Goal: Task Accomplishment & Management: Manage account settings

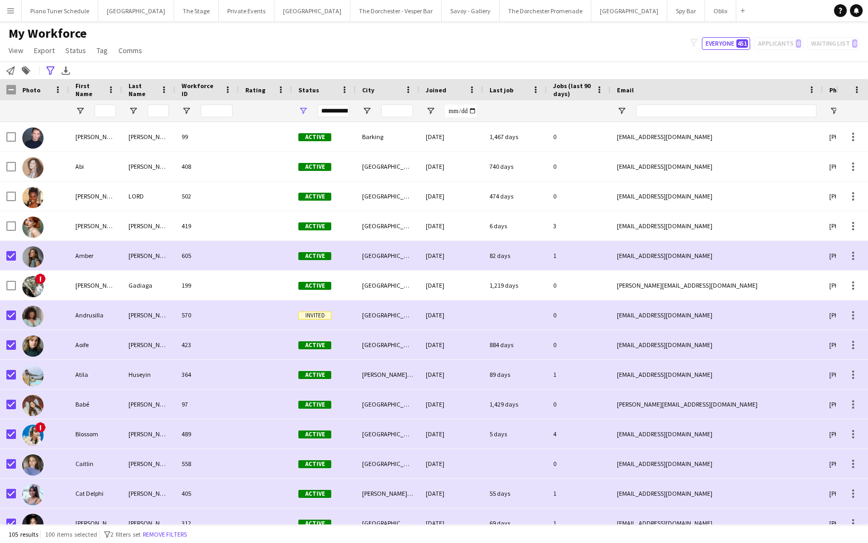
scroll to position [15, 0]
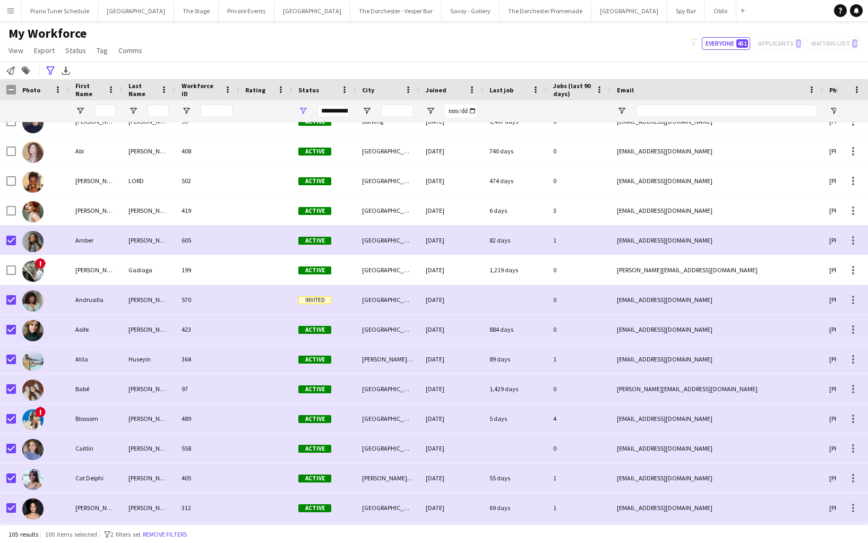
click at [14, 13] on app-icon "Menu" at bounding box center [10, 10] width 8 height 8
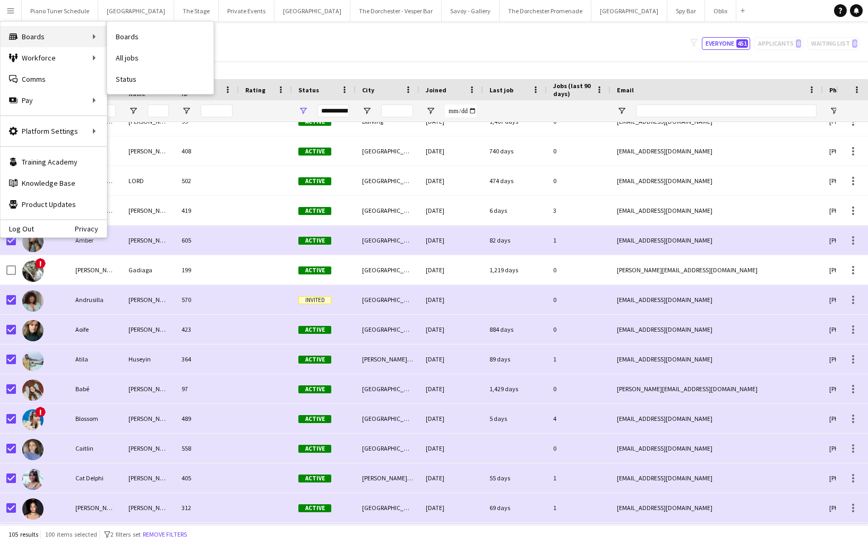
click at [106, 36] on div "Boards Boards" at bounding box center [54, 36] width 106 height 21
click at [130, 36] on link "Boards" at bounding box center [160, 36] width 106 height 21
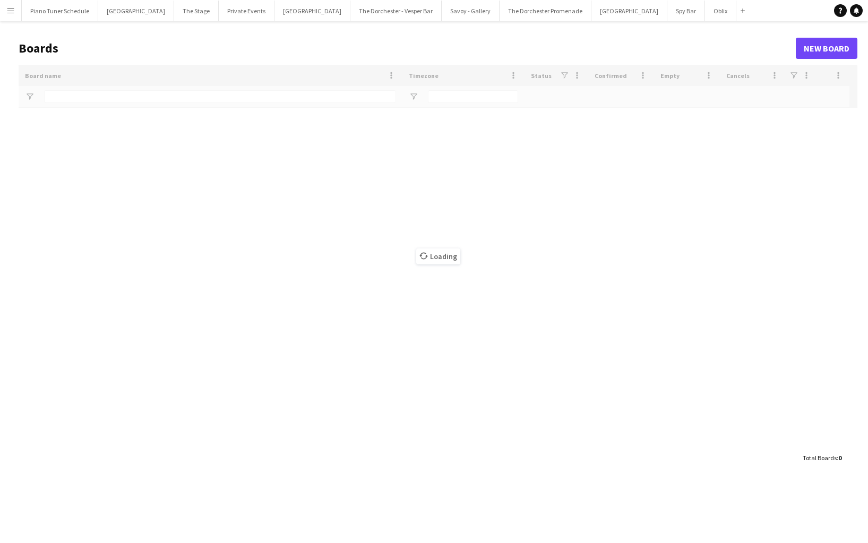
type input "*****"
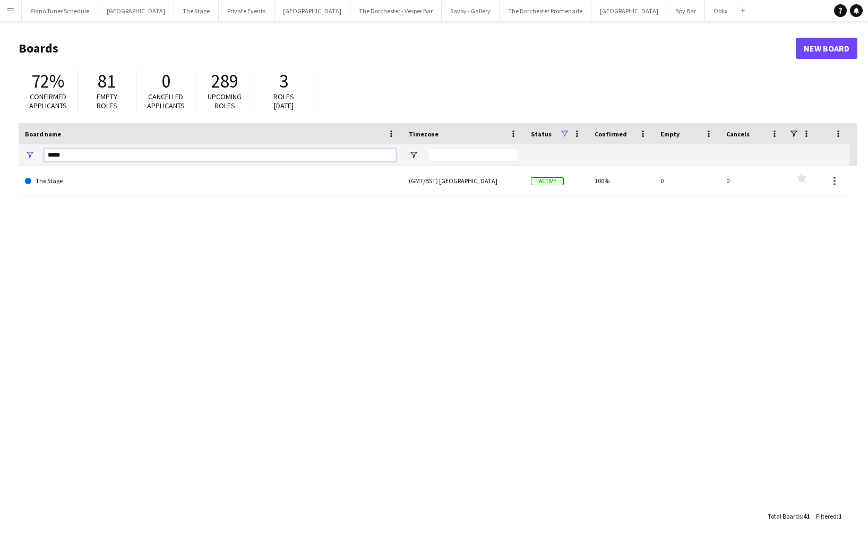
drag, startPoint x: 40, startPoint y: 159, endPoint x: 28, endPoint y: 156, distance: 12.5
click at [30, 157] on div "*****" at bounding box center [211, 154] width 384 height 21
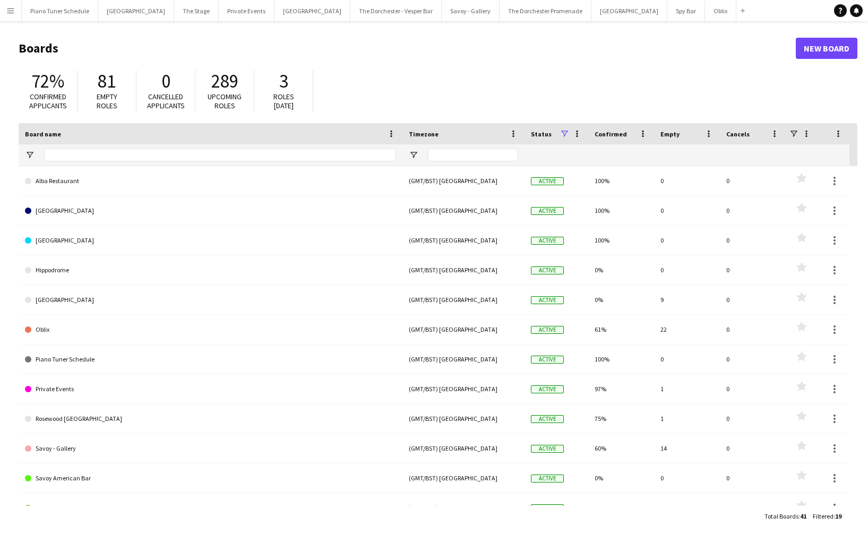
drag, startPoint x: 20, startPoint y: 6, endPoint x: 20, endPoint y: 17, distance: 10.6
click at [21, 6] on button "Menu" at bounding box center [10, 10] width 21 height 21
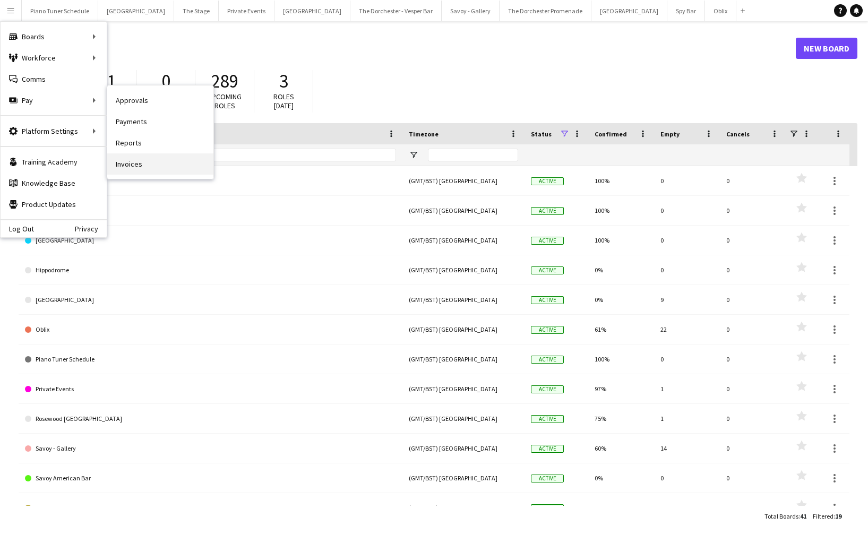
click at [135, 165] on link "Invoices" at bounding box center [160, 163] width 106 height 21
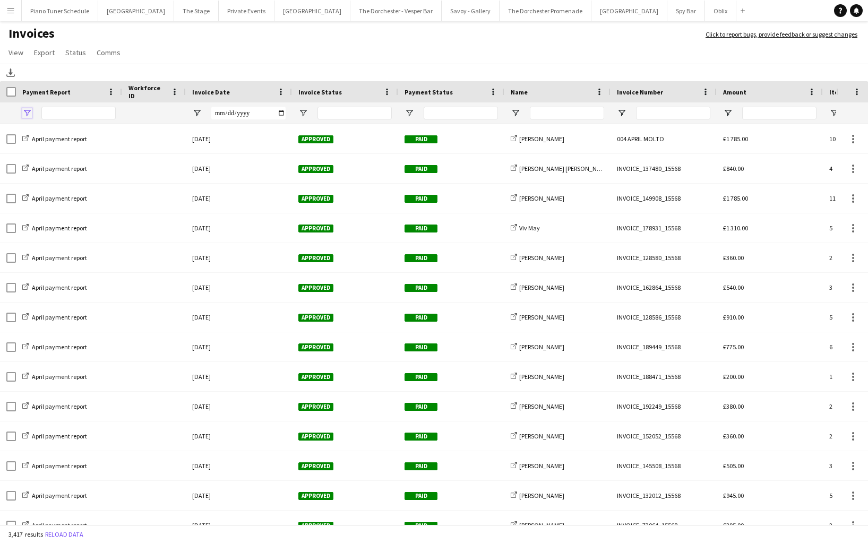
click at [30, 109] on span "Open Filter Menu" at bounding box center [27, 113] width 10 height 10
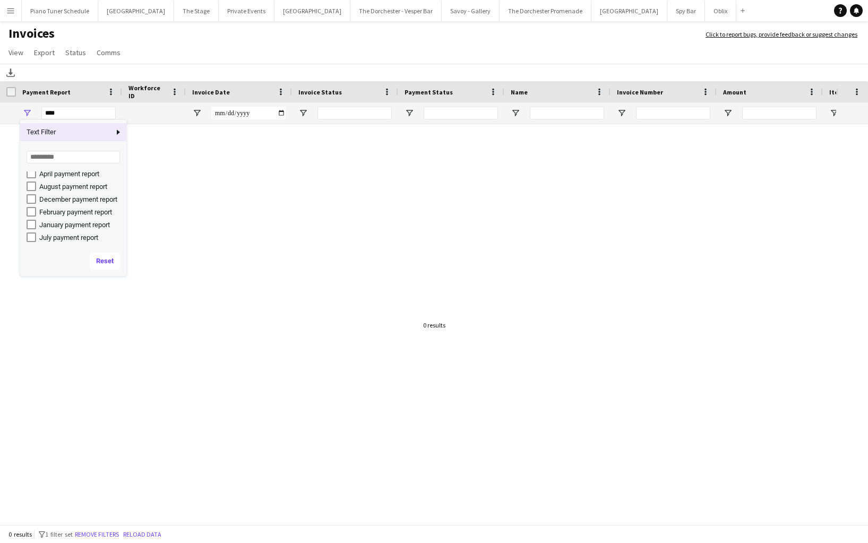
scroll to position [14, 0]
type input "**********"
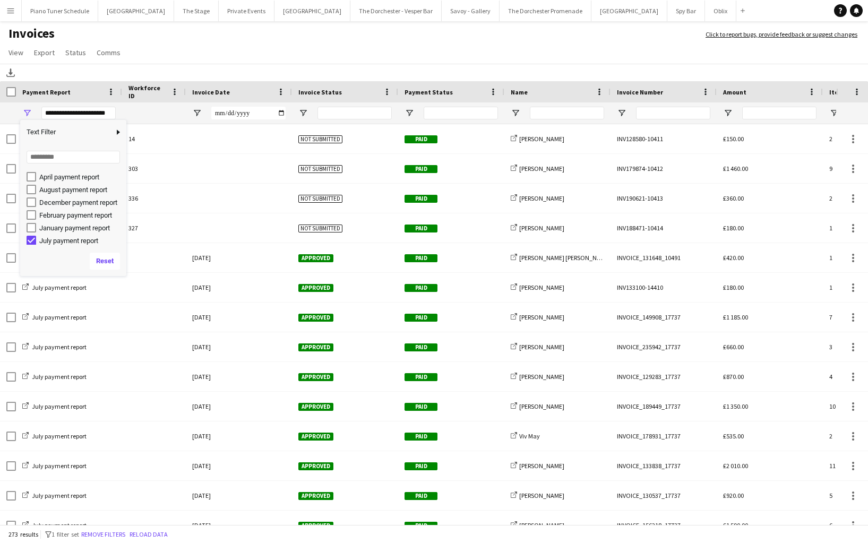
scroll to position [16, 0]
click at [229, 41] on h1 "Invoices" at bounding box center [347, 34] width 695 height 18
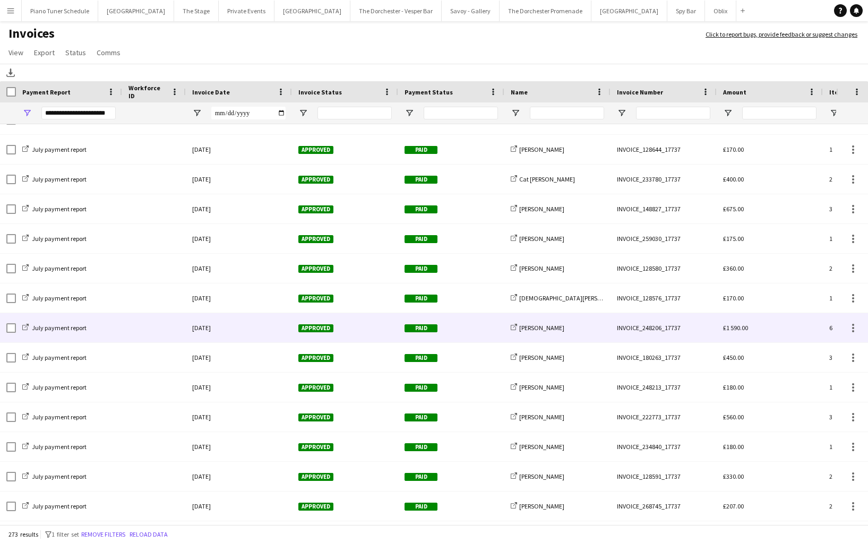
scroll to position [0, 0]
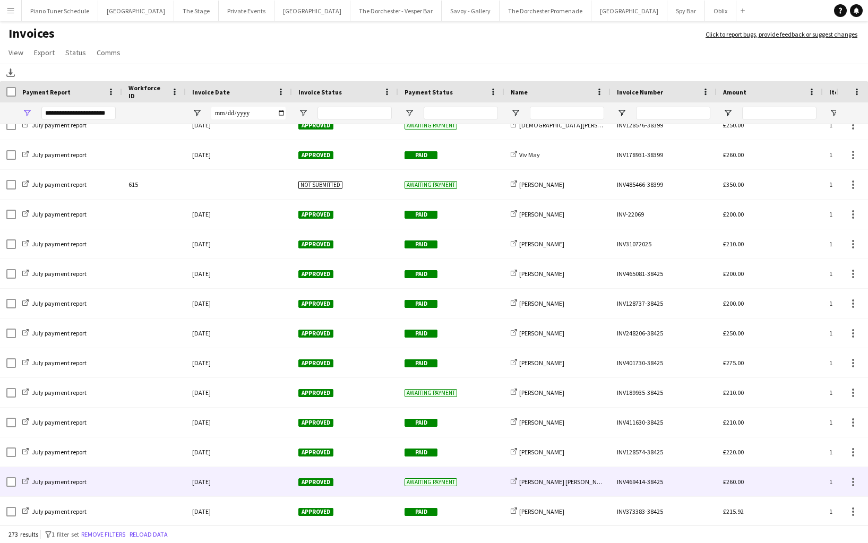
click at [273, 485] on div "[DATE]" at bounding box center [239, 481] width 106 height 29
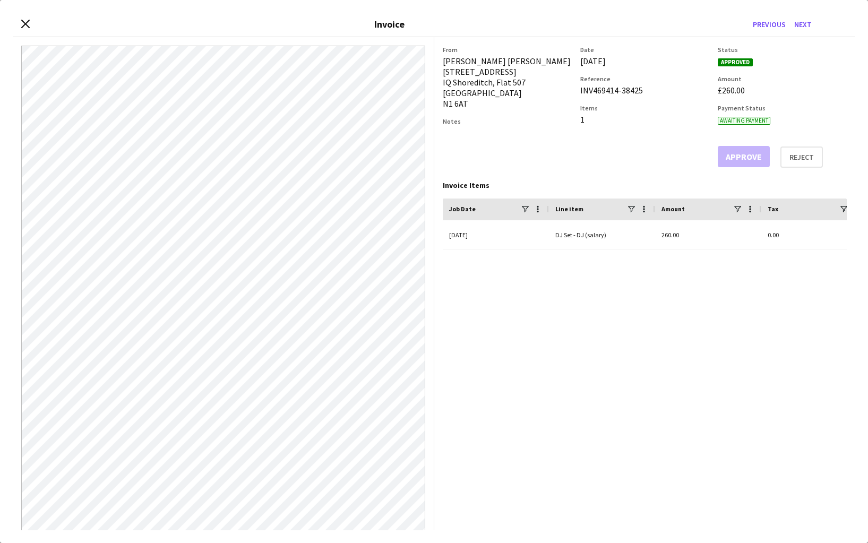
click at [20, 19] on div "Close invoice dialog Invoice Previous Next" at bounding box center [434, 25] width 843 height 24
click at [27, 23] on icon at bounding box center [25, 24] width 10 height 10
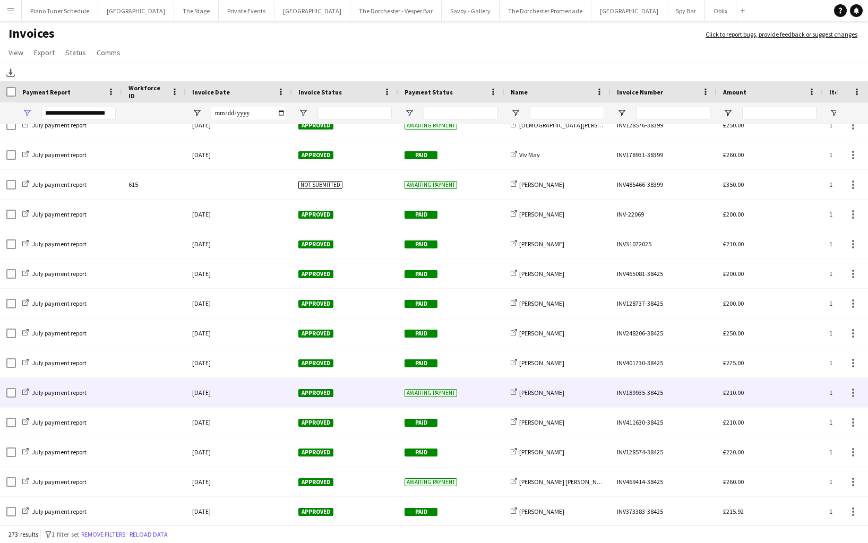
click at [167, 399] on div at bounding box center [154, 392] width 64 height 29
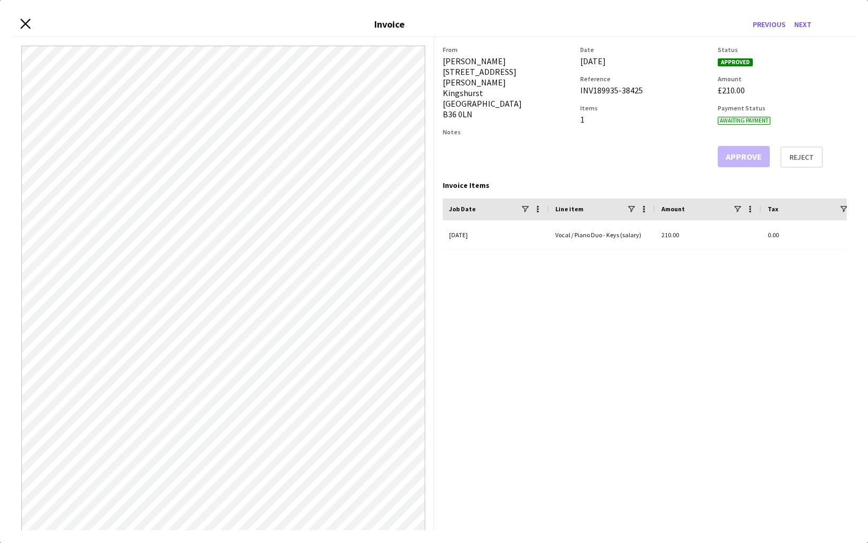
click at [27, 27] on icon "Close invoice dialog" at bounding box center [25, 24] width 10 height 10
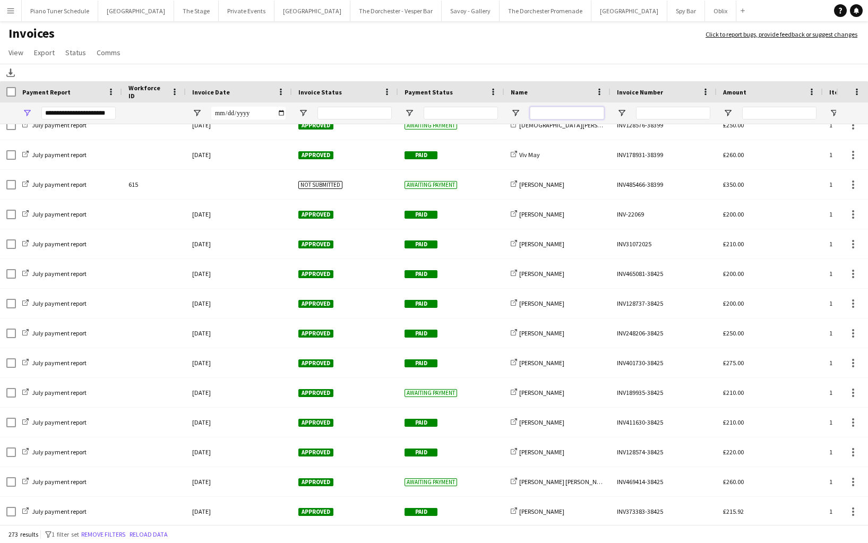
click at [545, 109] on input "Name Filter Input" at bounding box center [567, 113] width 74 height 13
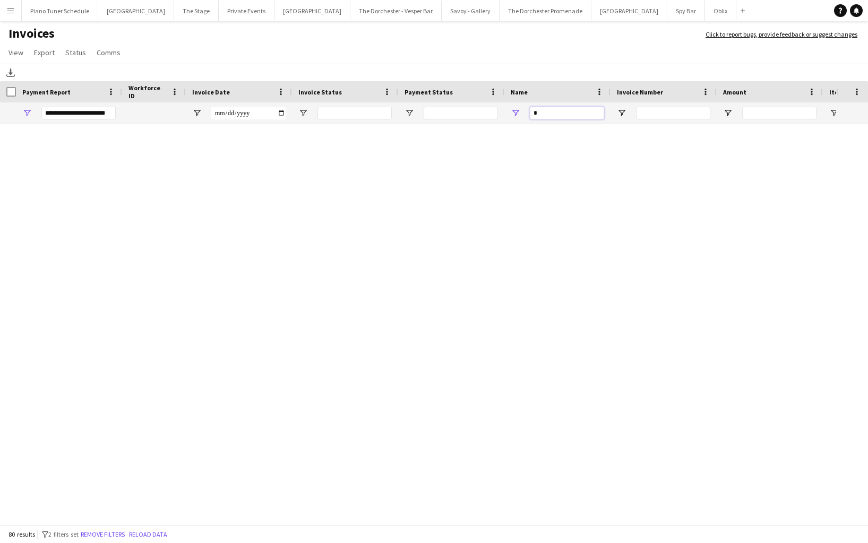
type input "**"
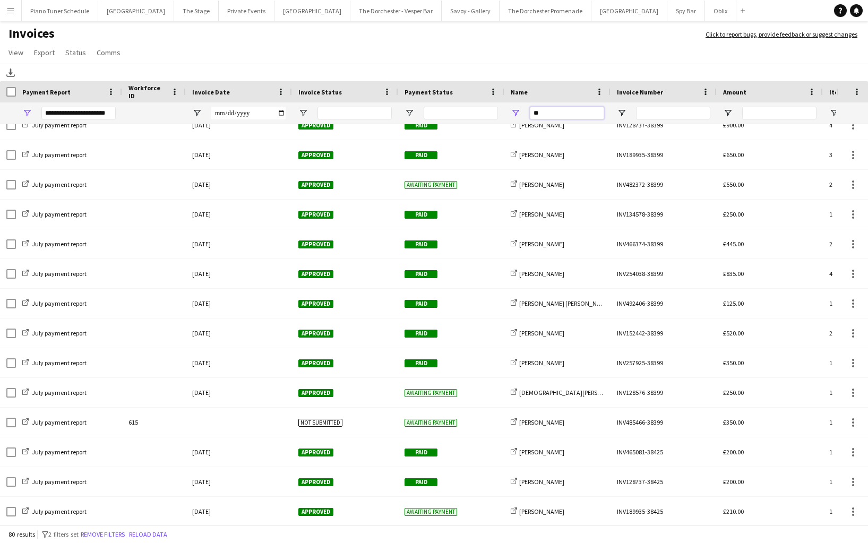
type input "***"
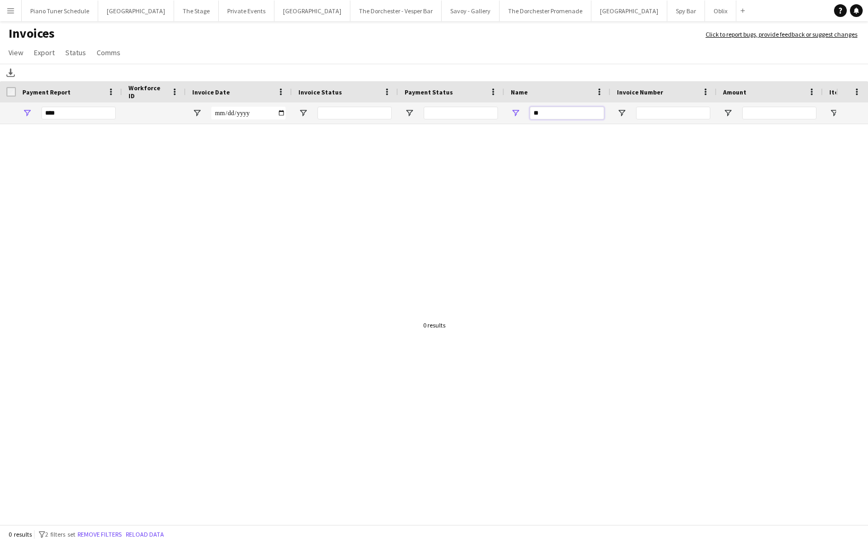
type input "*"
type input "**********"
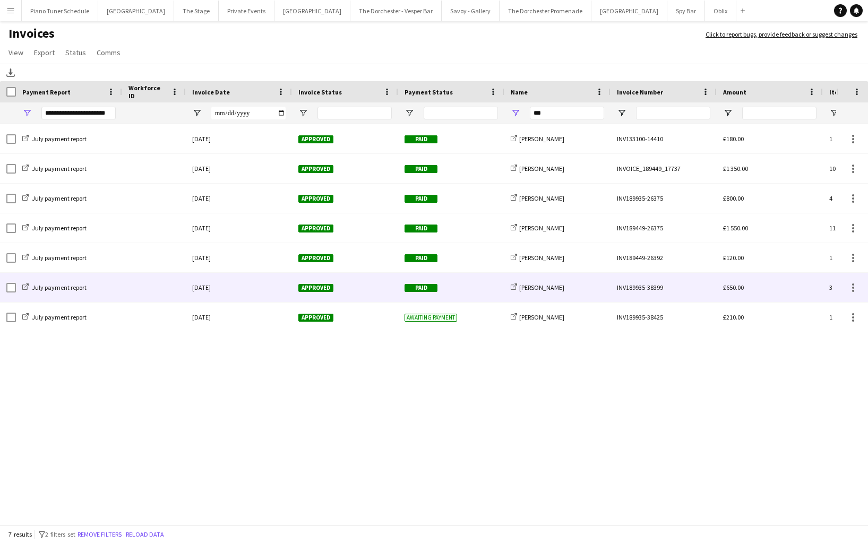
click at [128, 285] on div at bounding box center [154, 287] width 64 height 29
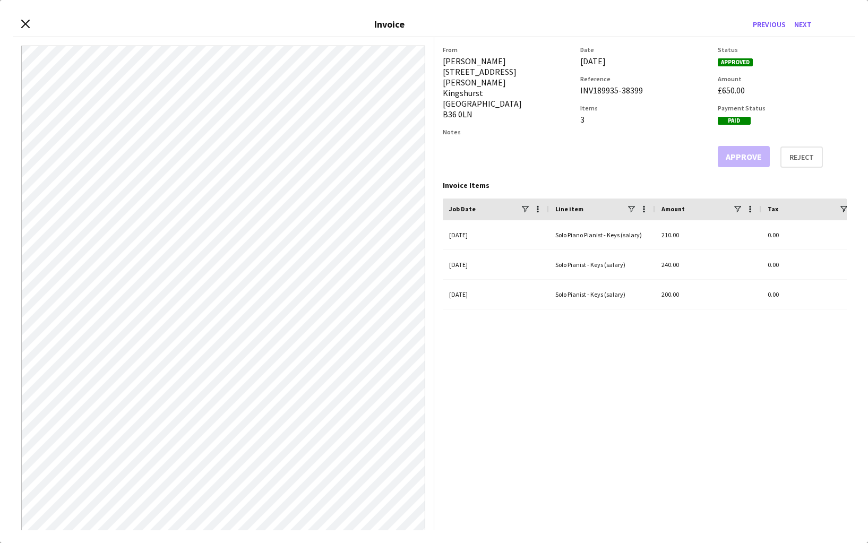
scroll to position [5, 0]
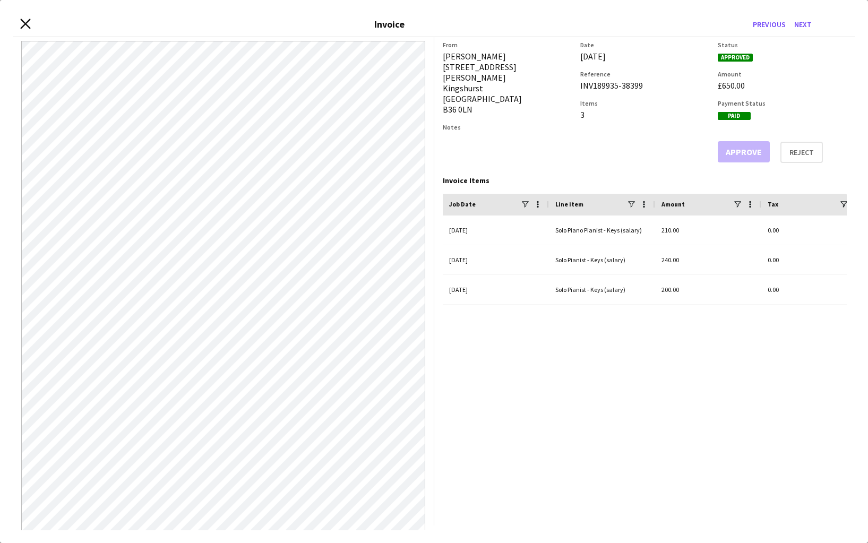
click at [25, 24] on icon at bounding box center [25, 24] width 10 height 10
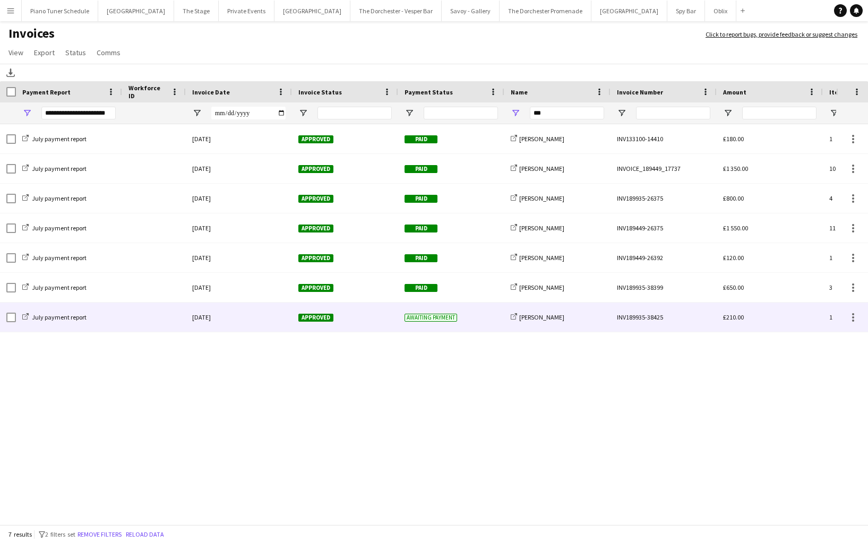
click at [161, 322] on div at bounding box center [154, 317] width 64 height 29
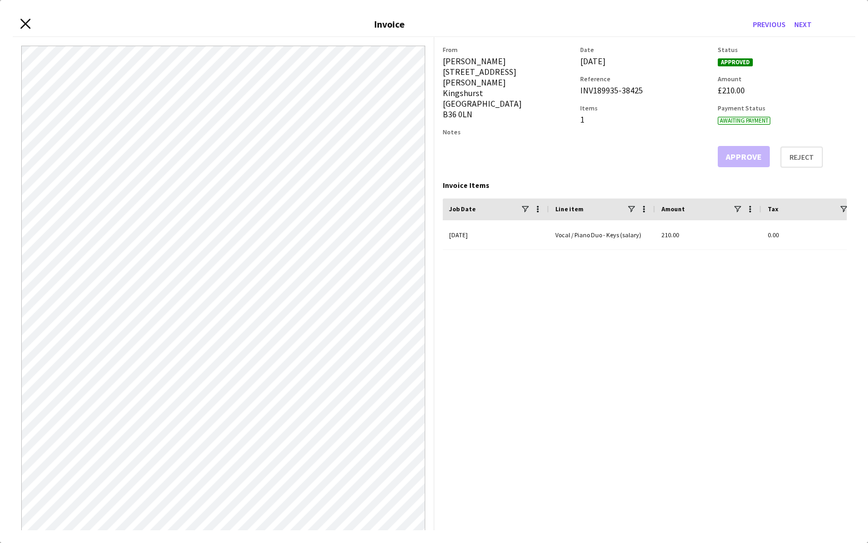
click at [25, 25] on icon "Close invoice dialog" at bounding box center [25, 24] width 10 height 10
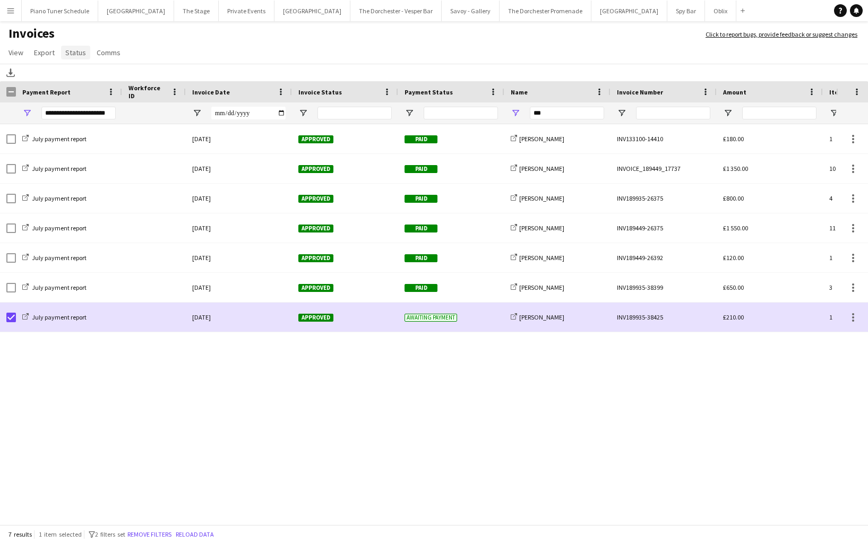
click at [74, 55] on span "Status" at bounding box center [75, 53] width 21 height 10
click at [111, 117] on link "Mark as paid" at bounding box center [110, 120] width 99 height 22
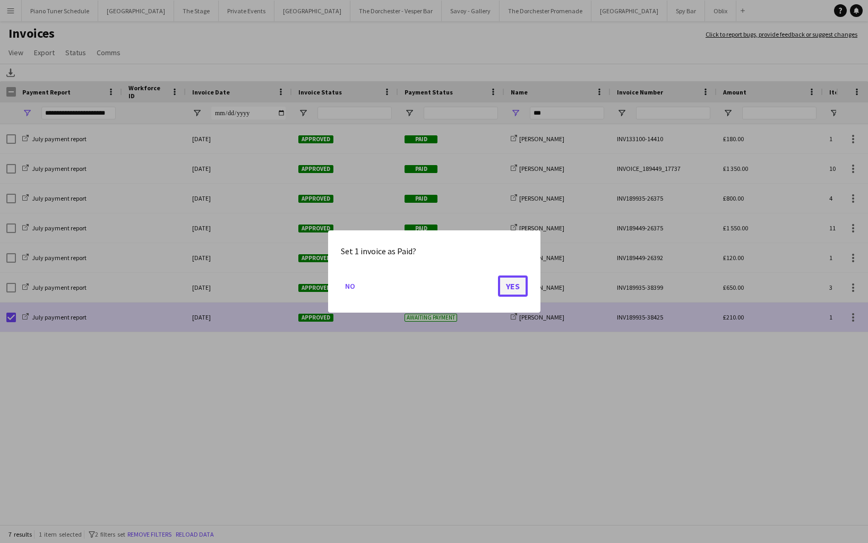
click at [503, 287] on button "Yes" at bounding box center [513, 286] width 30 height 21
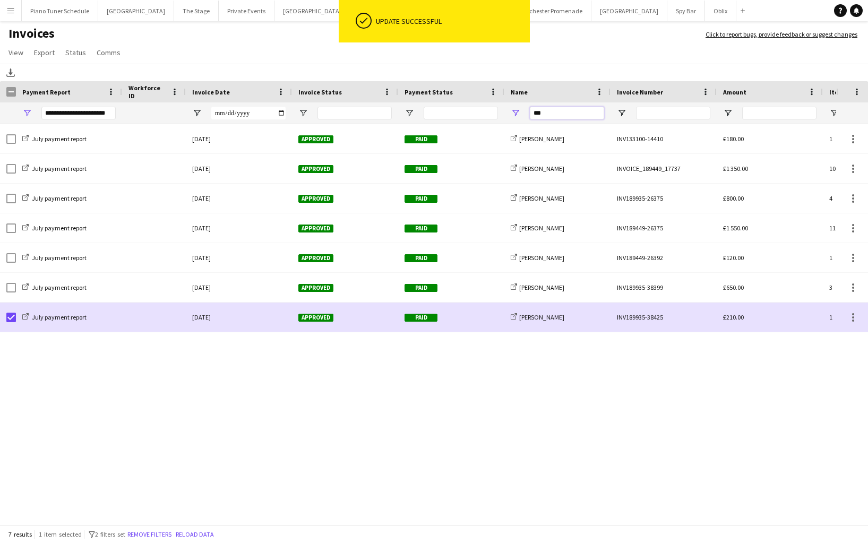
drag, startPoint x: 563, startPoint y: 116, endPoint x: 436, endPoint y: 126, distance: 127.3
click at [443, 122] on div "**********" at bounding box center [517, 112] width 1035 height 21
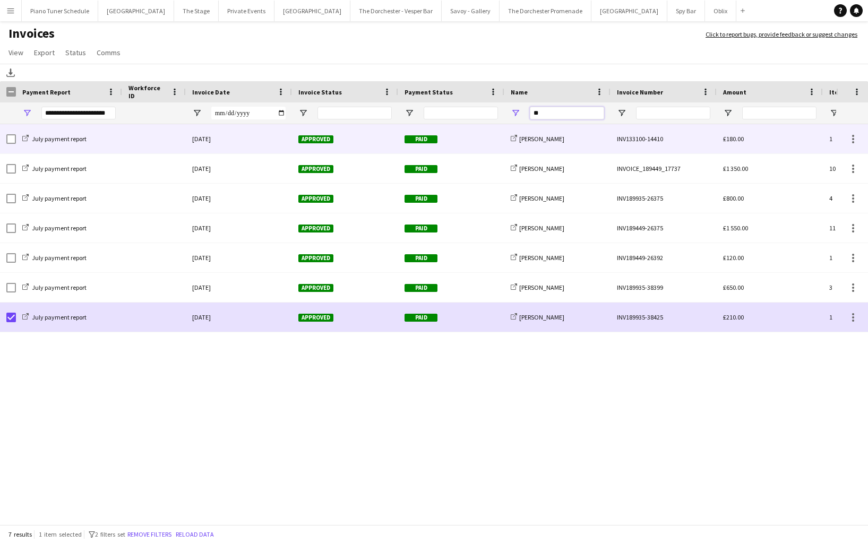
type input "*"
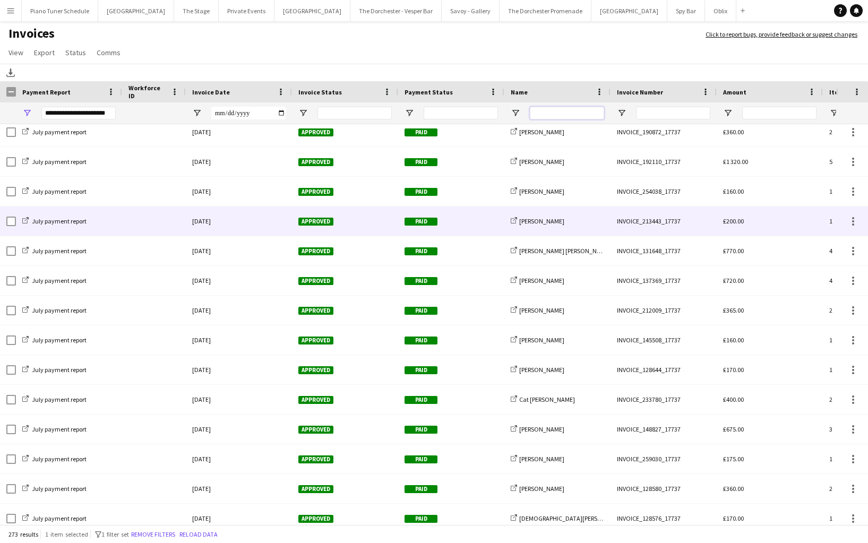
scroll to position [2029, 0]
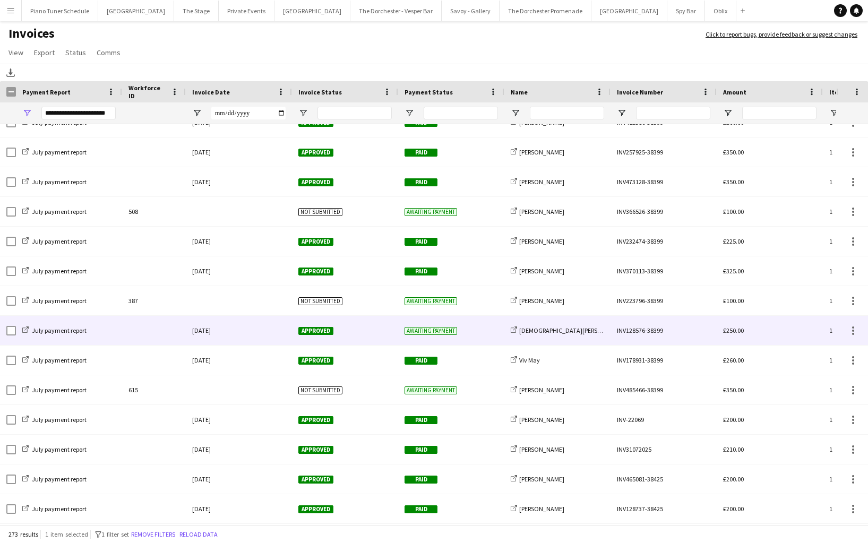
click at [360, 333] on div "Approved" at bounding box center [345, 330] width 106 height 29
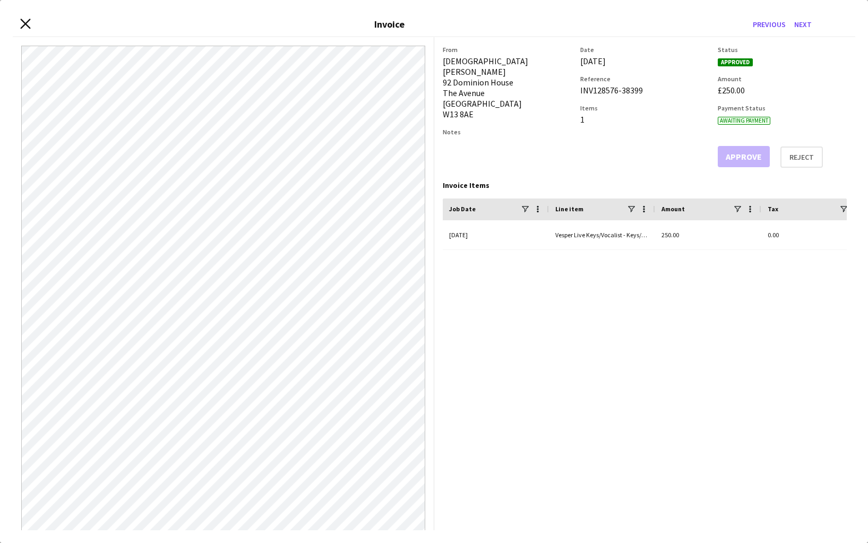
click at [26, 23] on icon at bounding box center [25, 24] width 10 height 10
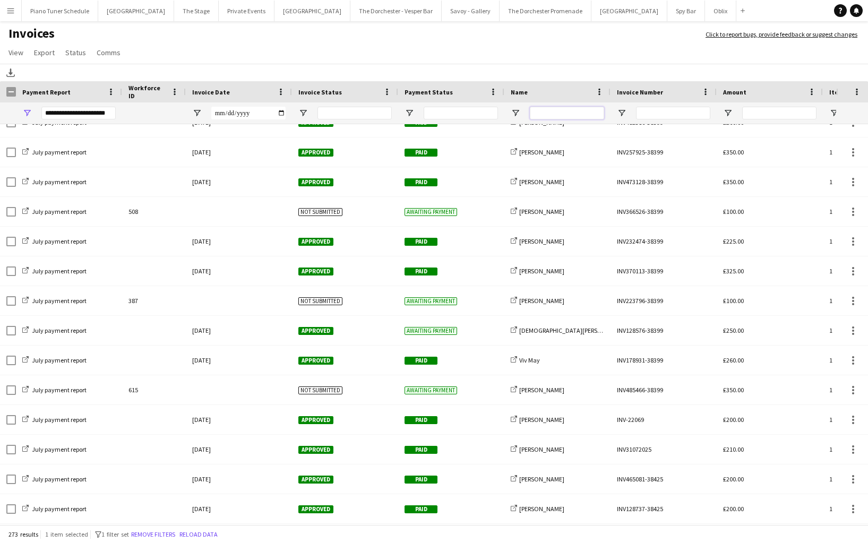
click at [573, 110] on input "Name Filter Input" at bounding box center [567, 113] width 74 height 13
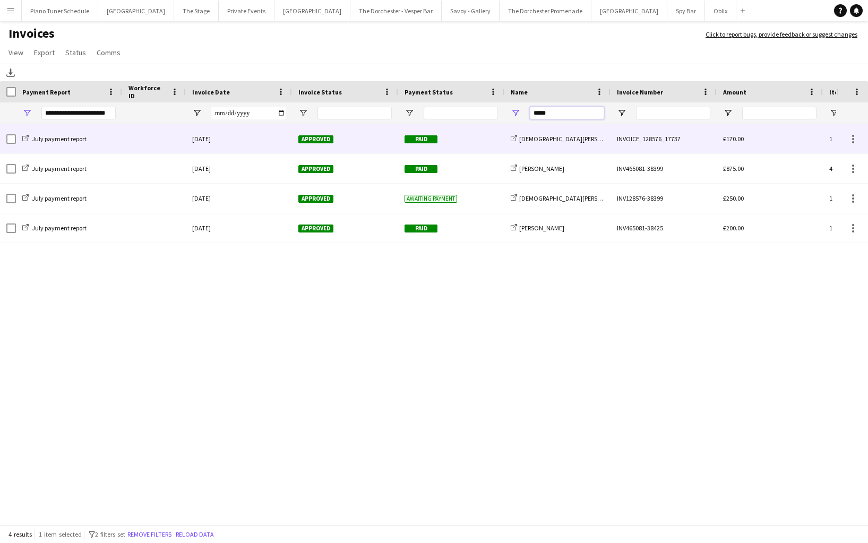
type input "*****"
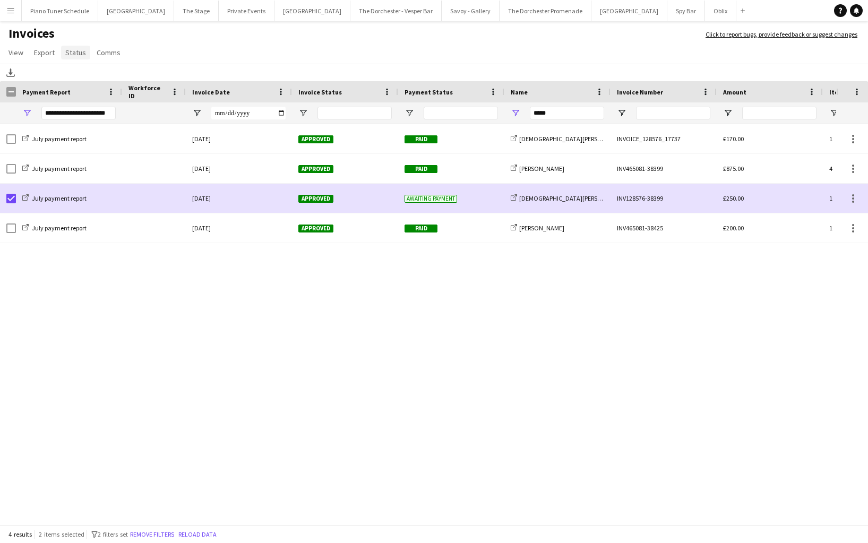
click at [73, 56] on span "Status" at bounding box center [75, 53] width 21 height 10
click at [88, 116] on span "Mark as paid" at bounding box center [90, 121] width 40 height 10
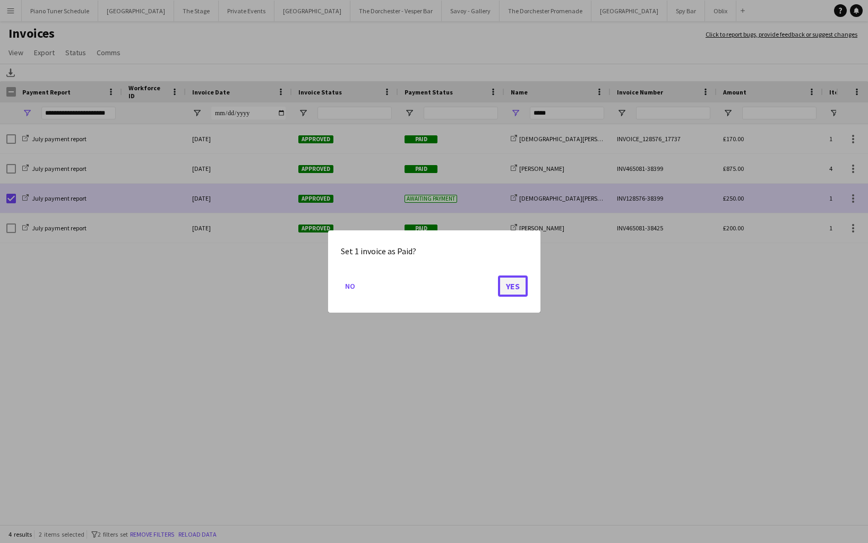
click at [507, 296] on button "Yes" at bounding box center [513, 286] width 30 height 21
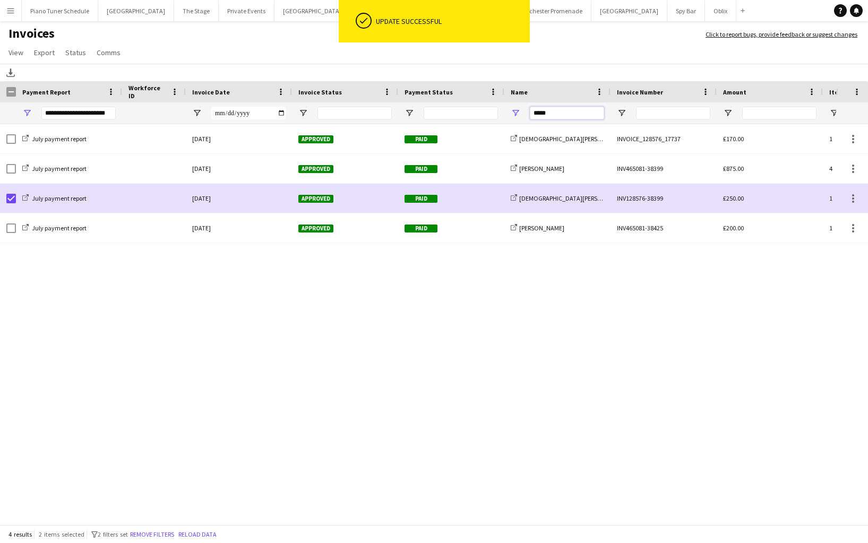
drag, startPoint x: 547, startPoint y: 112, endPoint x: 457, endPoint y: 113, distance: 90.3
click at [462, 112] on div "**********" at bounding box center [517, 112] width 1035 height 21
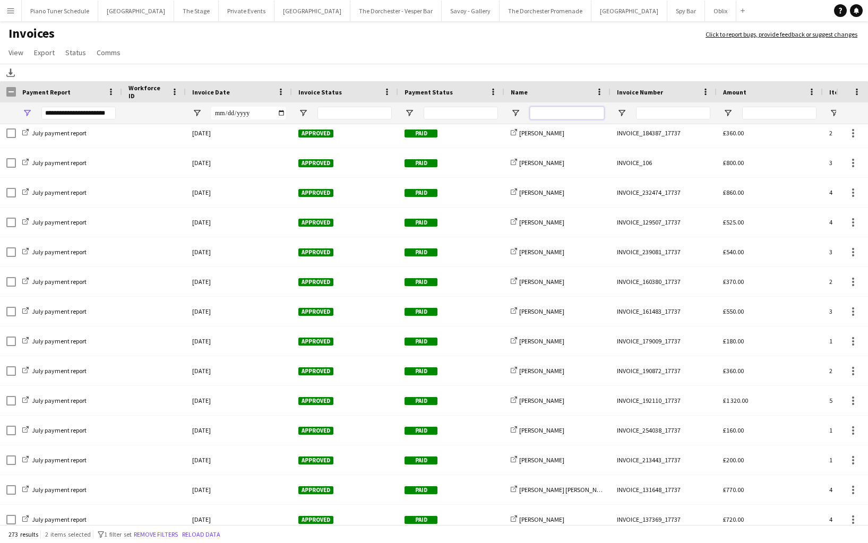
scroll to position [1649, 0]
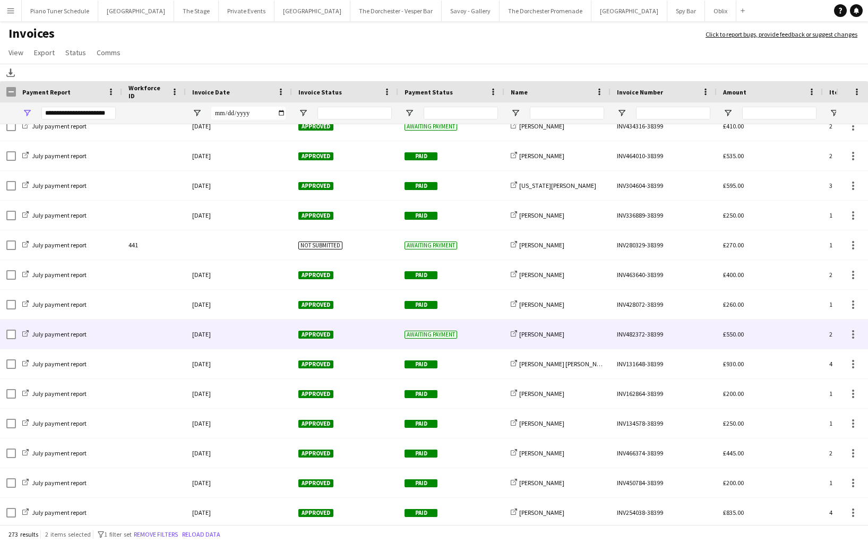
click at [488, 337] on div "Awaiting payment" at bounding box center [451, 334] width 106 height 29
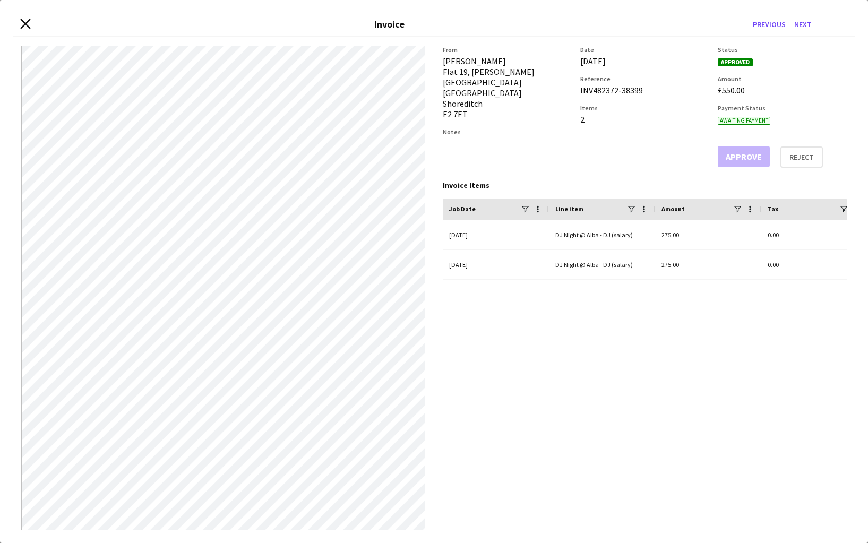
click at [28, 27] on icon at bounding box center [25, 24] width 10 height 10
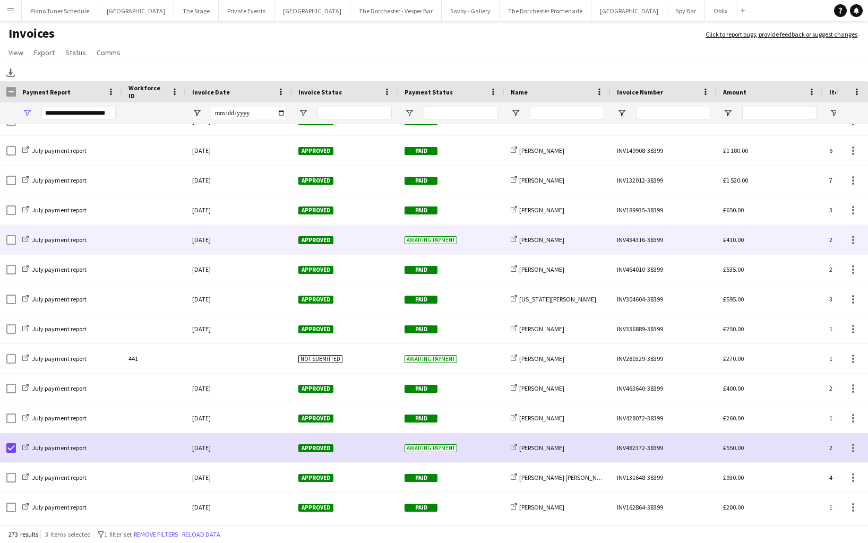
click at [162, 242] on div at bounding box center [154, 239] width 64 height 29
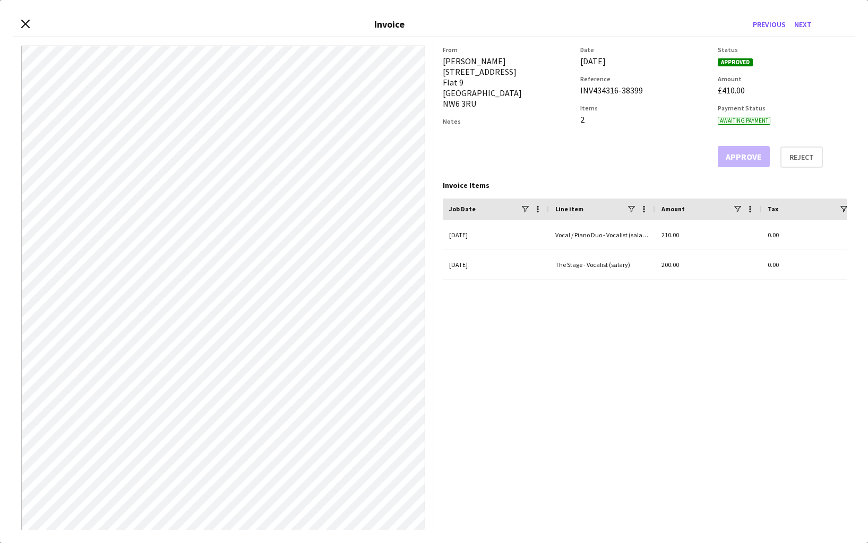
click at [26, 18] on div "Close invoice dialog Invoice Previous Next" at bounding box center [434, 25] width 843 height 24
click at [26, 25] on icon at bounding box center [25, 24] width 10 height 10
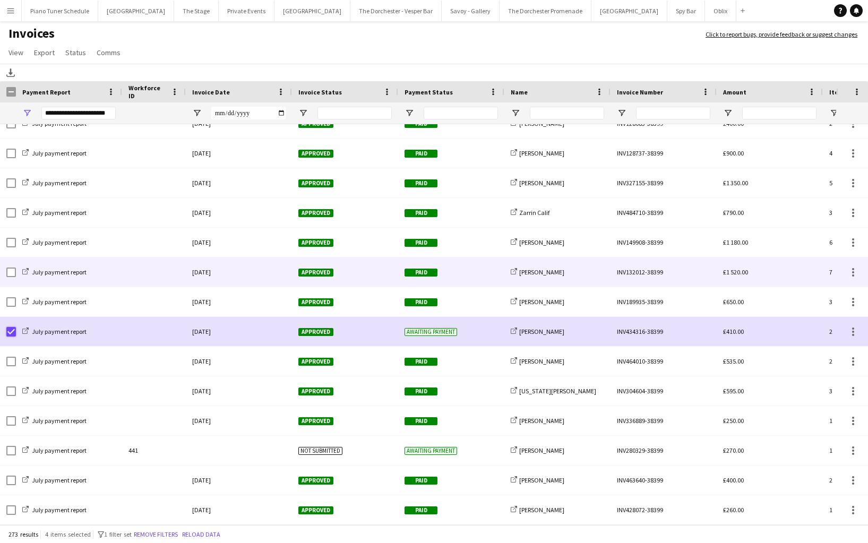
scroll to position [6619, 0]
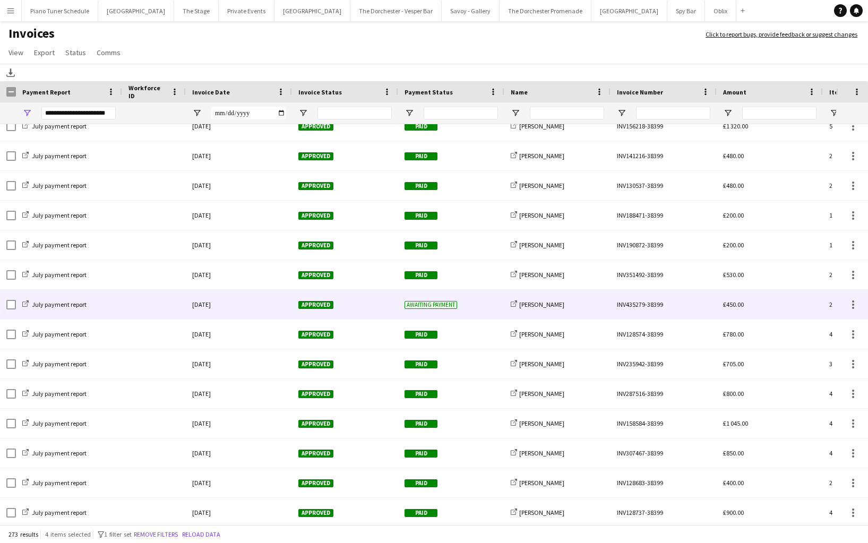
click at [133, 305] on div at bounding box center [154, 304] width 64 height 29
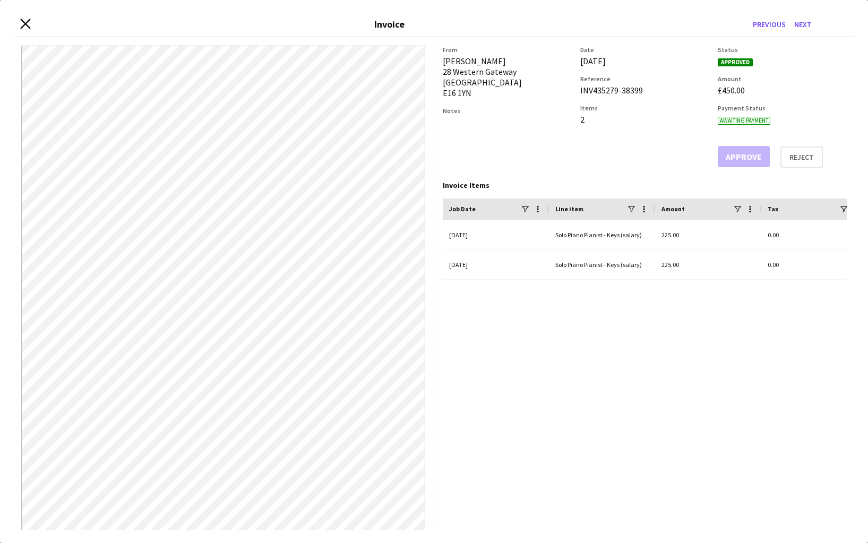
click at [25, 22] on icon at bounding box center [25, 24] width 10 height 10
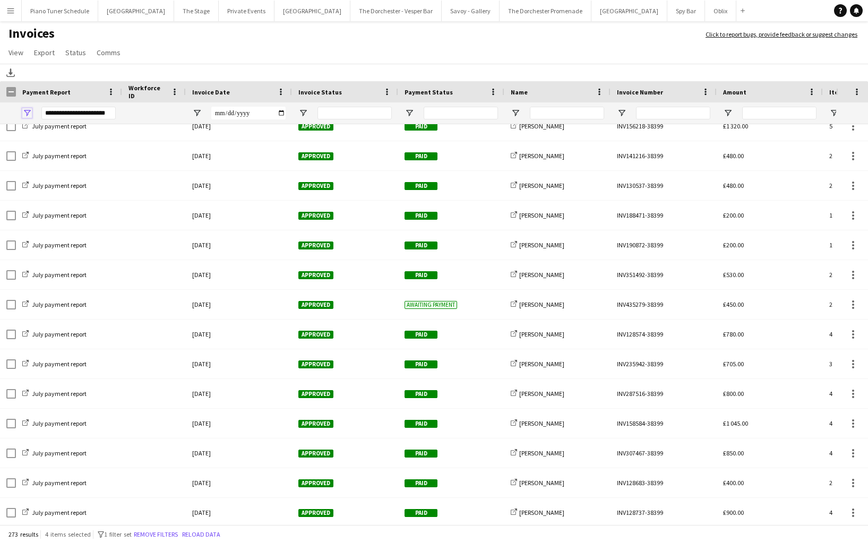
click at [26, 113] on span "Open Filter Menu" at bounding box center [27, 113] width 10 height 10
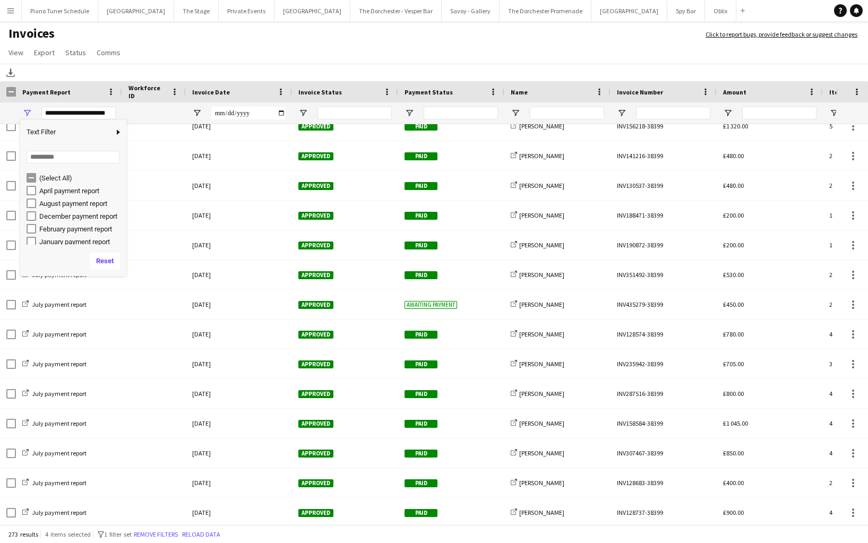
click at [30, 184] on div "(Select All)" at bounding box center [77, 178] width 100 height 13
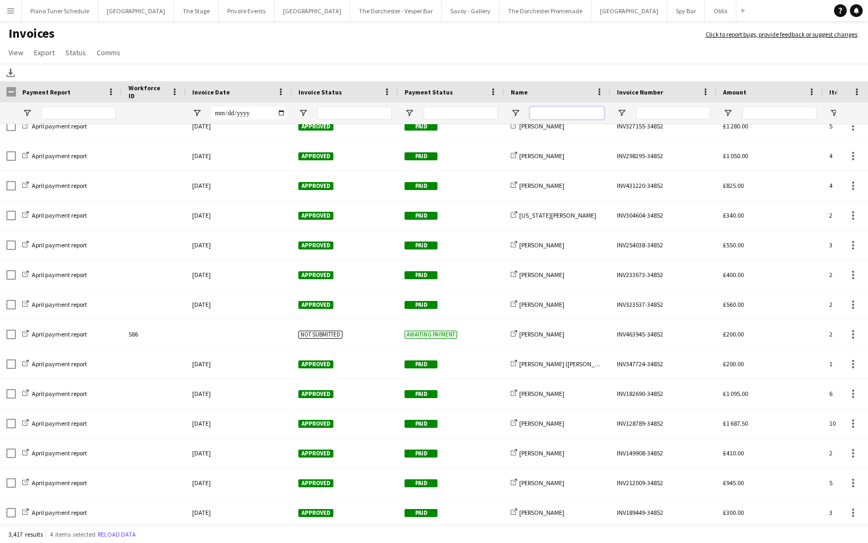
click at [577, 118] on input "Name Filter Input" at bounding box center [567, 113] width 74 height 13
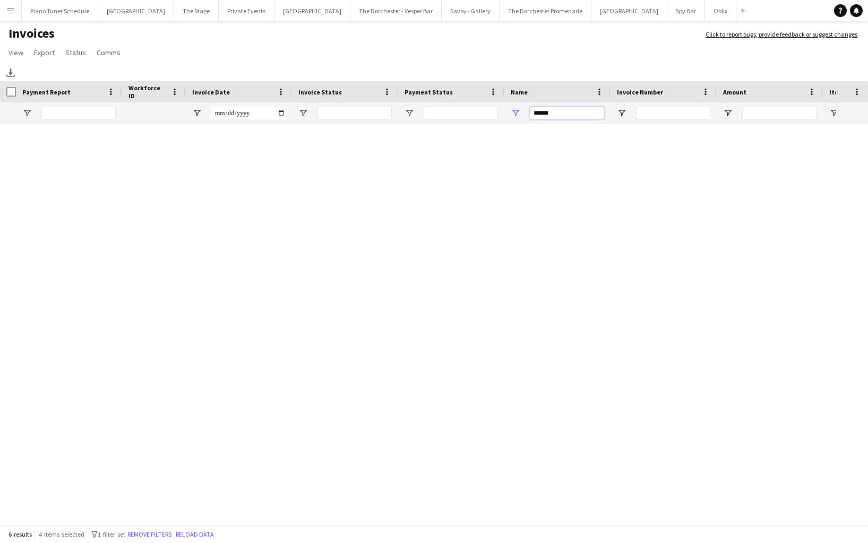
scroll to position [0, 0]
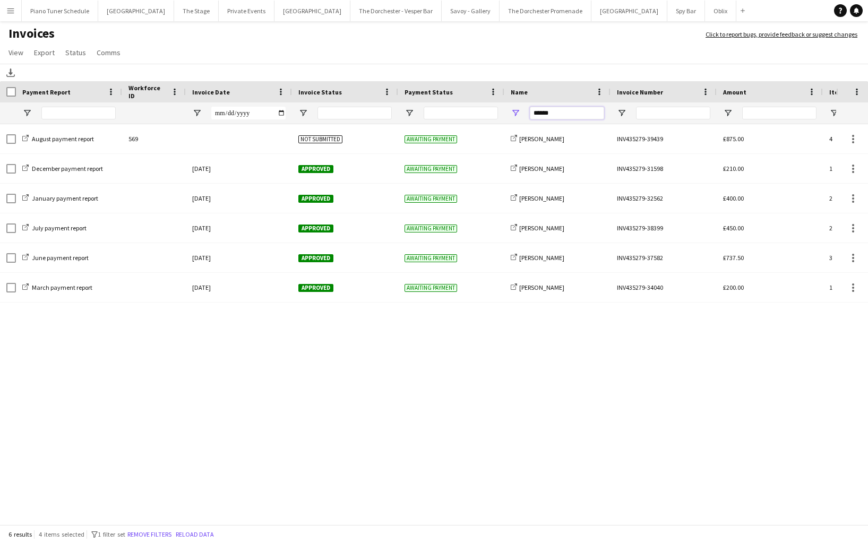
type input "******"
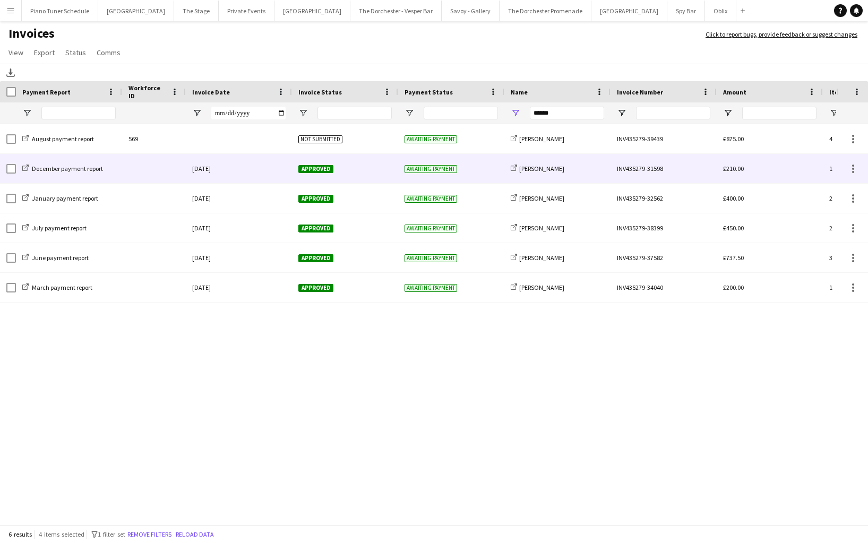
click at [142, 172] on div at bounding box center [154, 168] width 64 height 29
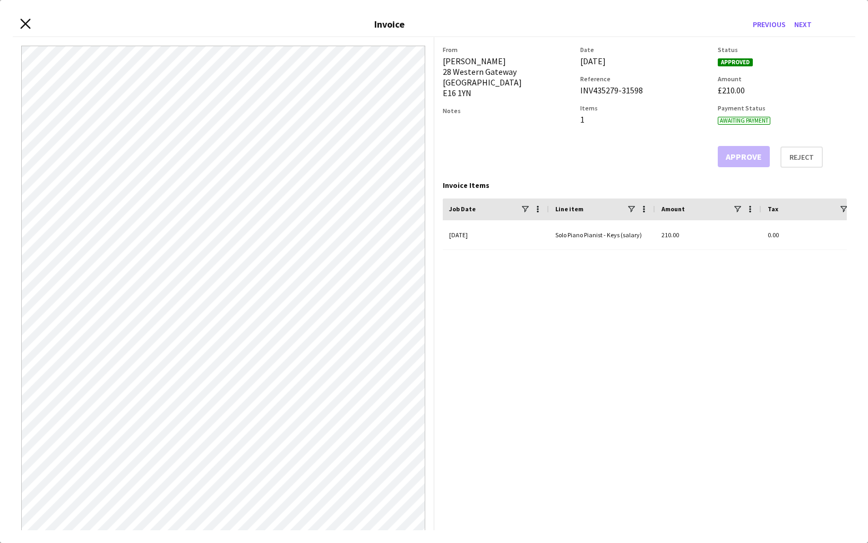
click at [27, 25] on icon at bounding box center [25, 24] width 10 height 10
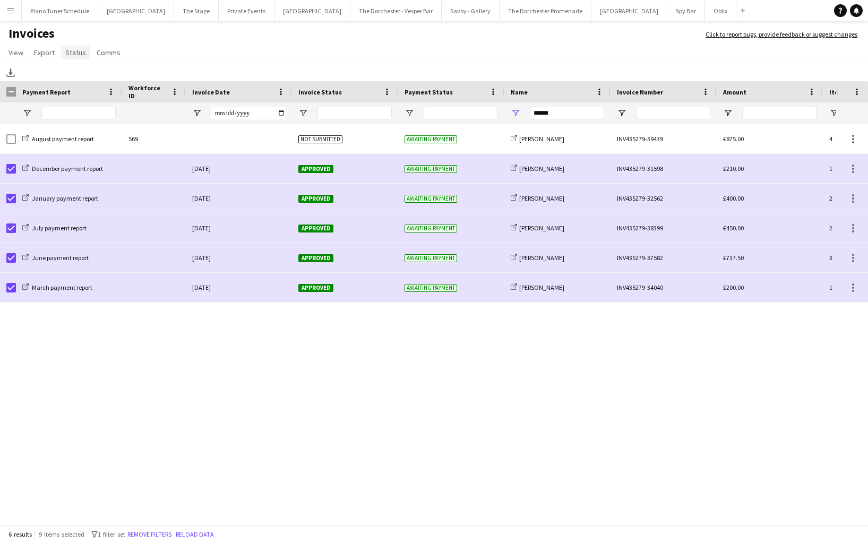
click at [74, 50] on span "Status" at bounding box center [75, 53] width 21 height 10
click at [85, 115] on link "Mark as paid" at bounding box center [110, 120] width 99 height 22
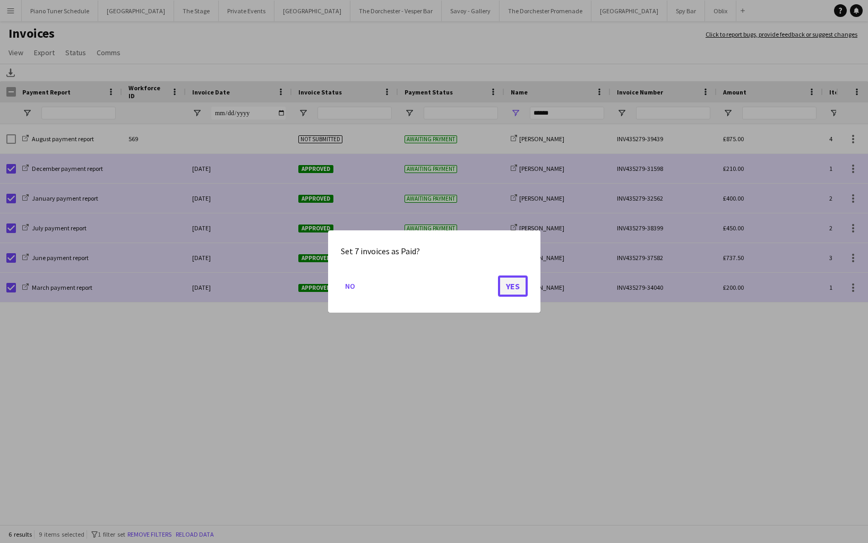
click at [513, 290] on button "Yes" at bounding box center [513, 286] width 30 height 21
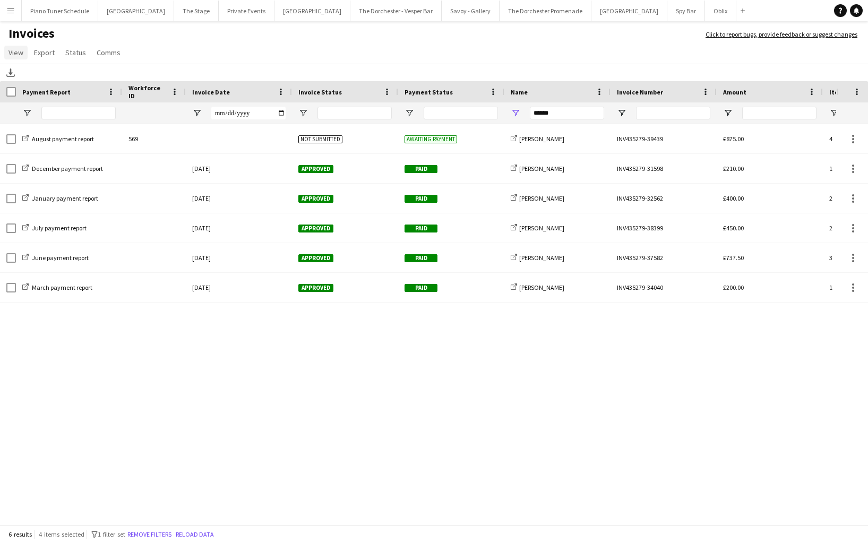
click at [18, 54] on span "View" at bounding box center [15, 53] width 15 height 10
click at [147, 36] on h1 "Invoices" at bounding box center [347, 34] width 695 height 18
drag, startPoint x: 535, startPoint y: 110, endPoint x: 475, endPoint y: 105, distance: 60.7
click at [478, 108] on div at bounding box center [517, 112] width 1035 height 21
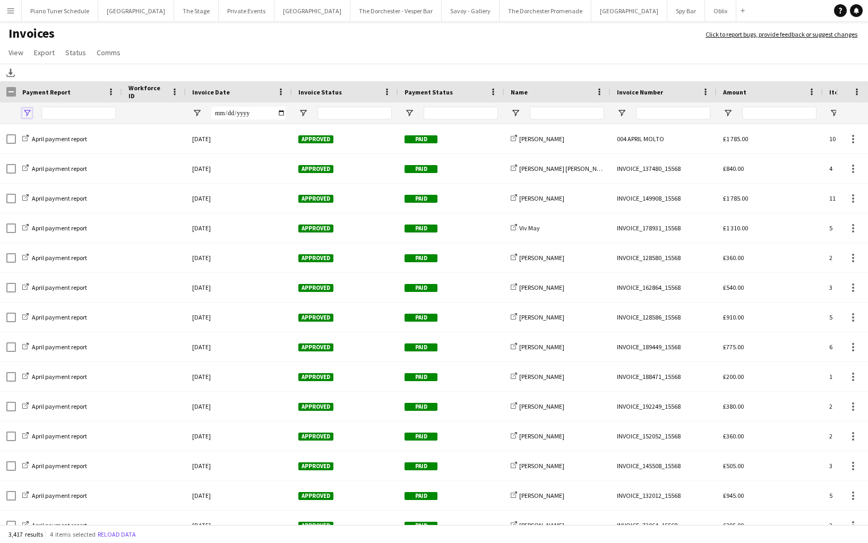
click at [23, 115] on span "Open Filter Menu" at bounding box center [27, 113] width 10 height 10
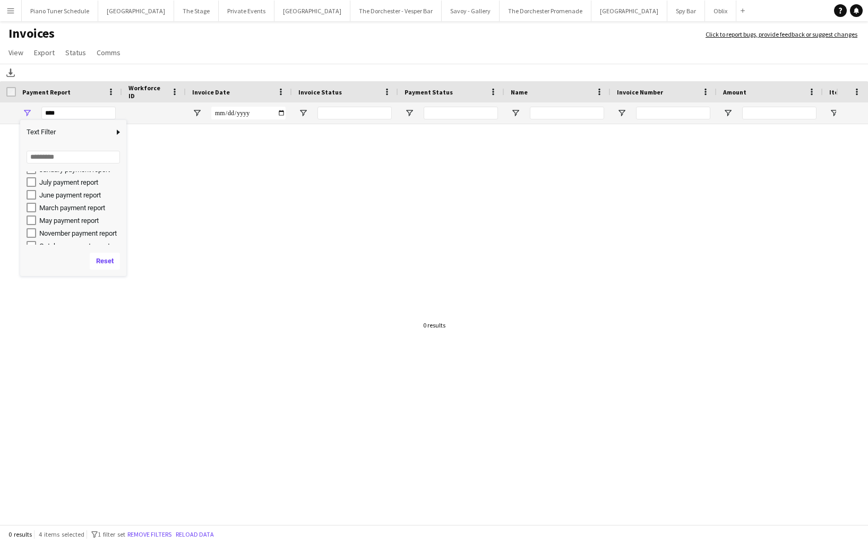
scroll to position [68, 0]
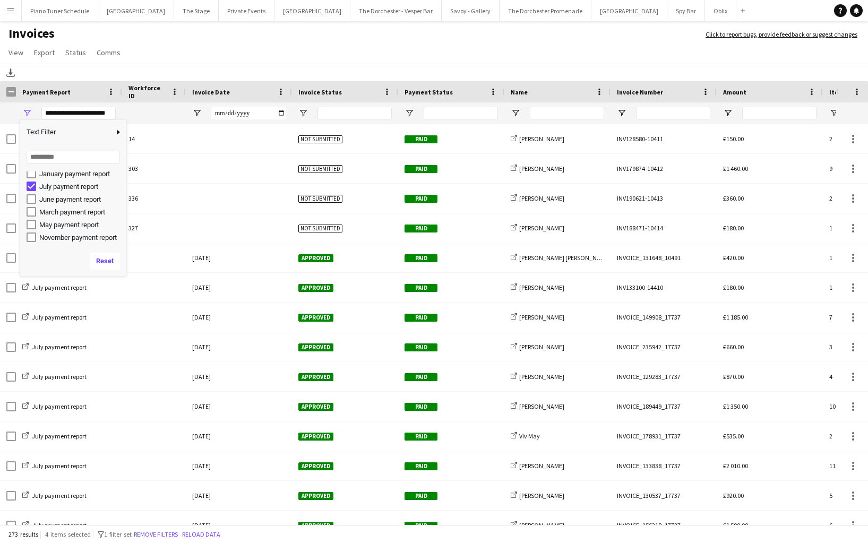
click at [183, 58] on app-page-menu "View Customise view Customise filters Reset Filters Reset View Reset All Export…" at bounding box center [434, 54] width 868 height 20
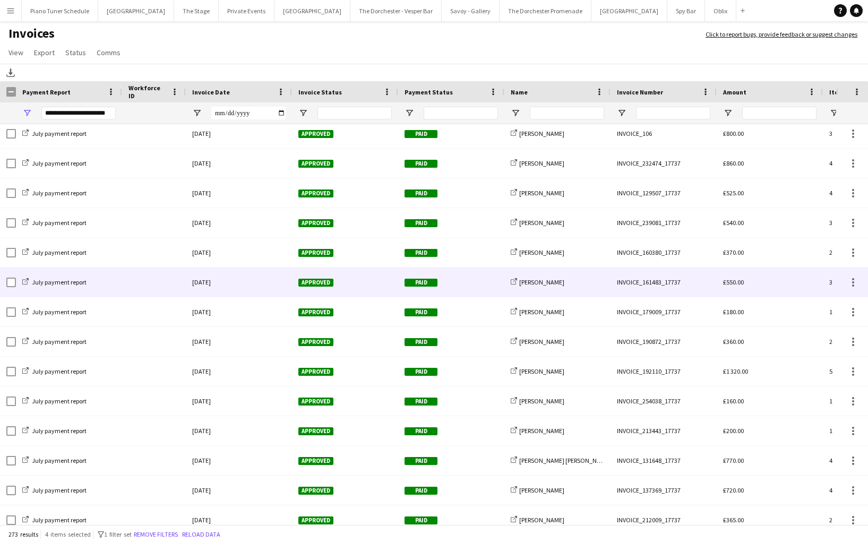
scroll to position [1314, 0]
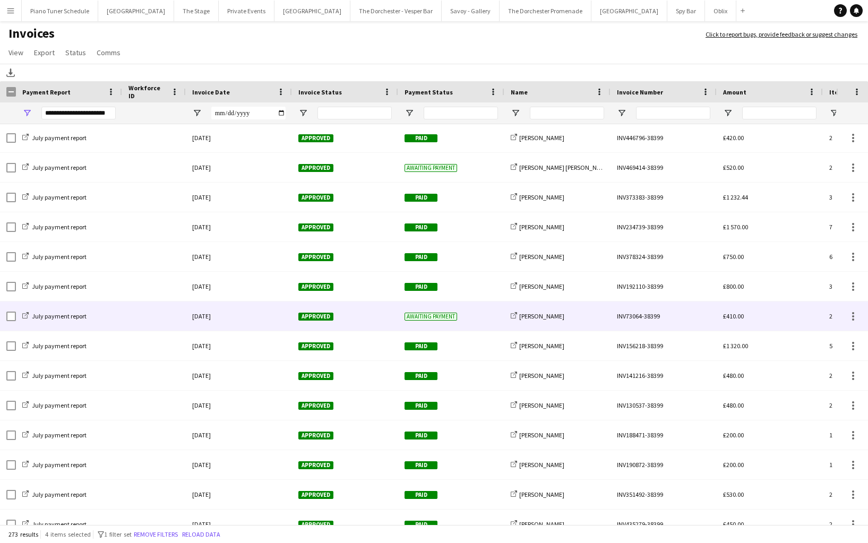
click at [164, 317] on div at bounding box center [154, 316] width 64 height 29
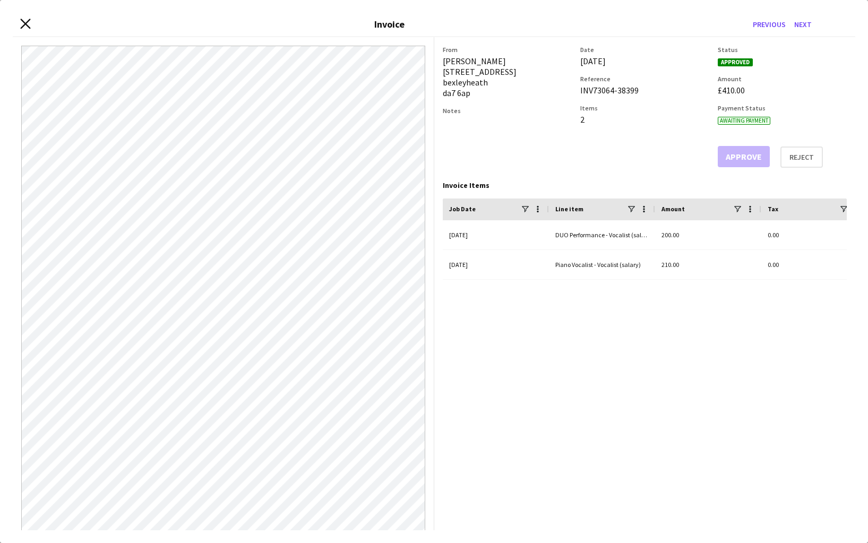
click at [23, 23] on icon "Close invoice dialog" at bounding box center [25, 24] width 10 height 10
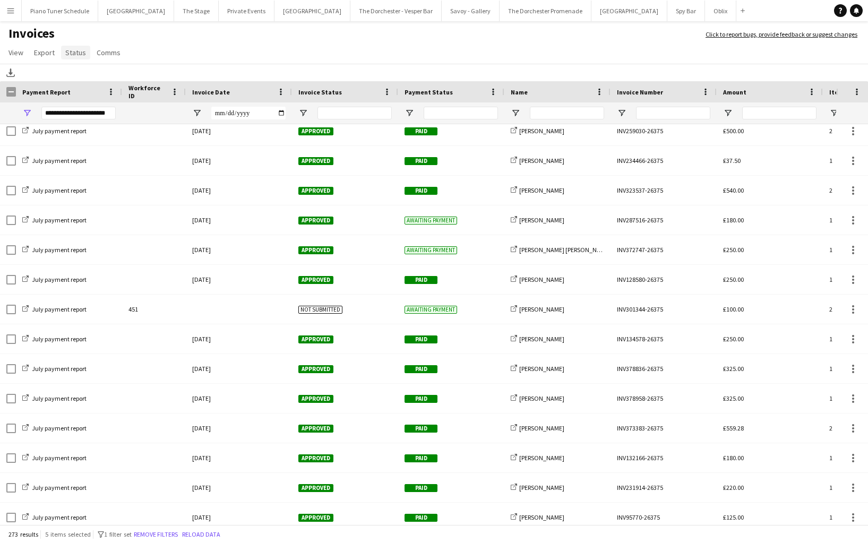
click at [81, 52] on span "Status" at bounding box center [75, 53] width 21 height 10
click at [88, 122] on span "Mark as paid" at bounding box center [90, 121] width 40 height 10
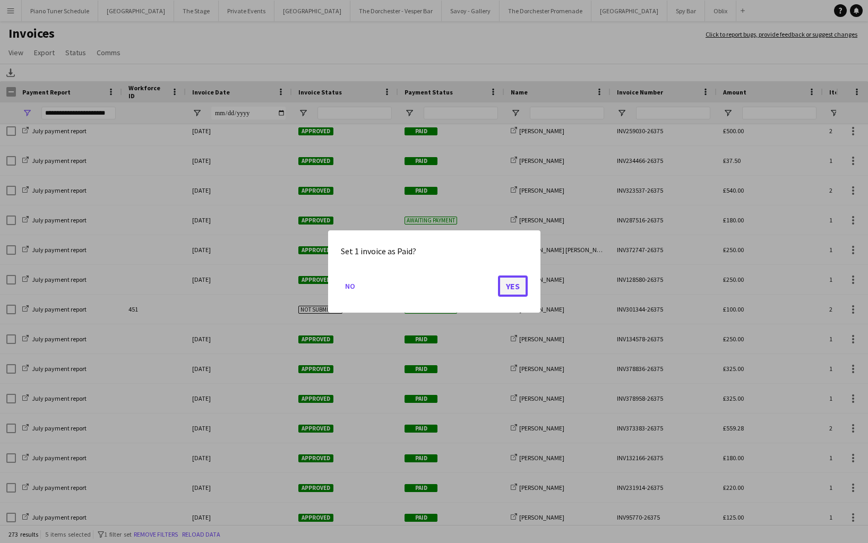
click at [516, 285] on button "Yes" at bounding box center [513, 286] width 30 height 21
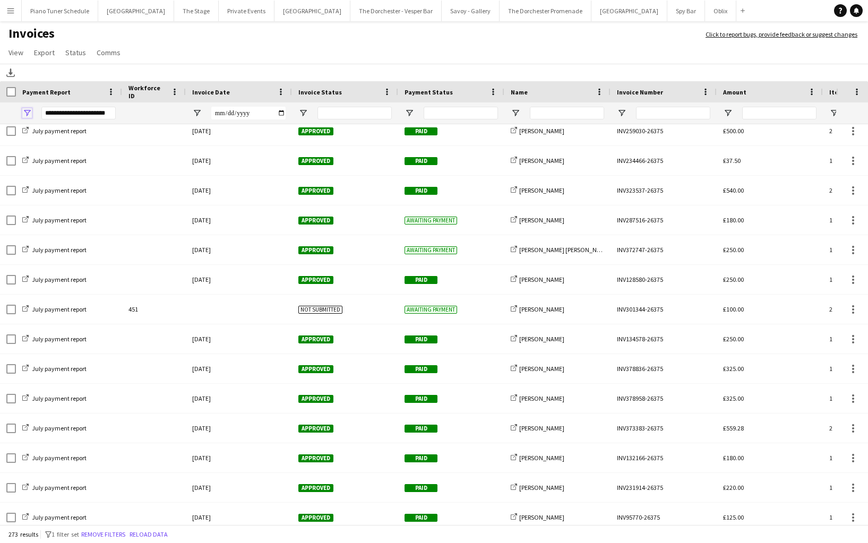
click at [28, 114] on span "Open Filter Menu" at bounding box center [27, 113] width 10 height 10
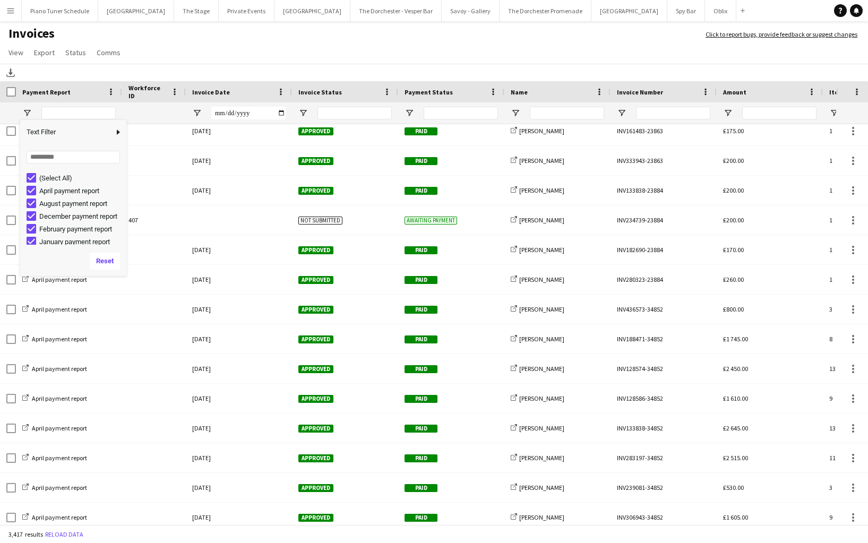
click at [31, 173] on div "(Select All)" at bounding box center [77, 178] width 100 height 13
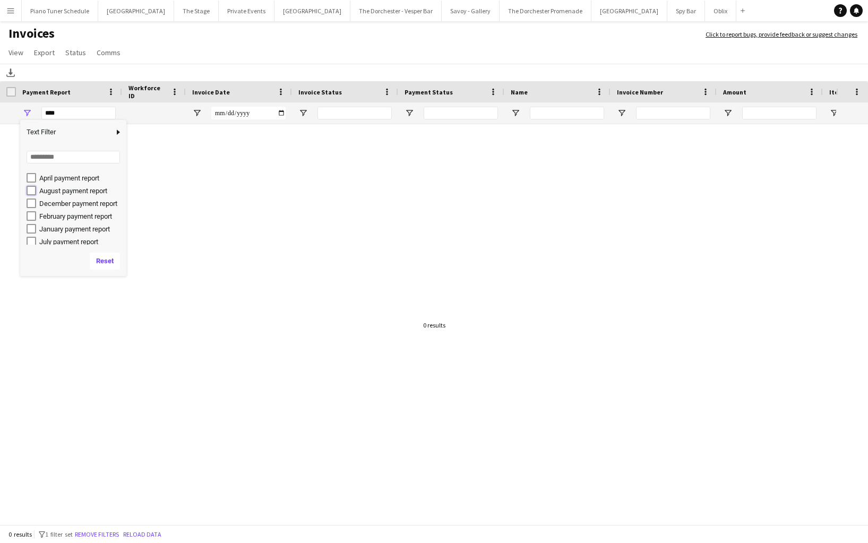
type input "**********"
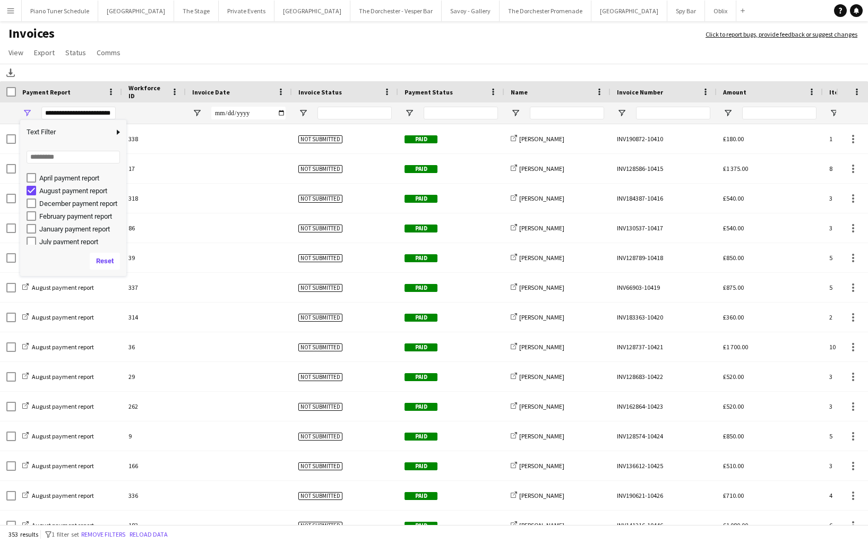
click at [187, 63] on app-page-menu "View Customise view Customise filters Reset Filters Reset View Reset All Export…" at bounding box center [434, 54] width 868 height 20
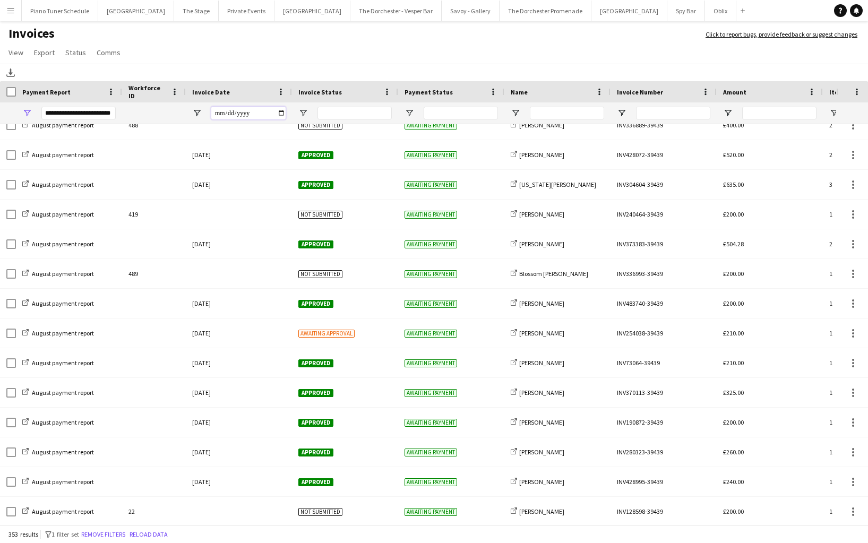
click at [279, 116] on input "Invoice Date Filter Input" at bounding box center [248, 113] width 74 height 13
type input "**********"
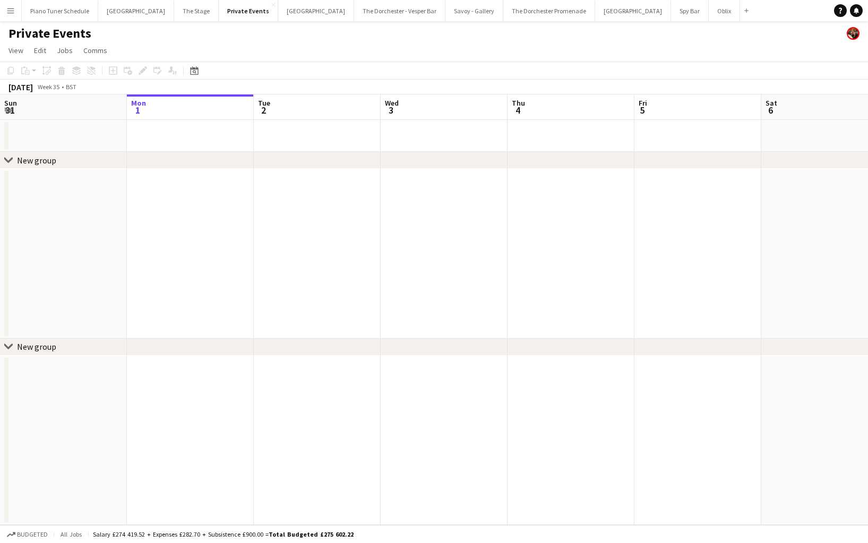
click at [13, 4] on button "Menu" at bounding box center [10, 10] width 21 height 21
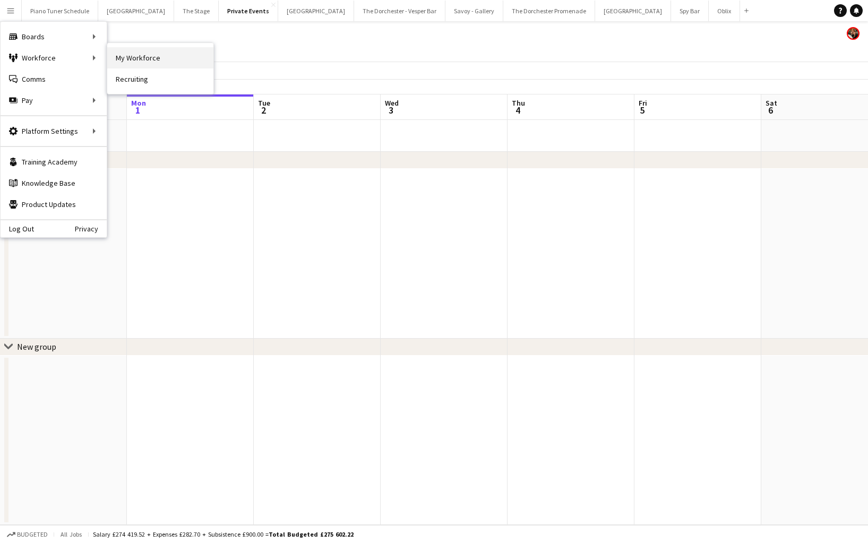
click at [142, 56] on link "My Workforce" at bounding box center [160, 57] width 106 height 21
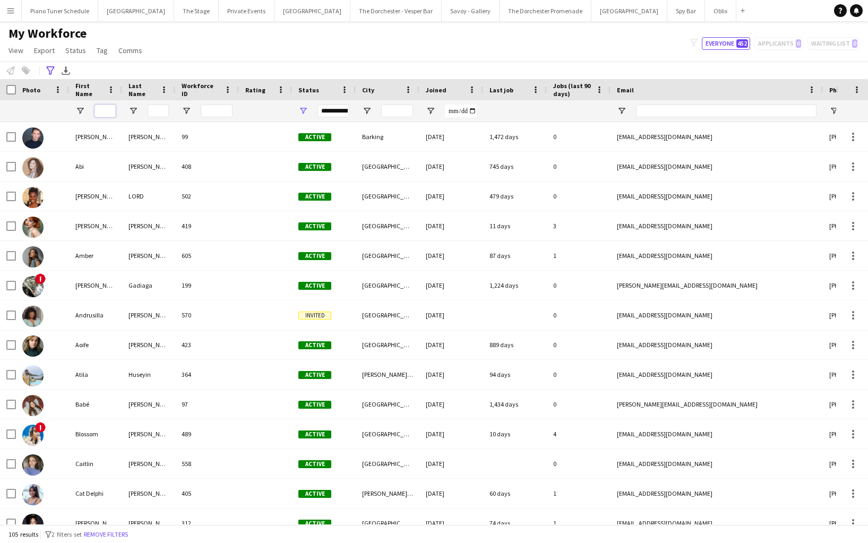
click at [105, 108] on input "First Name Filter Input" at bounding box center [105, 111] width 21 height 13
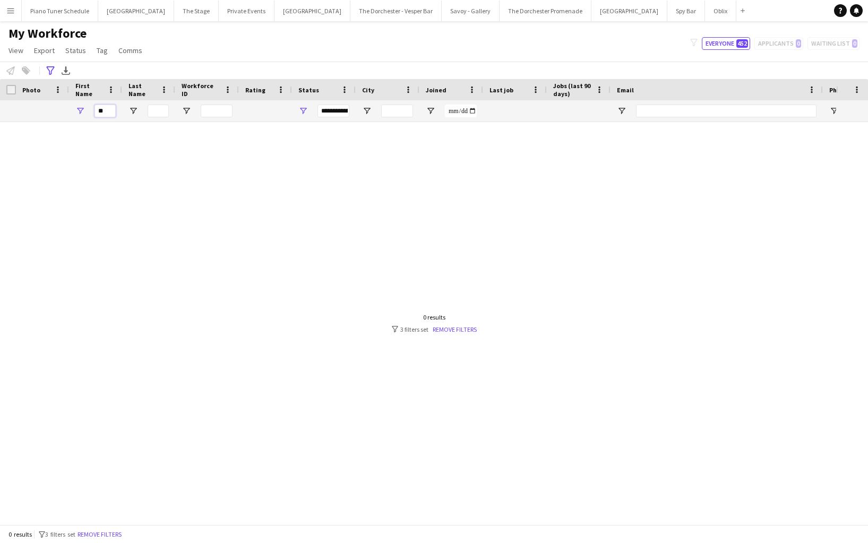
type input "*"
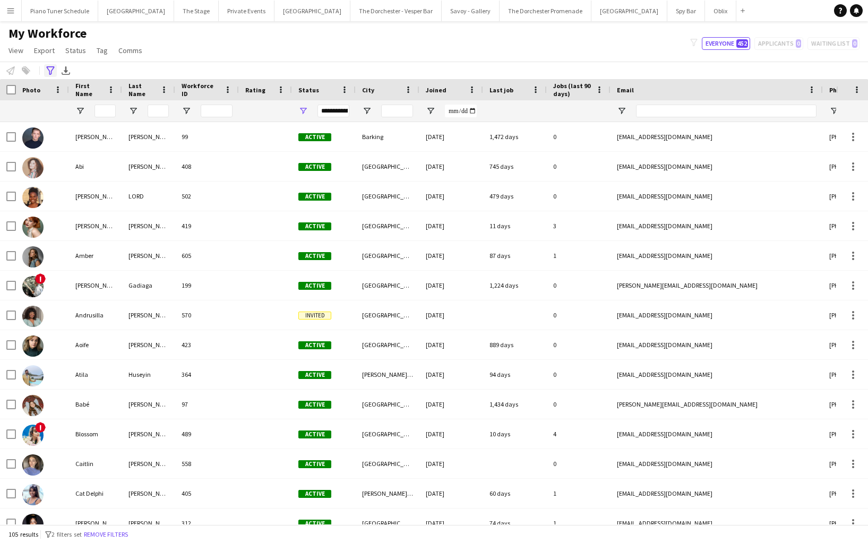
click at [49, 72] on icon "Advanced filters" at bounding box center [50, 70] width 8 height 8
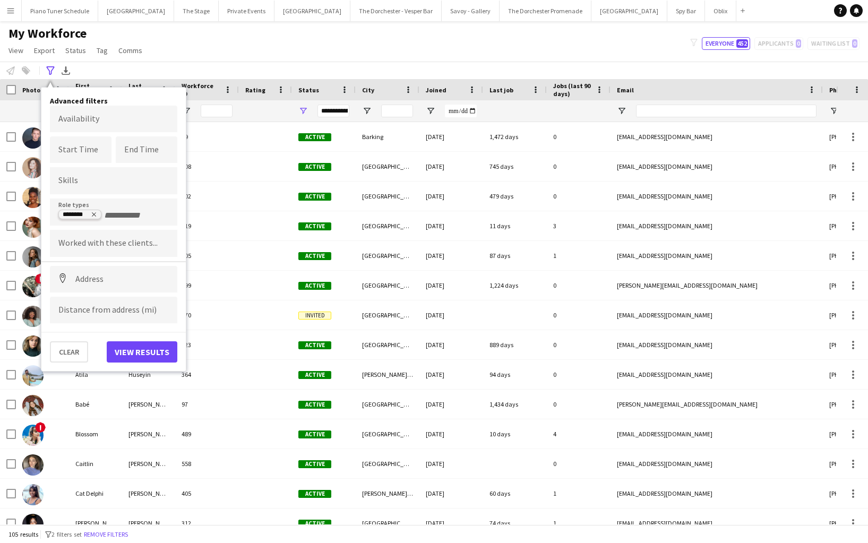
click at [98, 214] on tag-ripple at bounding box center [80, 215] width 42 height 8
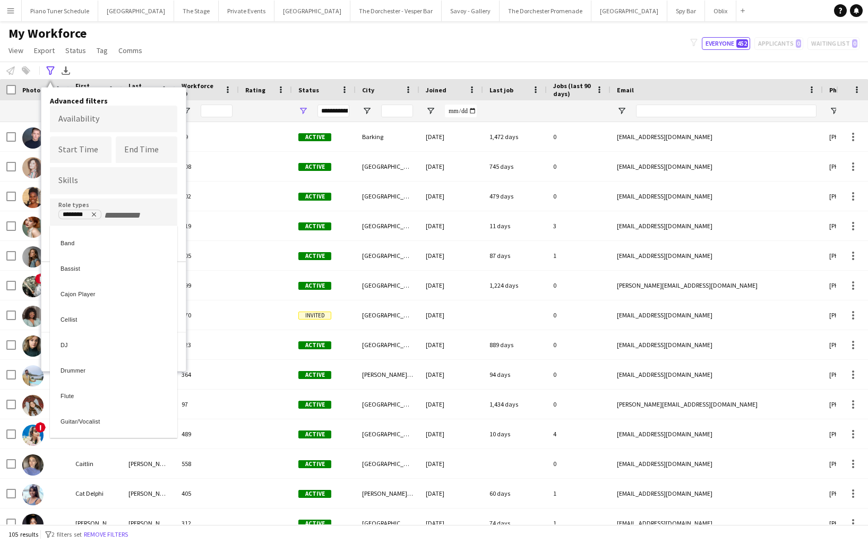
click at [93, 213] on div at bounding box center [434, 271] width 868 height 543
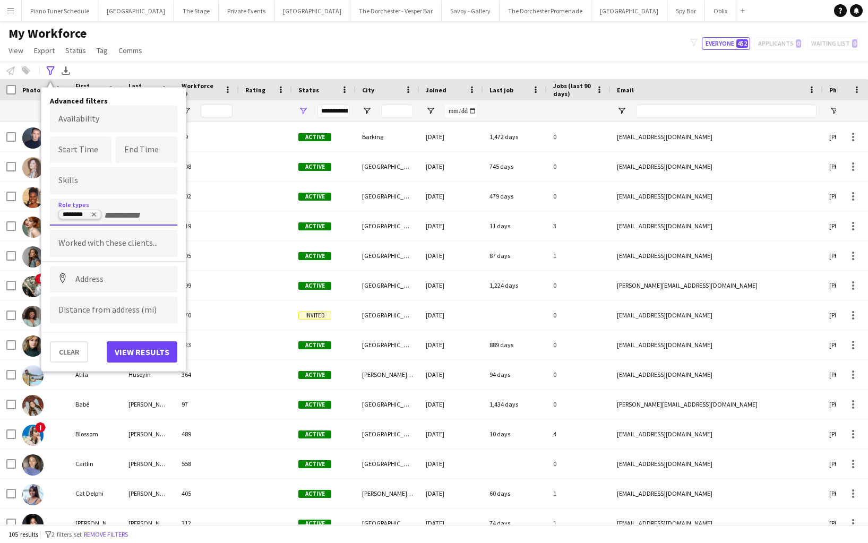
click at [95, 213] on icon "Remove tag" at bounding box center [94, 215] width 4 height 4
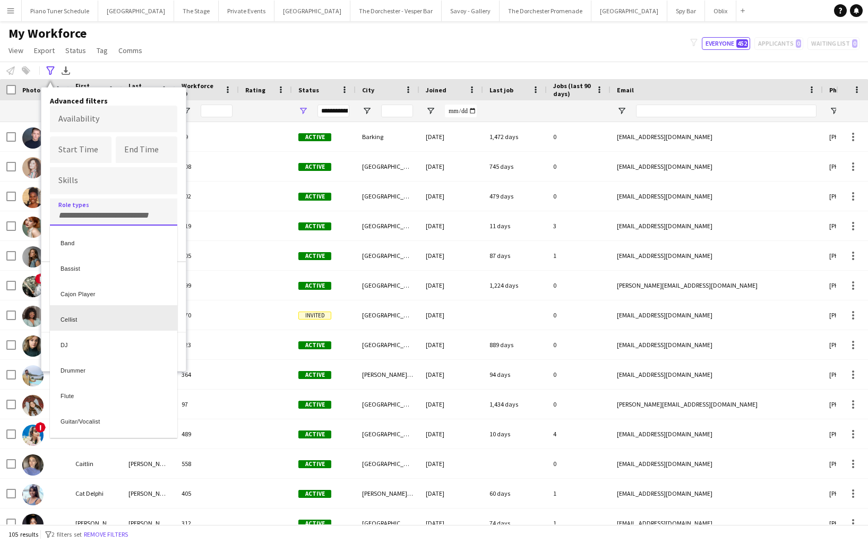
click at [180, 332] on div "Clear View results" at bounding box center [113, 347] width 144 height 31
click at [179, 350] on div "Clear View results" at bounding box center [113, 347] width 144 height 31
click at [164, 106] on div at bounding box center [434, 271] width 868 height 543
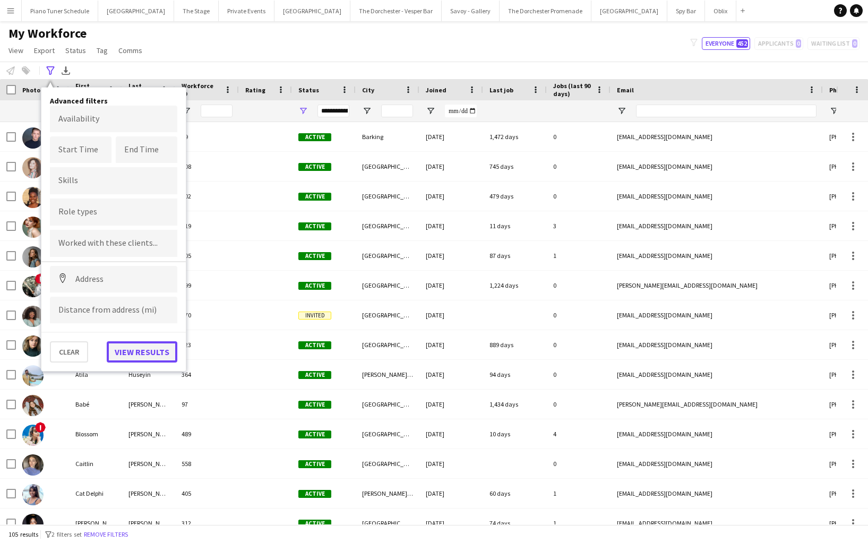
click at [135, 346] on button "View results" at bounding box center [142, 351] width 71 height 21
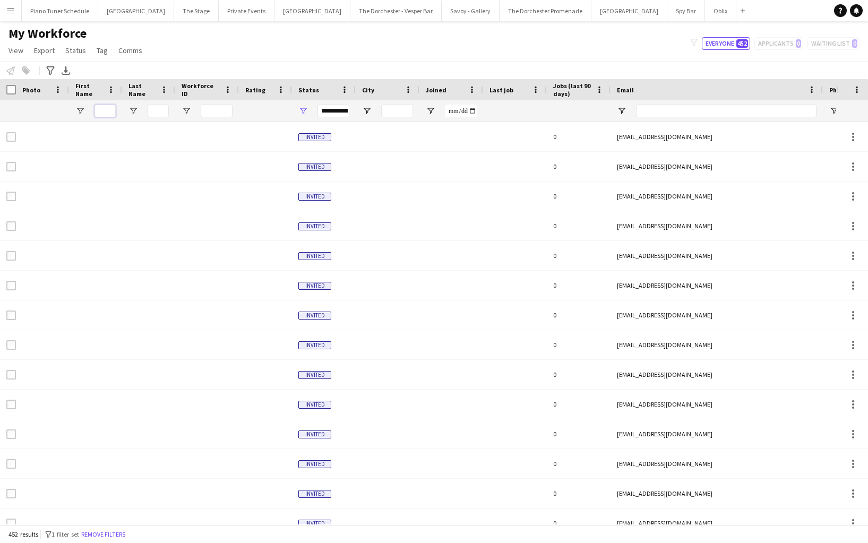
click at [102, 115] on input "First Name Filter Input" at bounding box center [105, 111] width 21 height 13
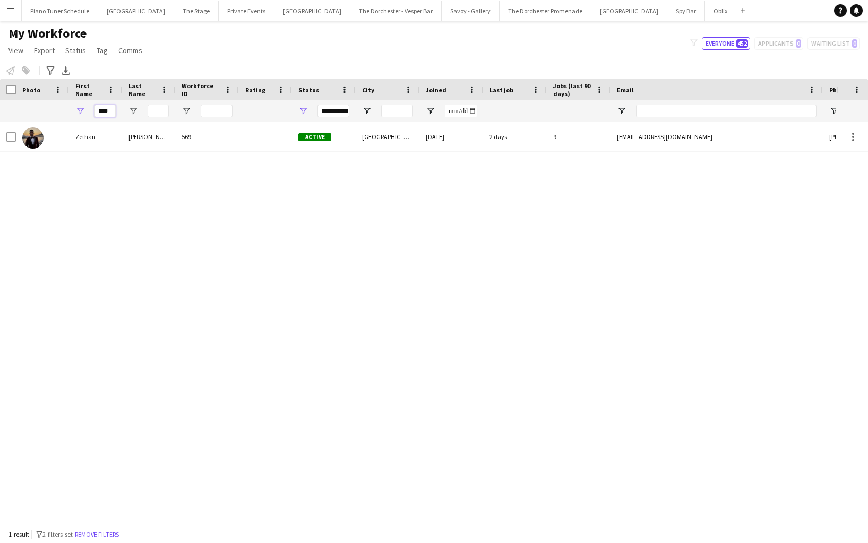
type input "****"
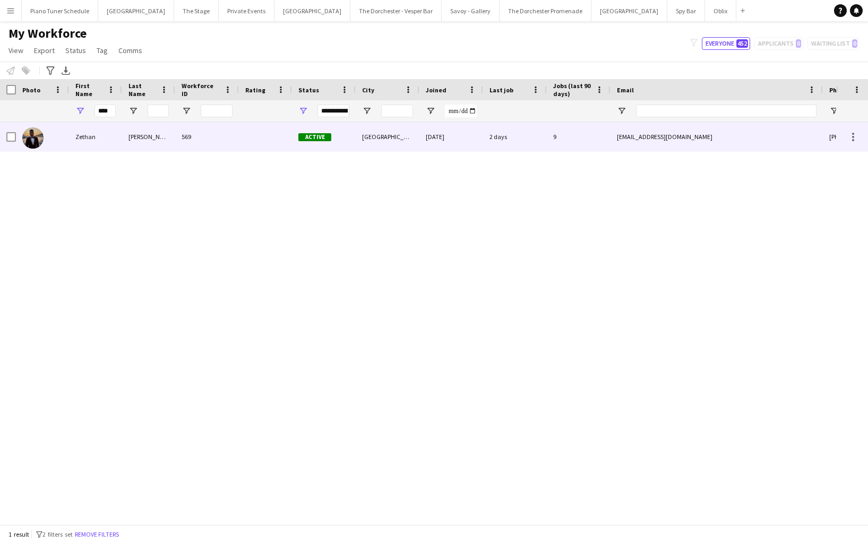
click at [105, 139] on div "Zethan" at bounding box center [95, 136] width 53 height 29
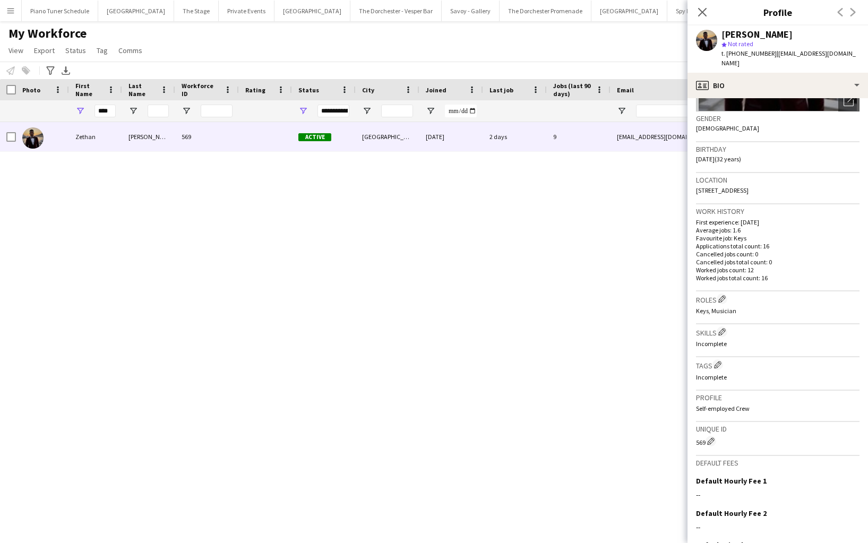
scroll to position [245, 0]
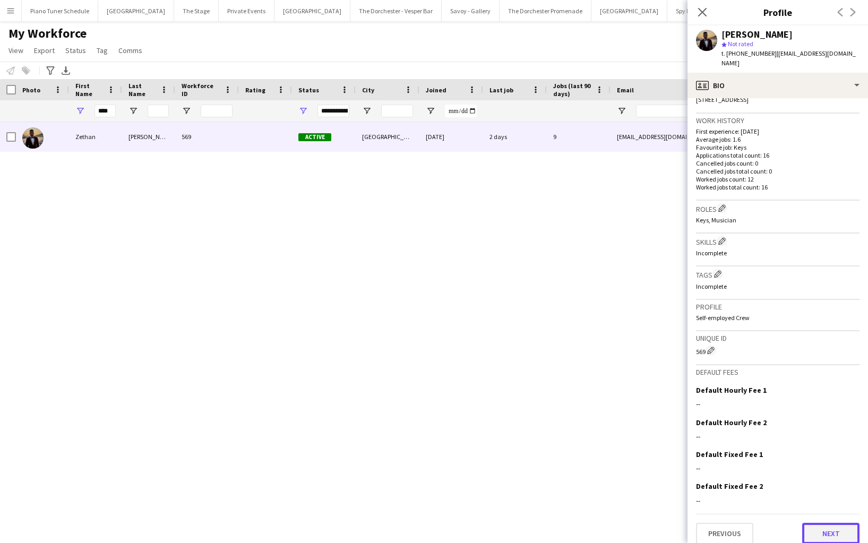
click at [810, 529] on button "Next" at bounding box center [830, 533] width 57 height 21
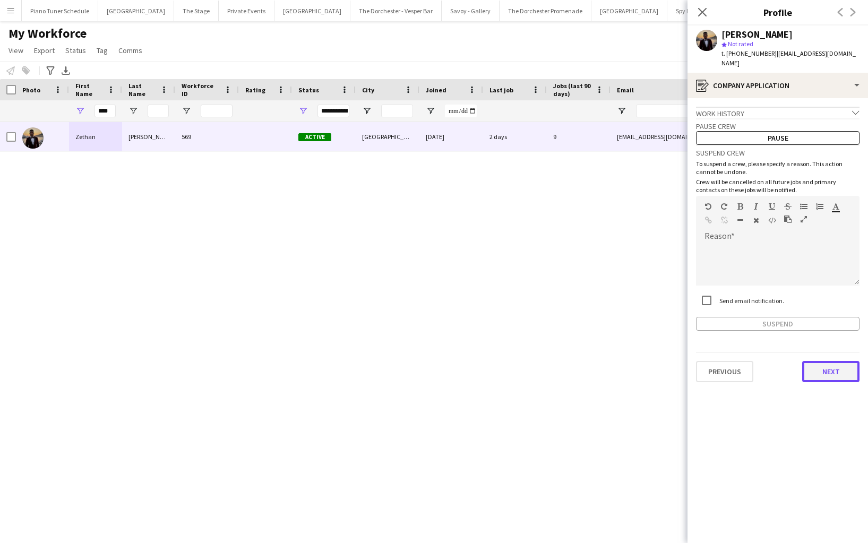
click at [832, 361] on button "Next" at bounding box center [830, 371] width 57 height 21
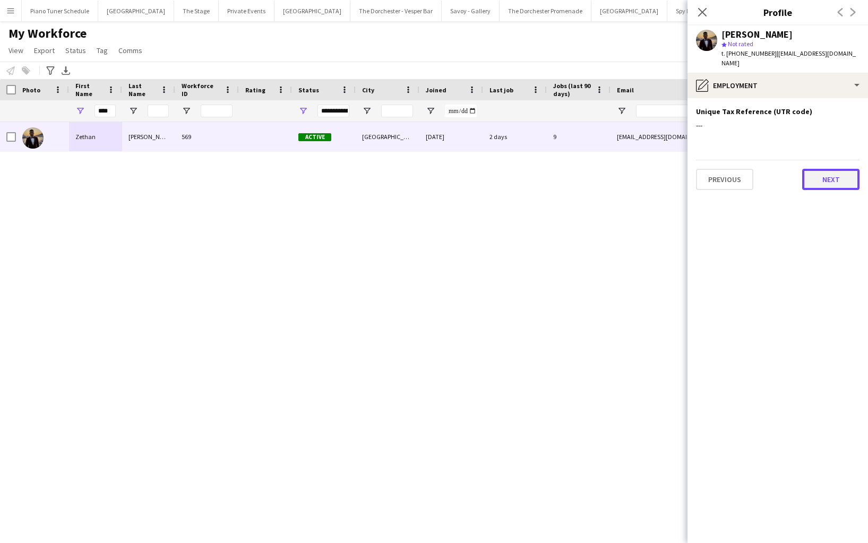
click at [828, 172] on button "Next" at bounding box center [830, 179] width 57 height 21
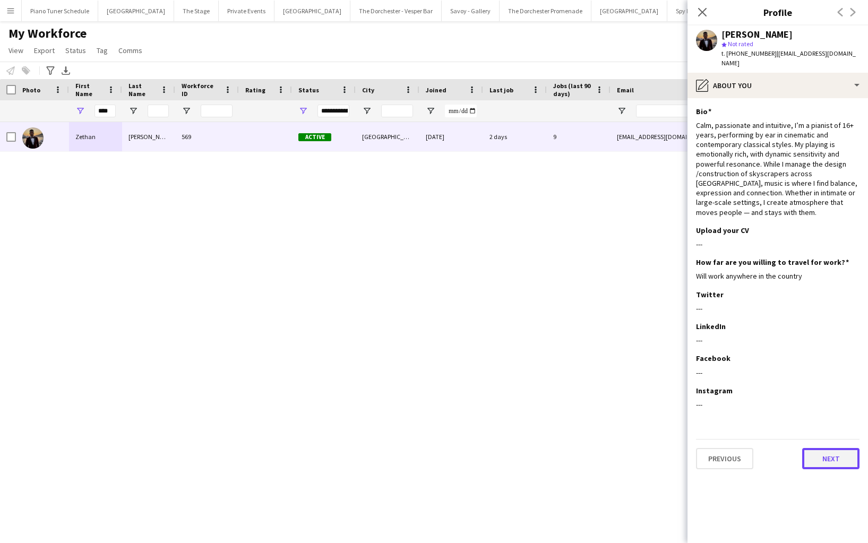
click at [820, 458] on button "Next" at bounding box center [830, 458] width 57 height 21
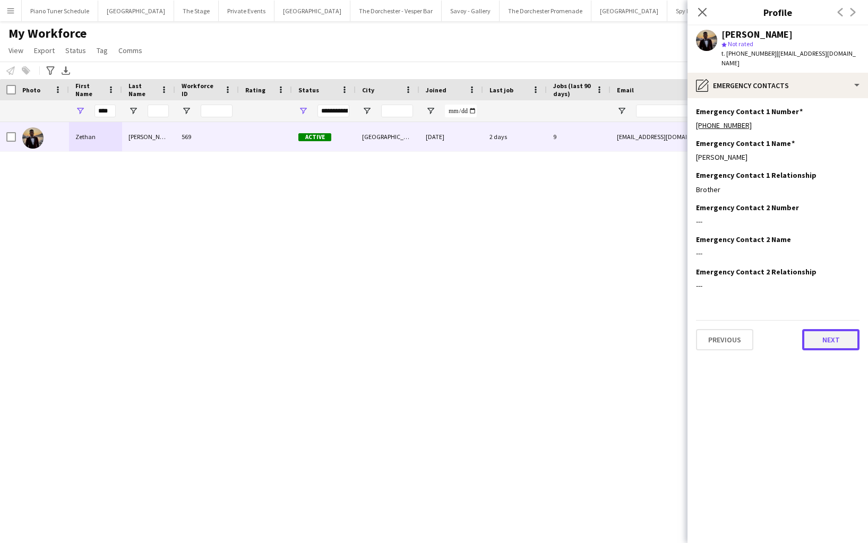
click at [826, 329] on button "Next" at bounding box center [830, 339] width 57 height 21
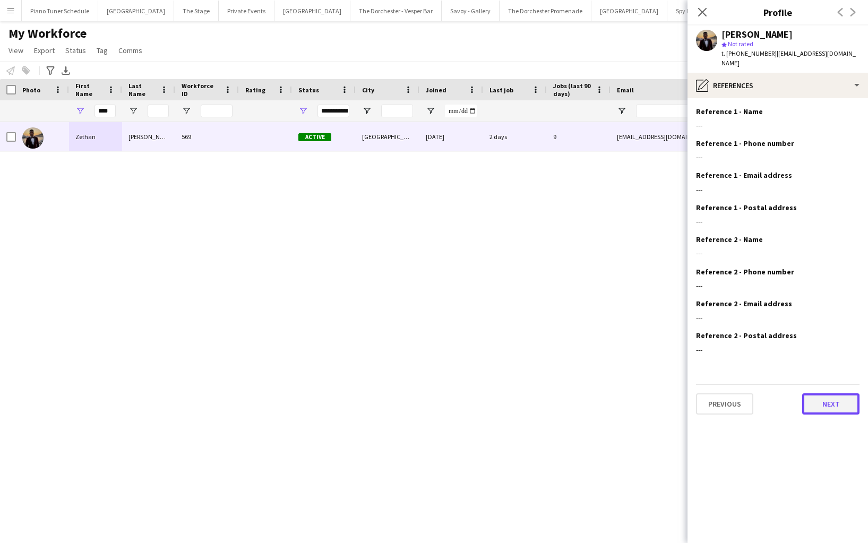
click at [806, 393] on button "Next" at bounding box center [830, 403] width 57 height 21
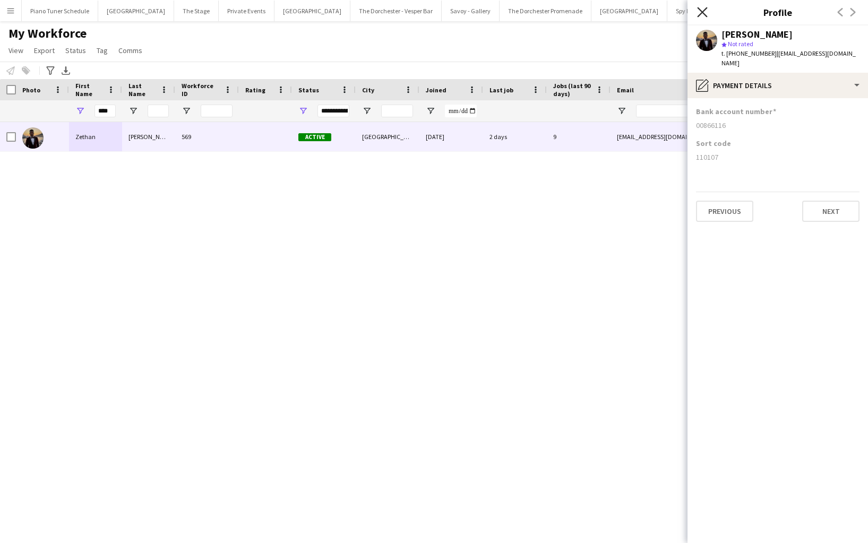
click at [702, 7] on icon "Close pop-in" at bounding box center [702, 12] width 10 height 10
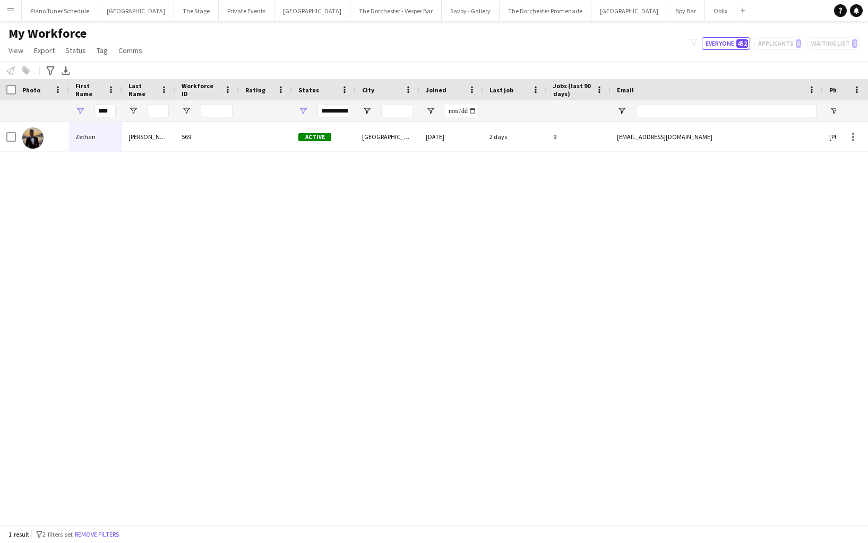
click at [19, 2] on button "Menu" at bounding box center [10, 10] width 21 height 21
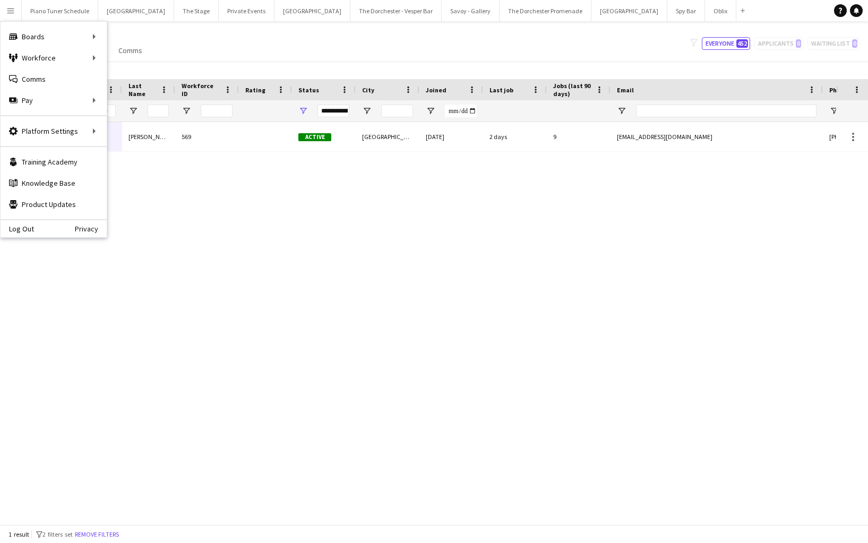
click at [251, 74] on div "Notify workforce Add to tag Select at least one crew to tag him or her. Advance…" at bounding box center [434, 71] width 868 height 18
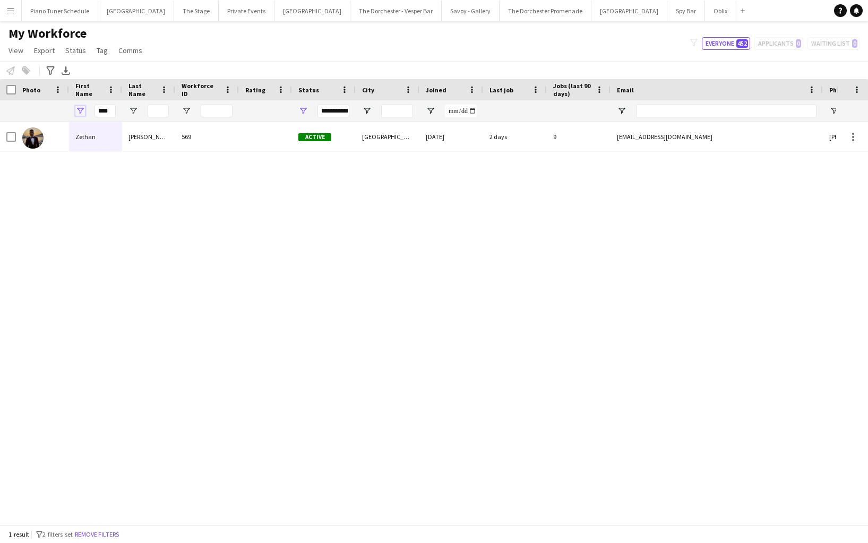
click at [81, 110] on span "Open Filter Menu" at bounding box center [80, 111] width 10 height 10
drag, startPoint x: 114, startPoint y: 111, endPoint x: 70, endPoint y: 112, distance: 44.1
click at [72, 111] on div "****" at bounding box center [95, 110] width 53 height 21
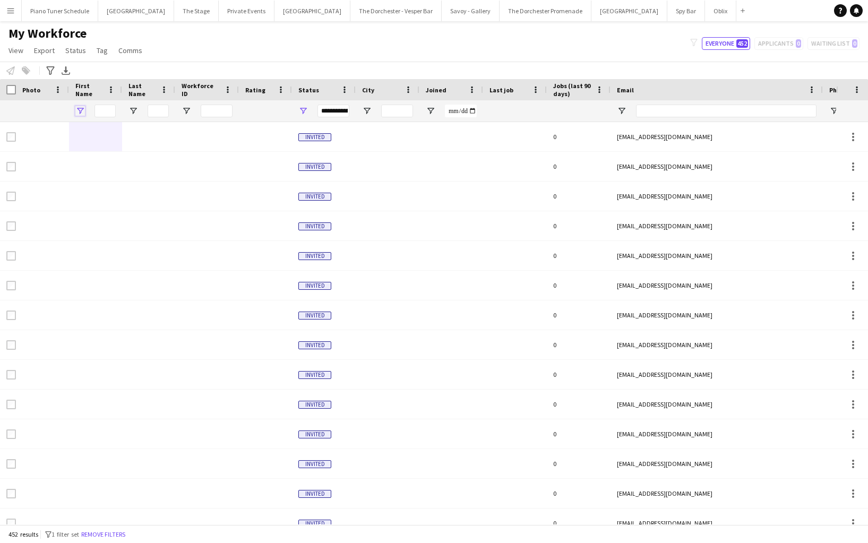
click at [79, 107] on span "Open Filter Menu" at bounding box center [80, 111] width 10 height 10
click at [87, 66] on div "Notify workforce Add to tag Select at least one crew to tag him or her. Advance…" at bounding box center [434, 71] width 868 height 18
click at [48, 72] on icon "Advanced filters" at bounding box center [50, 70] width 8 height 8
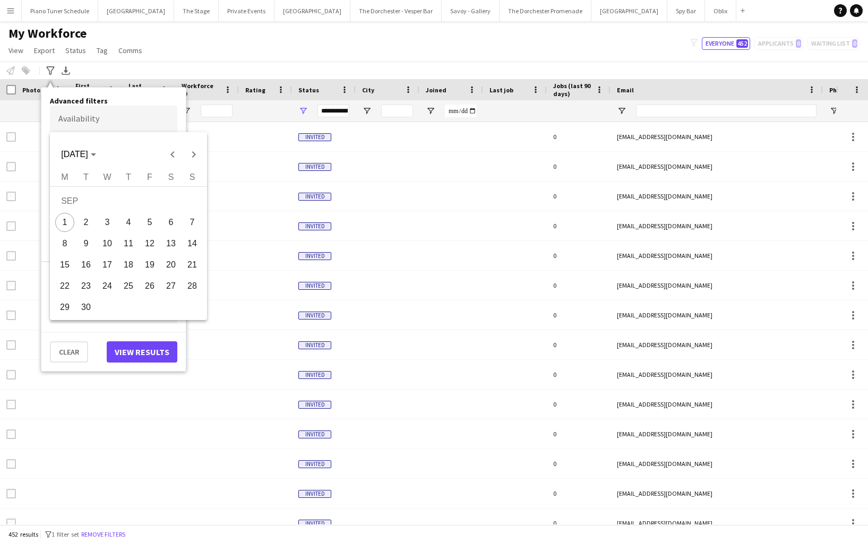
click at [111, 117] on body "Menu Boards Boards Boards All jobs Status Workforce Workforce My Workforce Recr…" at bounding box center [434, 271] width 868 height 543
click at [110, 113] on div at bounding box center [434, 271] width 868 height 543
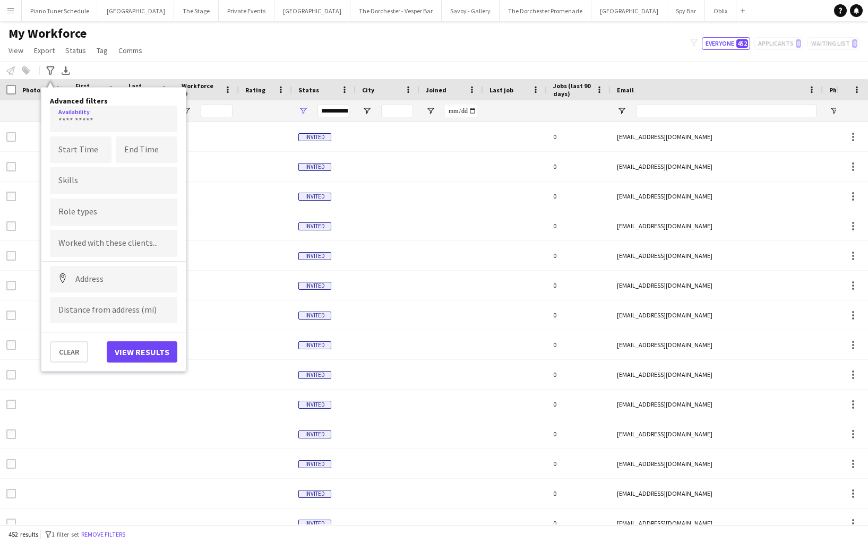
click at [99, 215] on input "Type to search role types..." at bounding box center [113, 213] width 110 height 10
type input "***"
click at [78, 271] on div "Guitarist" at bounding box center [113, 266] width 127 height 25
click at [129, 349] on button "View results" at bounding box center [142, 351] width 71 height 21
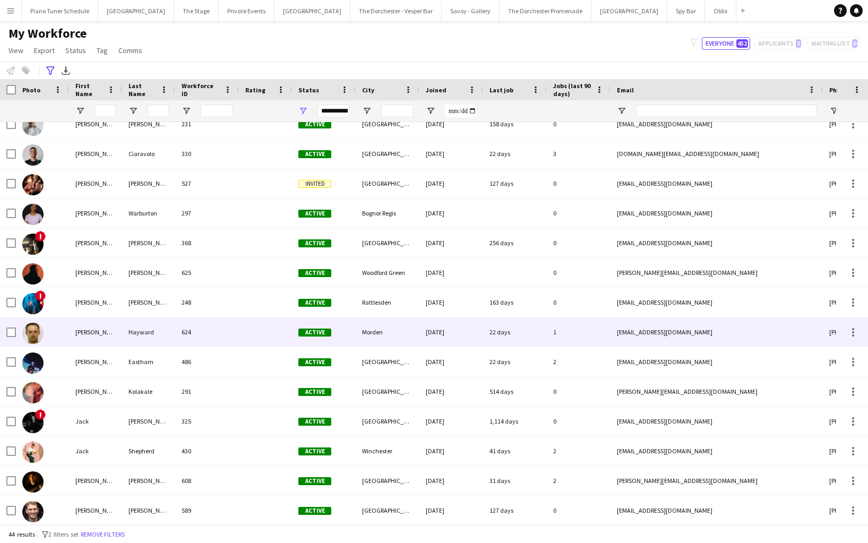
scroll to position [198, 0]
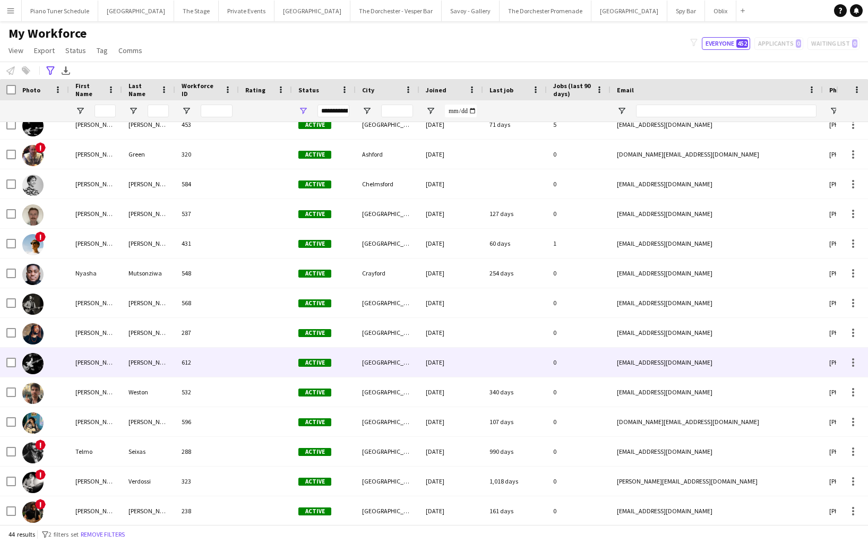
click at [150, 369] on div "Mann" at bounding box center [148, 362] width 53 height 29
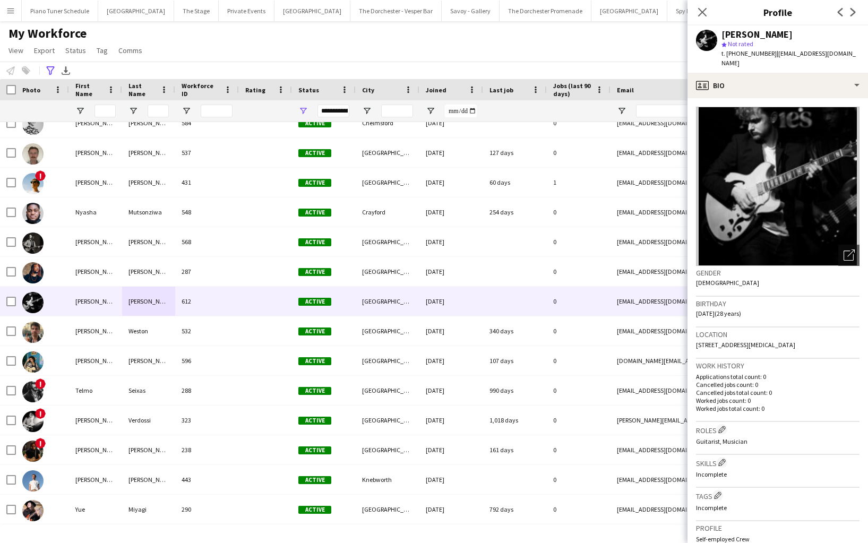
click at [16, 10] on button "Menu" at bounding box center [10, 10] width 21 height 21
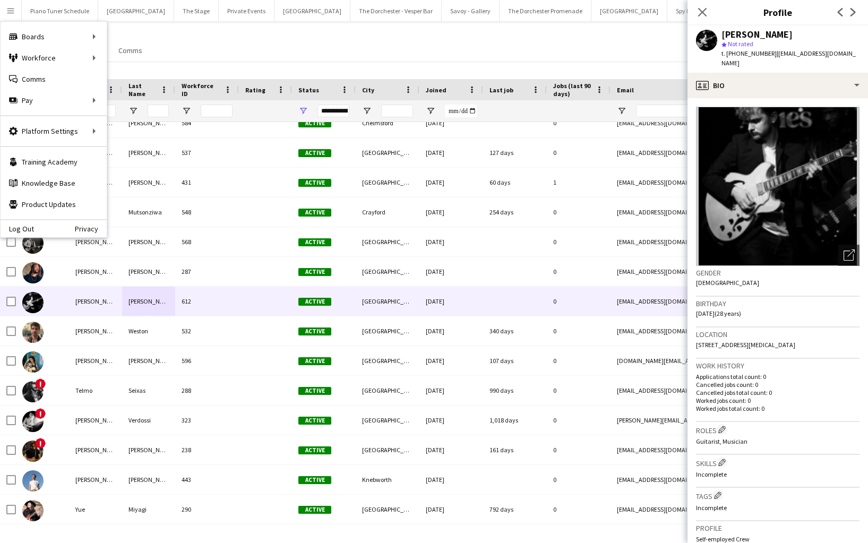
click at [260, 45] on div "My Workforce View Views Default view New view Update view Delete view Edit name…" at bounding box center [434, 43] width 868 height 36
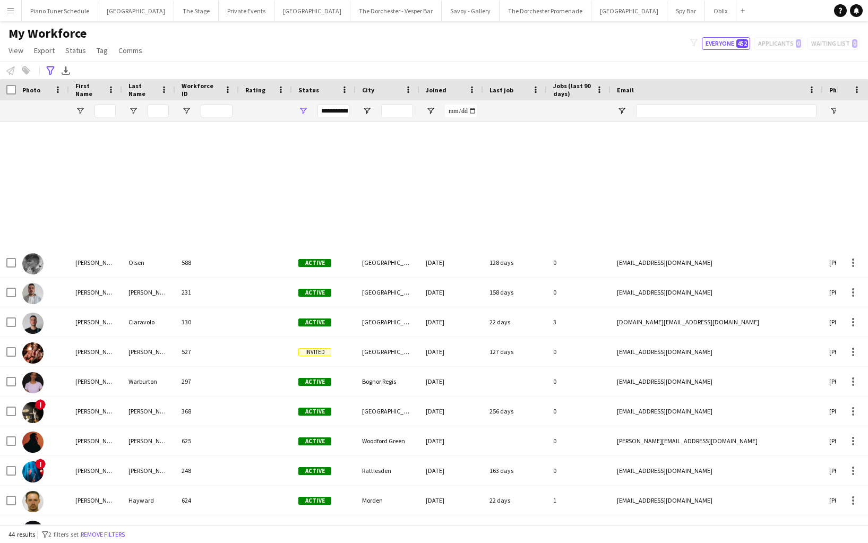
scroll to position [0, 0]
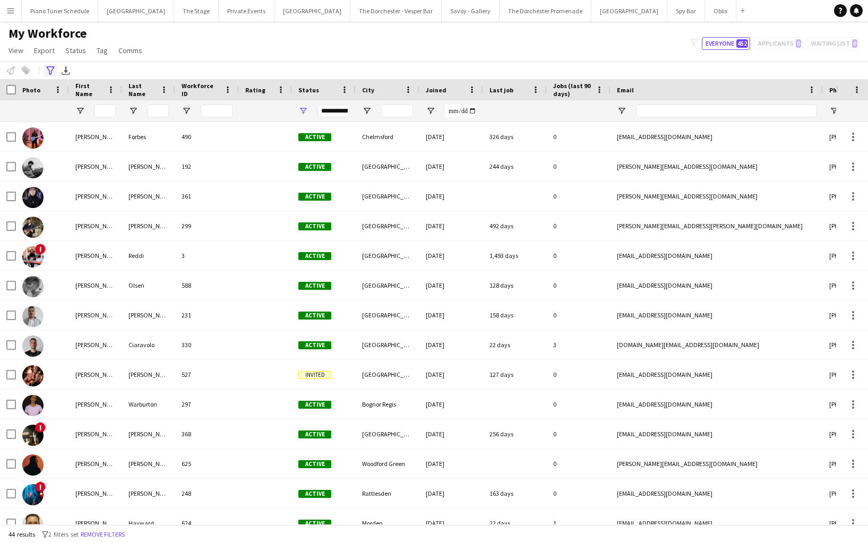
click at [49, 71] on icon at bounding box center [50, 70] width 8 height 8
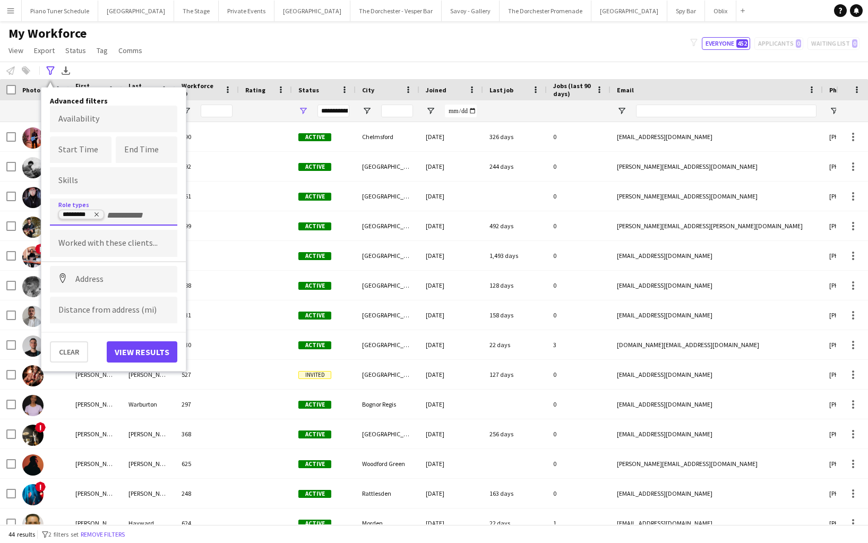
click at [97, 213] on icon "Remove tag" at bounding box center [97, 215] width 4 height 4
click at [120, 351] on button "View results" at bounding box center [142, 351] width 71 height 21
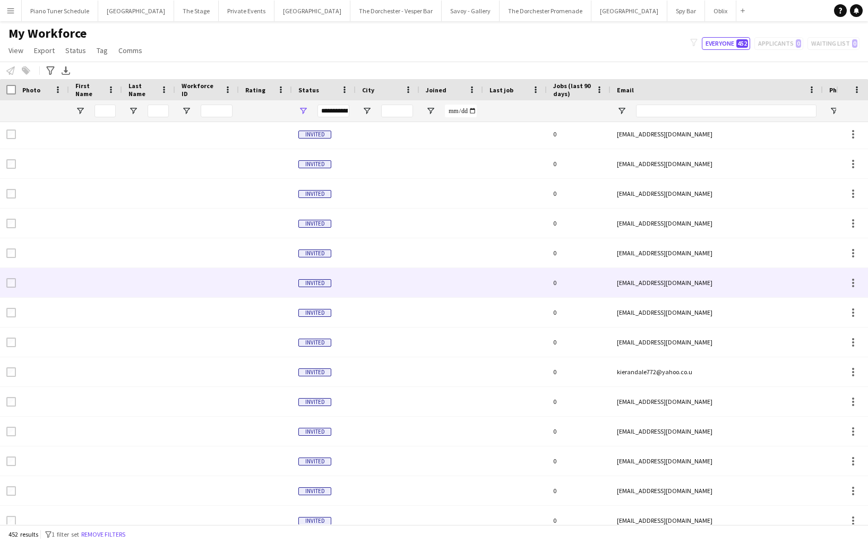
scroll to position [191, 0]
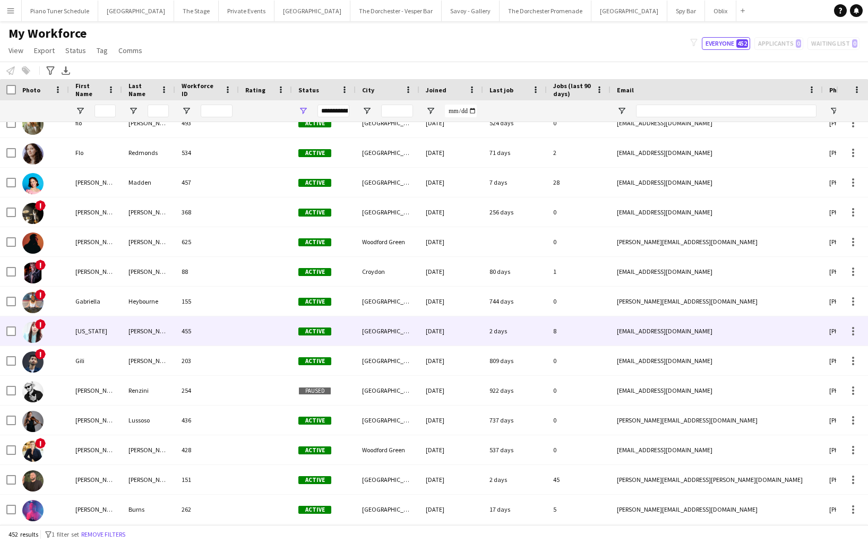
click at [107, 325] on div "Georgia" at bounding box center [95, 330] width 53 height 29
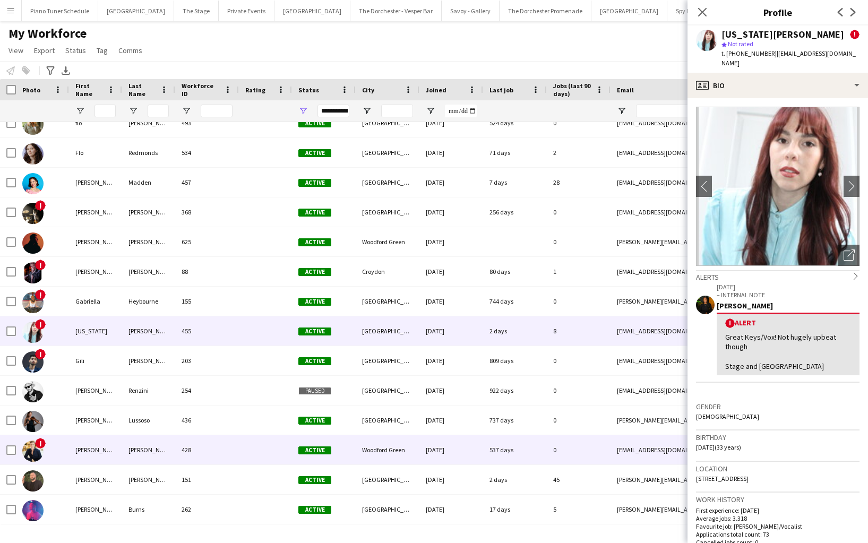
click at [89, 450] on div "Glen John" at bounding box center [95, 449] width 53 height 29
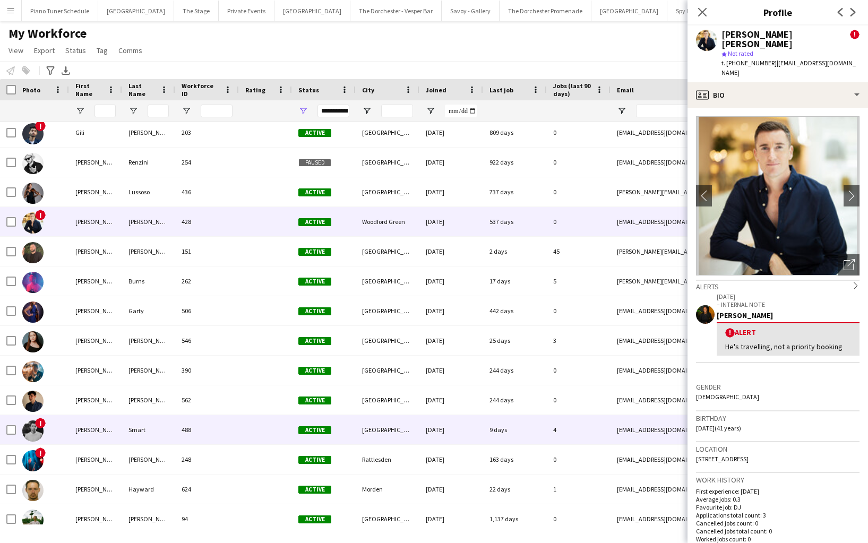
click at [109, 430] on div "Harrison" at bounding box center [95, 429] width 53 height 29
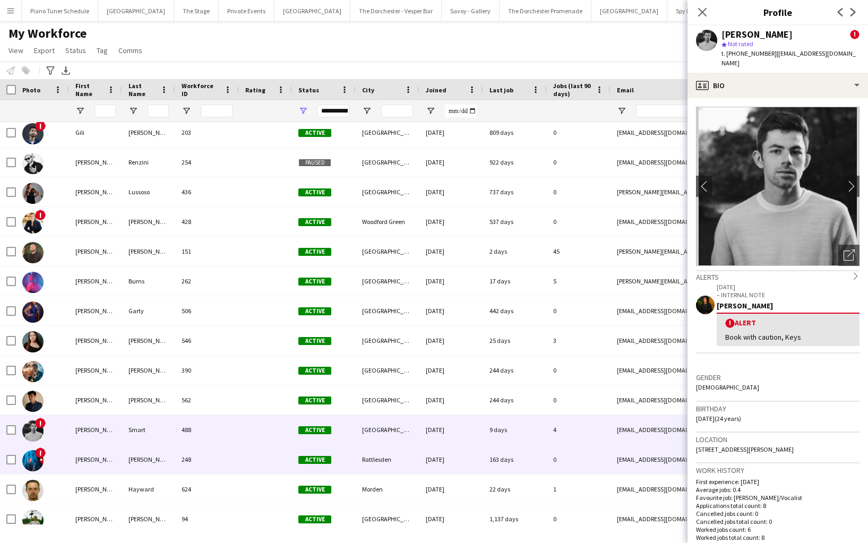
click at [113, 460] on div "Harry" at bounding box center [95, 459] width 53 height 29
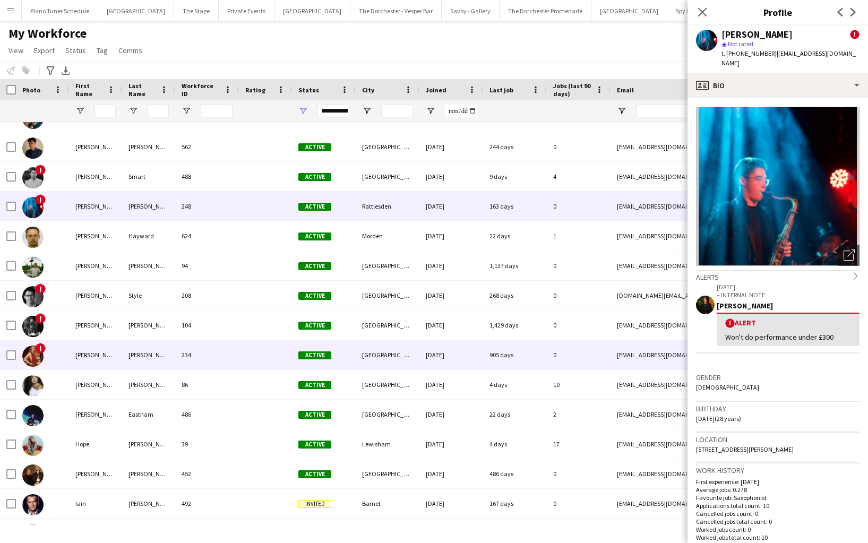
click at [100, 361] on div "Heather" at bounding box center [95, 354] width 53 height 29
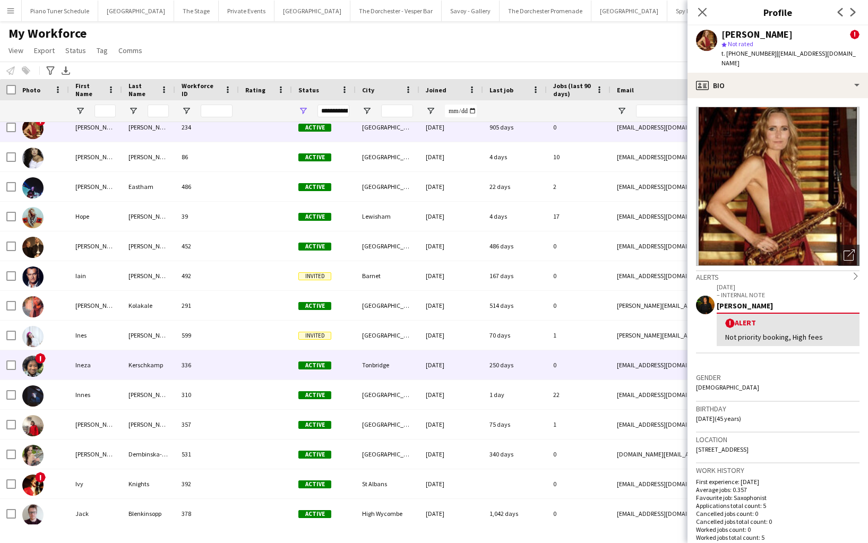
click at [100, 362] on div "Ineza" at bounding box center [95, 364] width 53 height 29
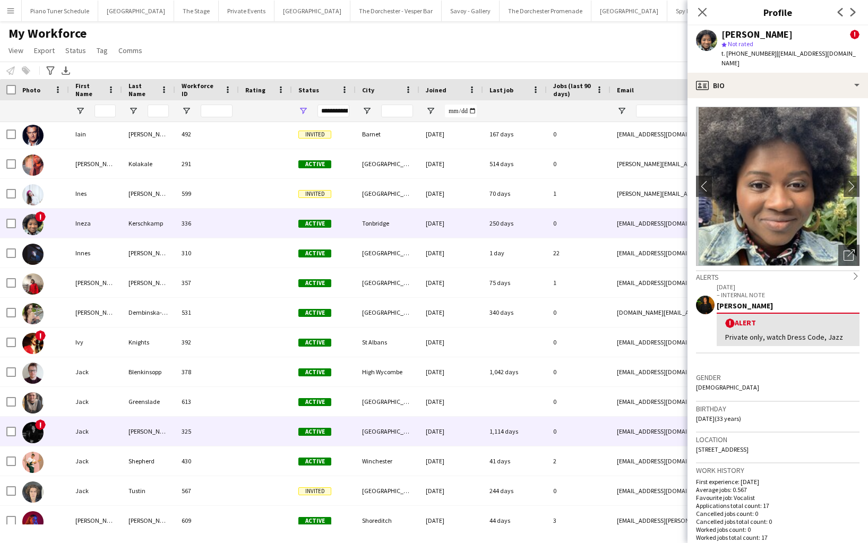
click at [110, 438] on div "Jack" at bounding box center [95, 431] width 53 height 29
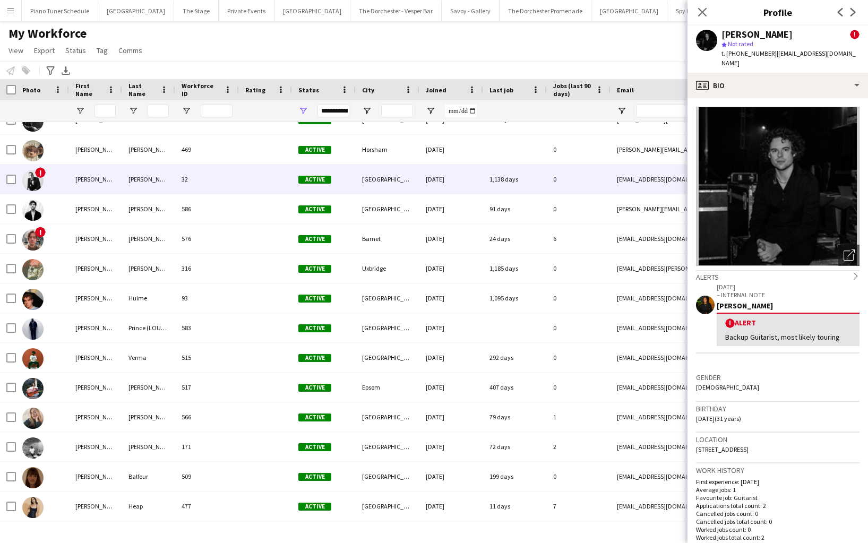
click at [96, 187] on div "James" at bounding box center [95, 179] width 53 height 29
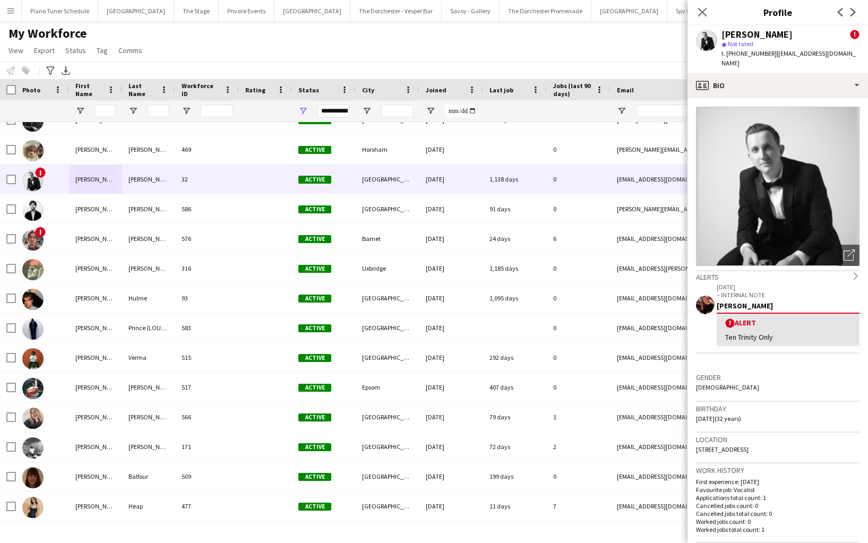
click at [836, 301] on div "Alice Harvey" at bounding box center [788, 306] width 143 height 10
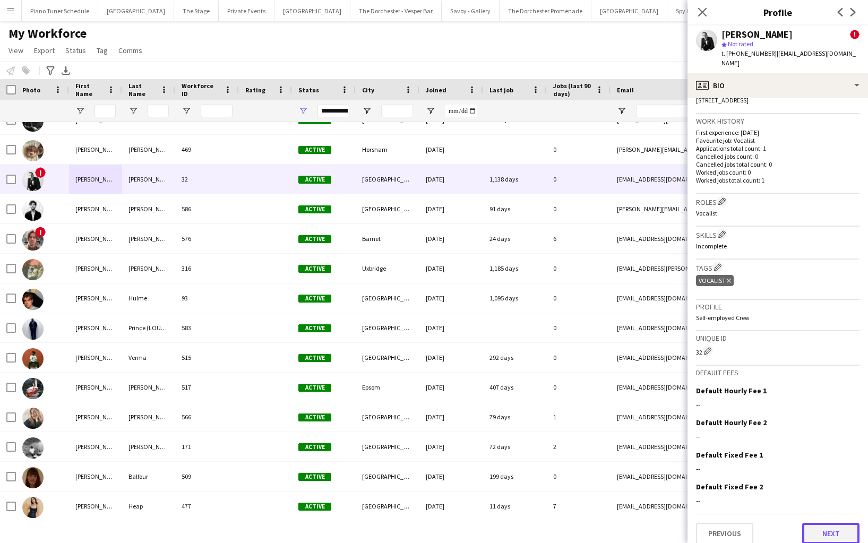
click at [823, 523] on button "Next" at bounding box center [830, 533] width 57 height 21
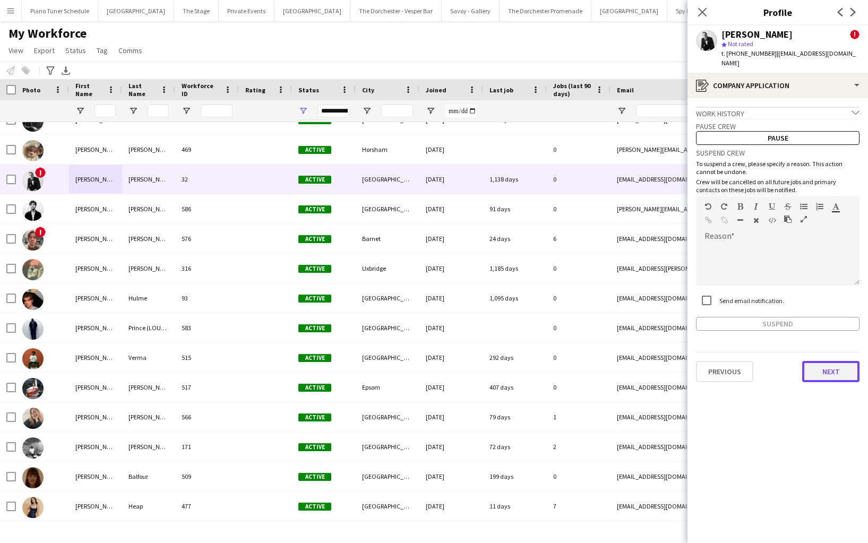
click at [830, 361] on button "Next" at bounding box center [830, 371] width 57 height 21
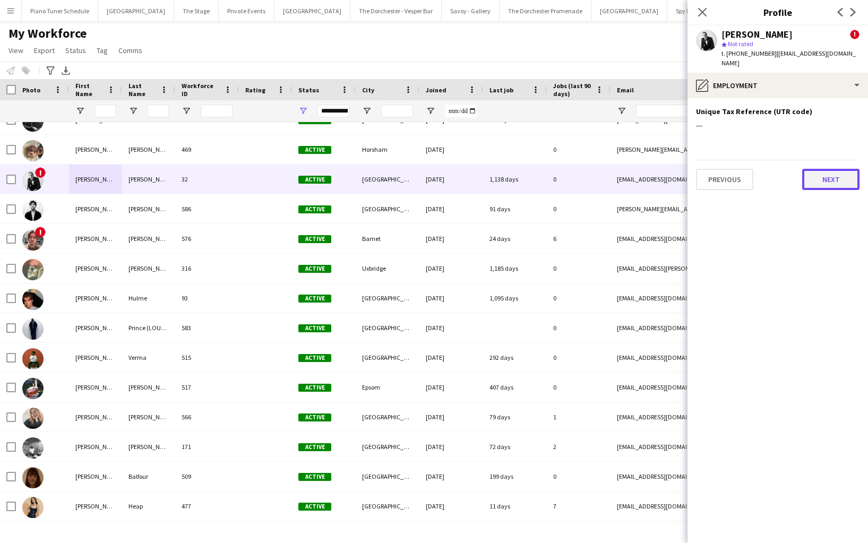
click at [825, 179] on button "Next" at bounding box center [830, 179] width 57 height 21
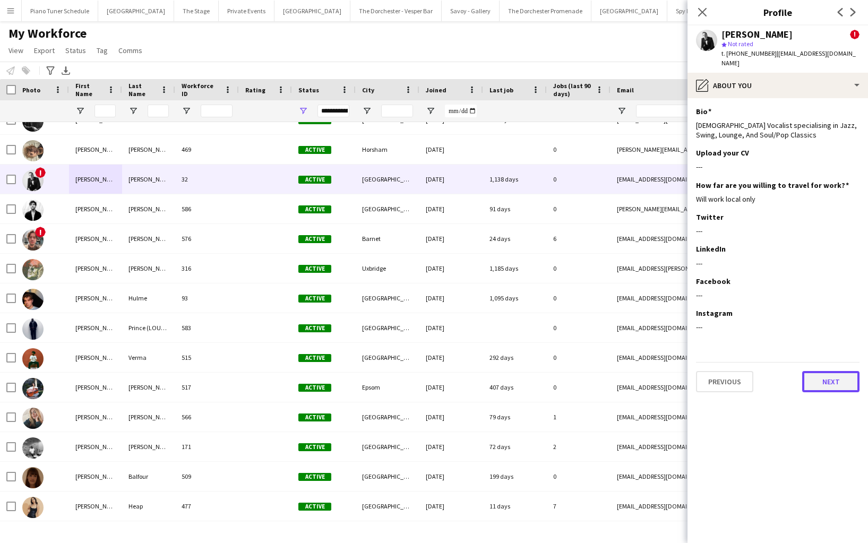
click at [820, 373] on button "Next" at bounding box center [830, 381] width 57 height 21
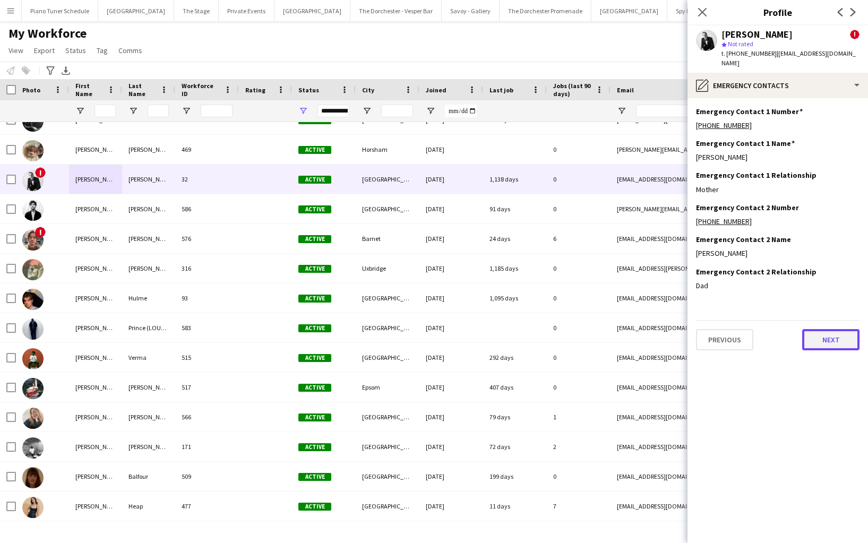
click at [818, 330] on button "Next" at bounding box center [830, 339] width 57 height 21
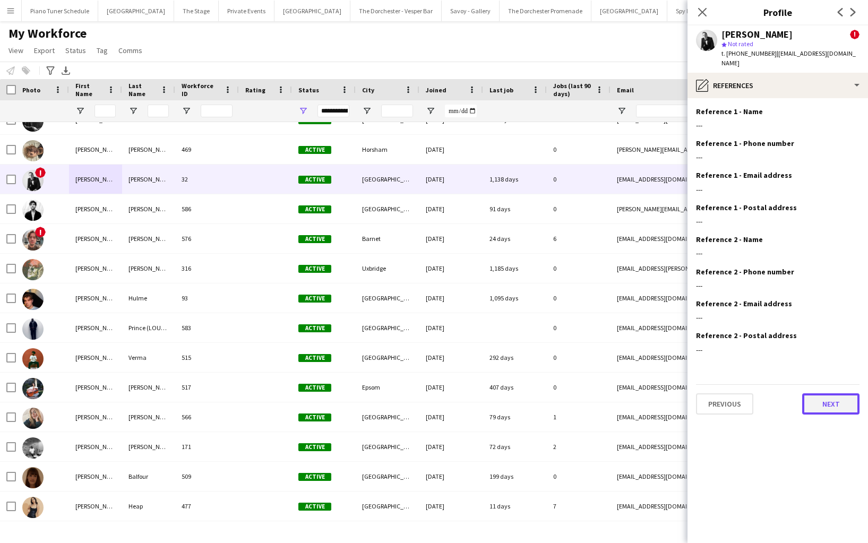
click at [817, 401] on button "Next" at bounding box center [830, 403] width 57 height 21
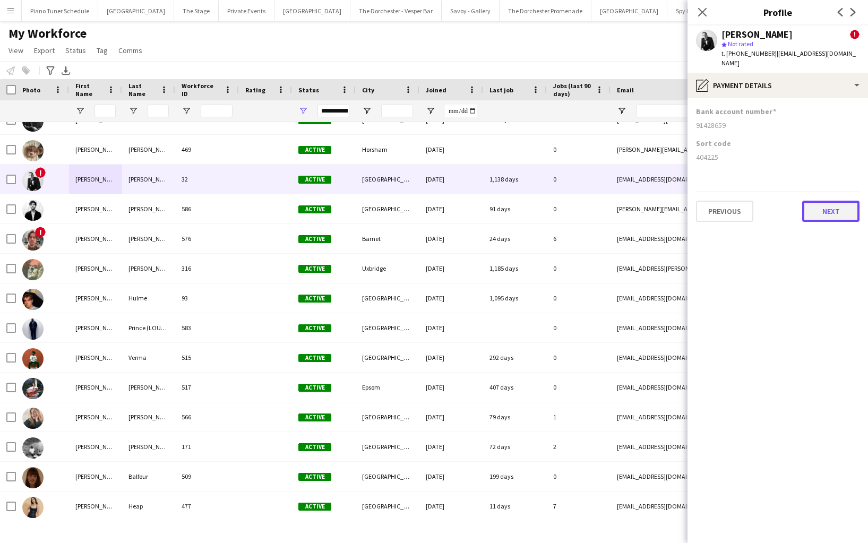
click at [828, 203] on button "Next" at bounding box center [830, 211] width 57 height 21
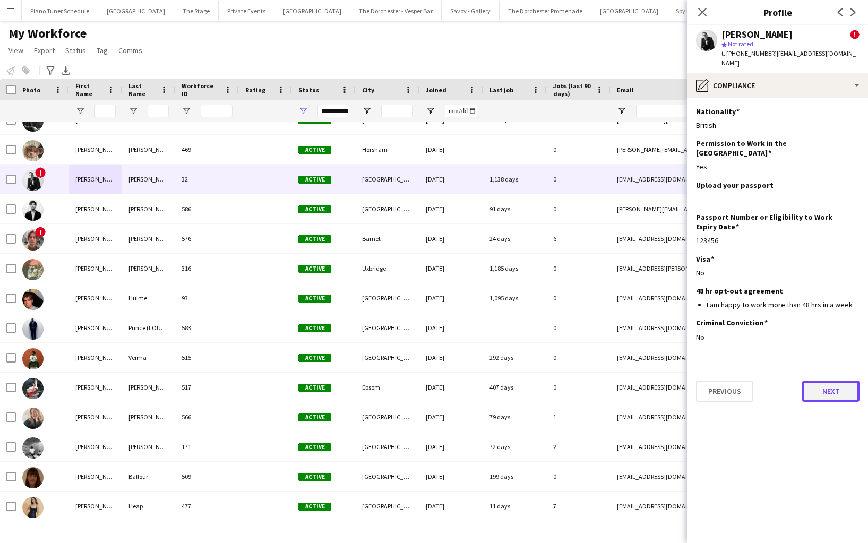
click at [820, 381] on button "Next" at bounding box center [830, 391] width 57 height 21
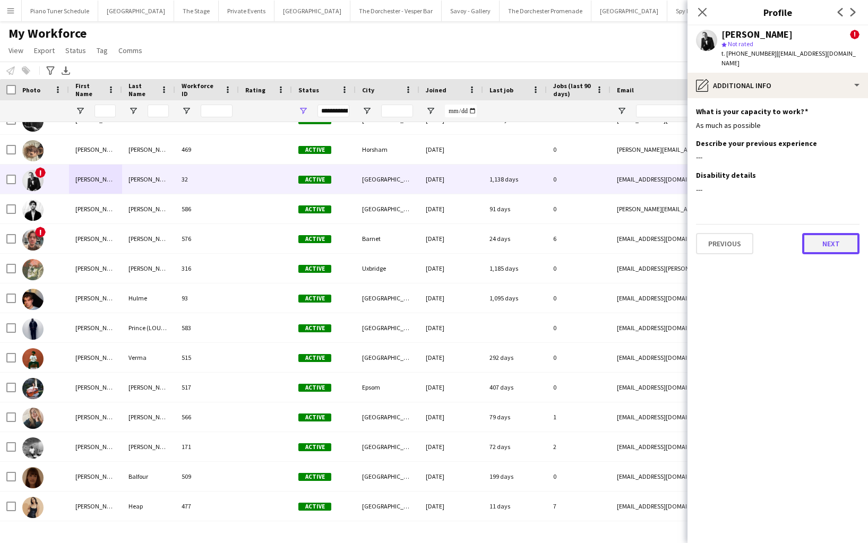
click at [819, 237] on button "Next" at bounding box center [830, 243] width 57 height 21
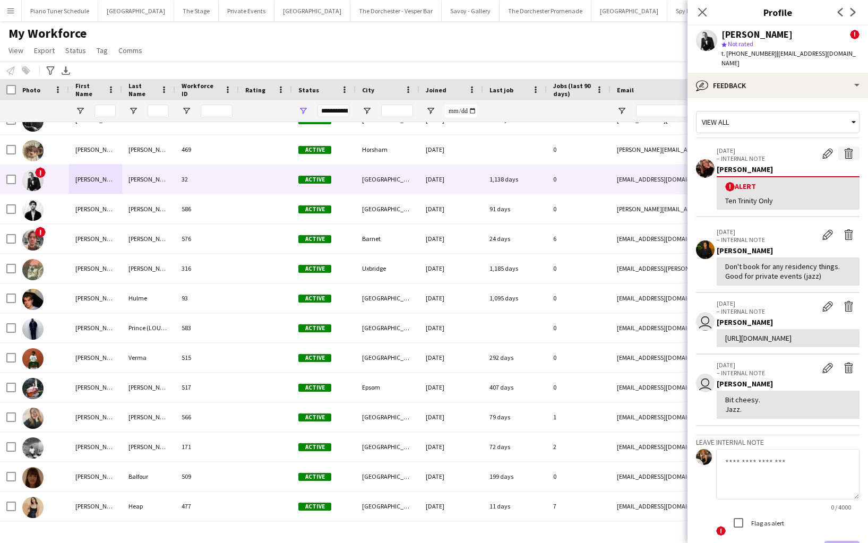
click at [849, 148] on app-icon "Delete alert" at bounding box center [849, 153] width 11 height 11
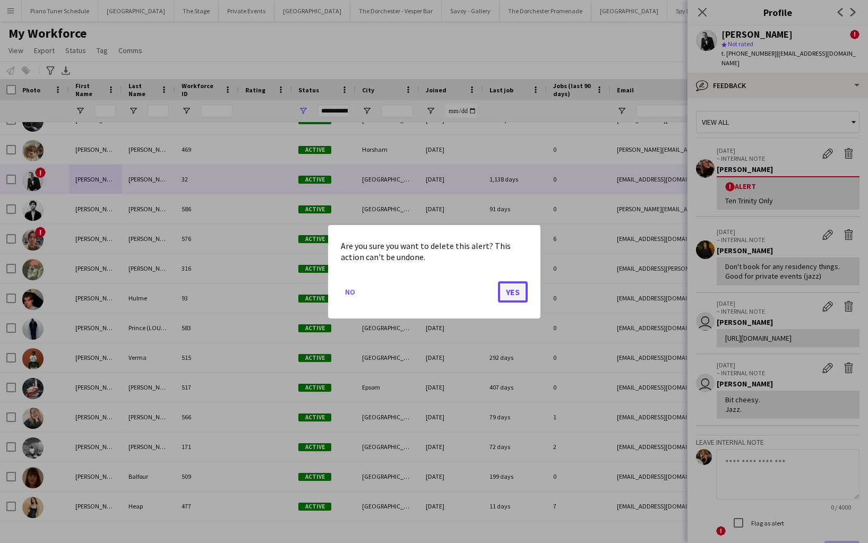
click at [509, 293] on button "Yes" at bounding box center [513, 291] width 30 height 21
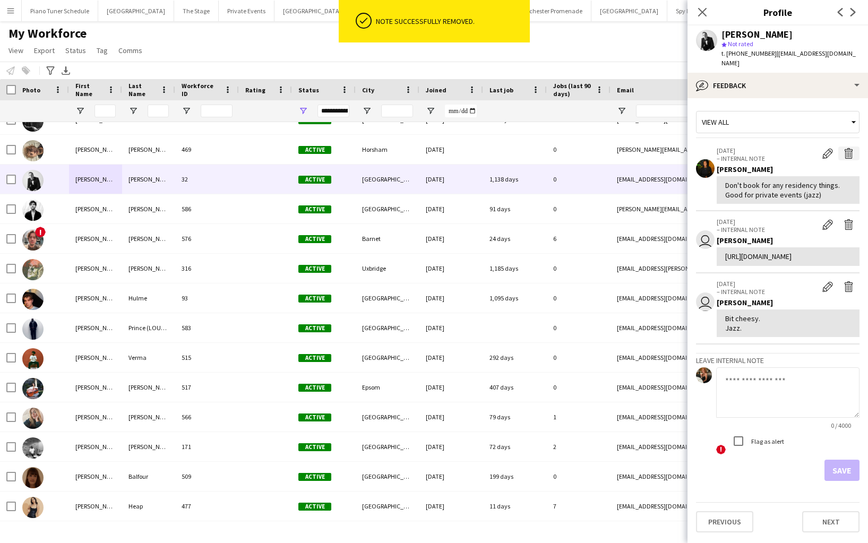
click at [850, 148] on app-icon "Delete internal note" at bounding box center [849, 153] width 11 height 11
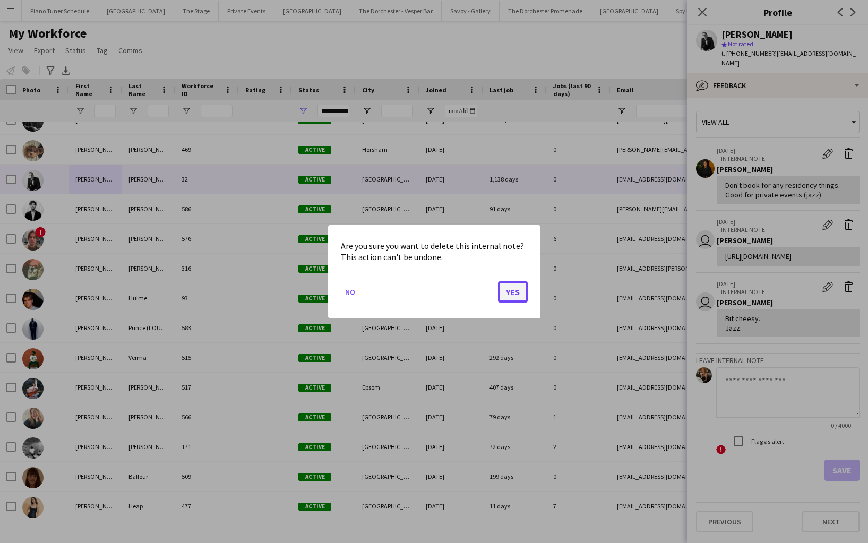
click at [500, 289] on button "Yes" at bounding box center [513, 291] width 30 height 21
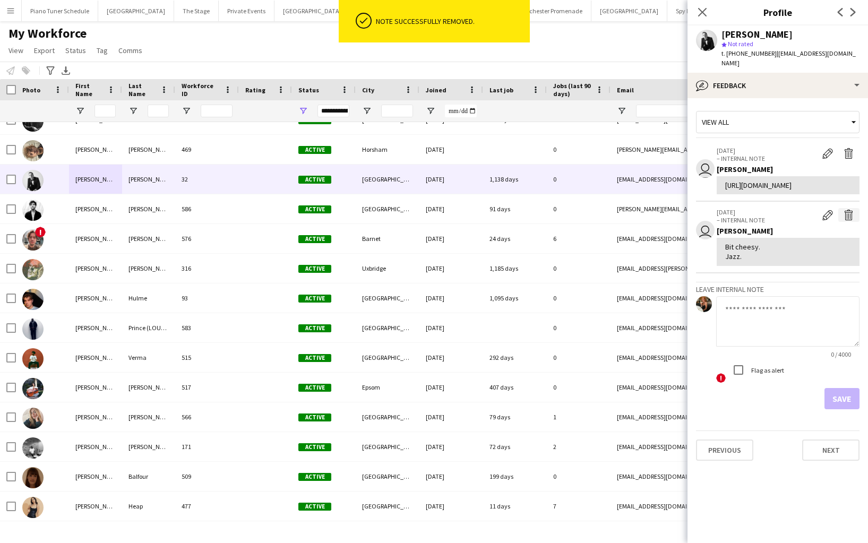
click at [853, 210] on app-icon "Delete internal note" at bounding box center [849, 215] width 11 height 11
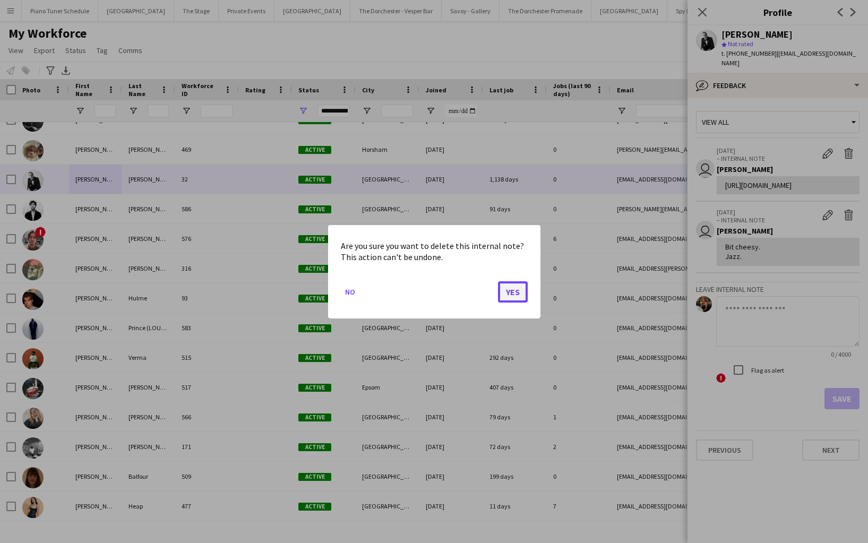
click at [510, 287] on button "Yes" at bounding box center [513, 291] width 30 height 21
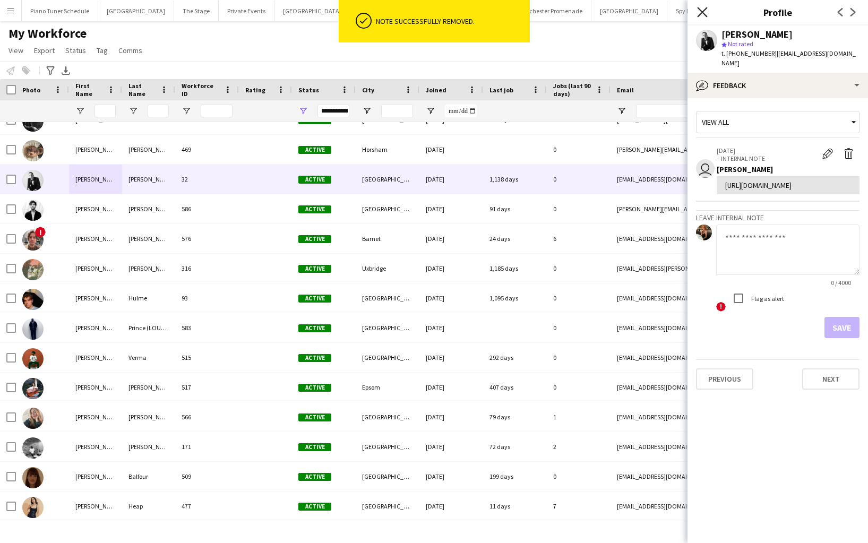
click at [700, 14] on icon at bounding box center [702, 12] width 10 height 10
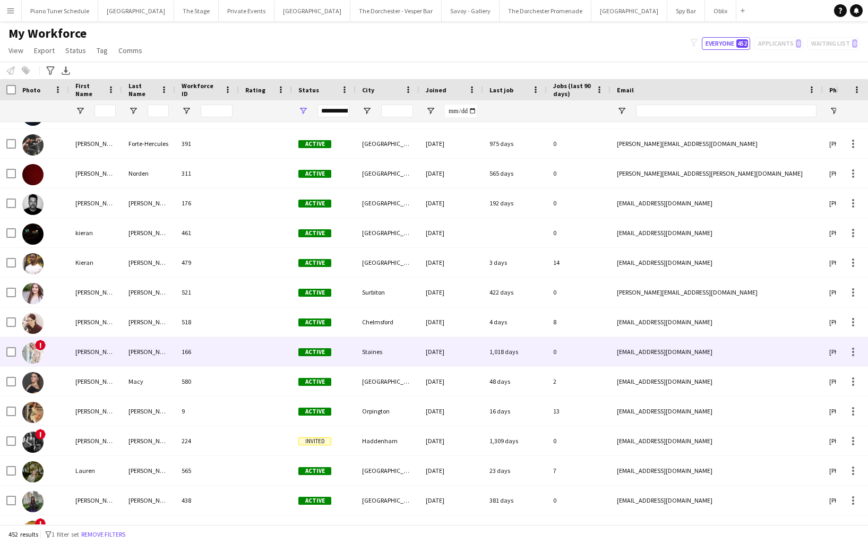
click at [116, 348] on div "Laura" at bounding box center [95, 351] width 53 height 29
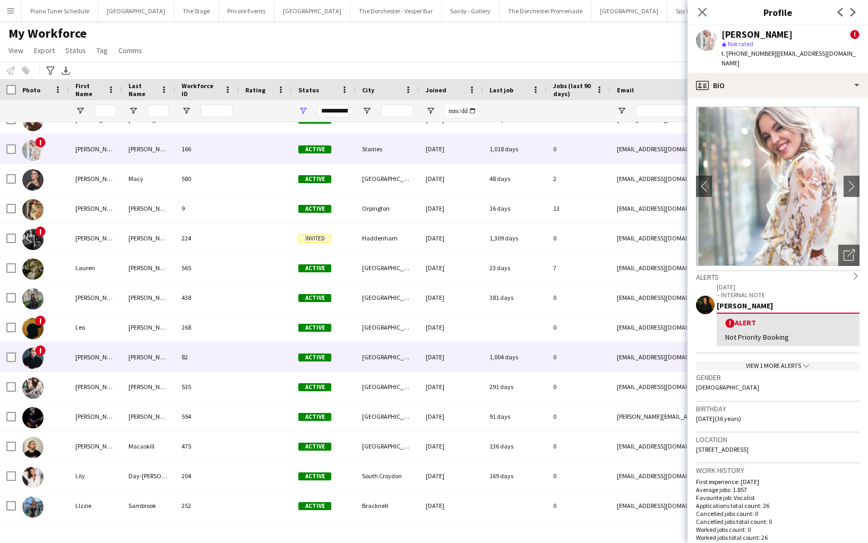
click at [112, 349] on div "Leon" at bounding box center [95, 356] width 53 height 29
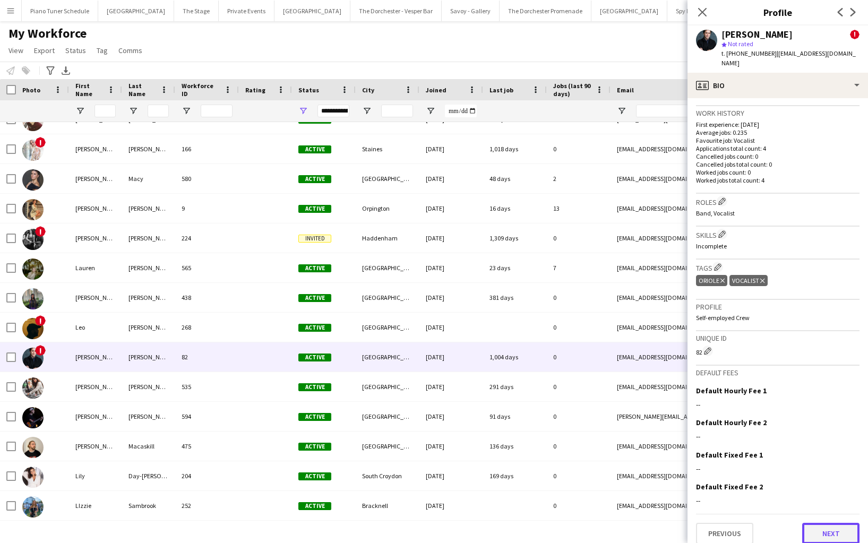
click at [821, 530] on button "Next" at bounding box center [830, 533] width 57 height 21
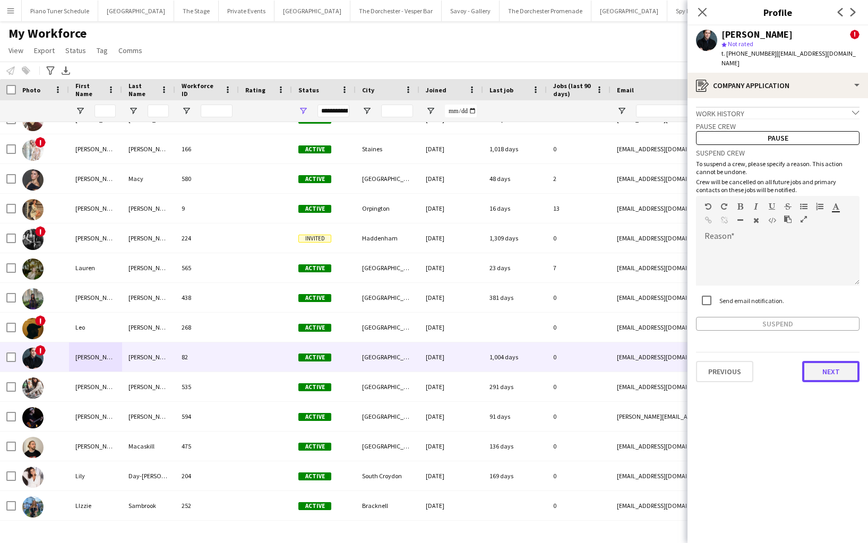
click at [838, 369] on button "Next" at bounding box center [830, 371] width 57 height 21
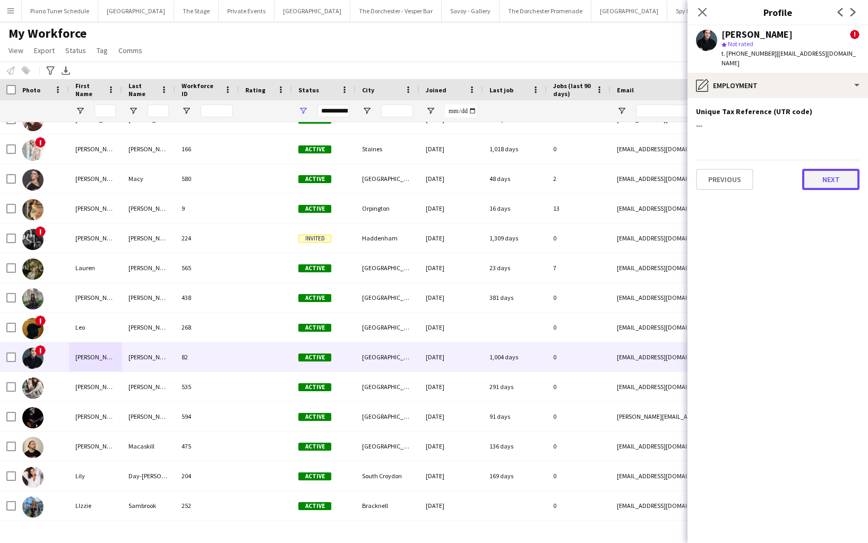
click at [823, 174] on button "Next" at bounding box center [830, 179] width 57 height 21
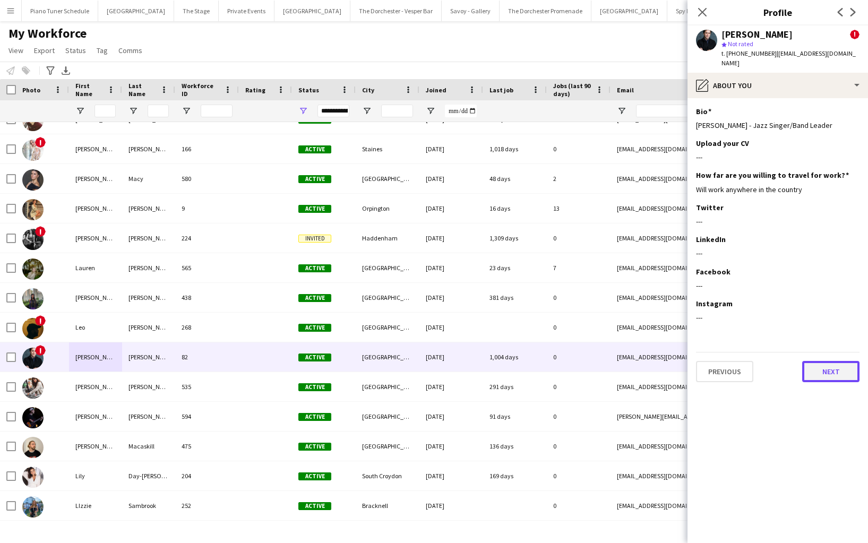
click at [822, 361] on button "Next" at bounding box center [830, 371] width 57 height 21
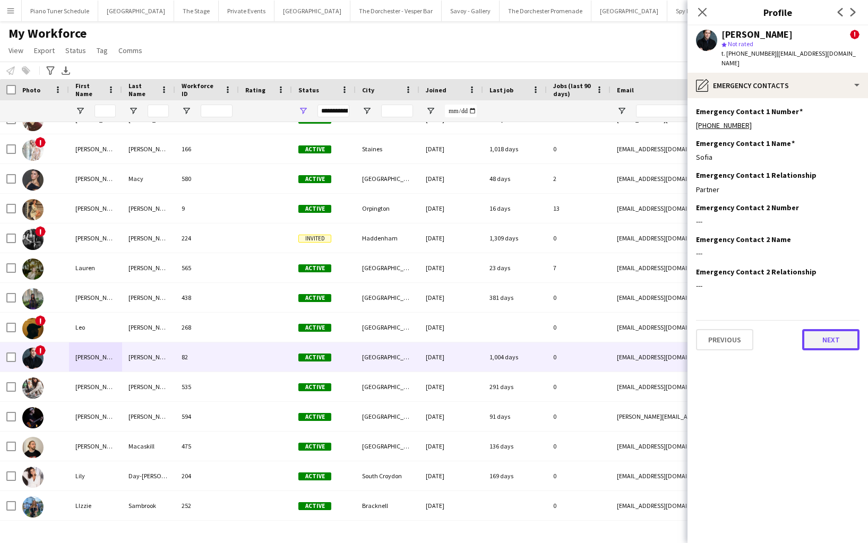
click at [816, 329] on button "Next" at bounding box center [830, 339] width 57 height 21
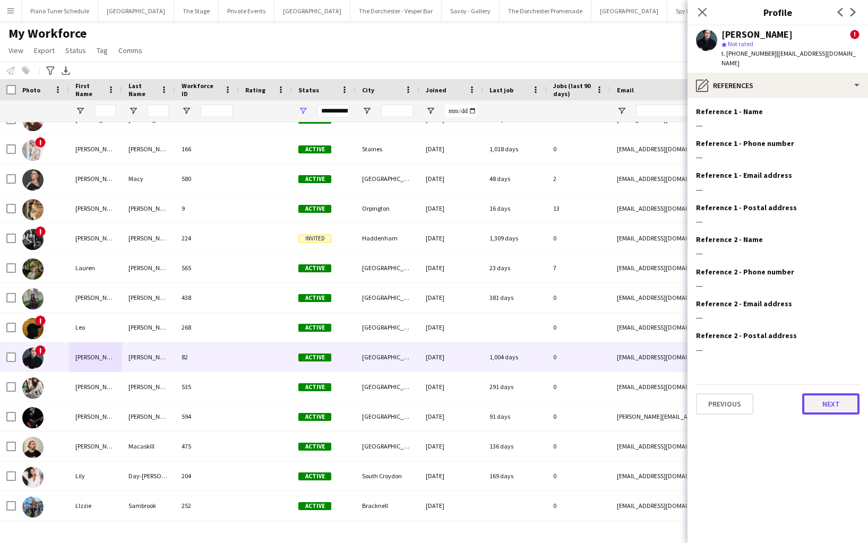
click at [816, 393] on button "Next" at bounding box center [830, 403] width 57 height 21
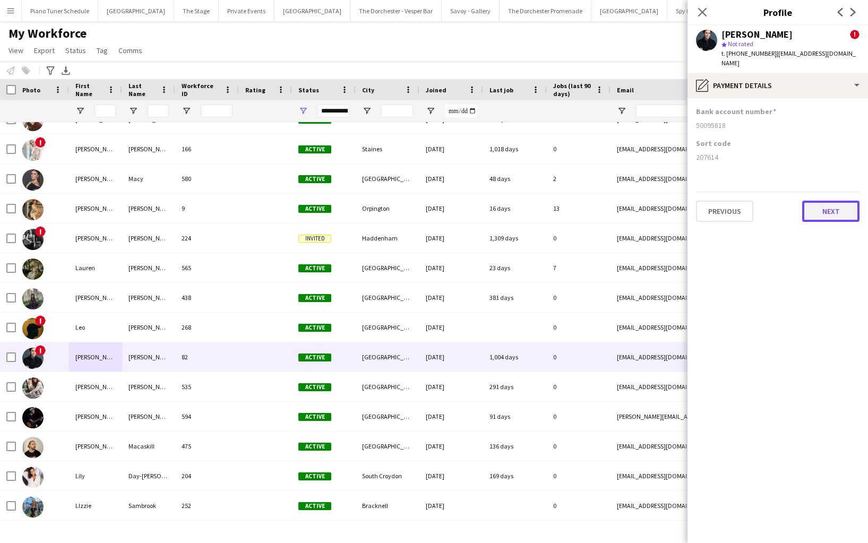
click at [838, 201] on button "Next" at bounding box center [830, 211] width 57 height 21
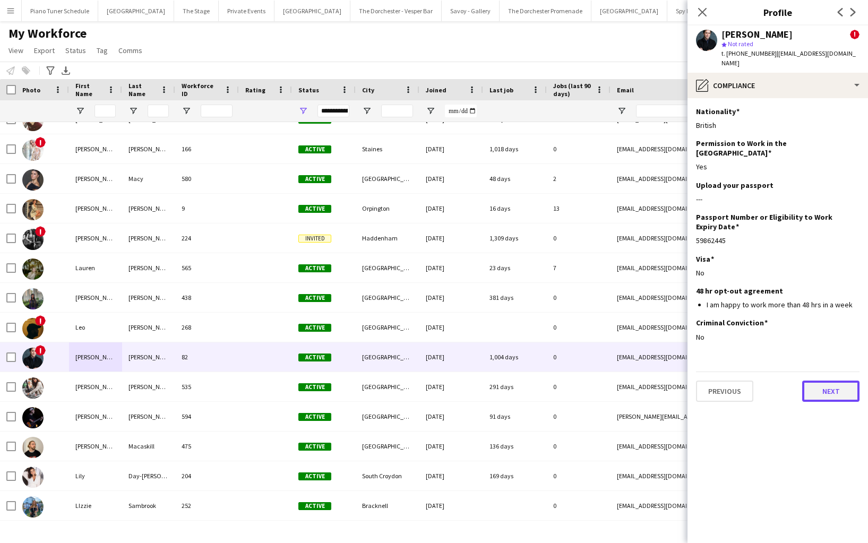
click at [814, 381] on button "Next" at bounding box center [830, 391] width 57 height 21
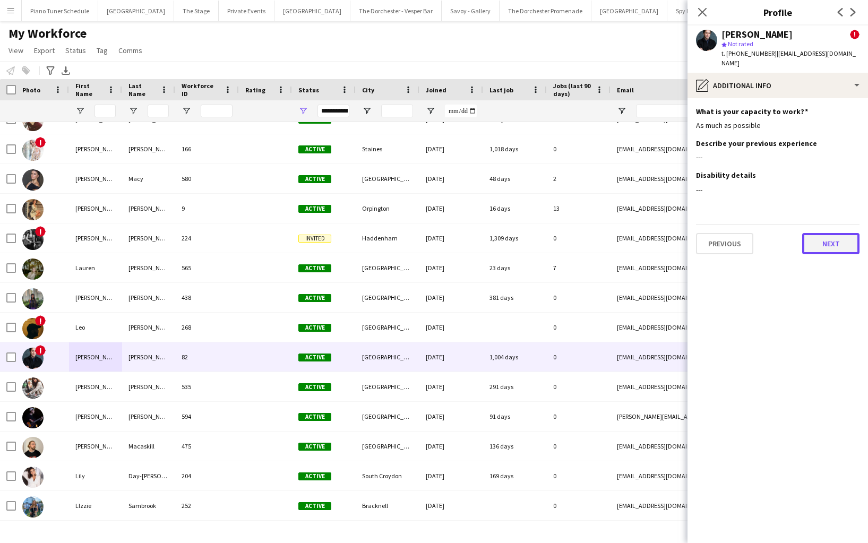
click at [815, 242] on button "Next" at bounding box center [830, 243] width 57 height 21
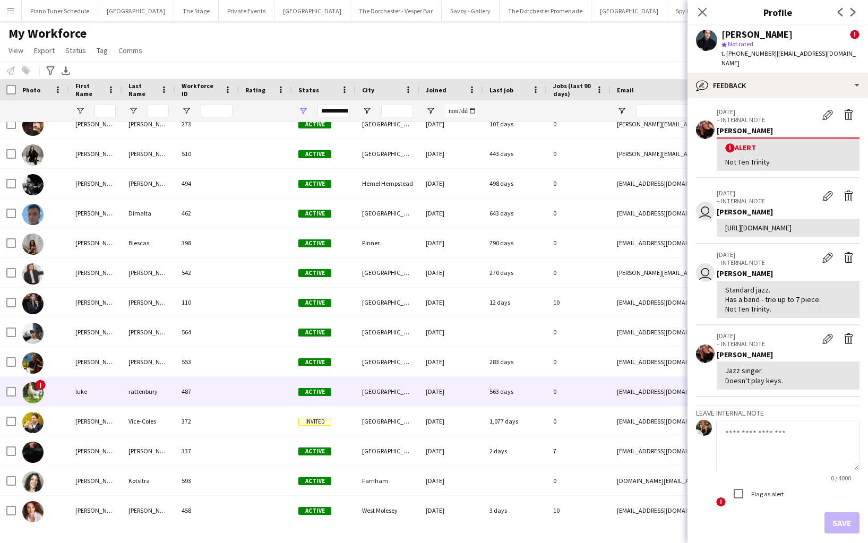
click at [214, 392] on div "487" at bounding box center [207, 391] width 64 height 29
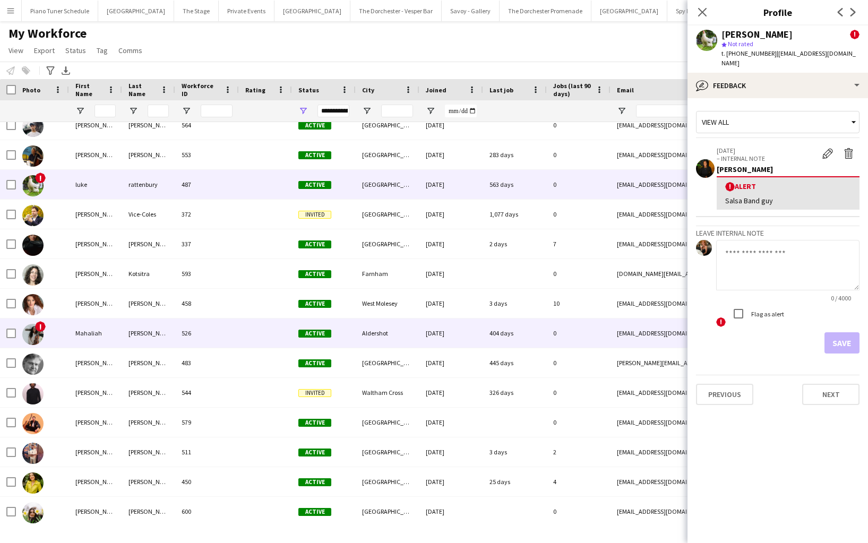
click at [255, 333] on div at bounding box center [265, 333] width 53 height 29
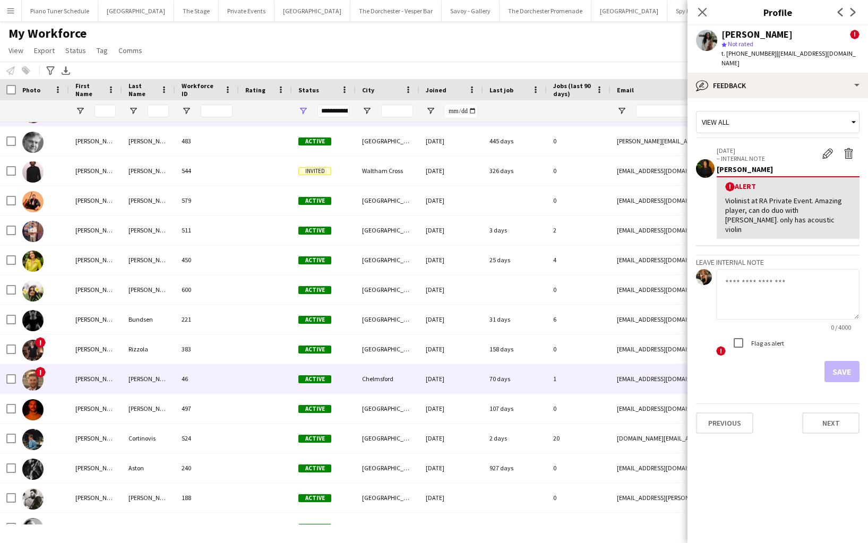
click at [248, 377] on div at bounding box center [265, 378] width 53 height 29
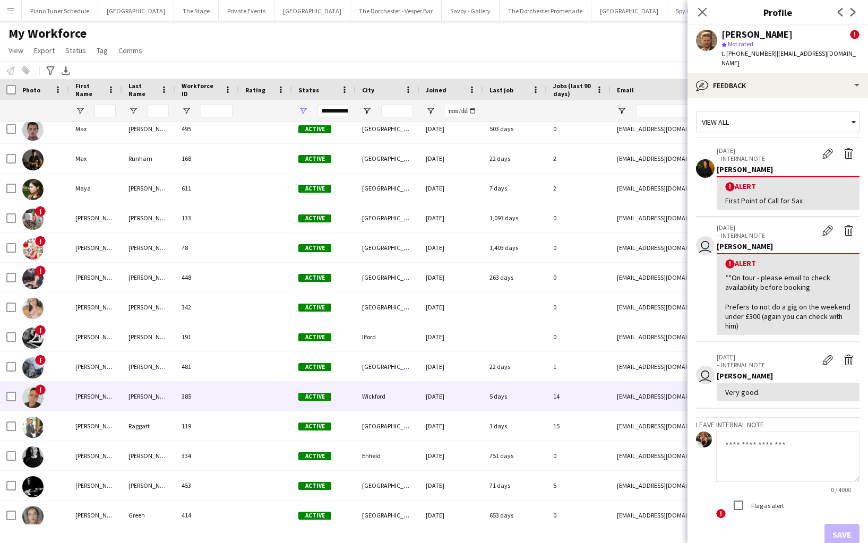
click at [244, 391] on div at bounding box center [265, 396] width 53 height 29
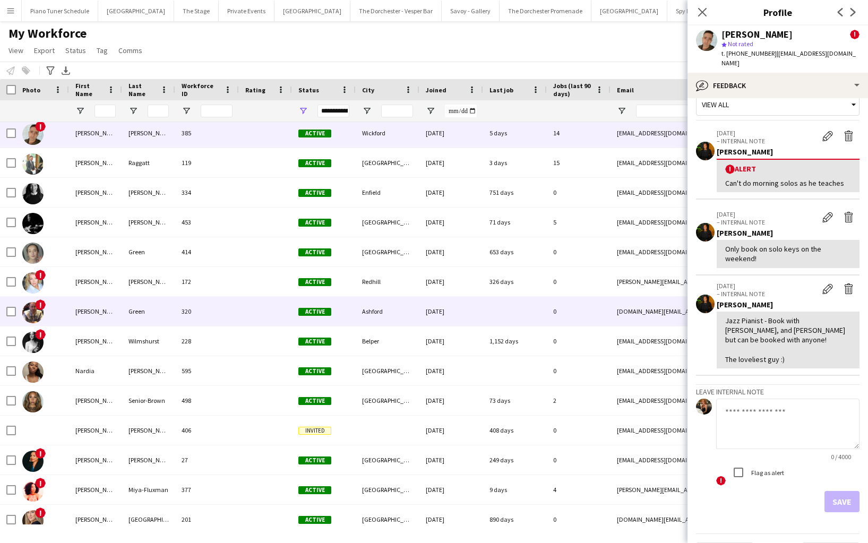
click at [226, 306] on div "320" at bounding box center [207, 311] width 64 height 29
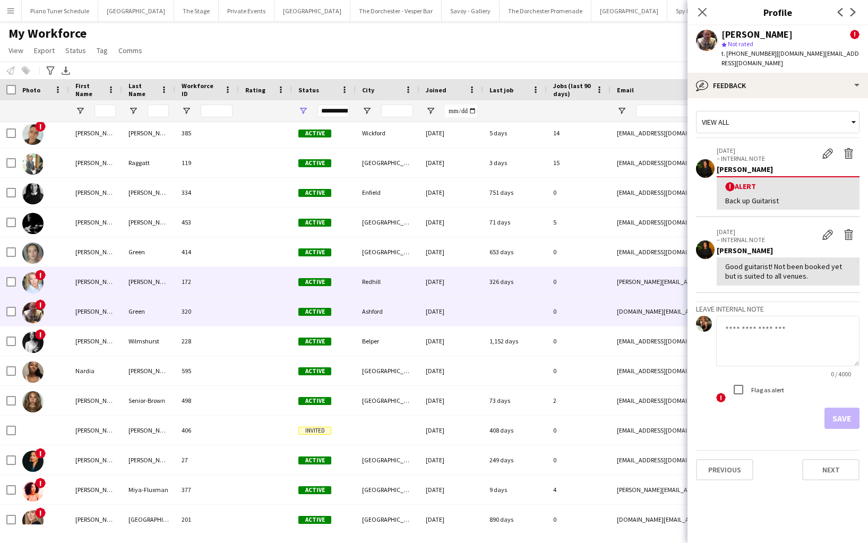
click at [230, 284] on div "172" at bounding box center [207, 281] width 64 height 29
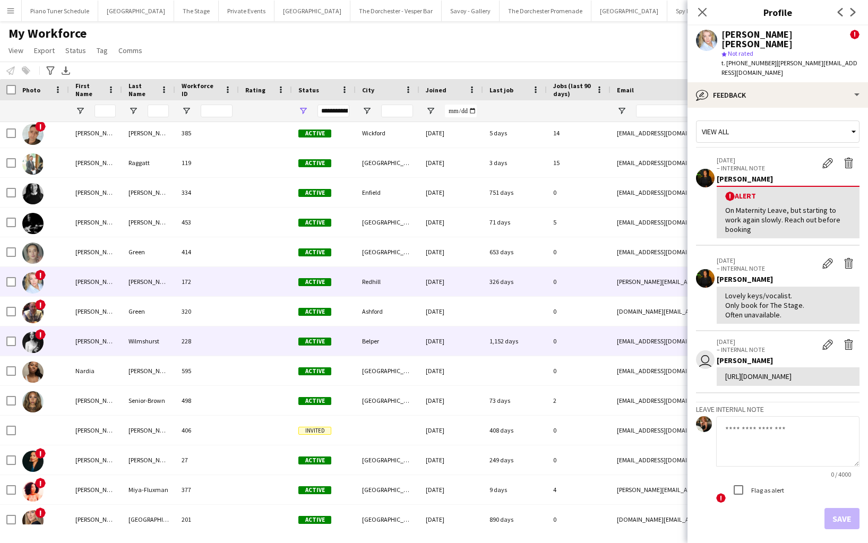
click at [225, 337] on div "228" at bounding box center [207, 341] width 64 height 29
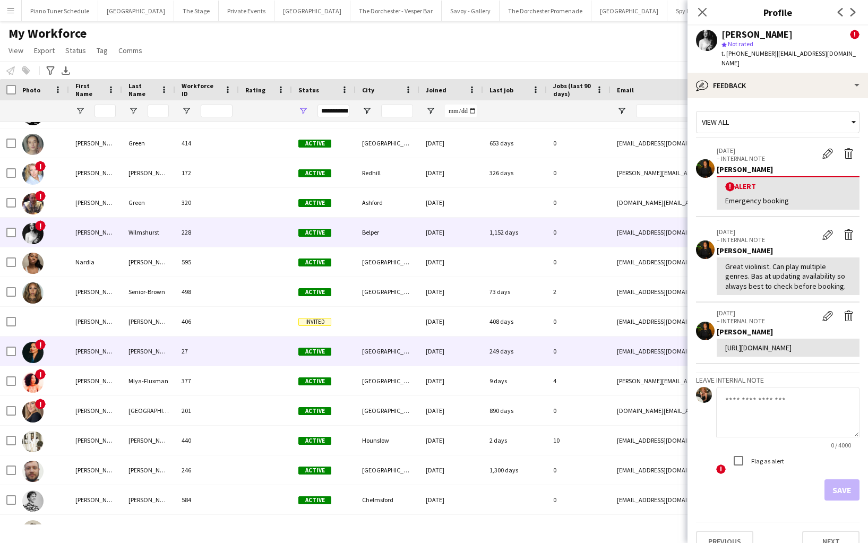
click at [244, 346] on div at bounding box center [265, 351] width 53 height 29
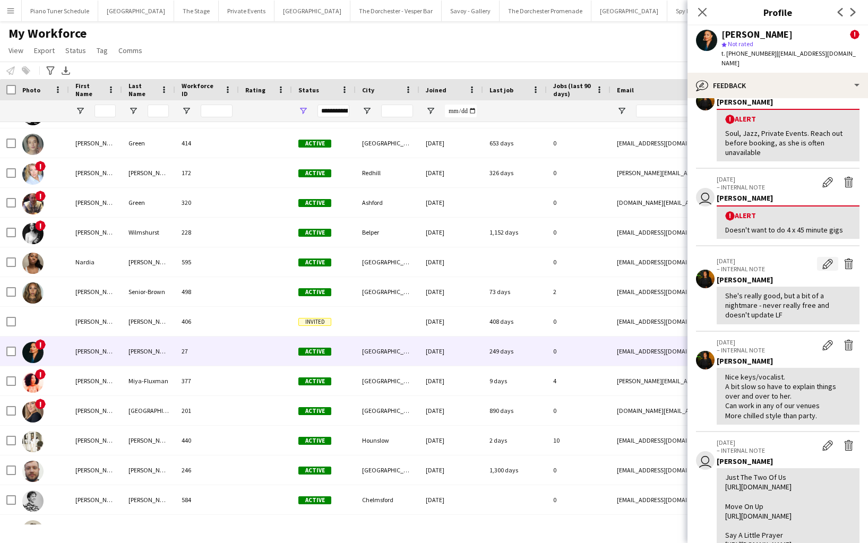
click at [824, 266] on app-icon "Edit internal note" at bounding box center [827, 264] width 11 height 11
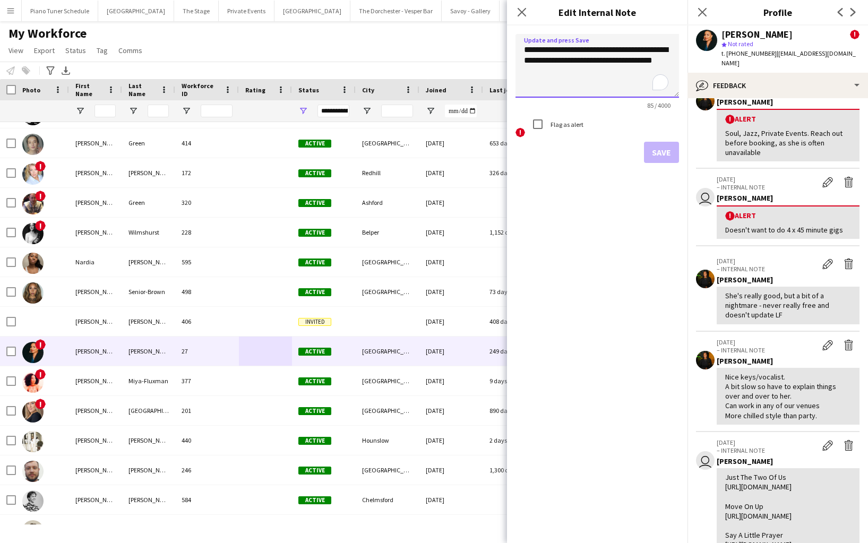
drag, startPoint x: 637, startPoint y: 48, endPoint x: 631, endPoint y: 48, distance: 6.4
click at [631, 48] on textarea "**********" at bounding box center [598, 66] width 164 height 64
drag, startPoint x: 562, startPoint y: 61, endPoint x: 601, endPoint y: 48, distance: 40.8
click at [601, 48] on textarea "**********" at bounding box center [598, 66] width 164 height 64
type textarea "**********"
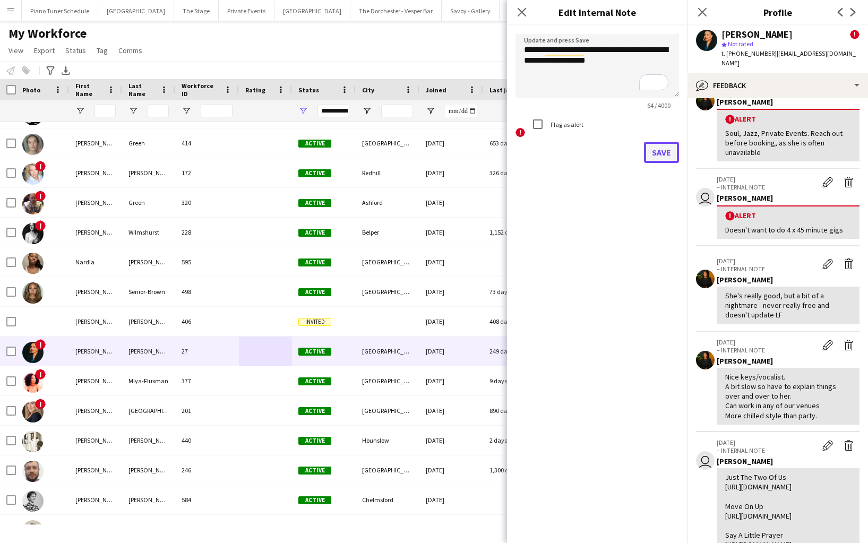
click at [650, 153] on button "Save" at bounding box center [661, 152] width 35 height 21
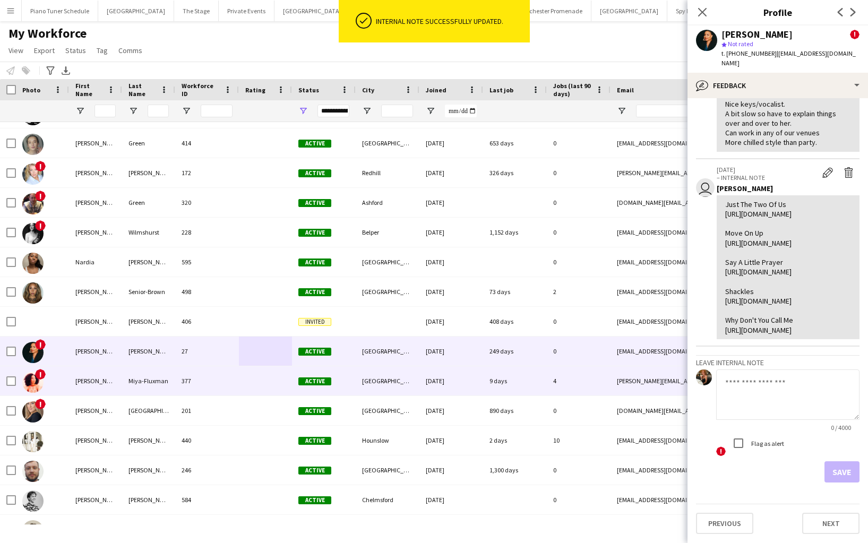
click at [266, 379] on div at bounding box center [265, 380] width 53 height 29
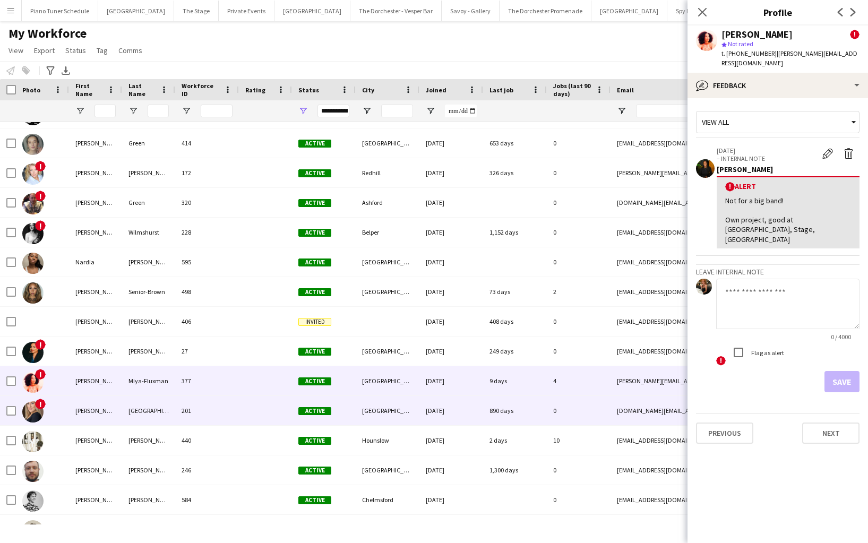
click at [246, 413] on div at bounding box center [265, 410] width 53 height 29
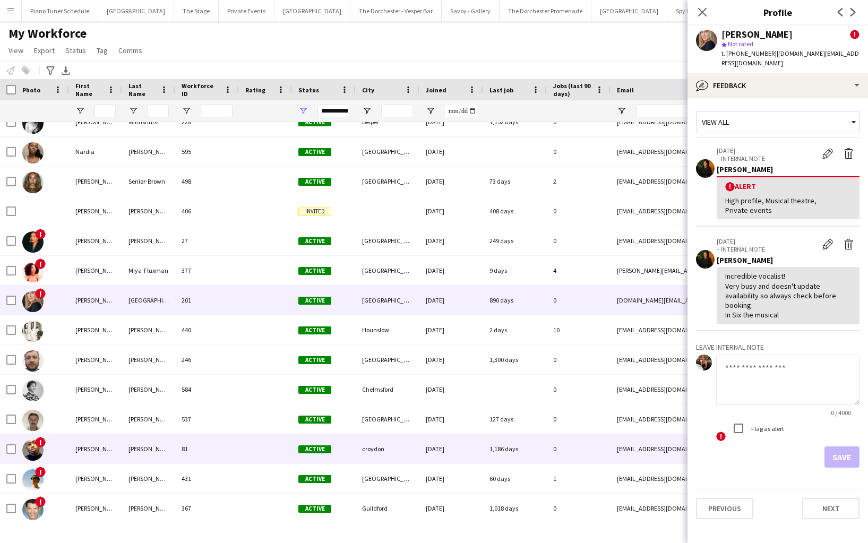
click at [246, 459] on div at bounding box center [265, 448] width 53 height 29
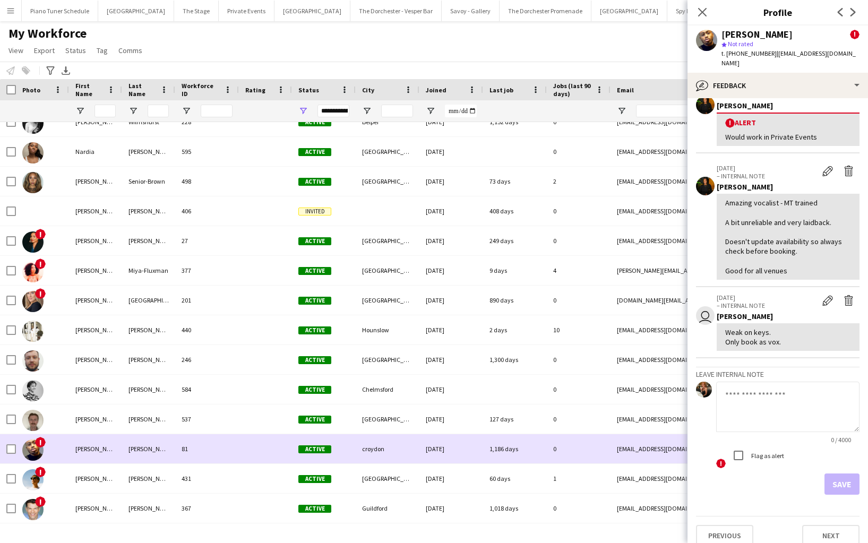
click at [211, 450] on div "81" at bounding box center [207, 448] width 64 height 29
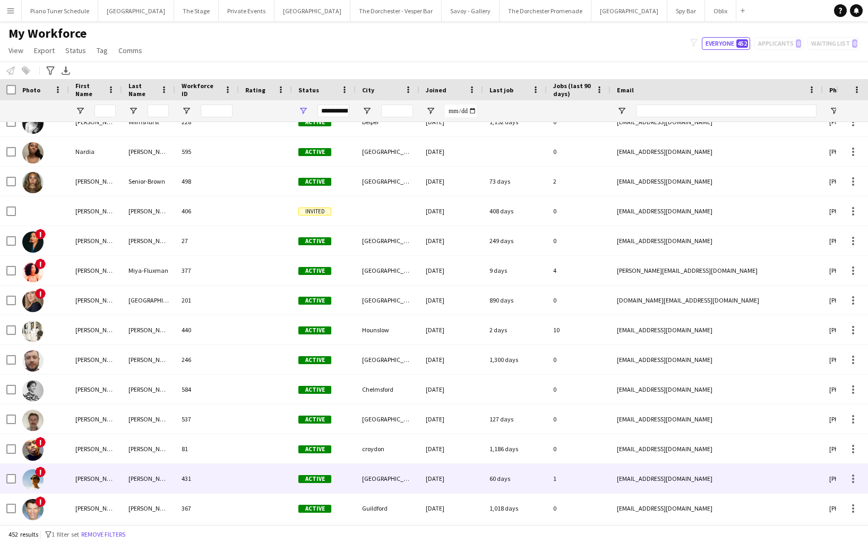
click at [209, 479] on div "431" at bounding box center [207, 478] width 64 height 29
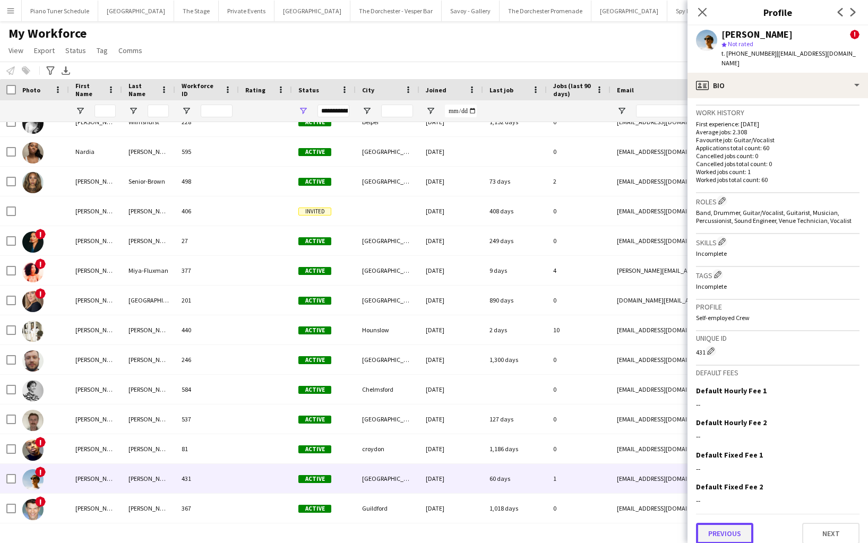
click at [708, 523] on button "Previous" at bounding box center [724, 533] width 57 height 21
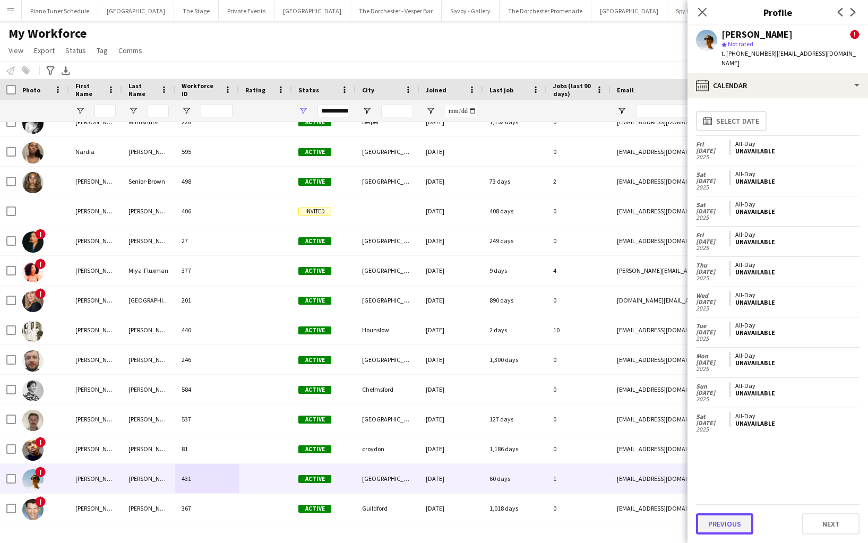
click at [709, 520] on button "Previous" at bounding box center [724, 523] width 57 height 21
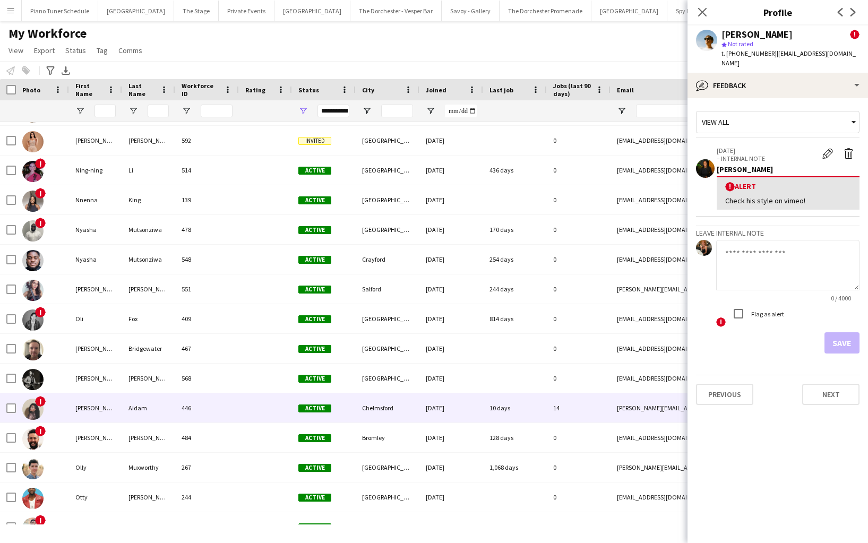
click at [218, 414] on div "446" at bounding box center [207, 407] width 64 height 29
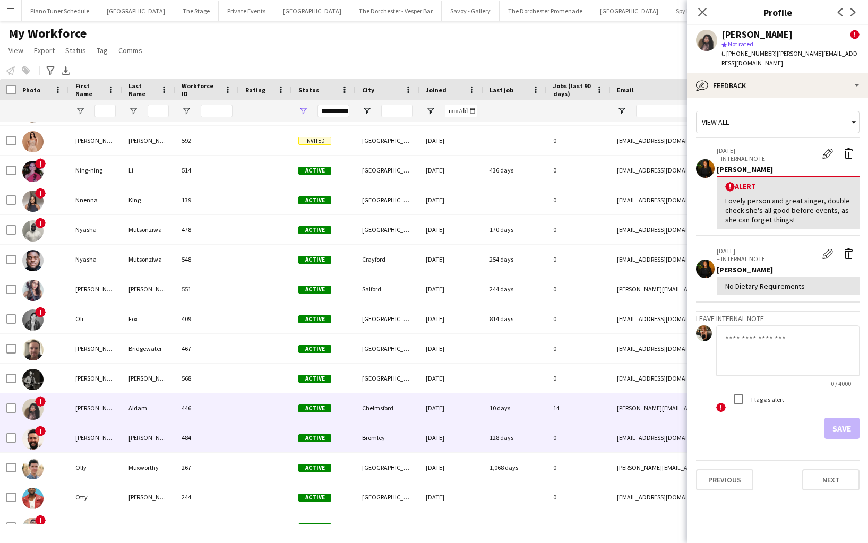
click at [214, 440] on div "484" at bounding box center [207, 437] width 64 height 29
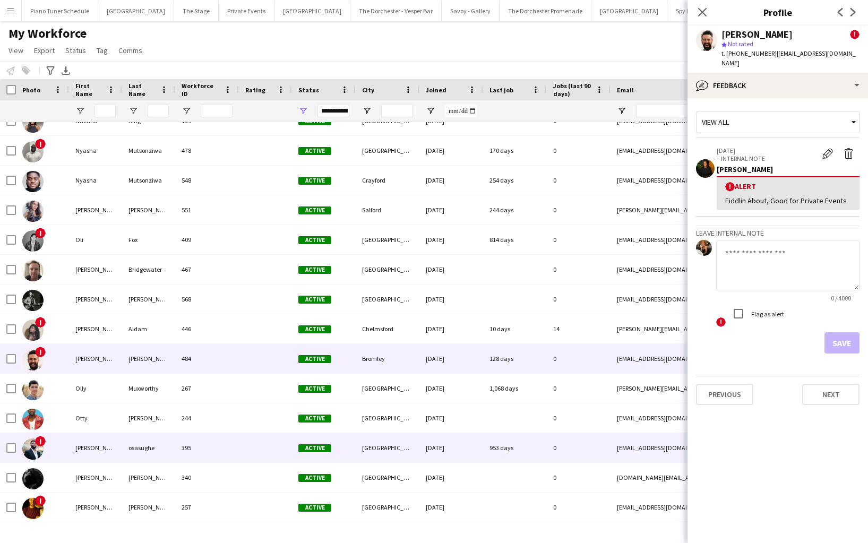
click at [211, 440] on div "395" at bounding box center [207, 447] width 64 height 29
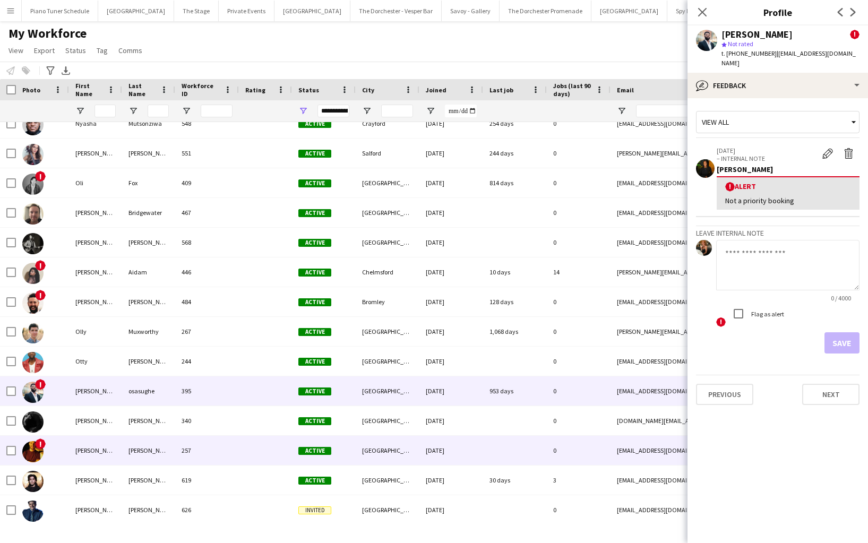
click at [212, 447] on div "257" at bounding box center [207, 450] width 64 height 29
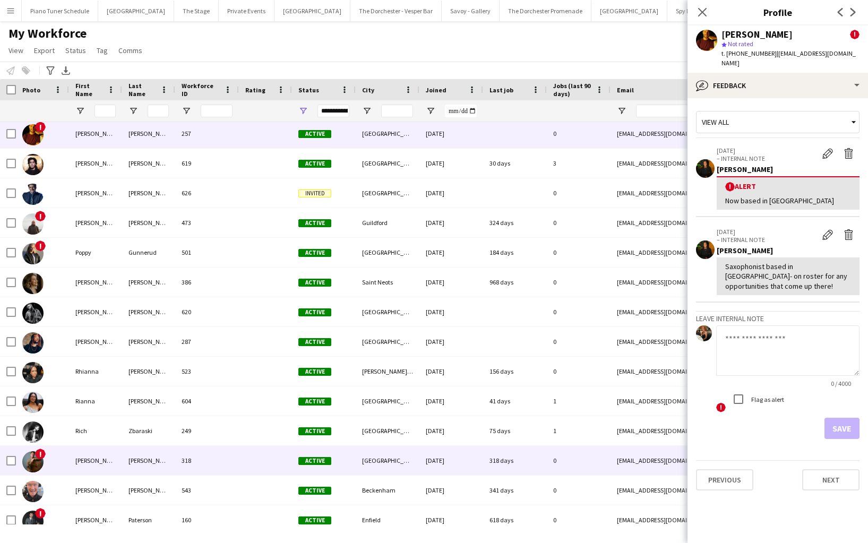
click at [203, 464] on div "318" at bounding box center [207, 460] width 64 height 29
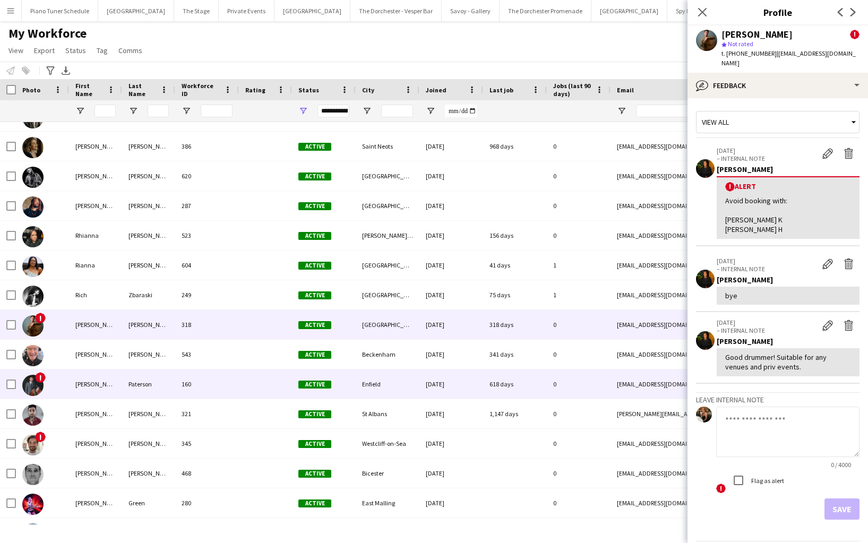
click at [222, 382] on div "160" at bounding box center [207, 384] width 64 height 29
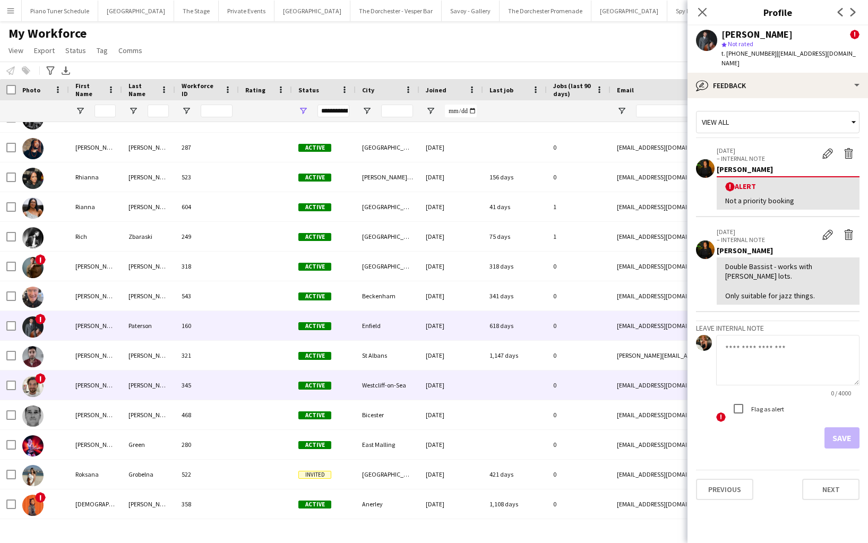
click at [224, 376] on div "345" at bounding box center [207, 385] width 64 height 29
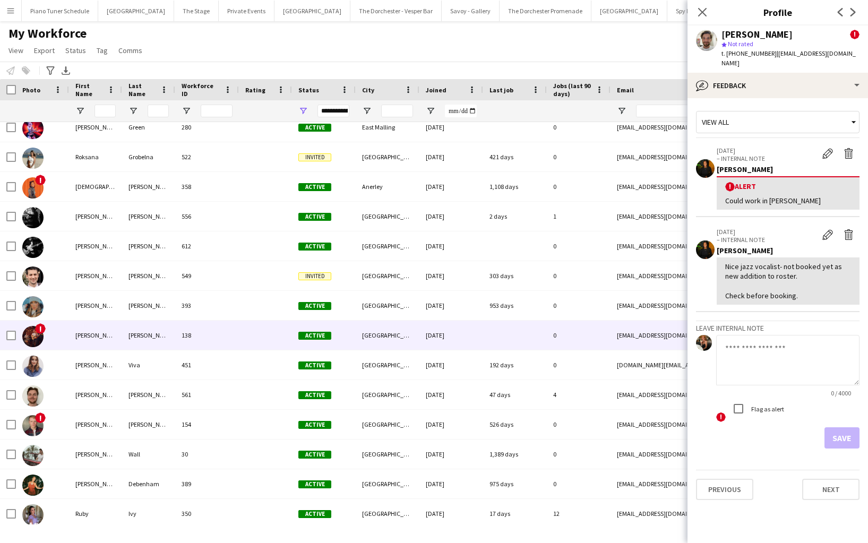
click at [220, 332] on div "138" at bounding box center [207, 335] width 64 height 29
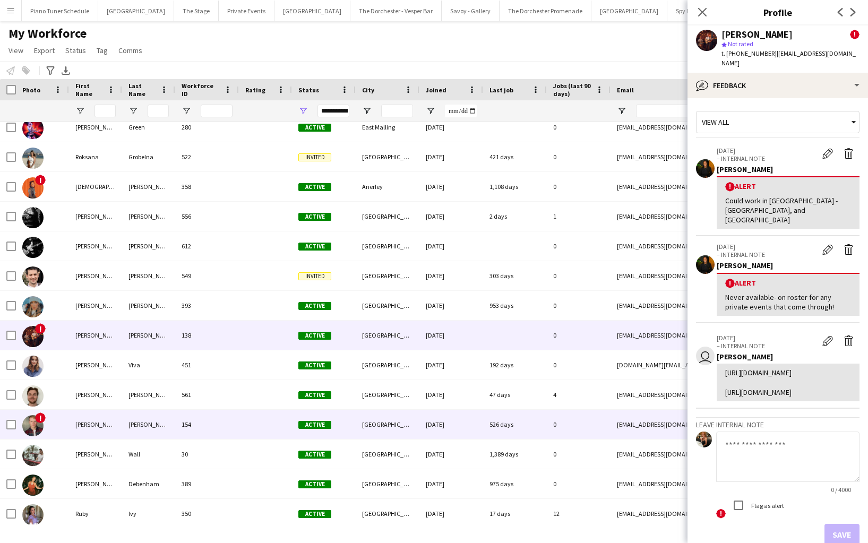
click at [221, 425] on div "154" at bounding box center [207, 424] width 64 height 29
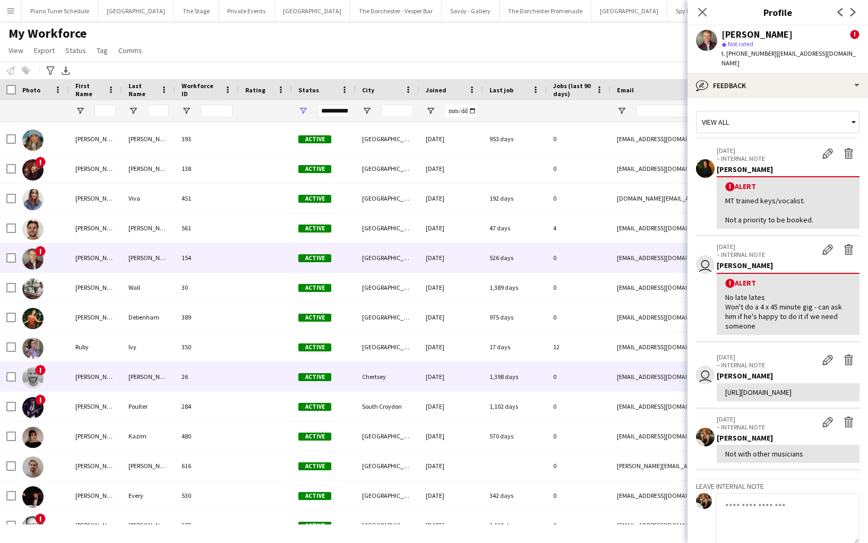
click at [217, 374] on div "26" at bounding box center [207, 376] width 64 height 29
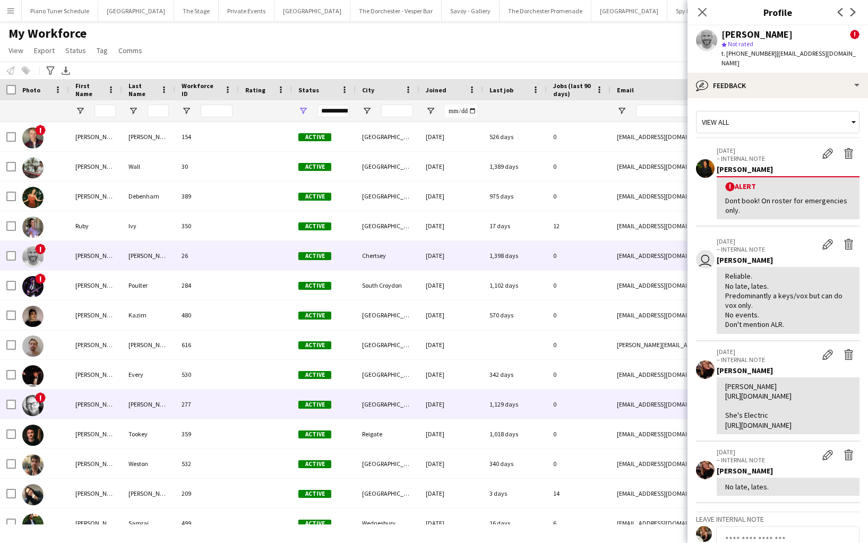
click at [219, 409] on div "277" at bounding box center [207, 404] width 64 height 29
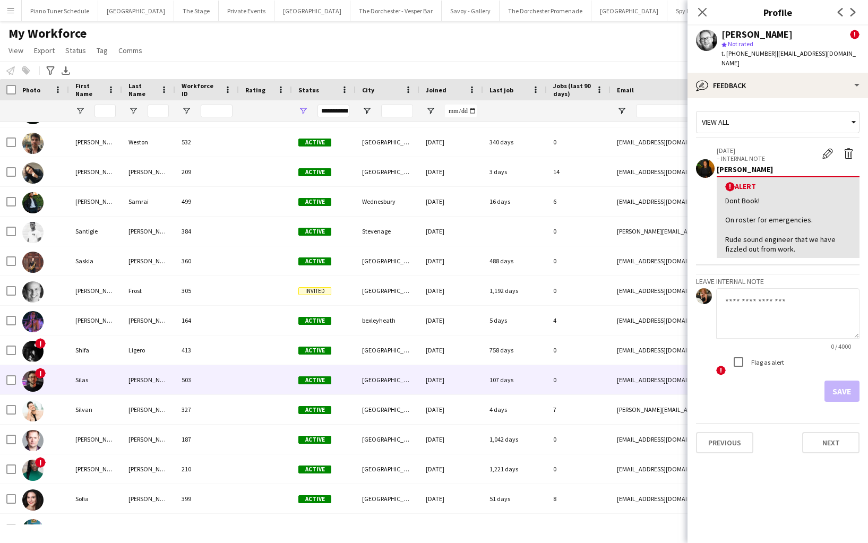
click at [219, 382] on div "503" at bounding box center [207, 379] width 64 height 29
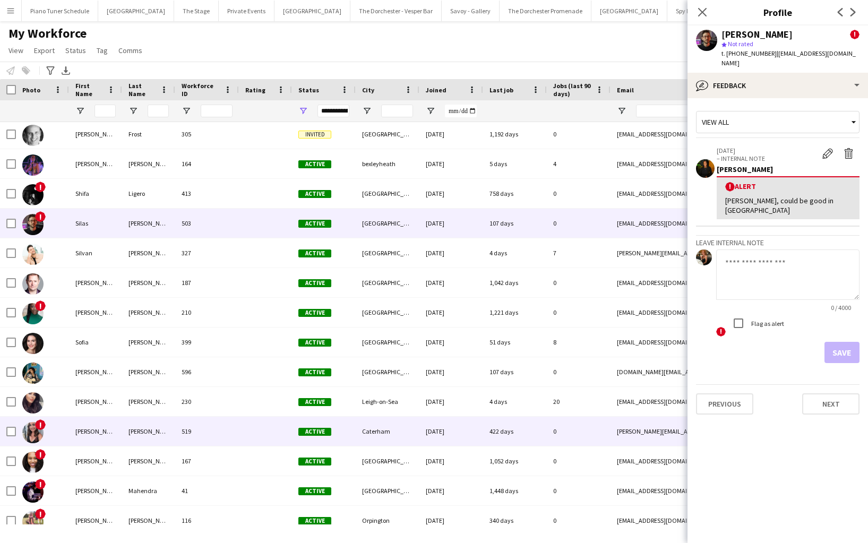
click at [215, 424] on div "519" at bounding box center [207, 431] width 64 height 29
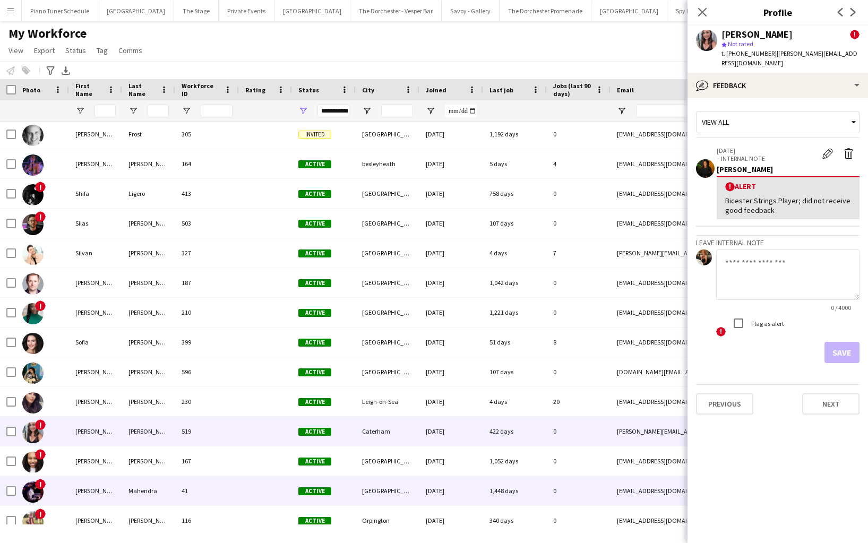
click at [213, 494] on div "41" at bounding box center [207, 490] width 64 height 29
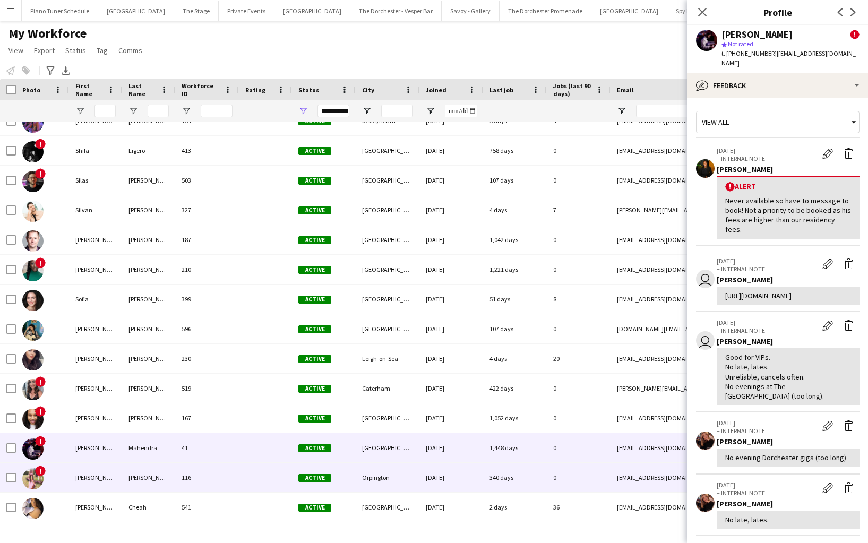
click at [211, 475] on div "116" at bounding box center [207, 477] width 64 height 29
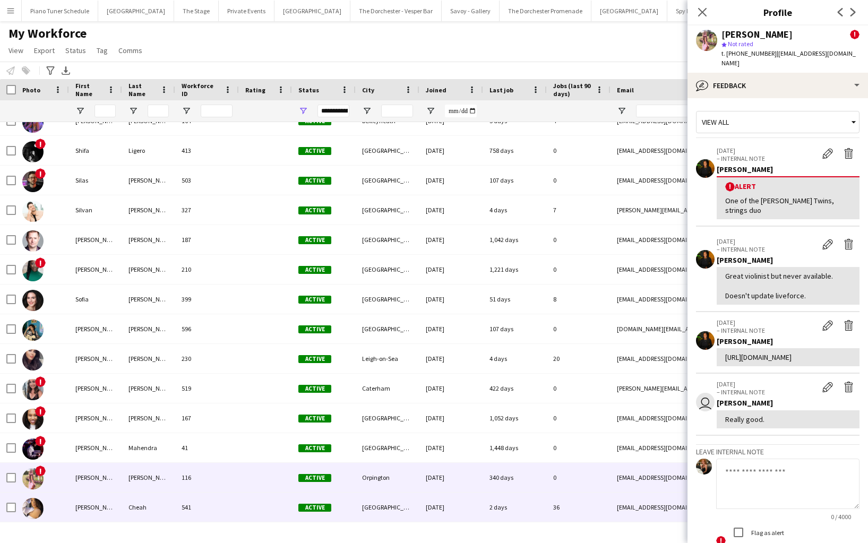
click at [211, 514] on div "541" at bounding box center [207, 507] width 64 height 29
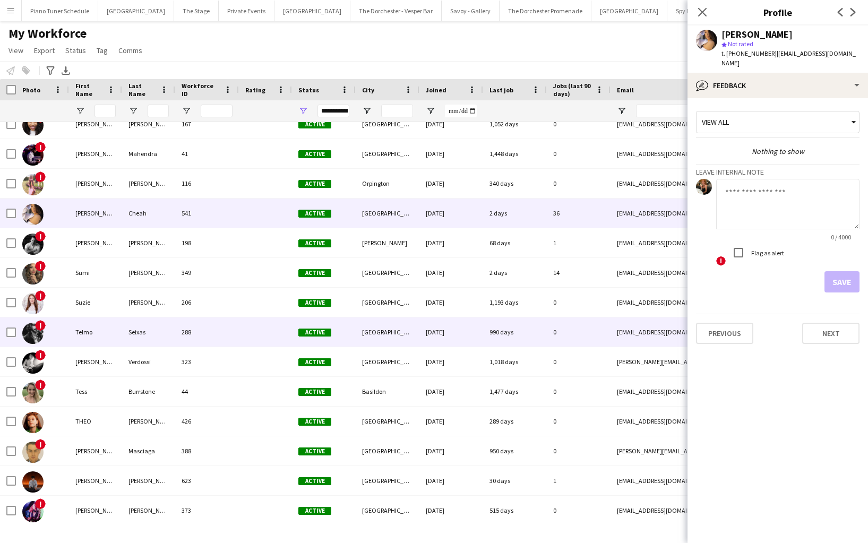
click at [213, 332] on div "288" at bounding box center [207, 332] width 64 height 29
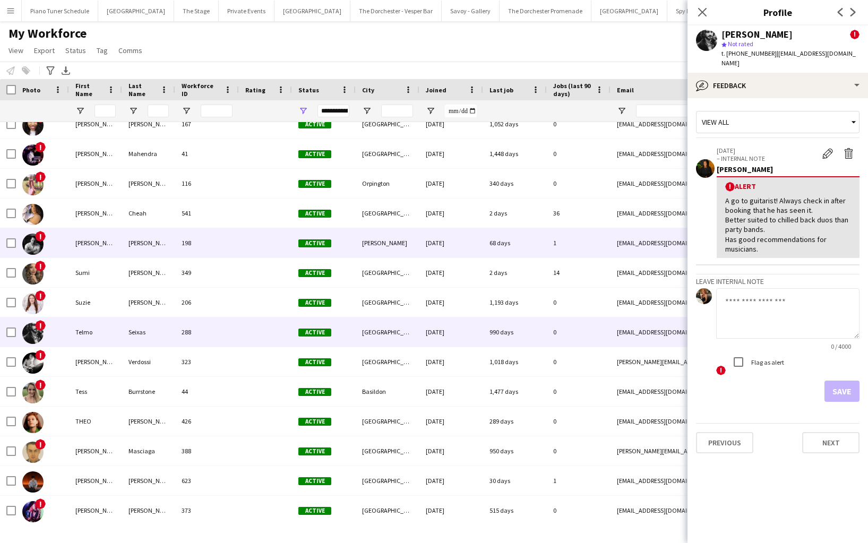
click at [240, 244] on div at bounding box center [265, 242] width 53 height 29
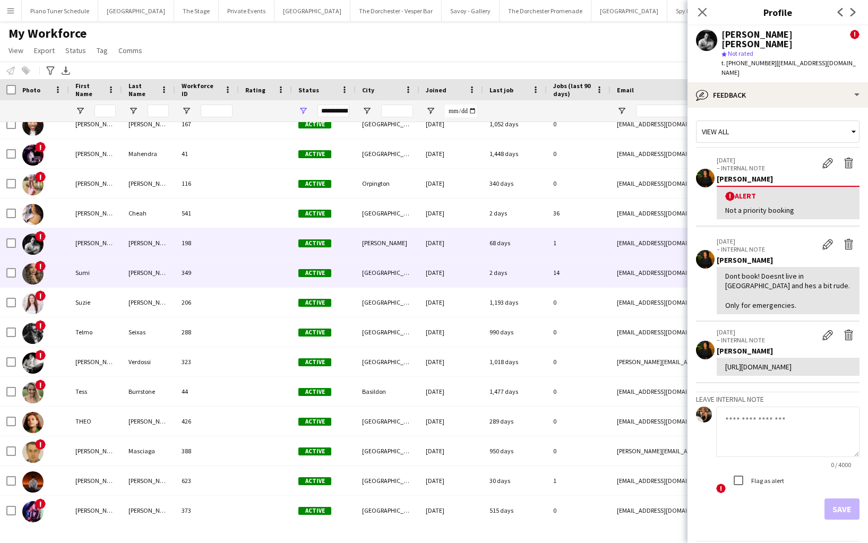
click at [235, 276] on div "349" at bounding box center [207, 272] width 64 height 29
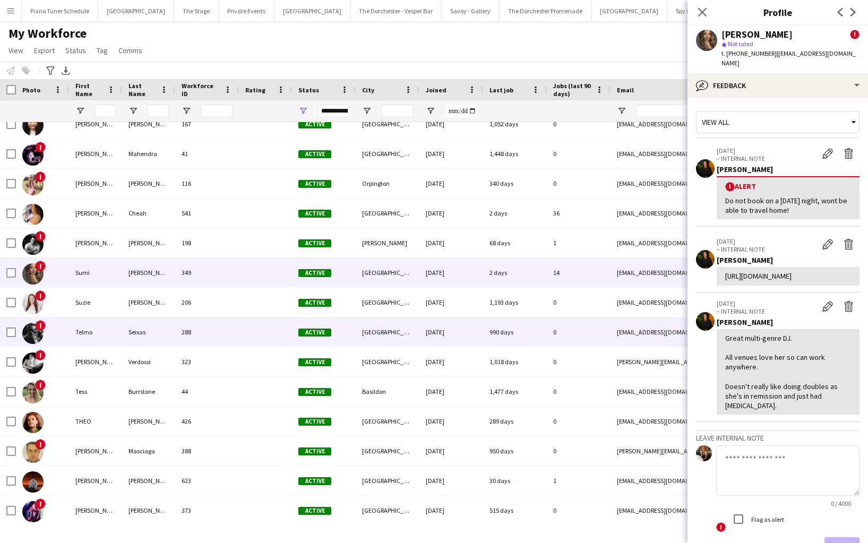
click at [220, 338] on div "288" at bounding box center [207, 332] width 64 height 29
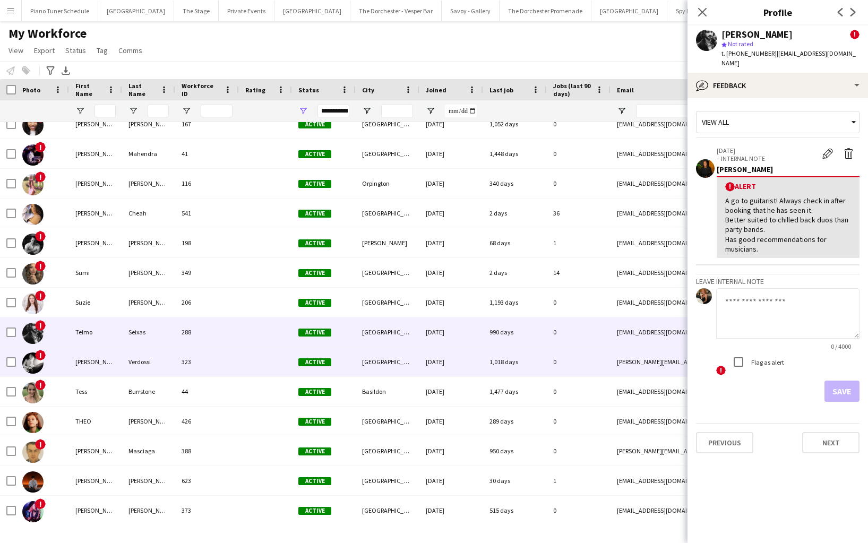
click at [216, 365] on div "323" at bounding box center [207, 361] width 64 height 29
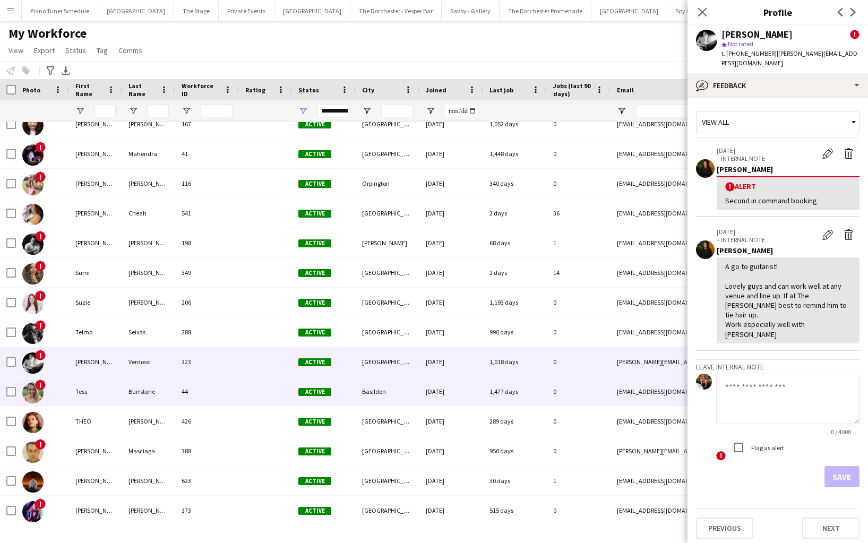
click at [213, 396] on div "44" at bounding box center [207, 391] width 64 height 29
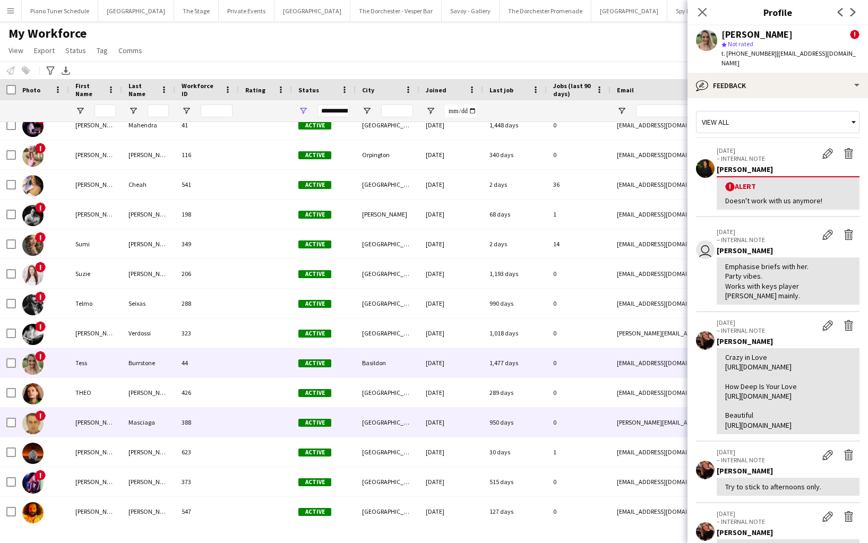
click at [213, 425] on div "388" at bounding box center [207, 422] width 64 height 29
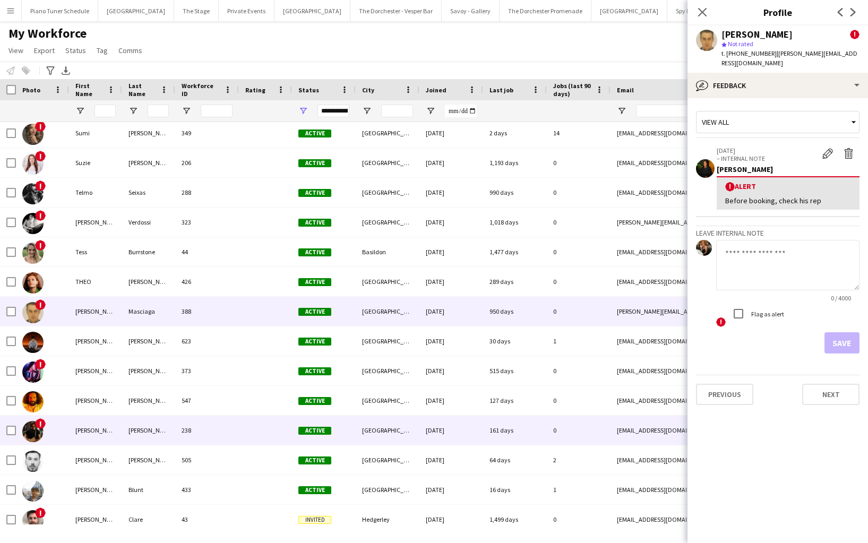
click at [212, 434] on div "238" at bounding box center [207, 430] width 64 height 29
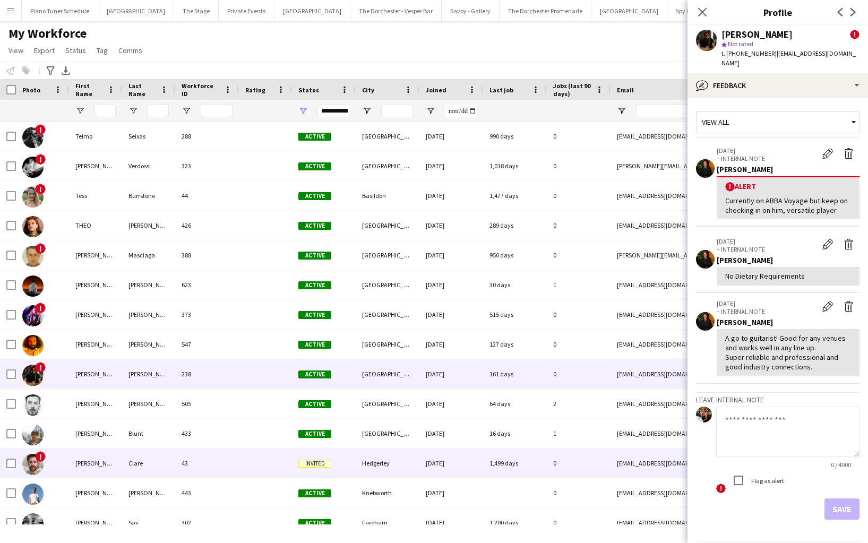
click at [209, 462] on div "43" at bounding box center [207, 463] width 64 height 29
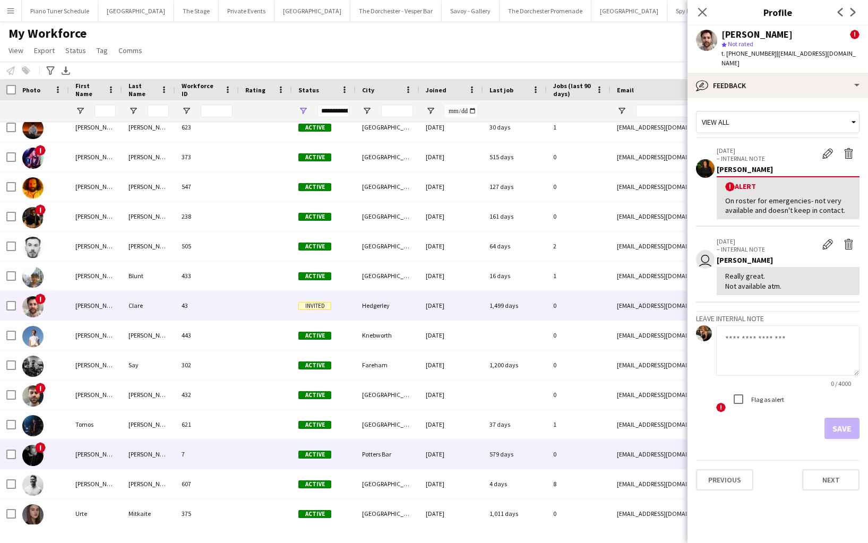
click at [209, 459] on div "7" at bounding box center [207, 454] width 64 height 29
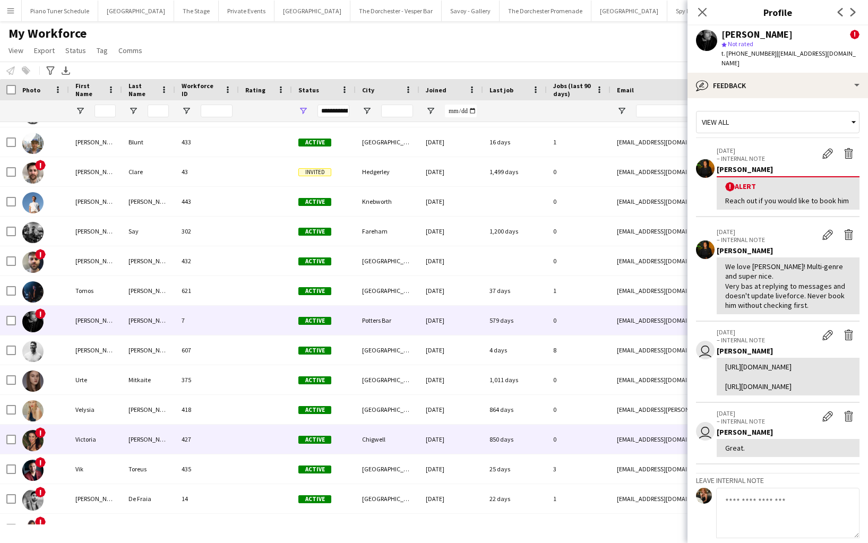
click at [210, 437] on div "427" at bounding box center [207, 439] width 64 height 29
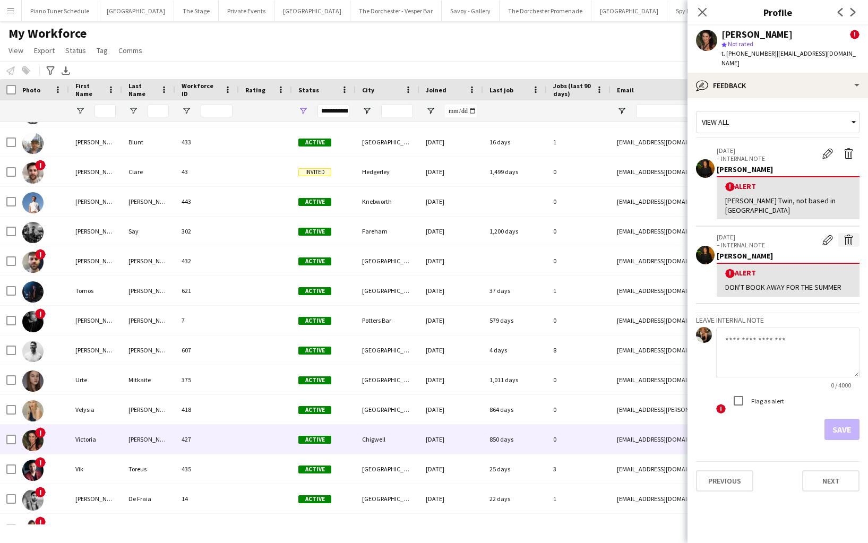
click at [855, 233] on button "Delete alert" at bounding box center [848, 240] width 21 height 14
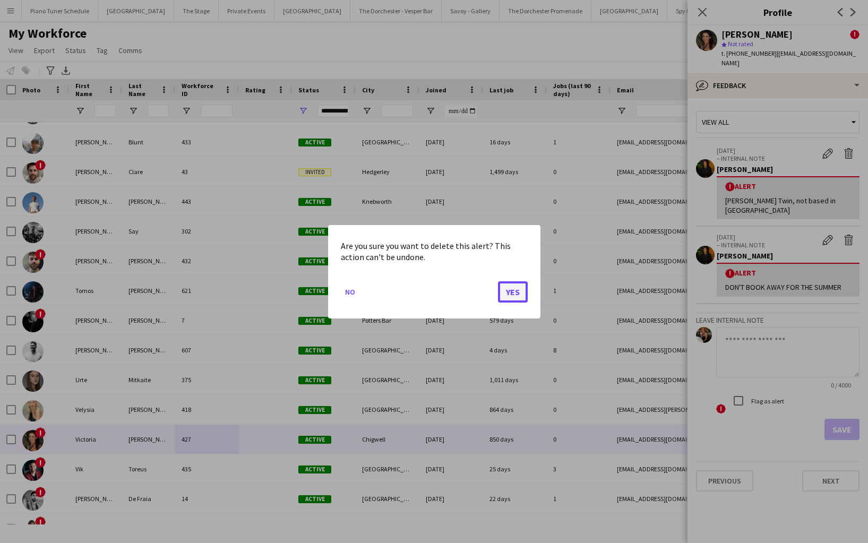
click at [512, 291] on button "Yes" at bounding box center [513, 291] width 30 height 21
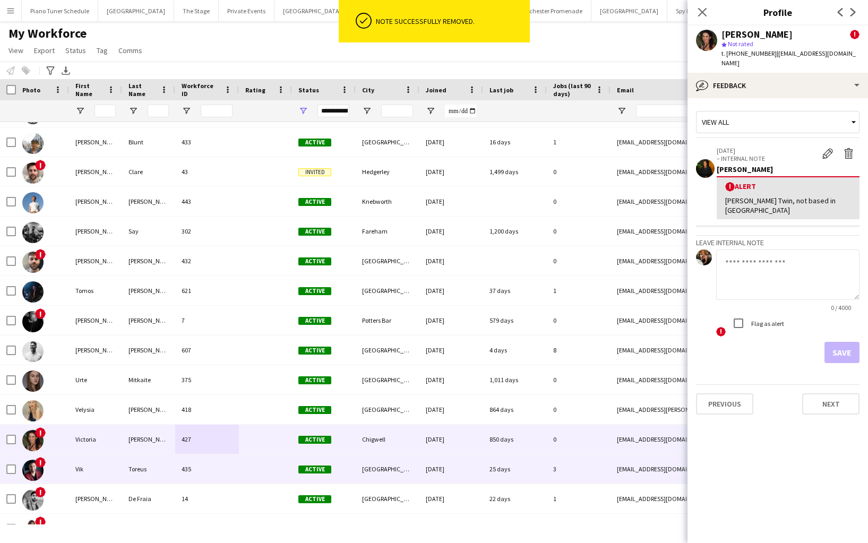
click at [236, 476] on div "435" at bounding box center [207, 469] width 64 height 29
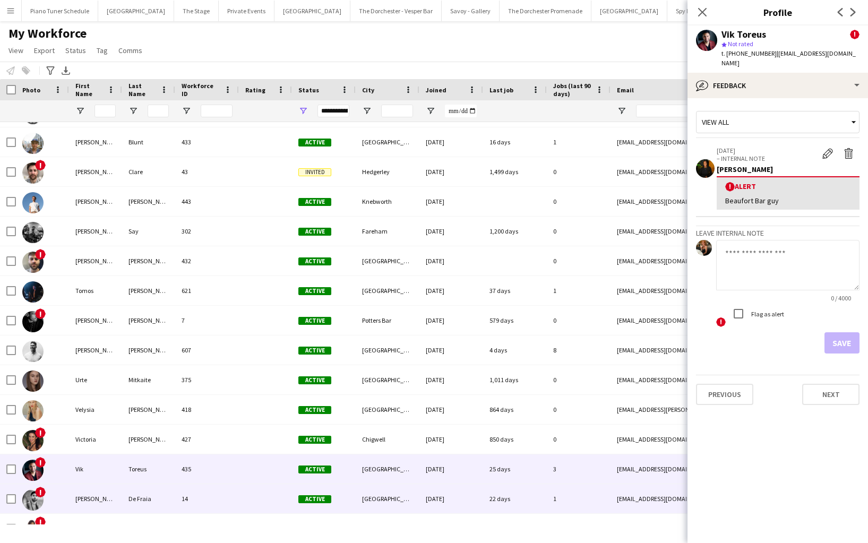
click at [233, 504] on div "14" at bounding box center [207, 498] width 64 height 29
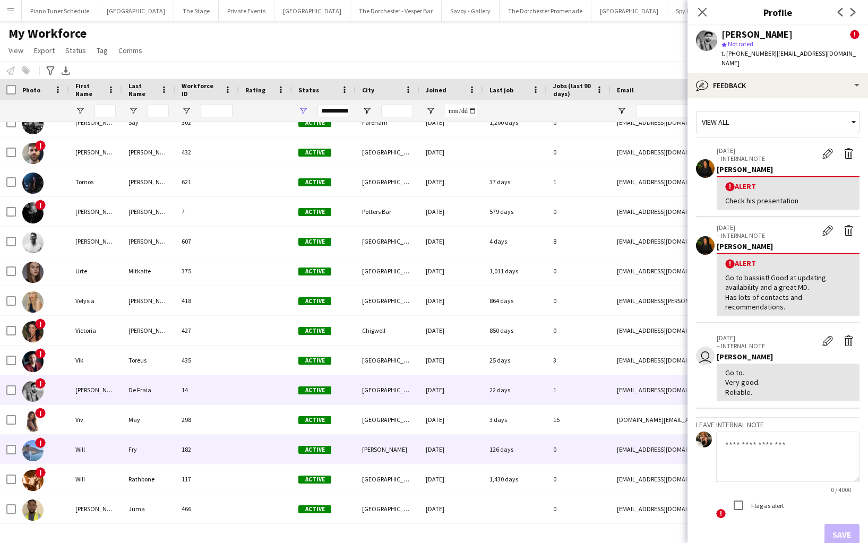
click at [258, 452] on div at bounding box center [265, 449] width 53 height 29
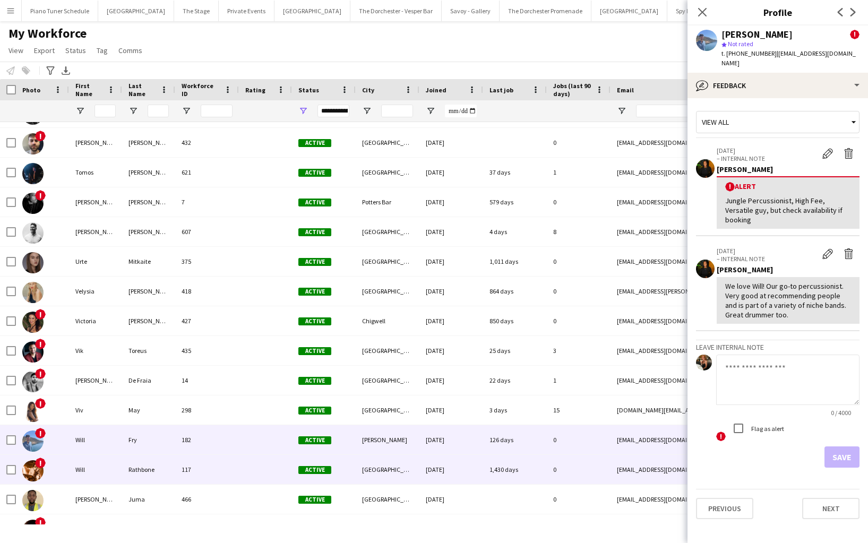
click at [245, 472] on div at bounding box center [265, 469] width 53 height 29
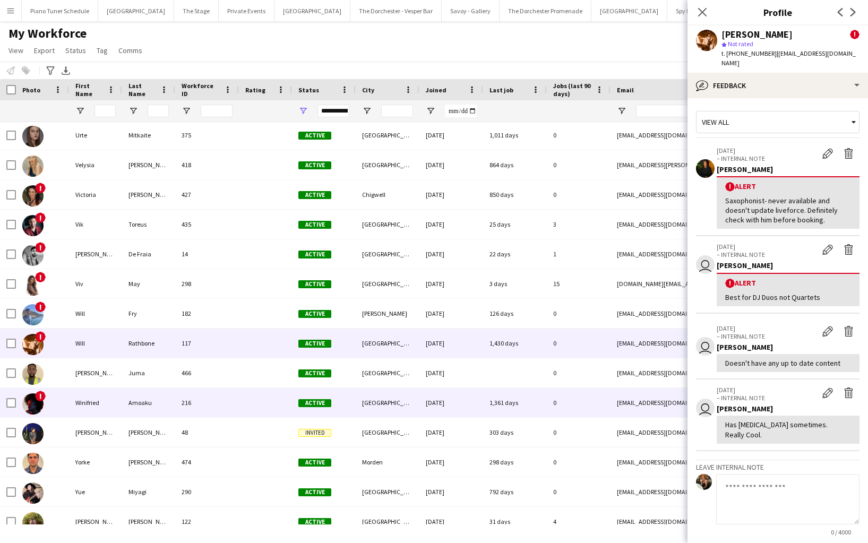
click at [234, 397] on div "216" at bounding box center [207, 402] width 64 height 29
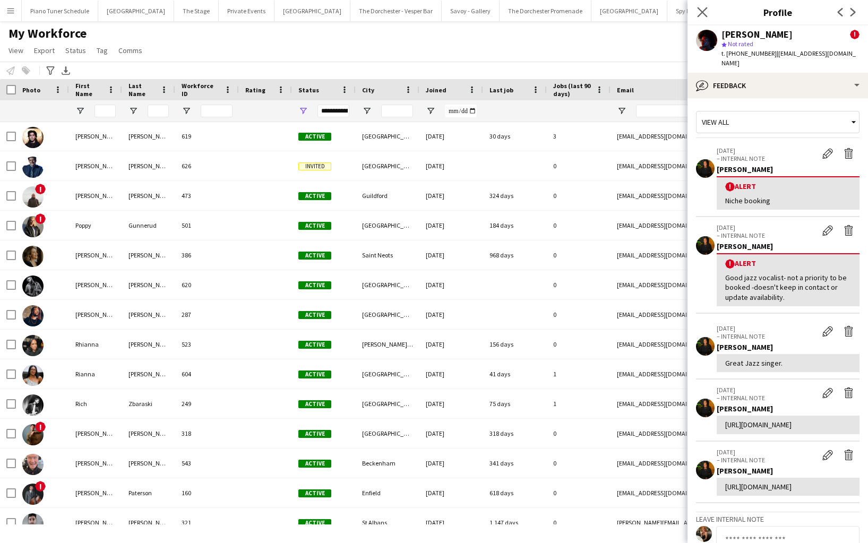
click at [708, 14] on app-icon "Close pop-in" at bounding box center [702, 12] width 15 height 15
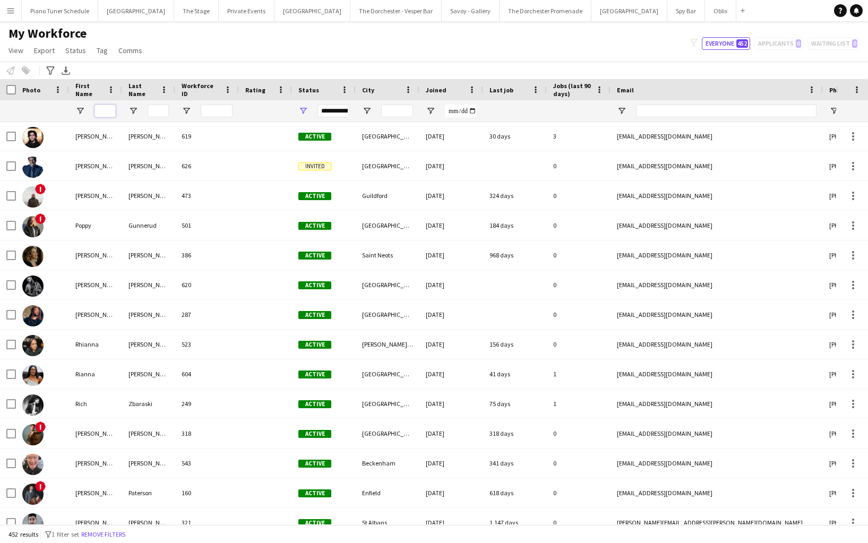
click at [105, 107] on input "First Name Filter Input" at bounding box center [105, 111] width 21 height 13
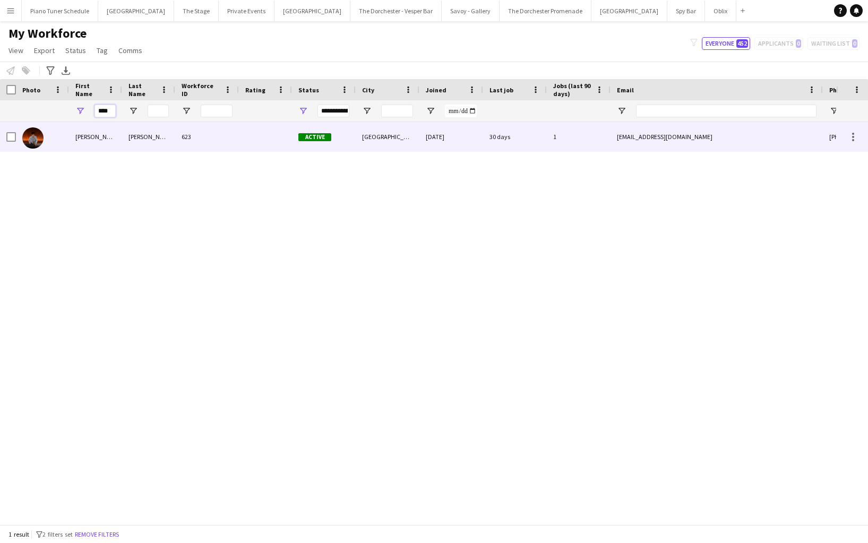
type input "****"
click at [112, 142] on div "Tien Hung" at bounding box center [95, 136] width 53 height 29
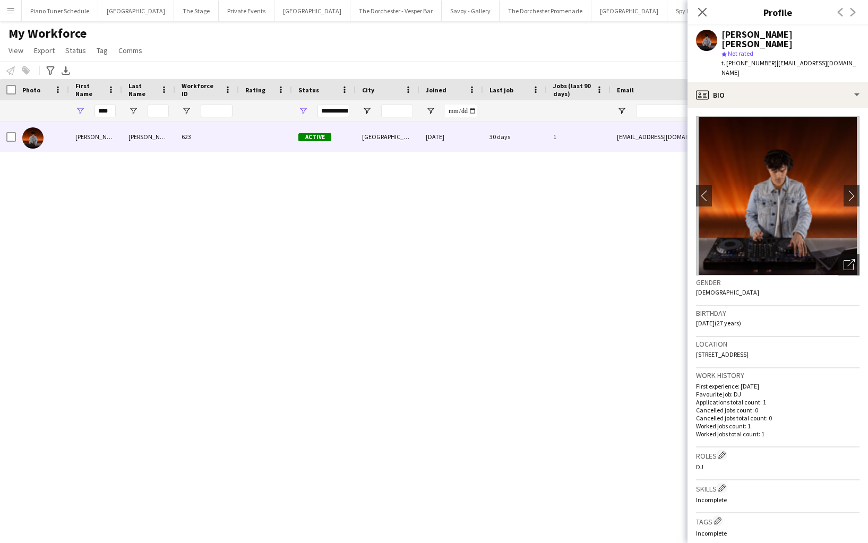
scroll to position [237, 0]
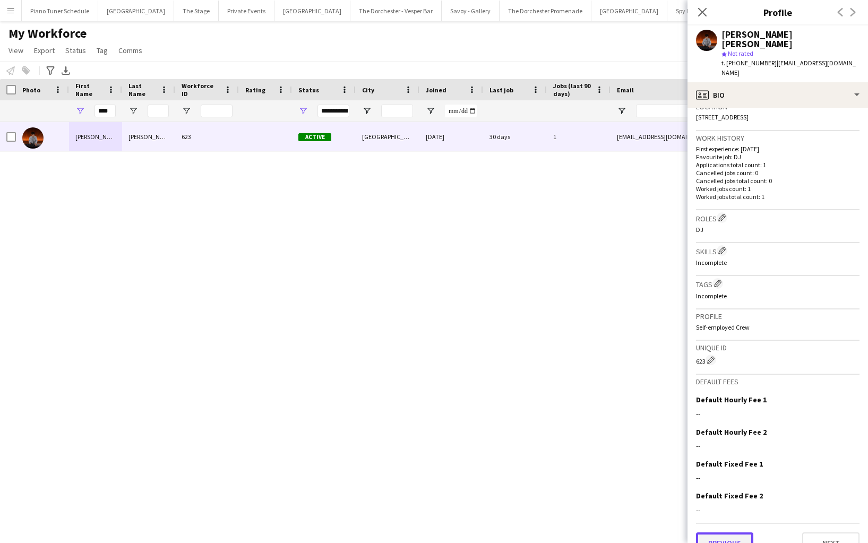
click at [708, 533] on button "Previous" at bounding box center [724, 543] width 57 height 21
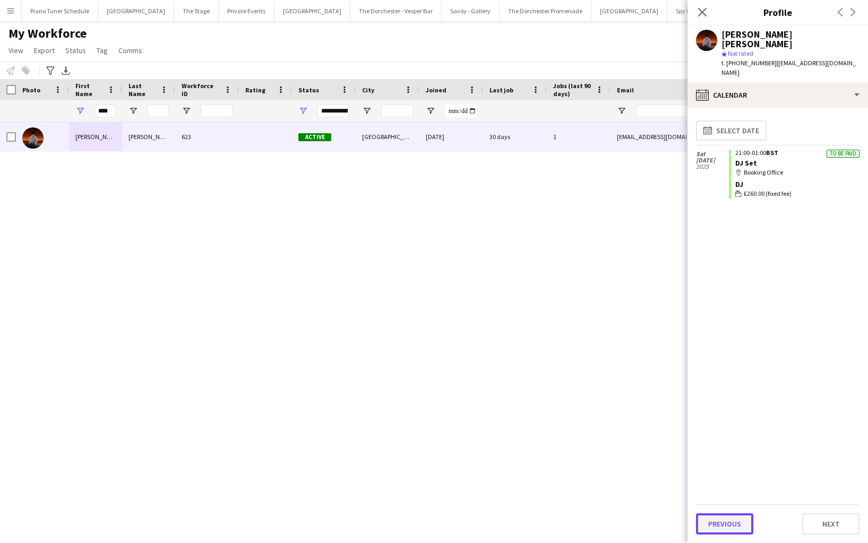
click at [711, 526] on button "Previous" at bounding box center [724, 523] width 57 height 21
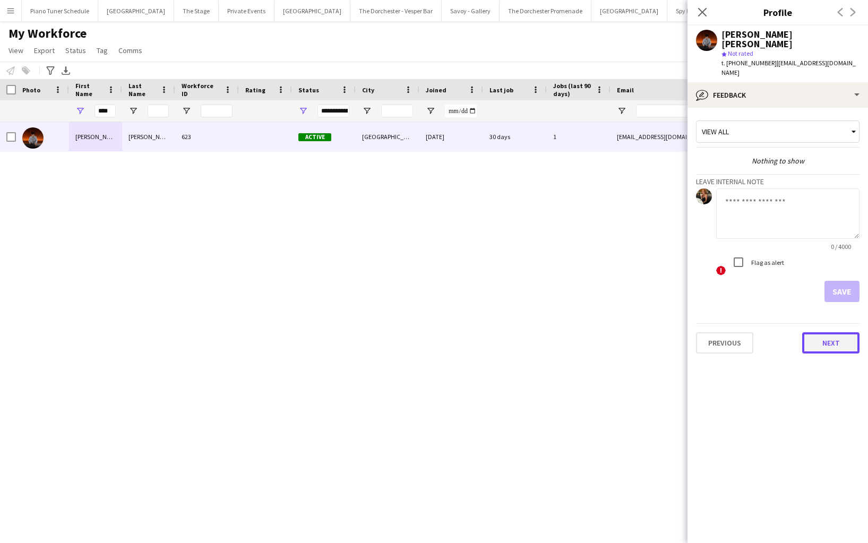
click at [815, 332] on button "Next" at bounding box center [830, 342] width 57 height 21
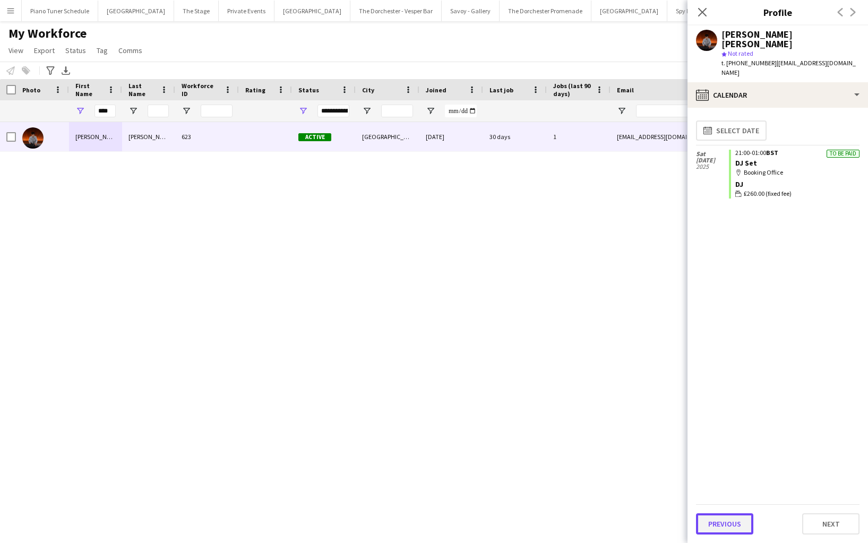
click at [718, 521] on button "Previous" at bounding box center [724, 523] width 57 height 21
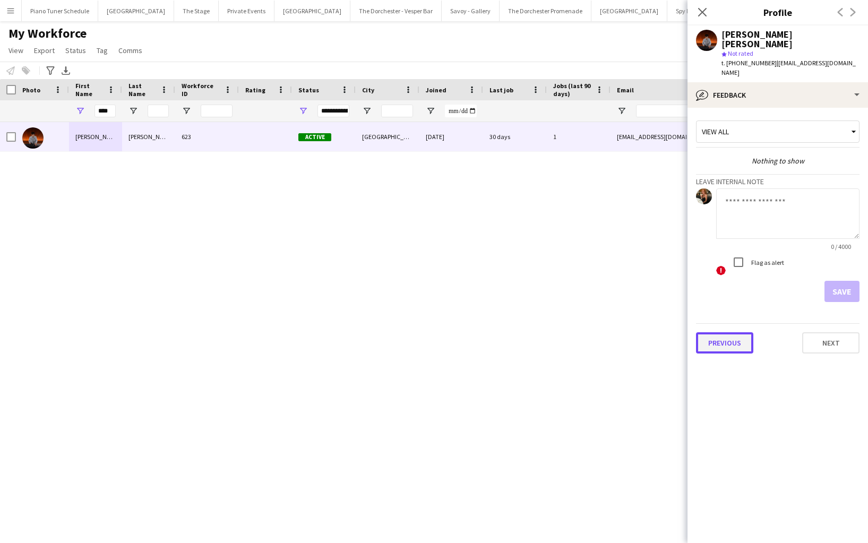
click at [738, 332] on button "Previous" at bounding box center [724, 342] width 57 height 21
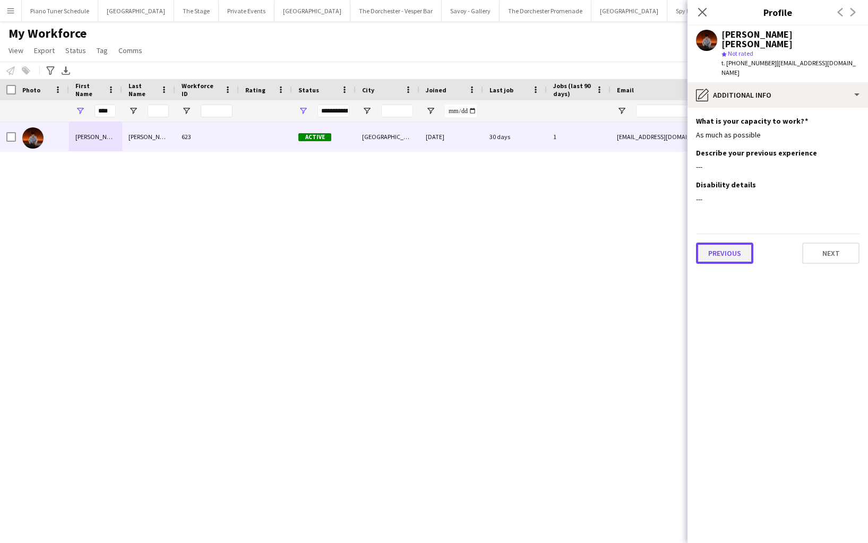
click at [729, 243] on button "Previous" at bounding box center [724, 253] width 57 height 21
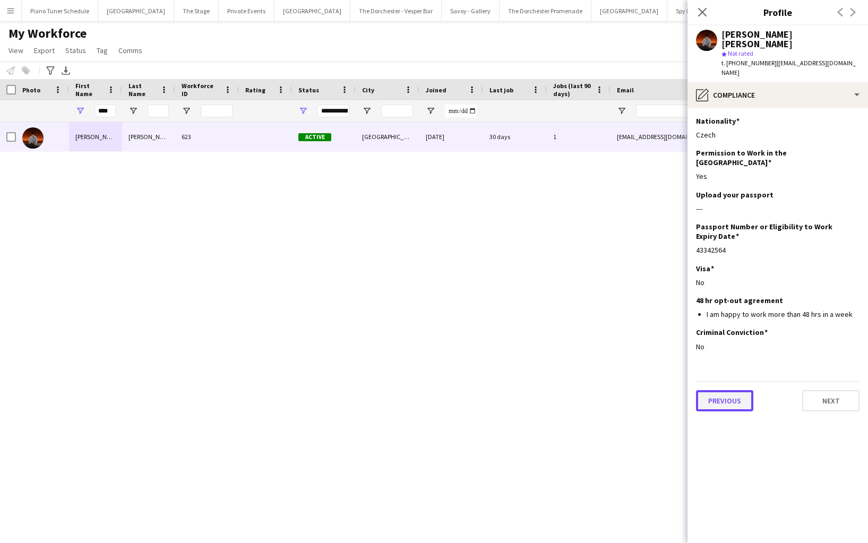
click at [725, 390] on button "Previous" at bounding box center [724, 400] width 57 height 21
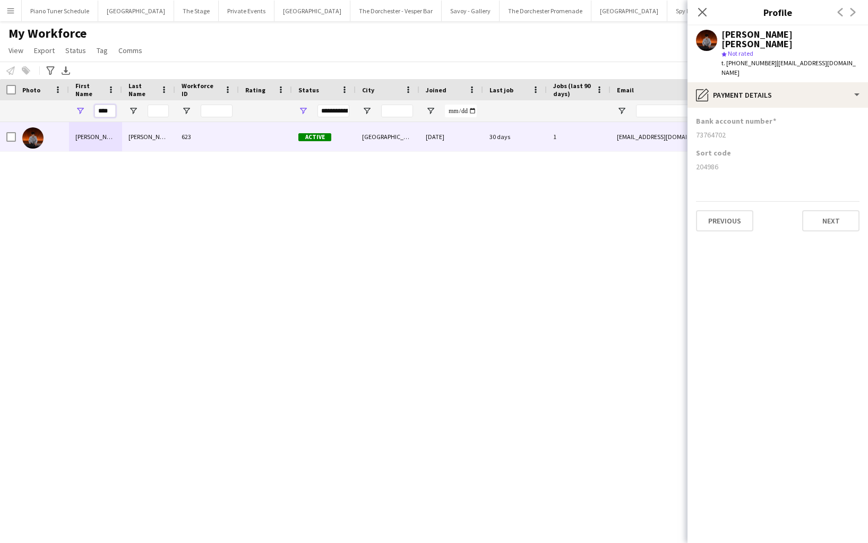
drag, startPoint x: 110, startPoint y: 113, endPoint x: 63, endPoint y: 113, distance: 47.3
click at [63, 113] on div "****" at bounding box center [567, 110] width 1135 height 21
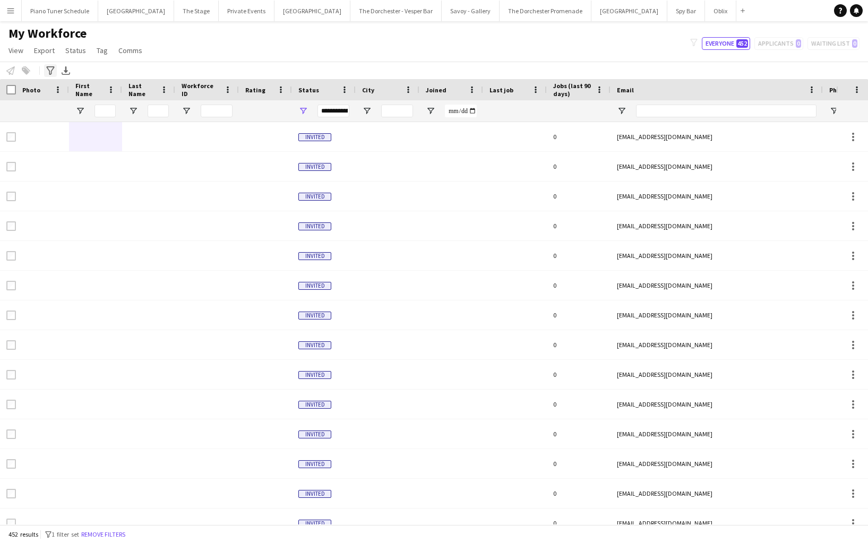
click at [50, 75] on div "Advanced filters" at bounding box center [50, 70] width 13 height 13
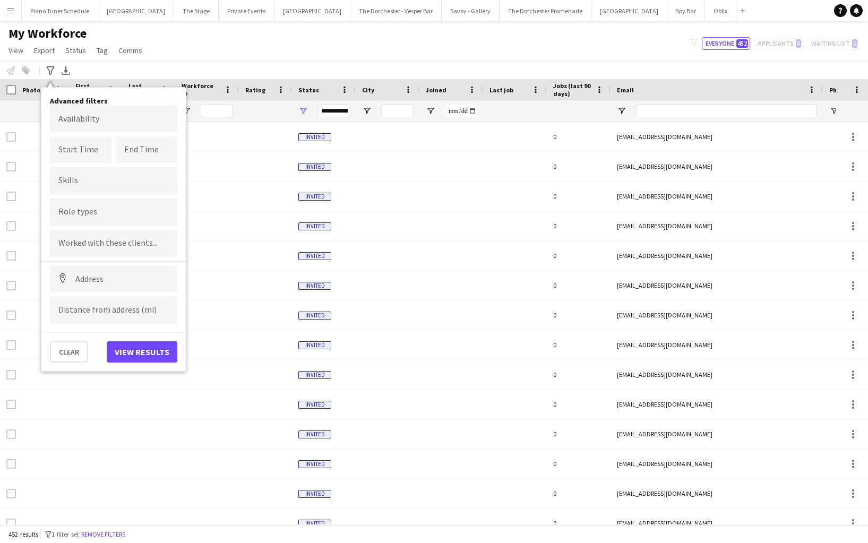
click at [75, 218] on div at bounding box center [113, 212] width 127 height 27
type input "*****"
click at [312, 70] on div "Notify workforce Add to tag Select at least one crew to tag him or her. Advance…" at bounding box center [434, 71] width 868 height 18
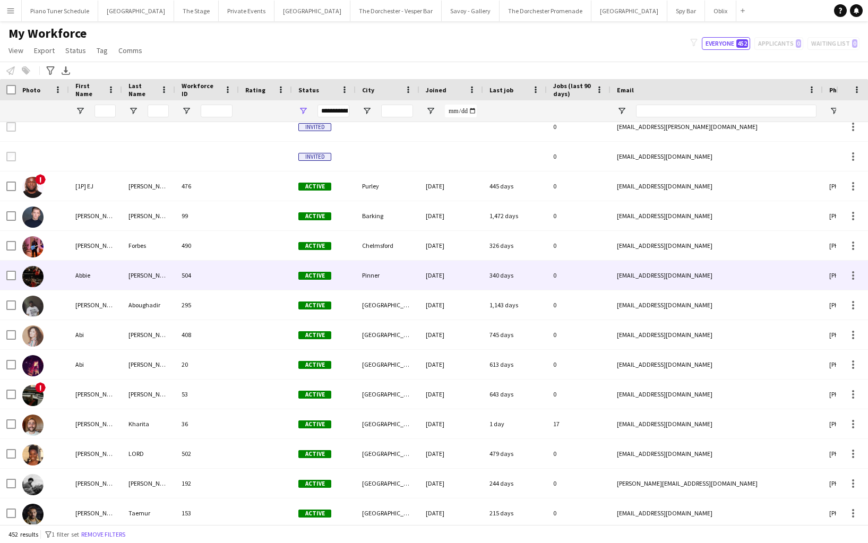
scroll to position [688, 0]
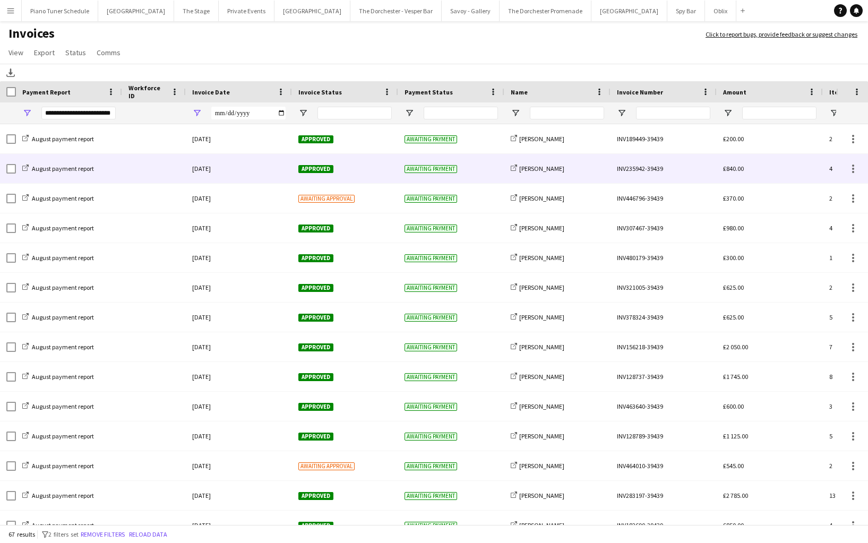
click at [123, 176] on div at bounding box center [154, 168] width 64 height 29
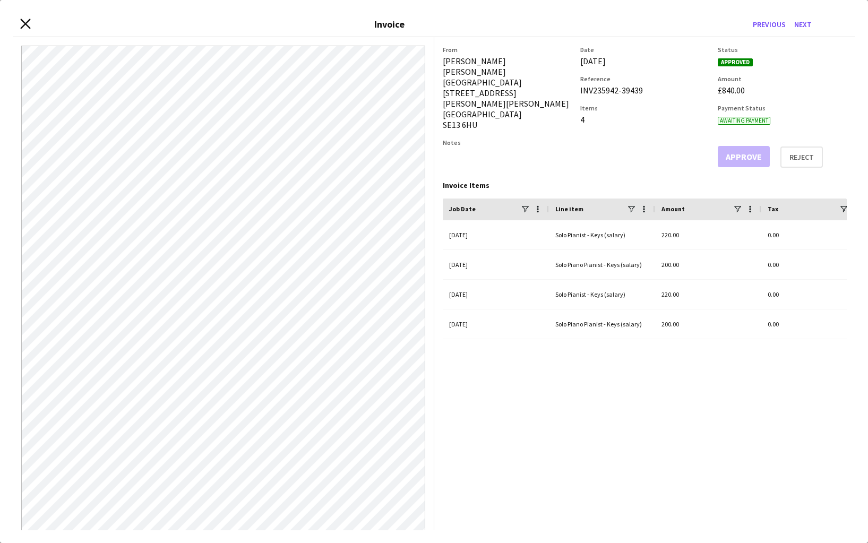
click at [24, 23] on icon at bounding box center [25, 24] width 10 height 10
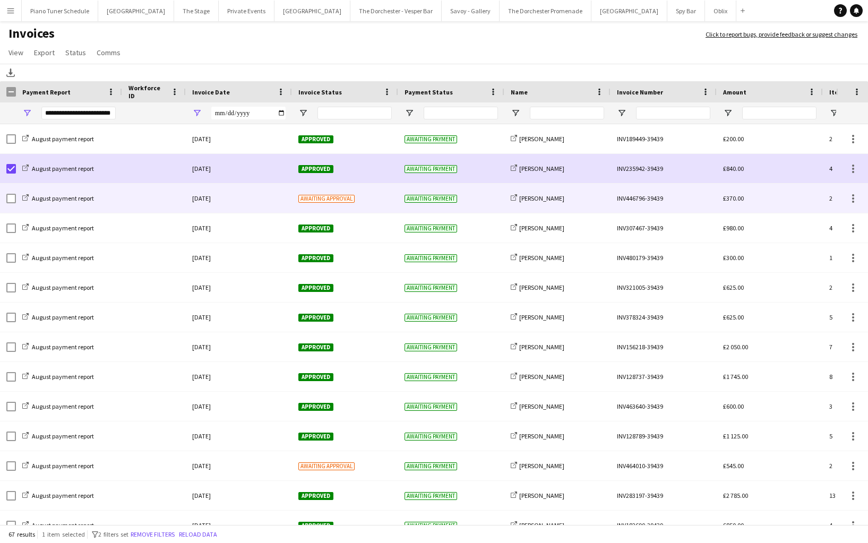
click at [157, 199] on div at bounding box center [154, 198] width 64 height 29
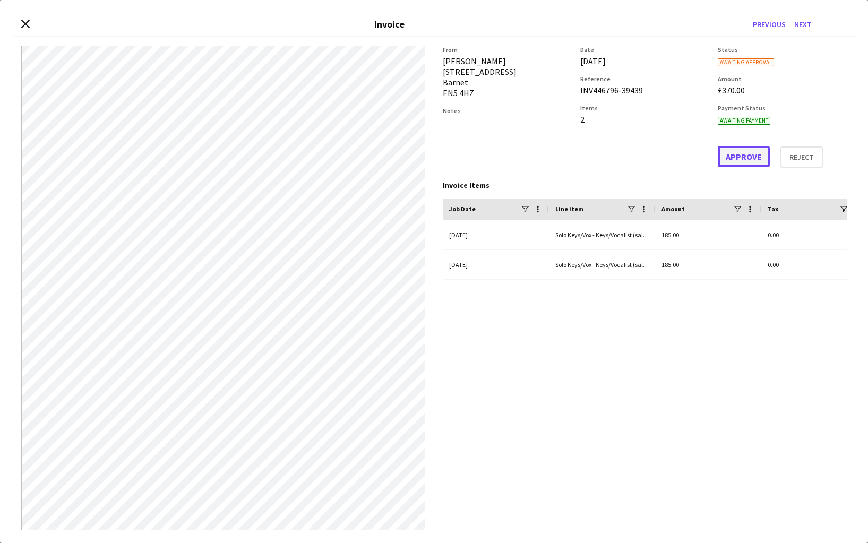
click at [738, 158] on button "Approve" at bounding box center [744, 156] width 52 height 21
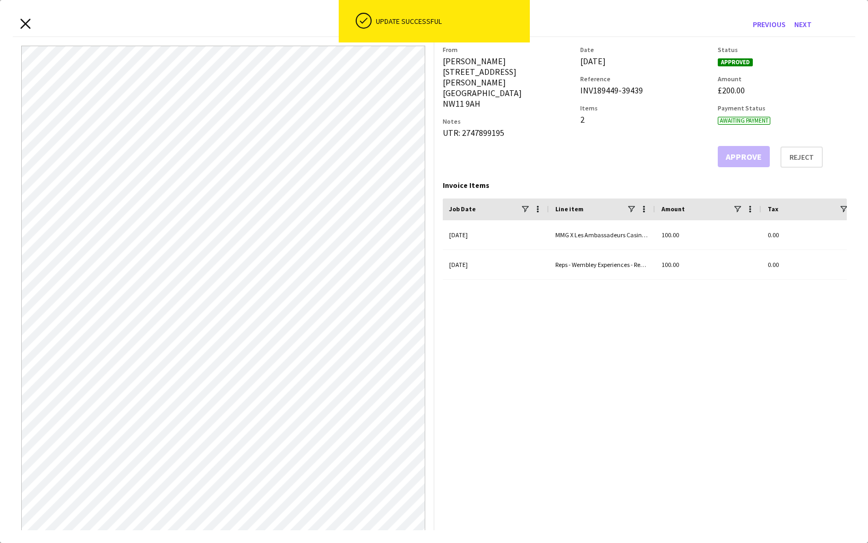
click at [24, 24] on icon at bounding box center [25, 24] width 10 height 10
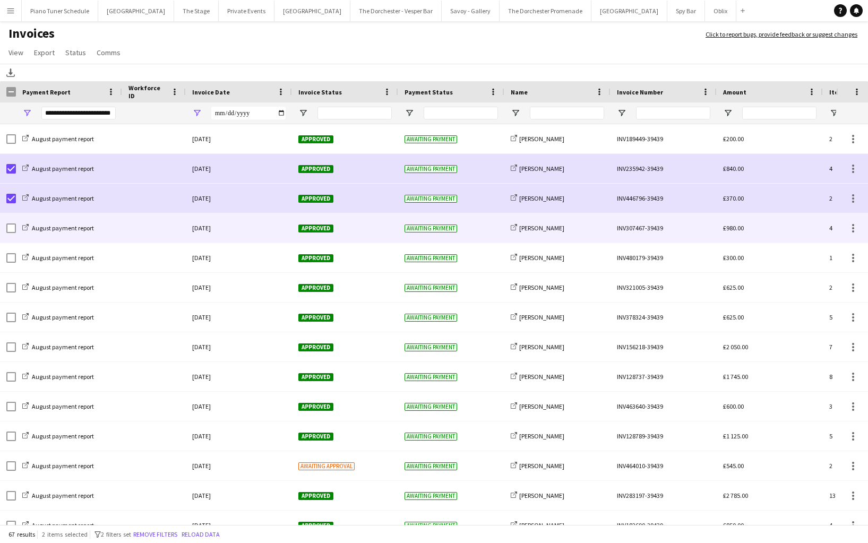
click at [168, 224] on div at bounding box center [154, 227] width 64 height 29
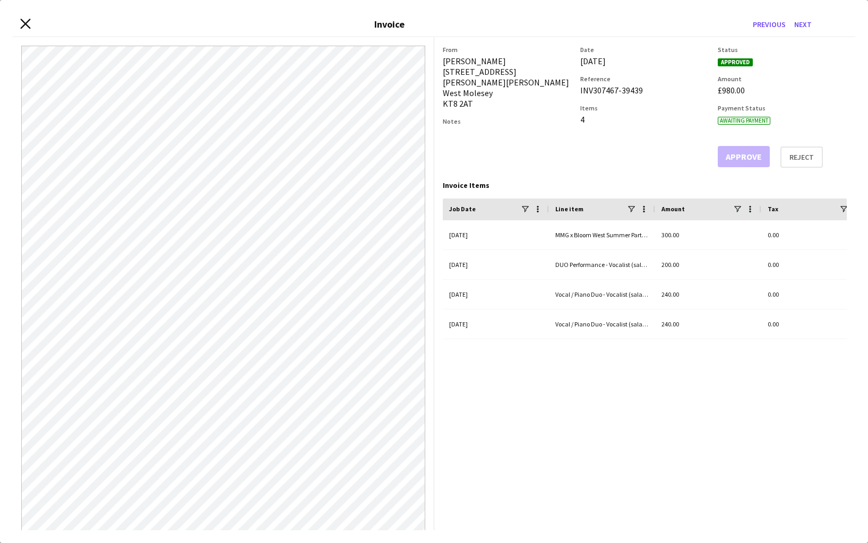
click at [21, 26] on icon at bounding box center [25, 24] width 10 height 10
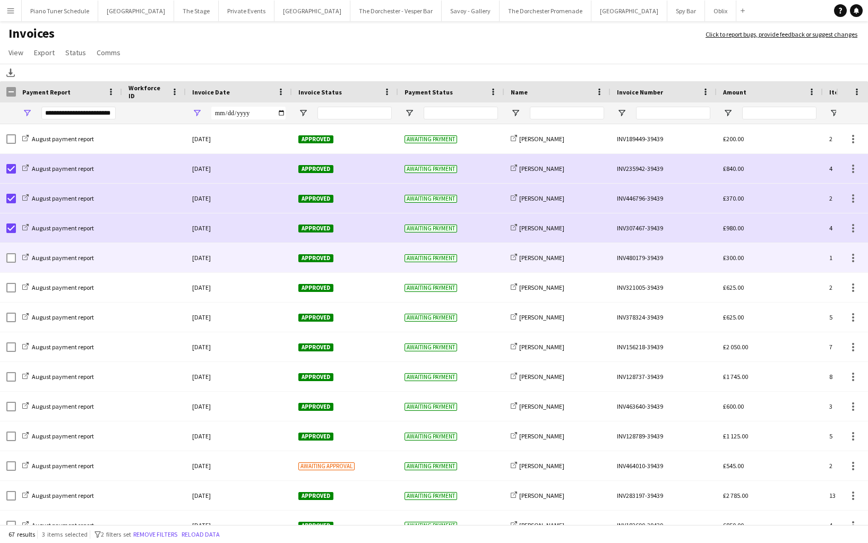
click at [146, 262] on div at bounding box center [154, 257] width 64 height 29
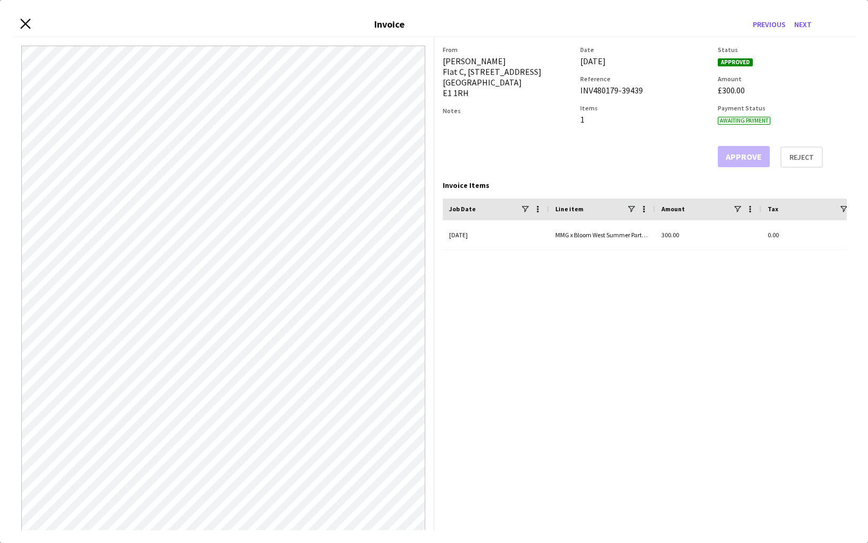
click at [23, 28] on app-icon "Close invoice dialog" at bounding box center [25, 25] width 10 height 12
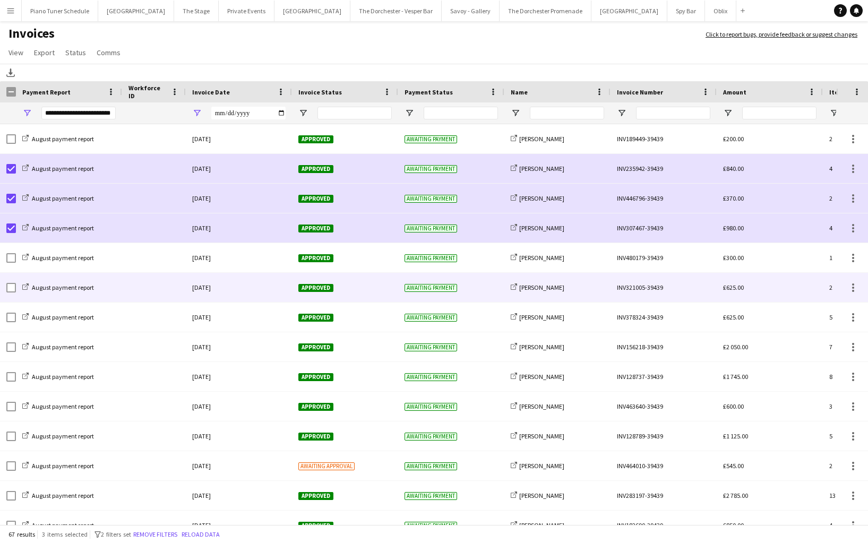
click at [122, 296] on div at bounding box center [154, 287] width 64 height 29
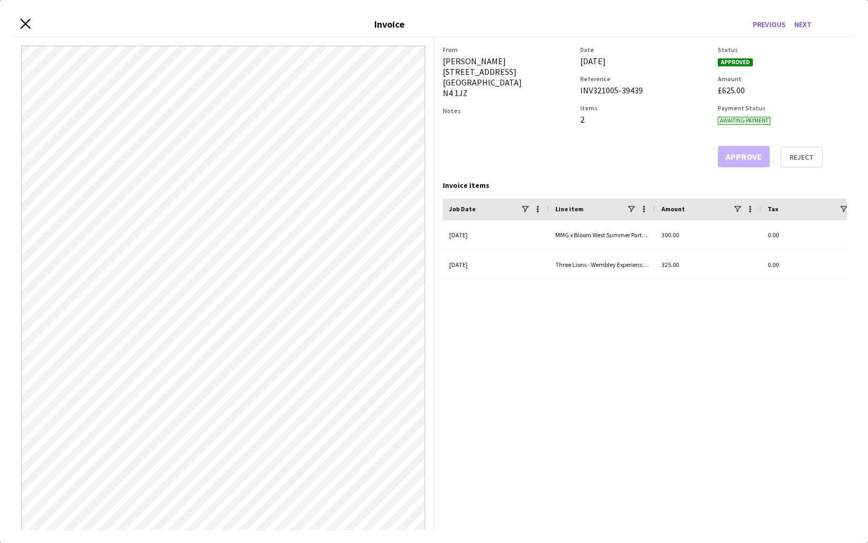
click at [25, 22] on icon "Close invoice dialog" at bounding box center [25, 24] width 10 height 10
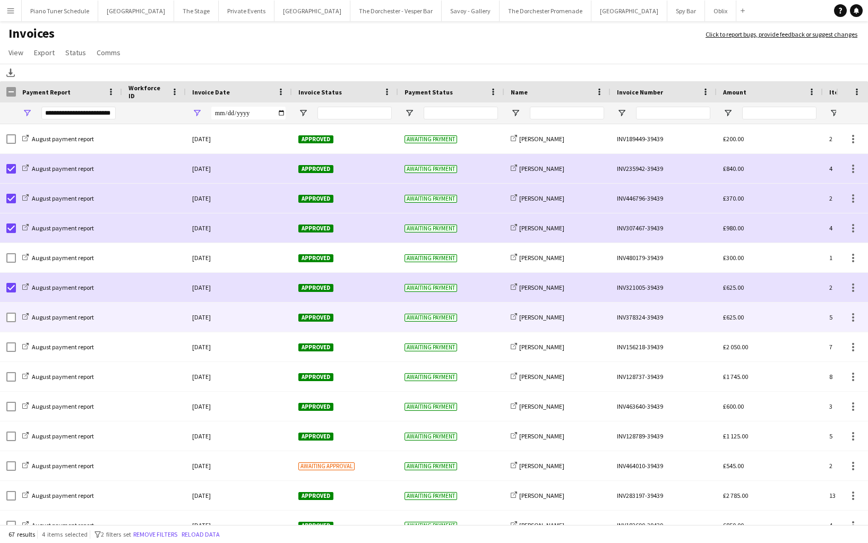
click at [140, 316] on div at bounding box center [154, 317] width 64 height 29
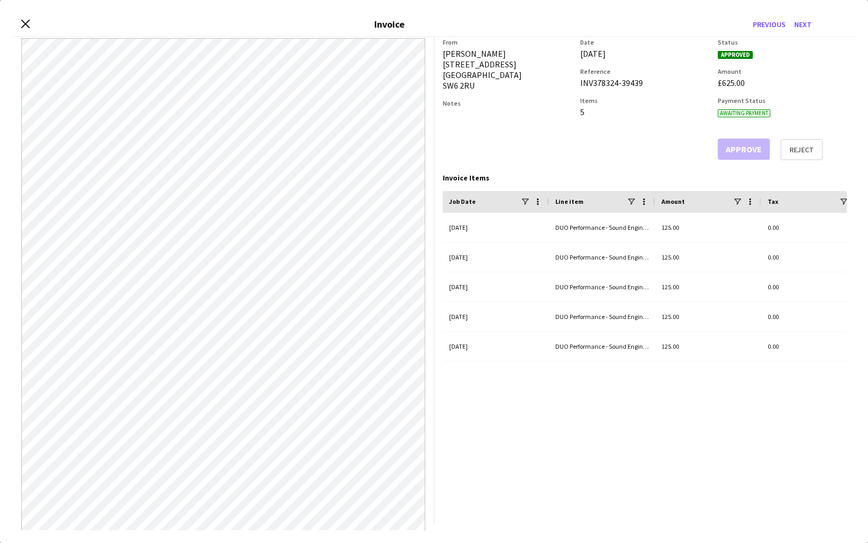
scroll to position [11, 0]
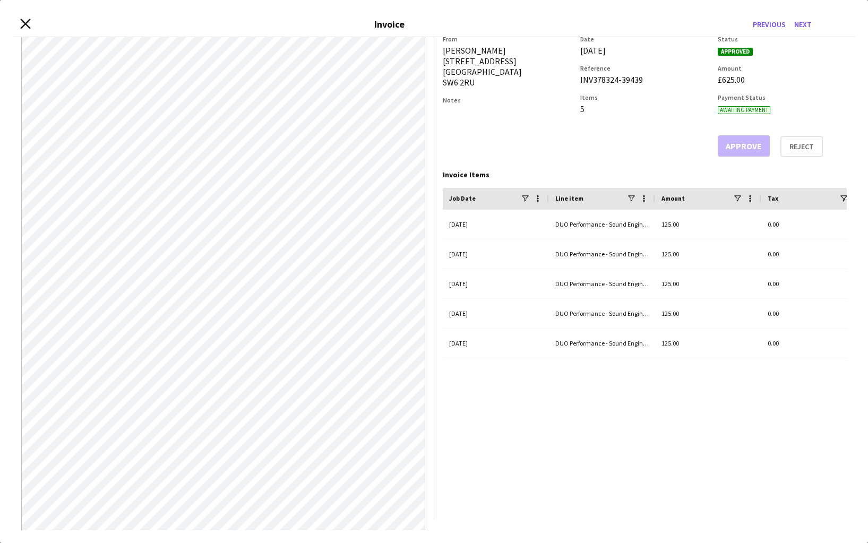
click at [24, 25] on icon "Close invoice dialog" at bounding box center [25, 24] width 10 height 10
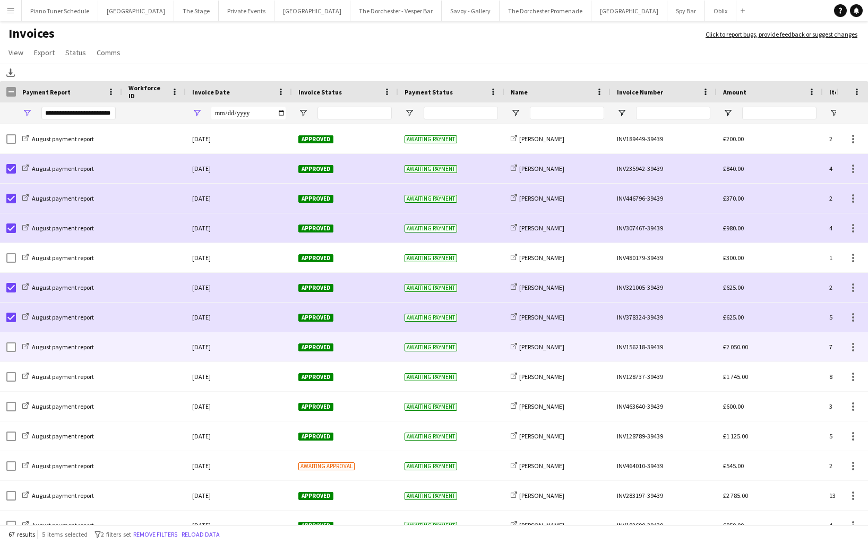
click at [176, 346] on div at bounding box center [154, 346] width 64 height 29
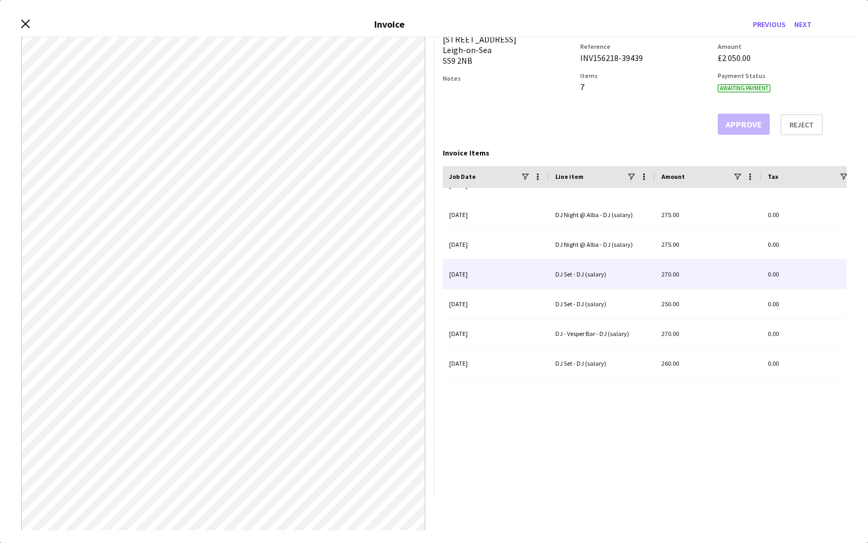
scroll to position [0, 0]
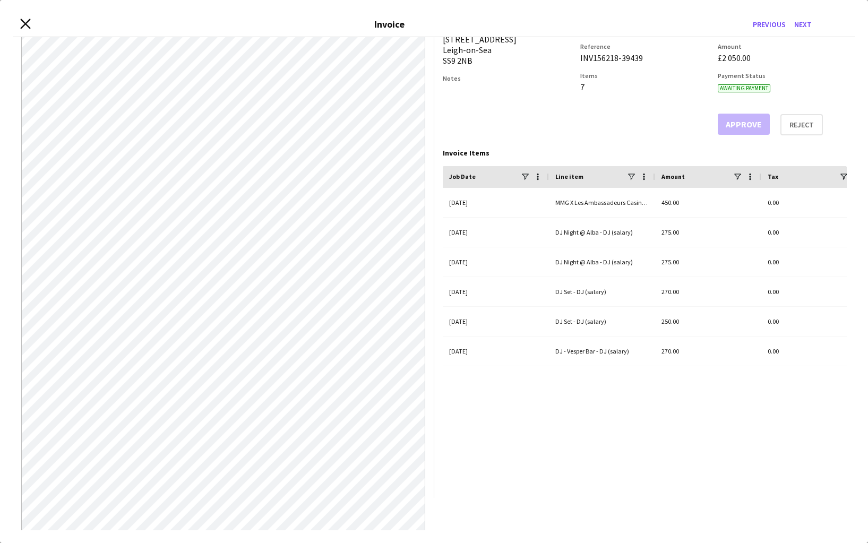
click at [26, 26] on icon "Close invoice dialog" at bounding box center [25, 24] width 10 height 10
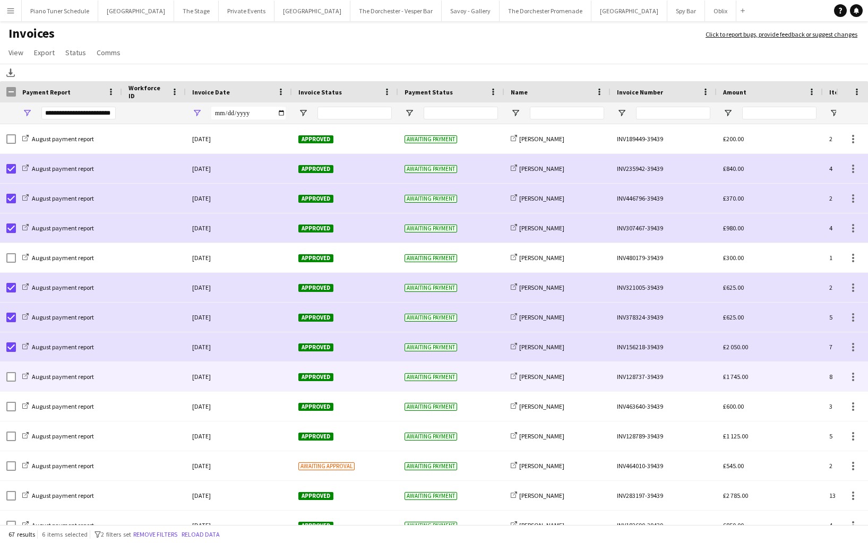
click at [159, 378] on div at bounding box center [154, 376] width 64 height 29
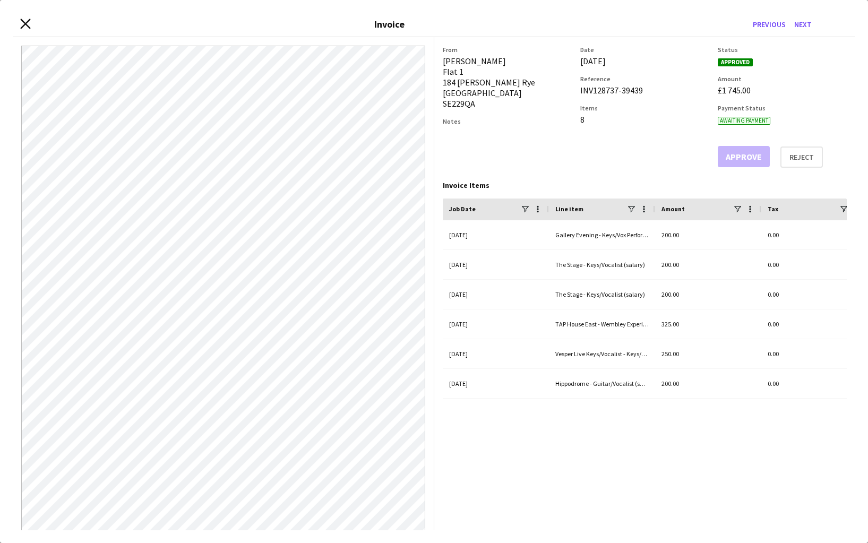
click at [22, 22] on icon "Close invoice dialog" at bounding box center [25, 24] width 10 height 10
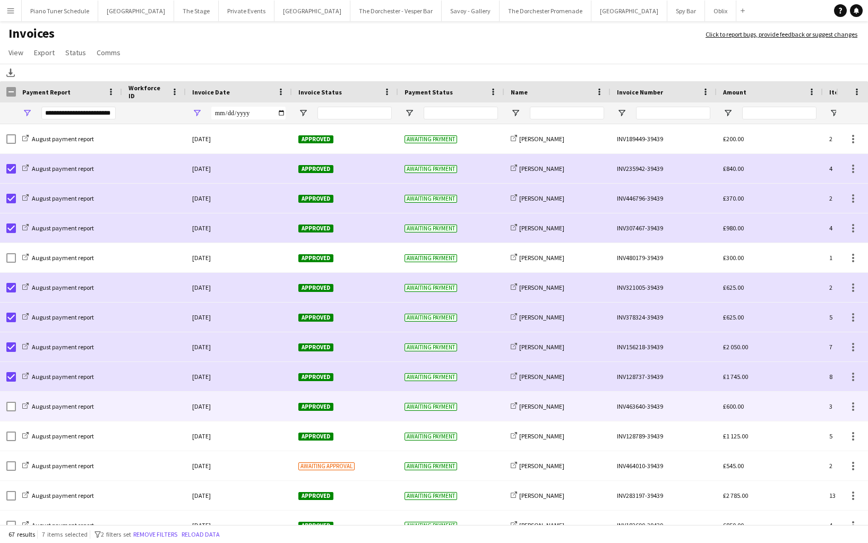
click at [169, 410] on div at bounding box center [154, 406] width 64 height 29
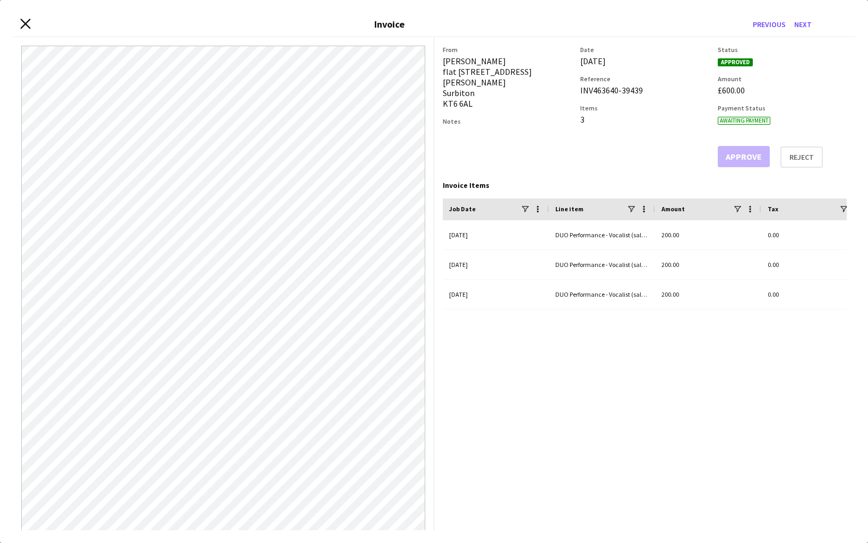
click at [23, 24] on icon "Close invoice dialog" at bounding box center [25, 24] width 10 height 10
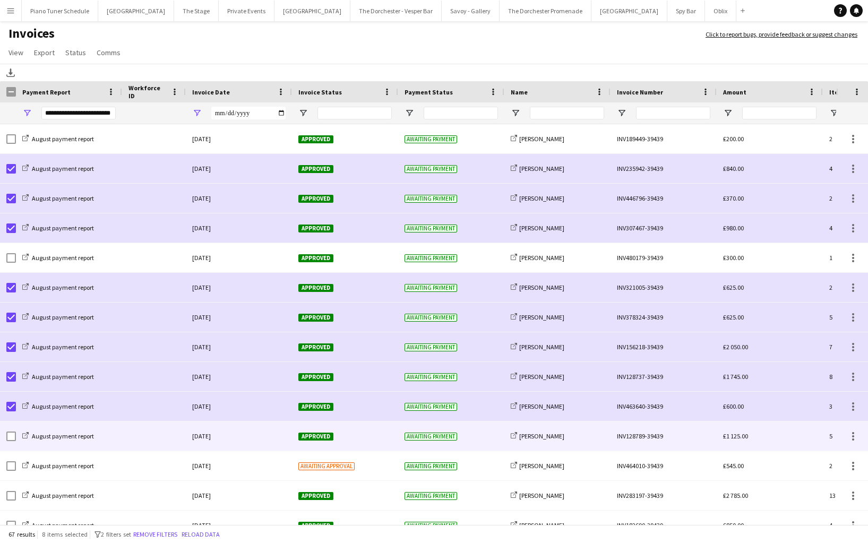
click at [146, 441] on div at bounding box center [154, 436] width 64 height 29
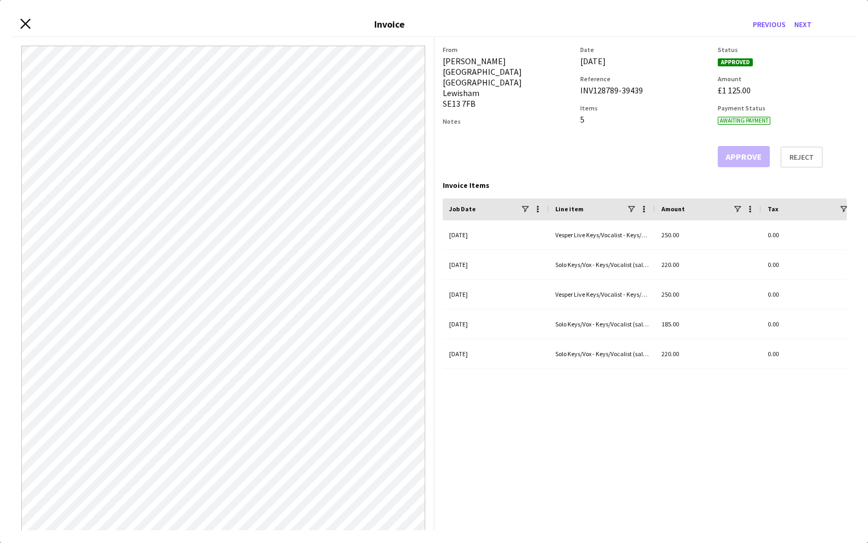
click at [20, 25] on icon "Close invoice dialog" at bounding box center [25, 24] width 10 height 10
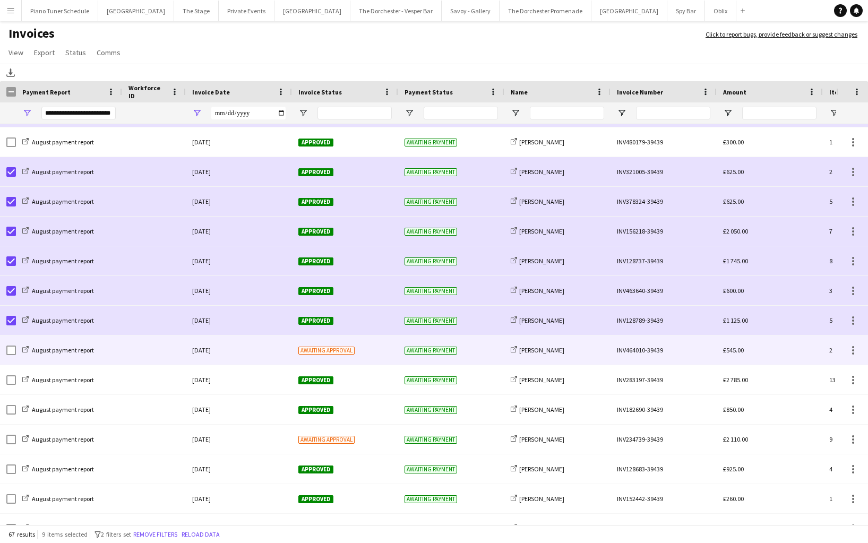
click at [118, 355] on div "August payment report" at bounding box center [69, 350] width 106 height 29
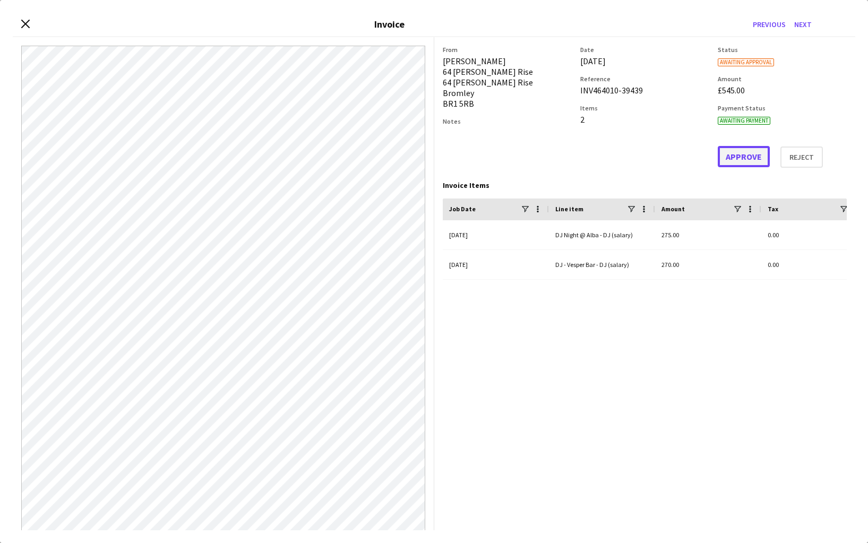
click at [732, 152] on button "Approve" at bounding box center [744, 156] width 52 height 21
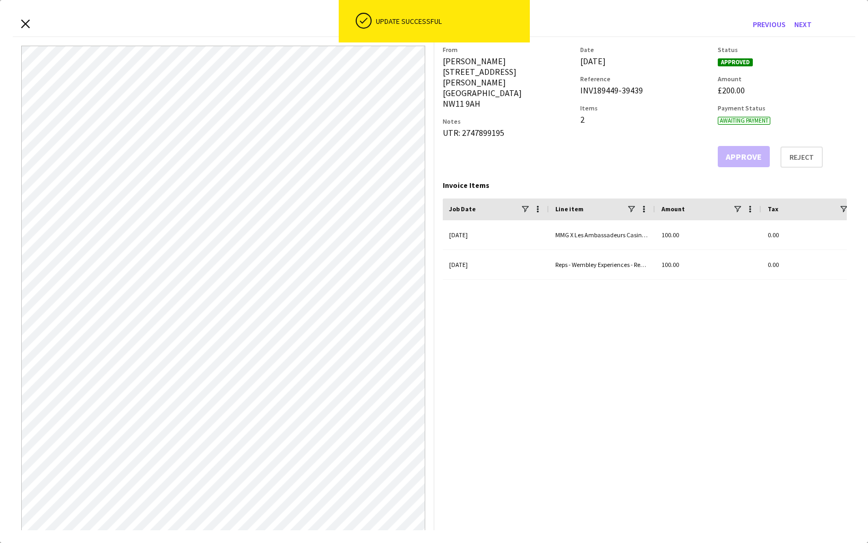
click at [27, 30] on div "Close invoice dialog Invoice Previous Next" at bounding box center [434, 25] width 843 height 24
click at [27, 24] on icon at bounding box center [25, 24] width 10 height 10
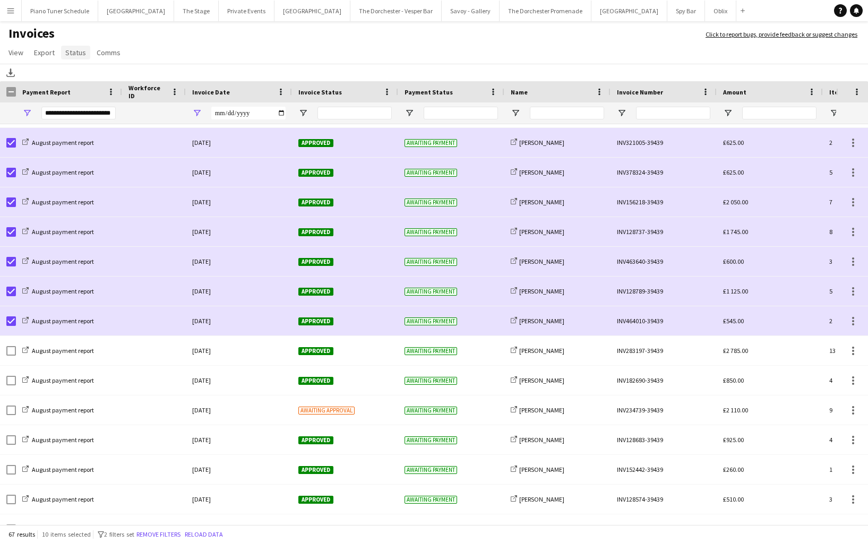
click at [68, 50] on span "Status" at bounding box center [75, 53] width 21 height 10
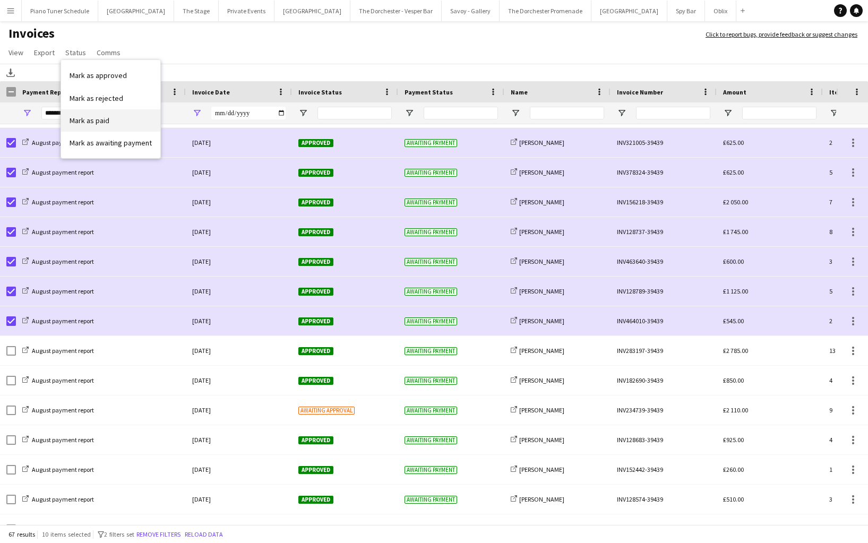
click at [102, 118] on span "Mark as paid" at bounding box center [90, 121] width 40 height 10
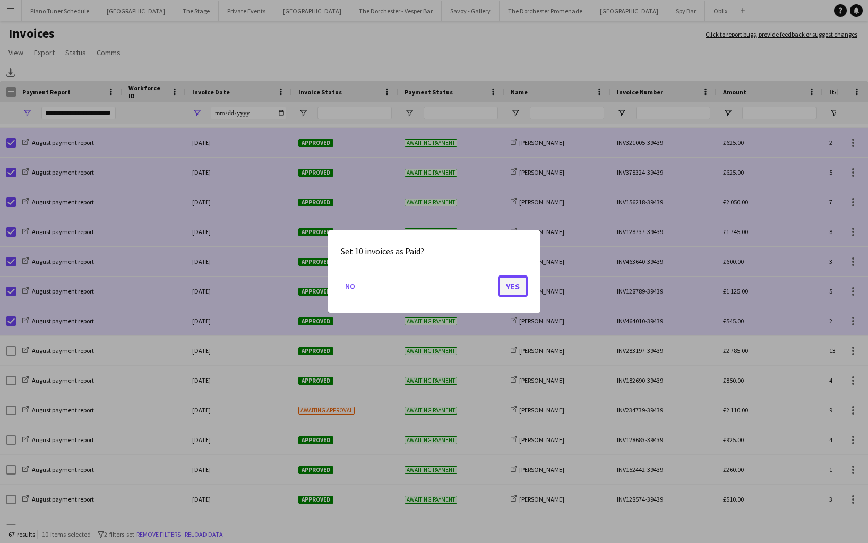
click at [516, 287] on button "Yes" at bounding box center [513, 286] width 30 height 21
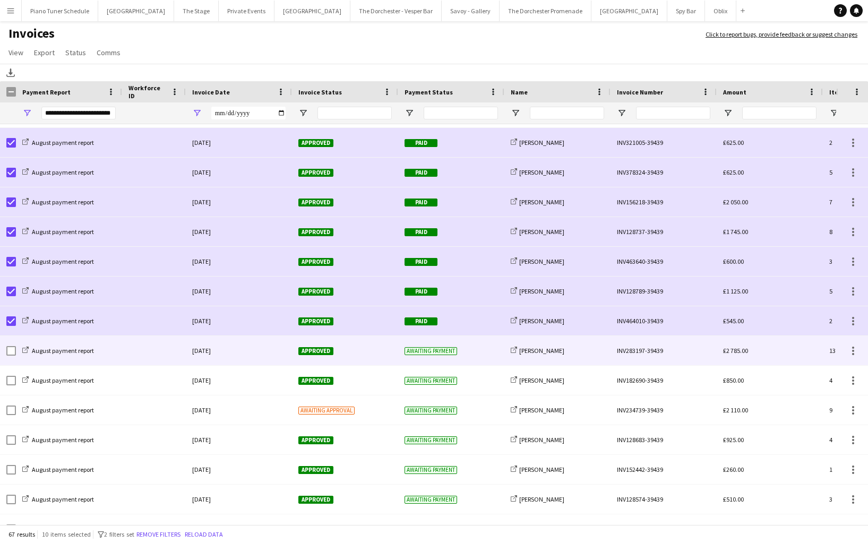
click at [175, 351] on div at bounding box center [154, 350] width 64 height 29
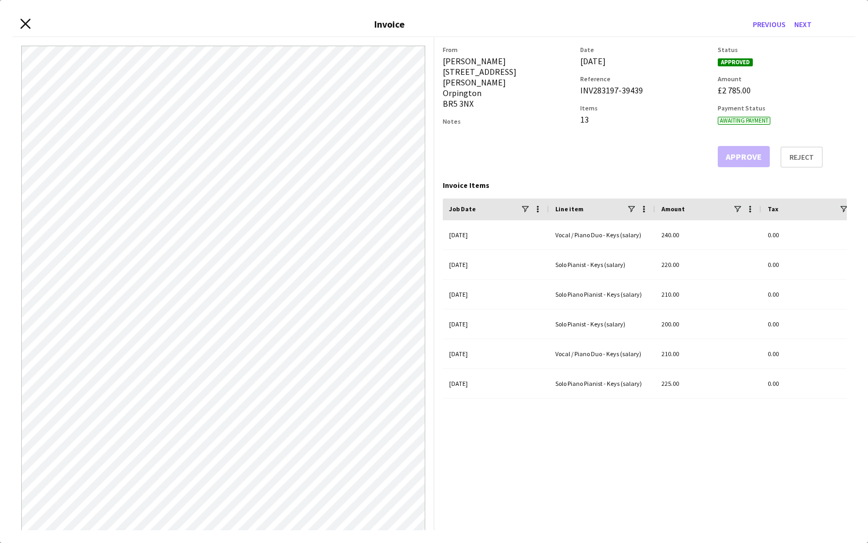
click at [24, 22] on icon at bounding box center [25, 24] width 10 height 10
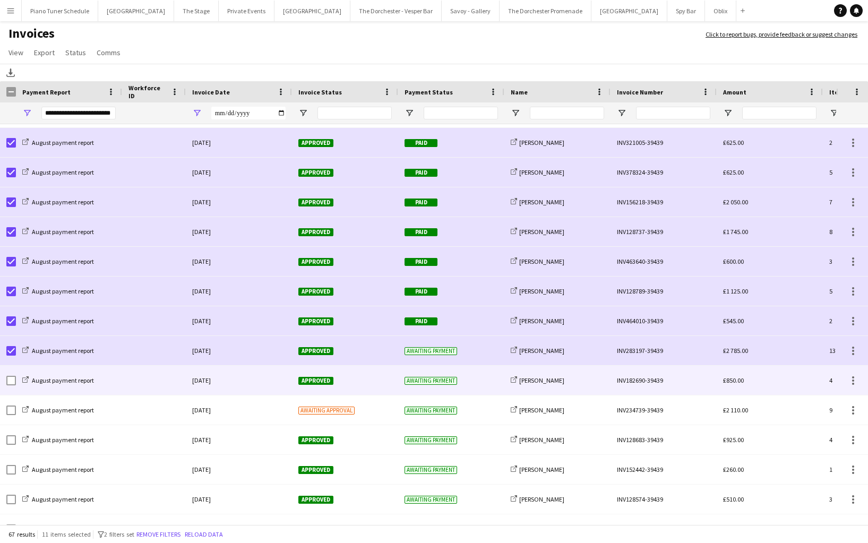
click at [137, 387] on div at bounding box center [154, 380] width 64 height 29
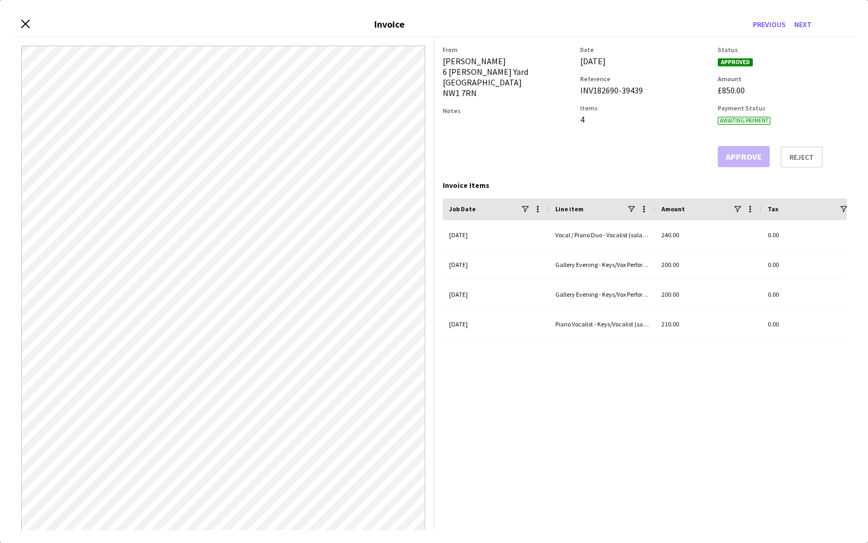
click at [30, 22] on div "Close invoice dialog Invoice Previous Next" at bounding box center [434, 25] width 843 height 24
click at [27, 22] on icon at bounding box center [25, 24] width 10 height 10
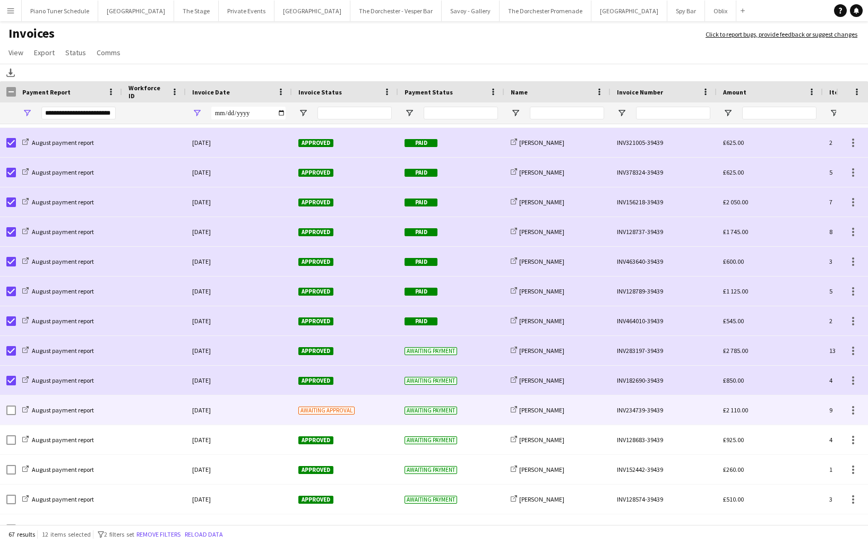
click at [165, 411] on div at bounding box center [154, 410] width 64 height 29
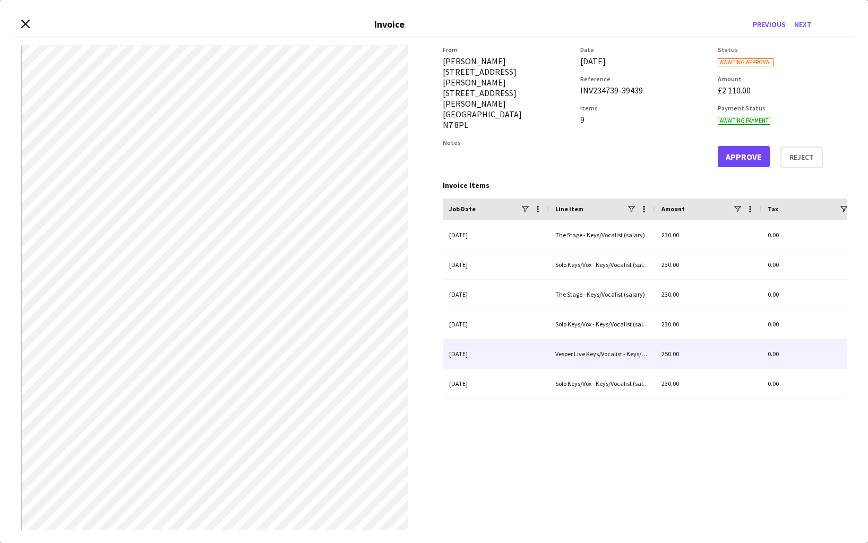
scroll to position [77, 0]
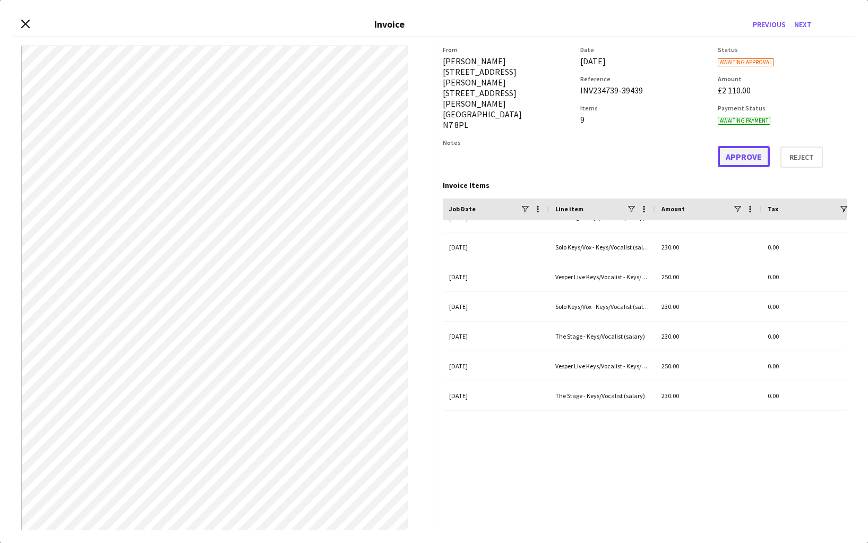
click at [759, 157] on button "Approve" at bounding box center [744, 156] width 52 height 21
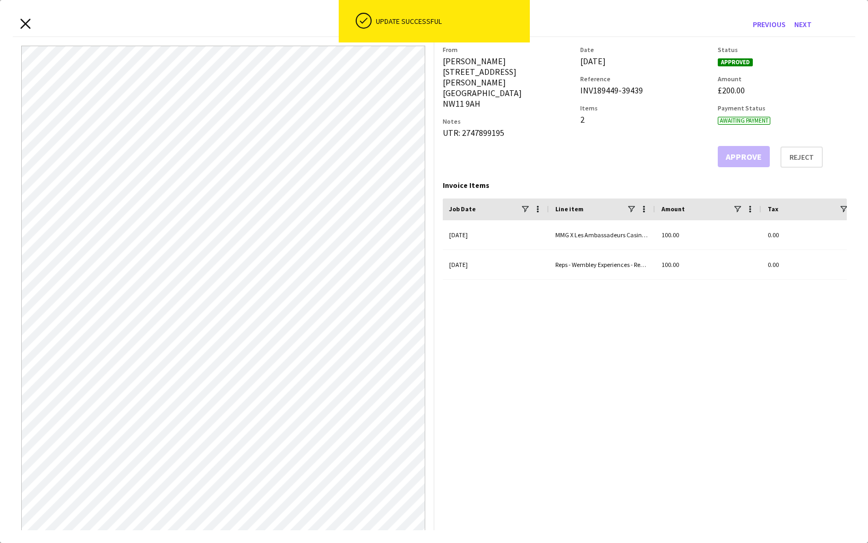
click at [23, 26] on icon at bounding box center [25, 24] width 10 height 10
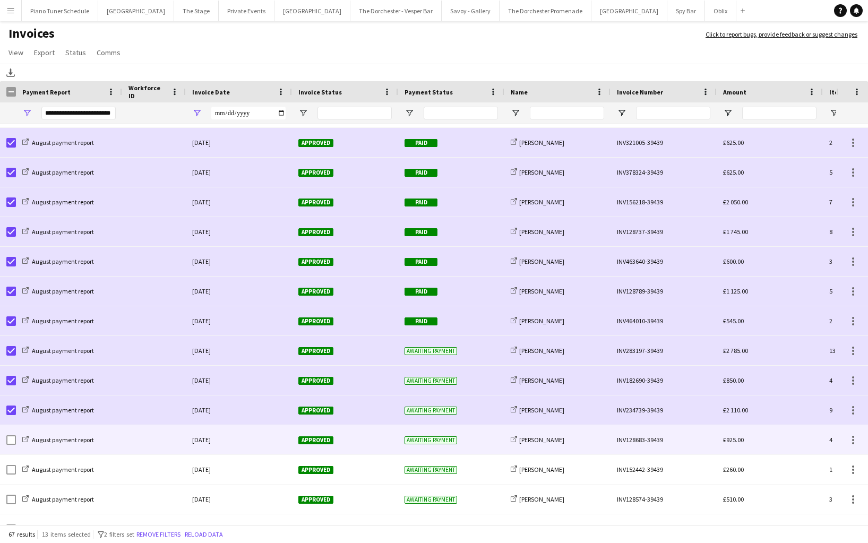
click at [113, 443] on div "August payment report" at bounding box center [69, 439] width 106 height 29
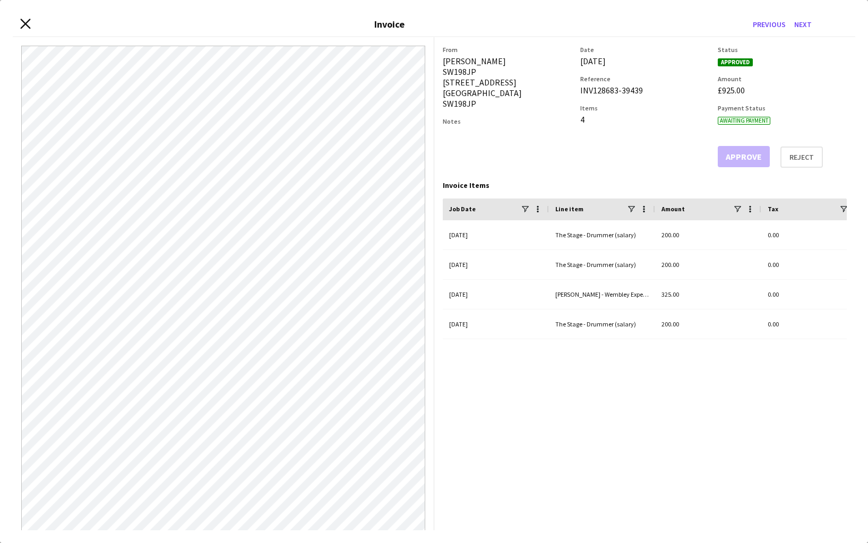
click at [25, 23] on icon at bounding box center [25, 24] width 10 height 10
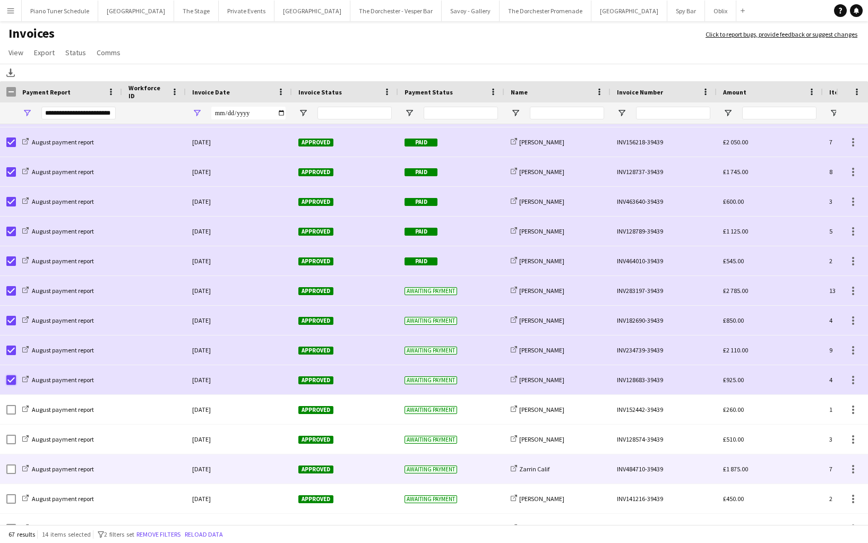
scroll to position [239, 0]
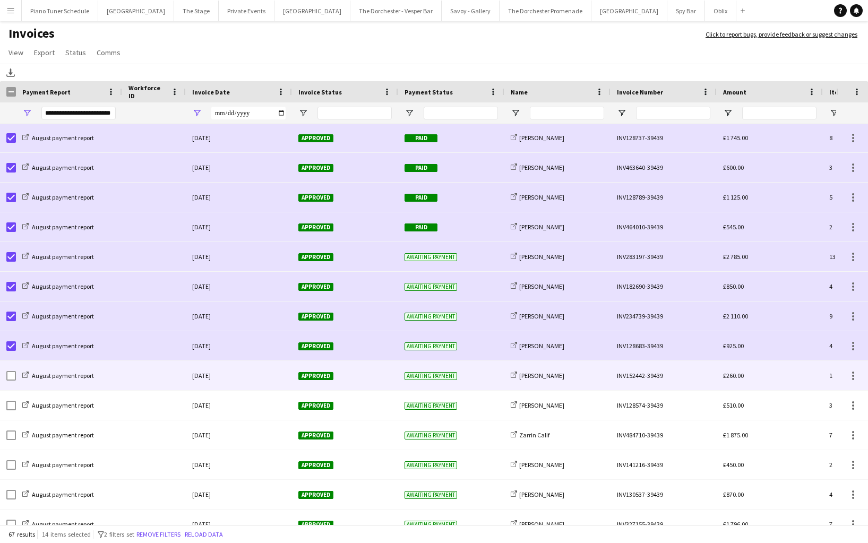
click at [102, 378] on div "August payment report" at bounding box center [69, 375] width 106 height 29
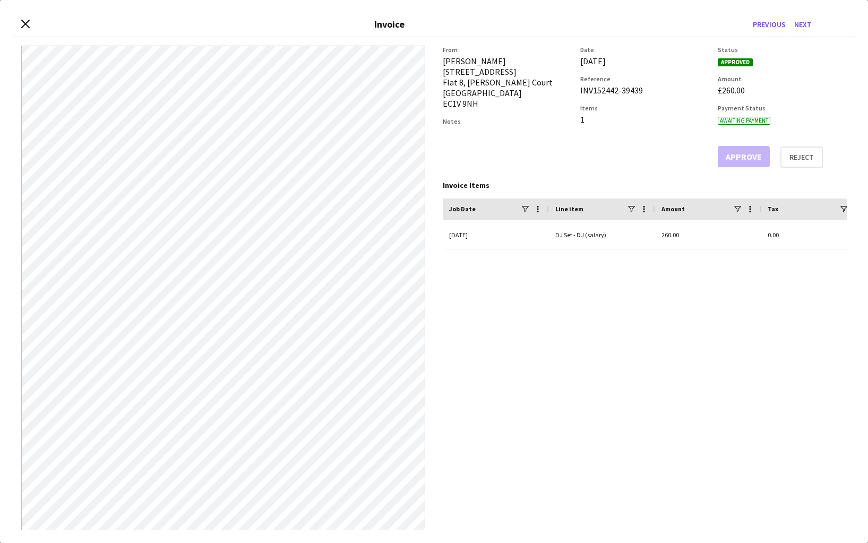
click at [30, 21] on div "Close invoice dialog Invoice Previous Next" at bounding box center [434, 25] width 843 height 24
click at [24, 22] on icon at bounding box center [25, 24] width 10 height 10
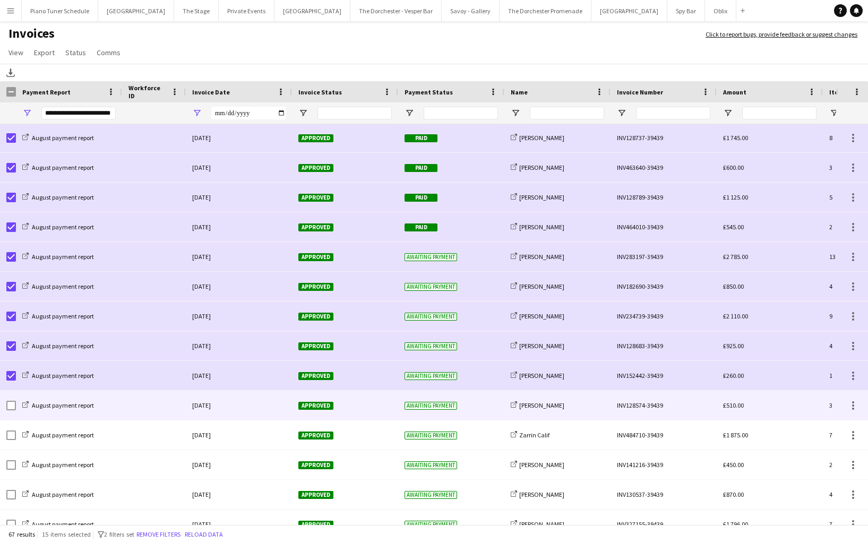
click at [99, 409] on div "August payment report" at bounding box center [69, 405] width 106 height 29
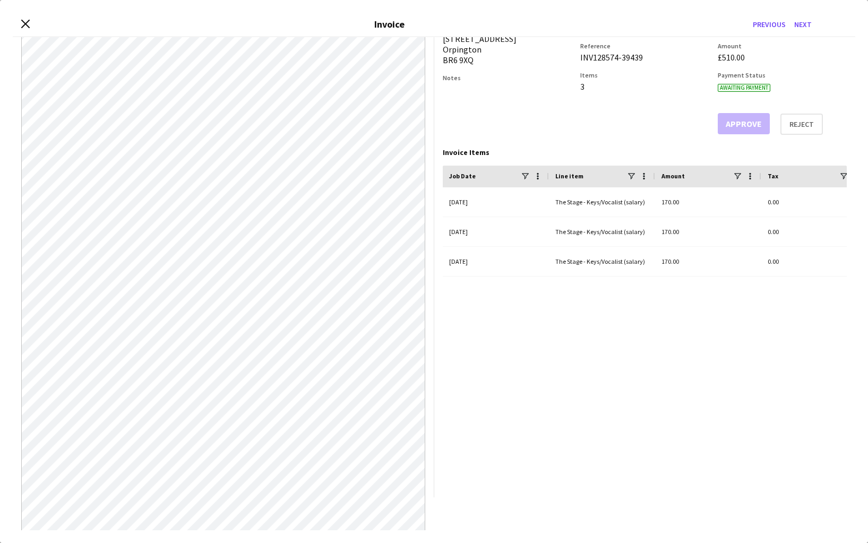
scroll to position [0, 0]
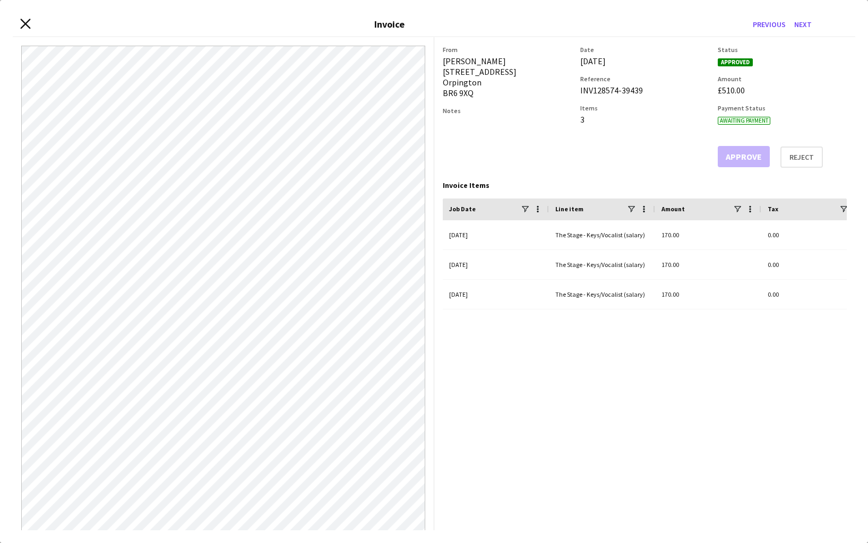
click at [23, 25] on icon at bounding box center [25, 24] width 10 height 10
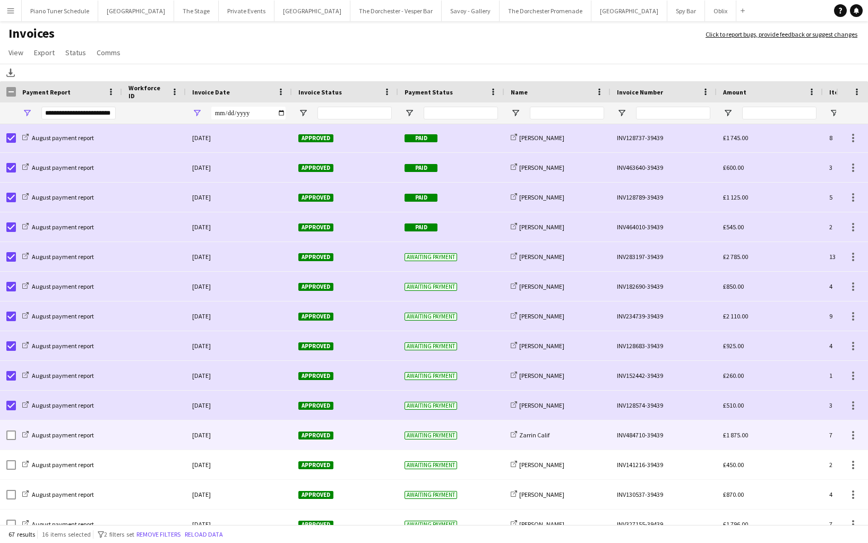
click at [161, 438] on div at bounding box center [154, 435] width 64 height 29
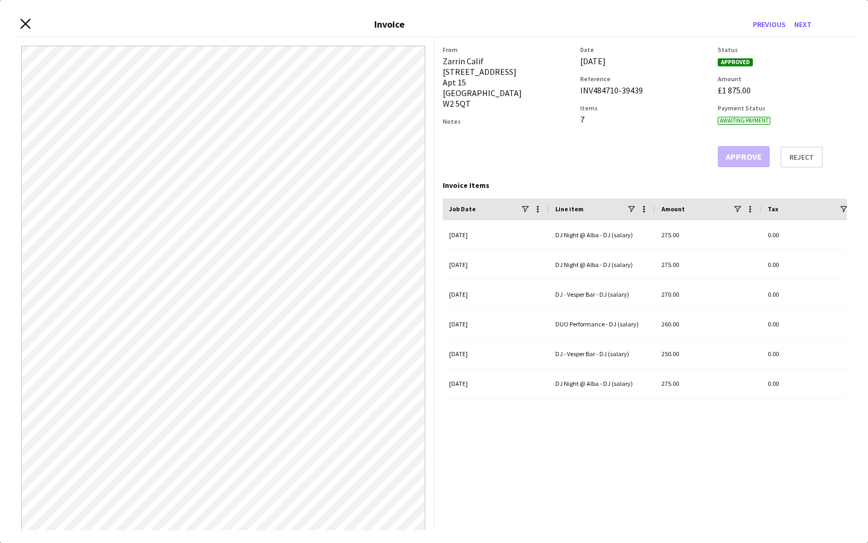
click at [26, 24] on icon at bounding box center [25, 24] width 10 height 10
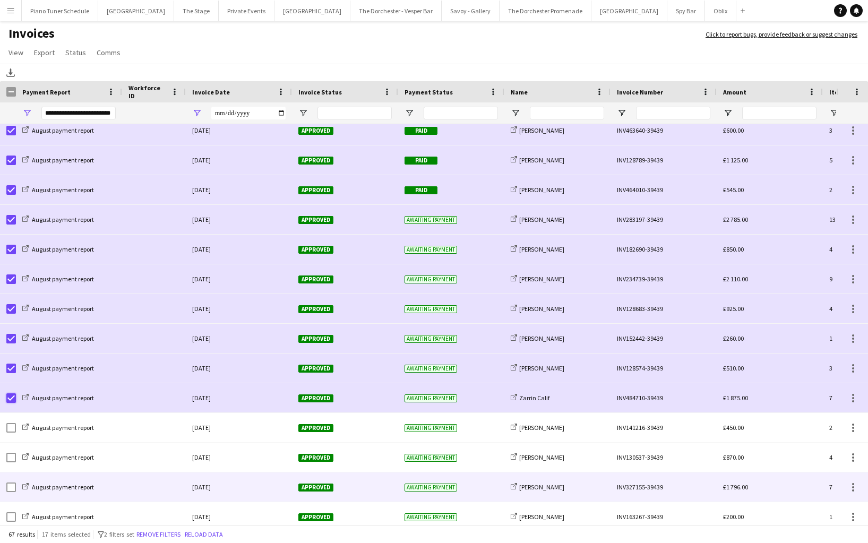
scroll to position [284, 0]
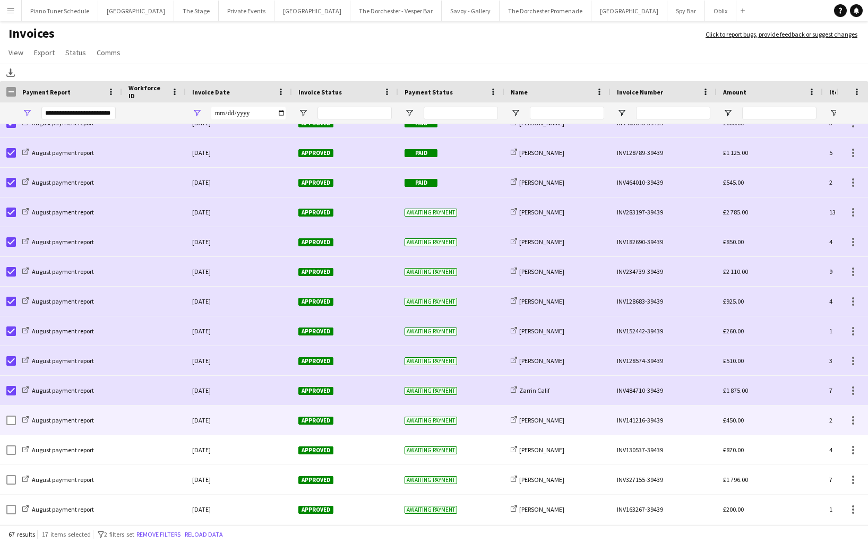
click at [151, 421] on div at bounding box center [154, 420] width 64 height 29
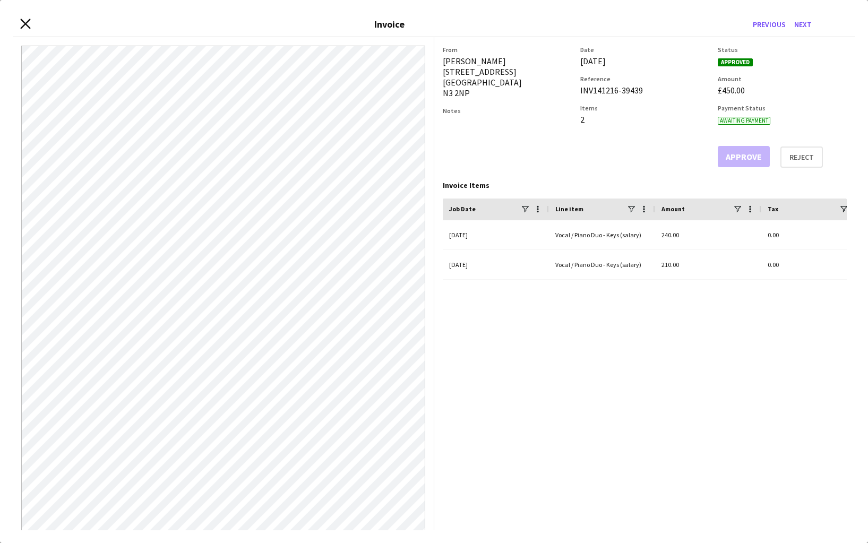
click at [23, 22] on icon "Close invoice dialog" at bounding box center [25, 24] width 10 height 10
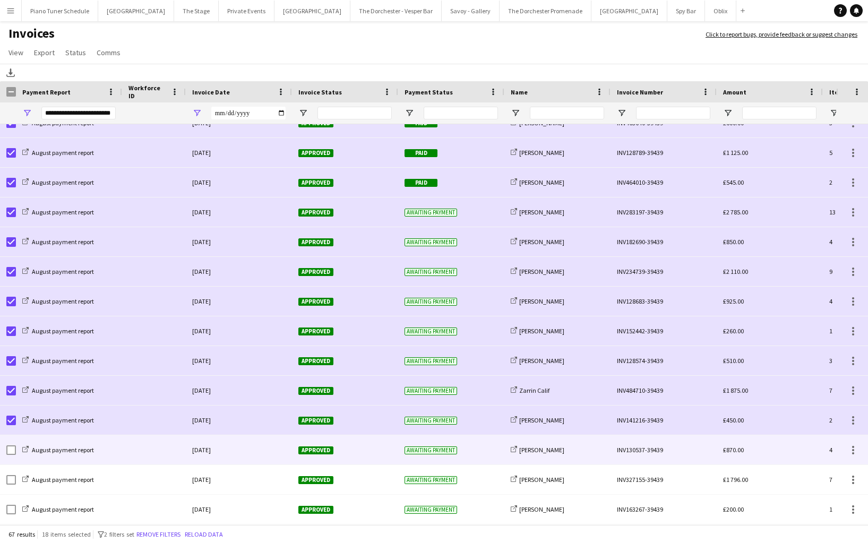
click at [160, 457] on div at bounding box center [154, 449] width 64 height 29
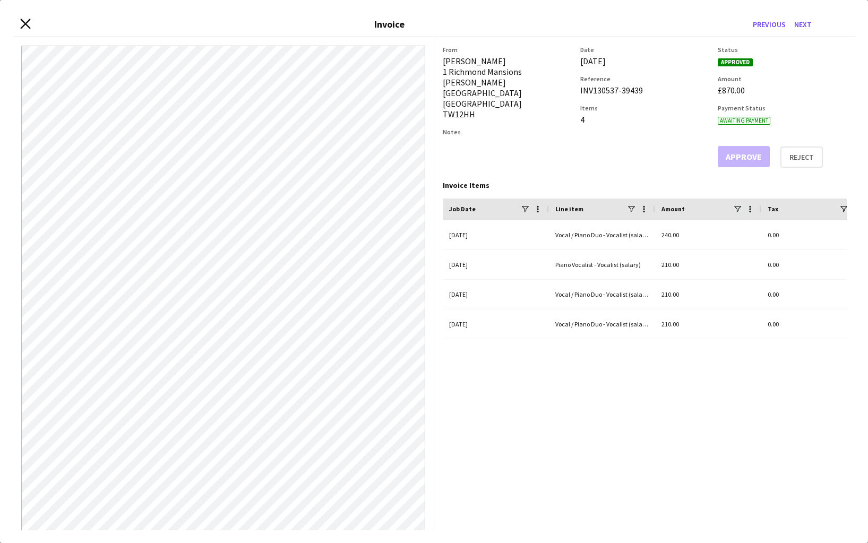
click at [23, 22] on icon at bounding box center [25, 24] width 10 height 10
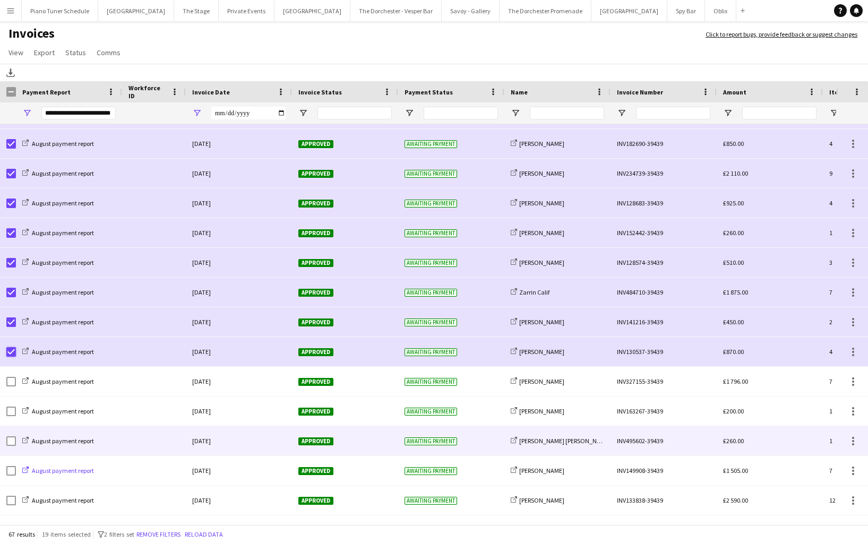
scroll to position [383, 0]
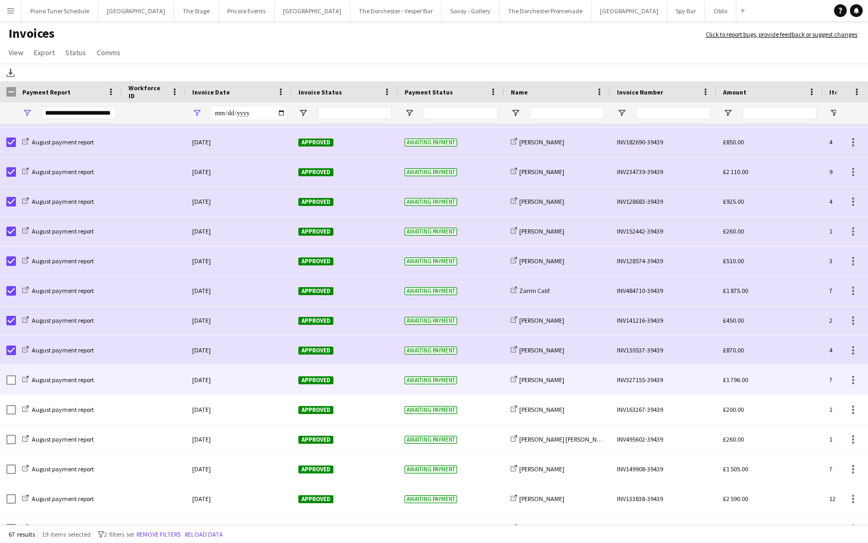
click at [128, 378] on div at bounding box center [154, 379] width 64 height 29
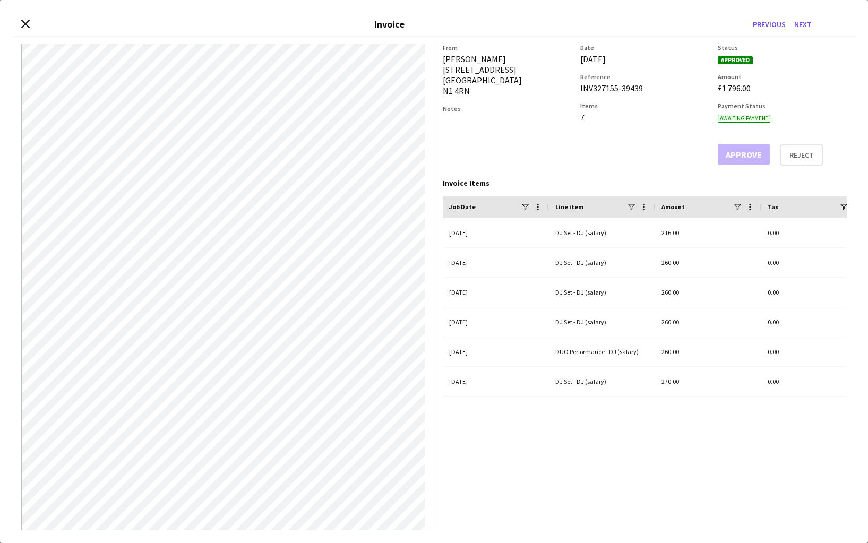
scroll to position [0, 0]
click at [29, 16] on div "Close invoice dialog Invoice Previous Next" at bounding box center [434, 25] width 843 height 24
click at [23, 26] on icon at bounding box center [25, 24] width 10 height 10
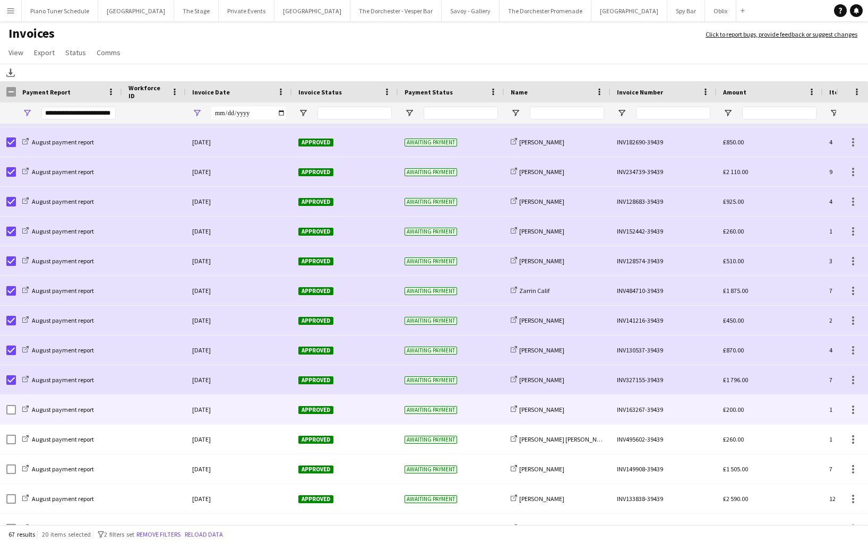
click at [145, 409] on div at bounding box center [154, 409] width 64 height 29
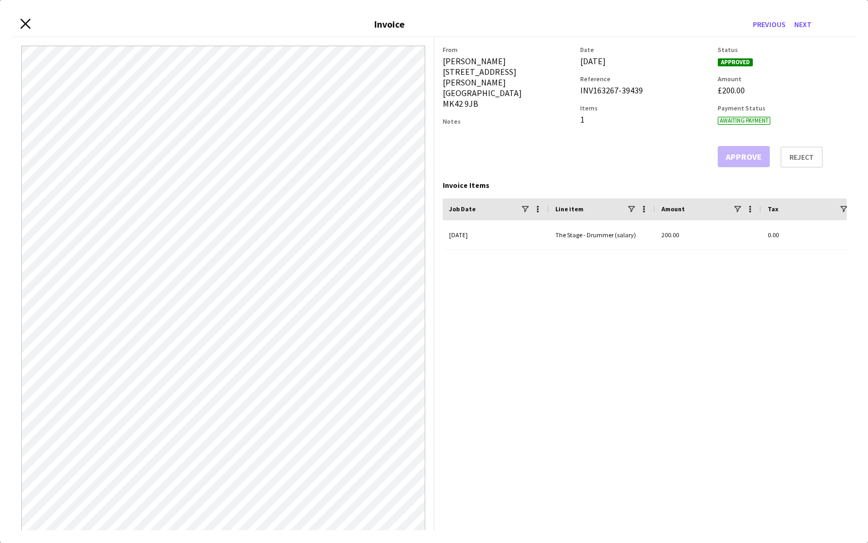
click at [25, 24] on icon at bounding box center [25, 24] width 10 height 10
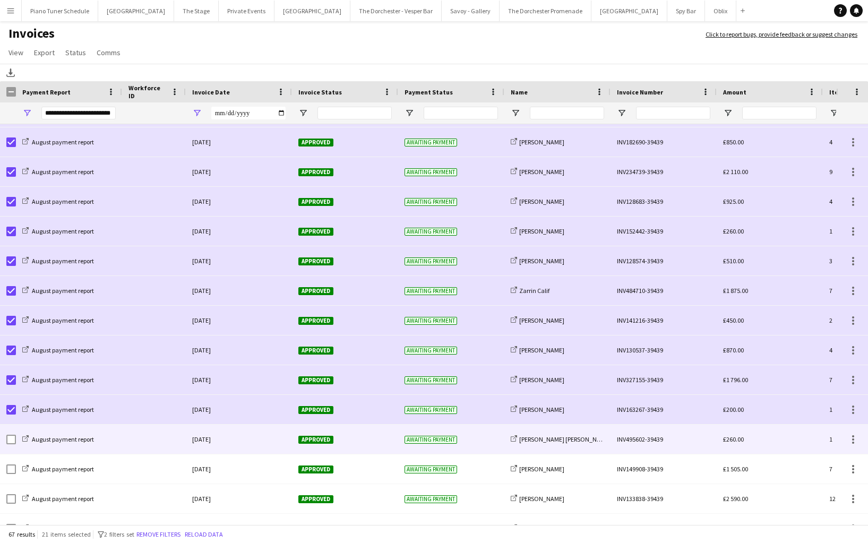
click at [112, 443] on div "August payment report" at bounding box center [69, 439] width 106 height 29
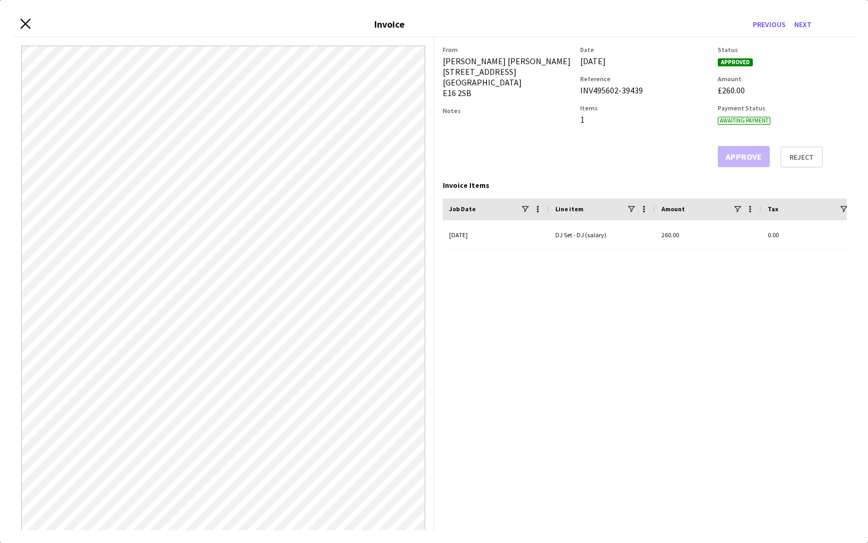
click at [25, 22] on icon at bounding box center [25, 24] width 10 height 10
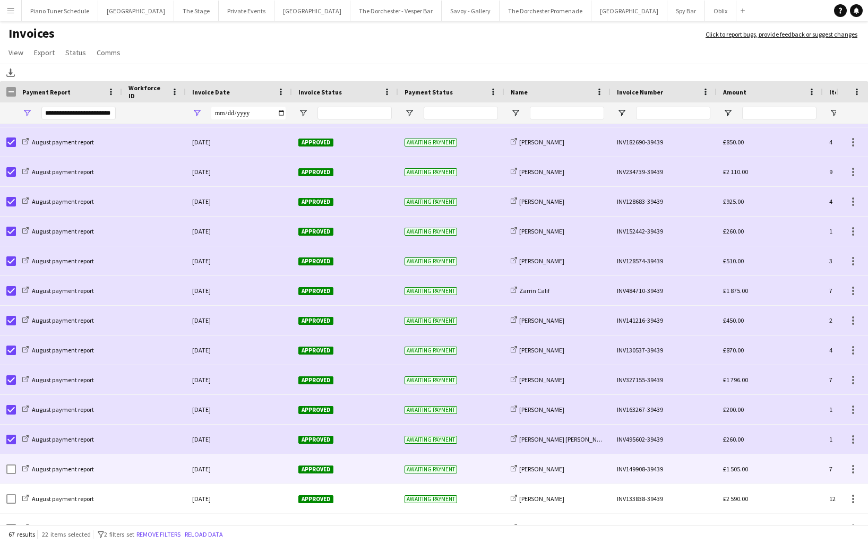
click at [162, 472] on div at bounding box center [154, 469] width 64 height 29
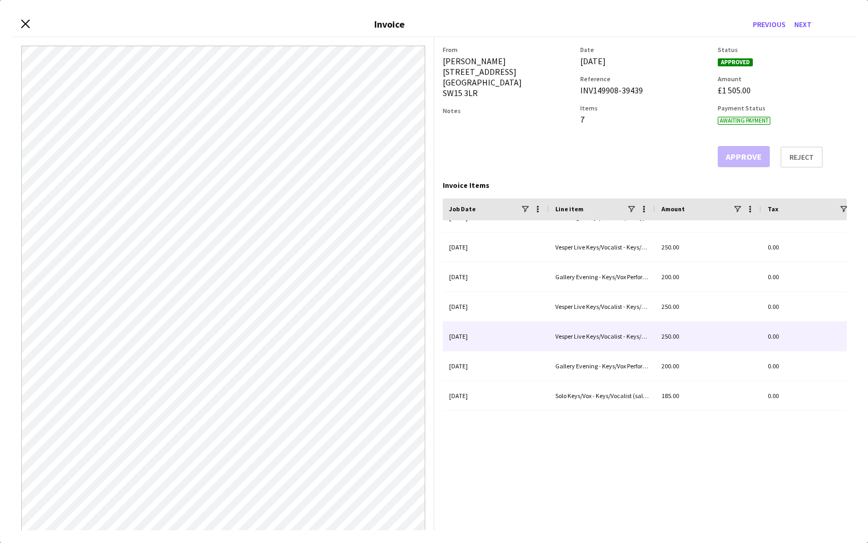
scroll to position [16, 0]
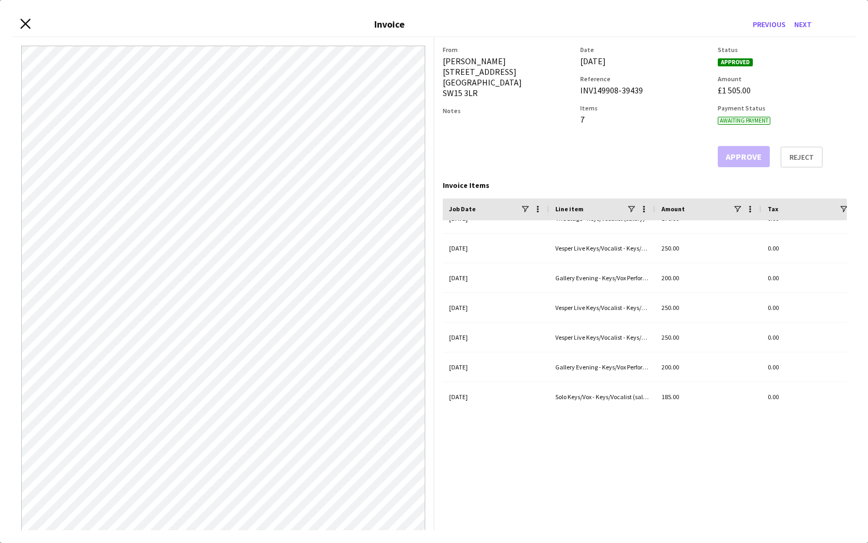
click at [27, 24] on icon "Close invoice dialog" at bounding box center [25, 24] width 10 height 10
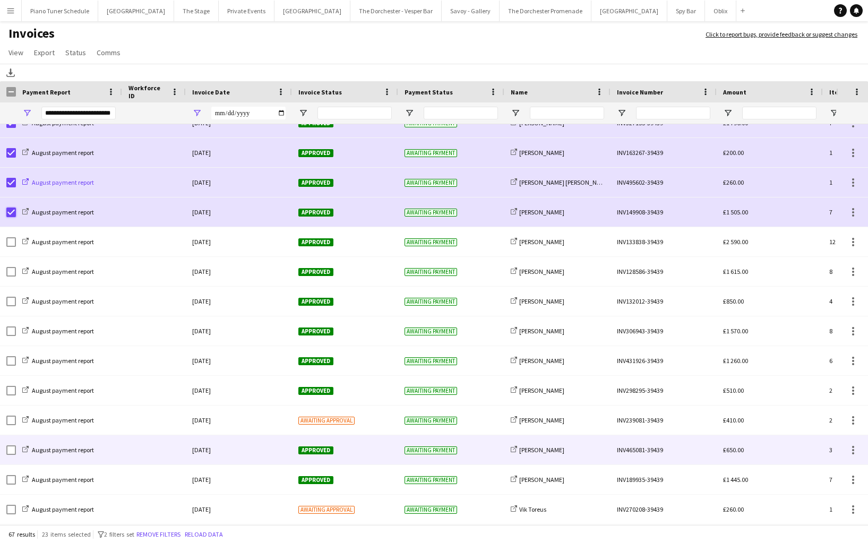
scroll to position [625, 0]
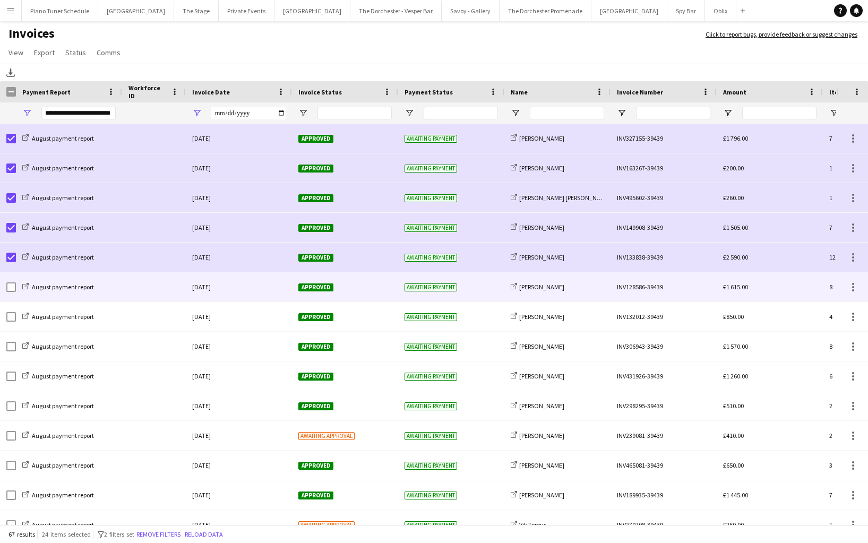
click at [149, 296] on div at bounding box center [154, 286] width 64 height 29
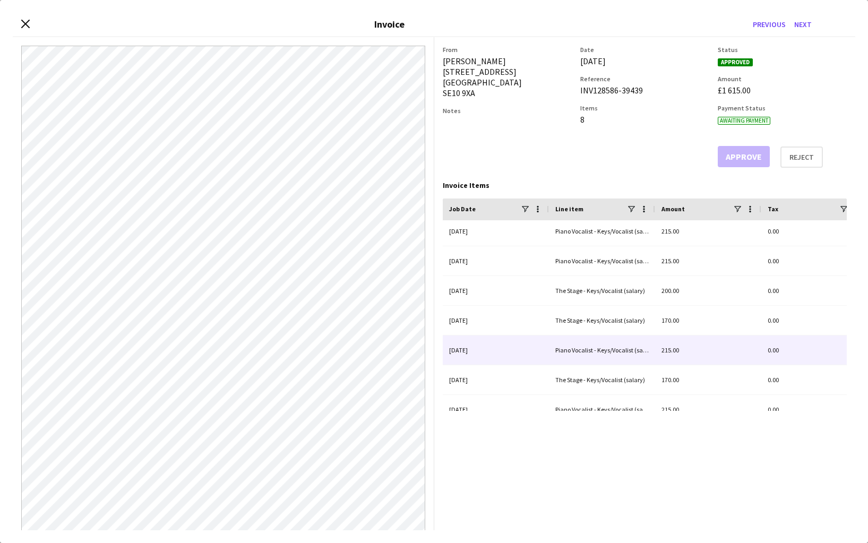
scroll to position [0, 0]
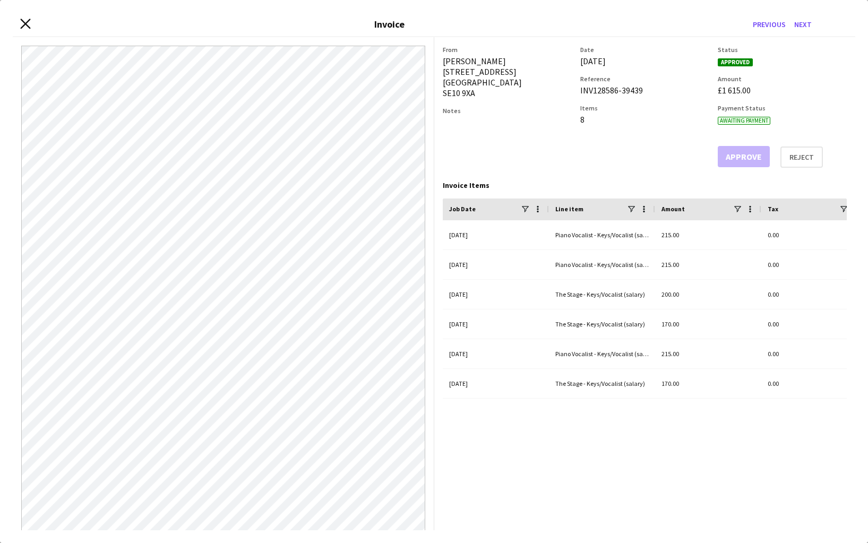
click at [23, 20] on icon "Close invoice dialog" at bounding box center [25, 24] width 10 height 10
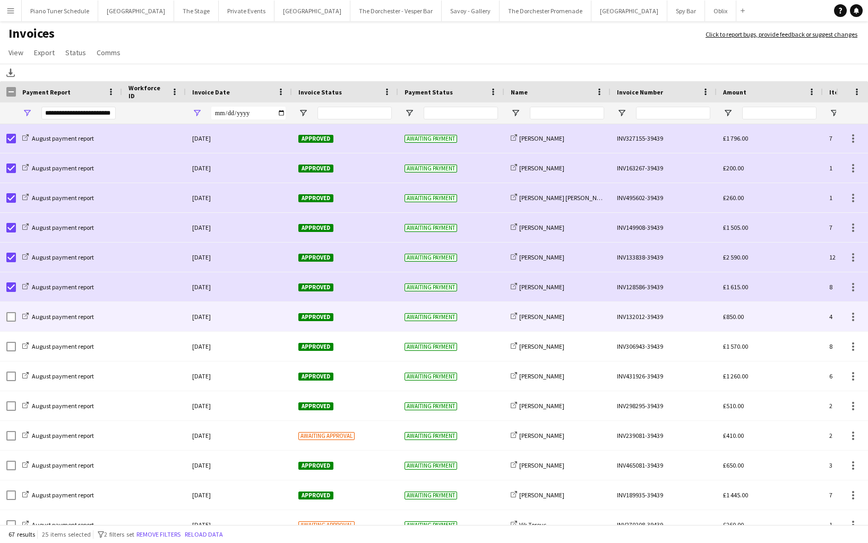
click at [177, 319] on div at bounding box center [154, 316] width 64 height 29
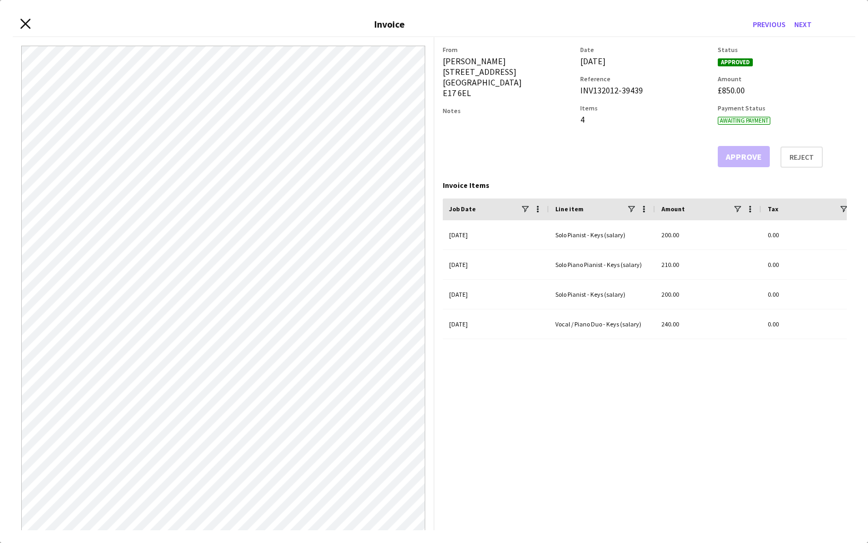
click at [23, 27] on icon "Close invoice dialog" at bounding box center [25, 24] width 10 height 10
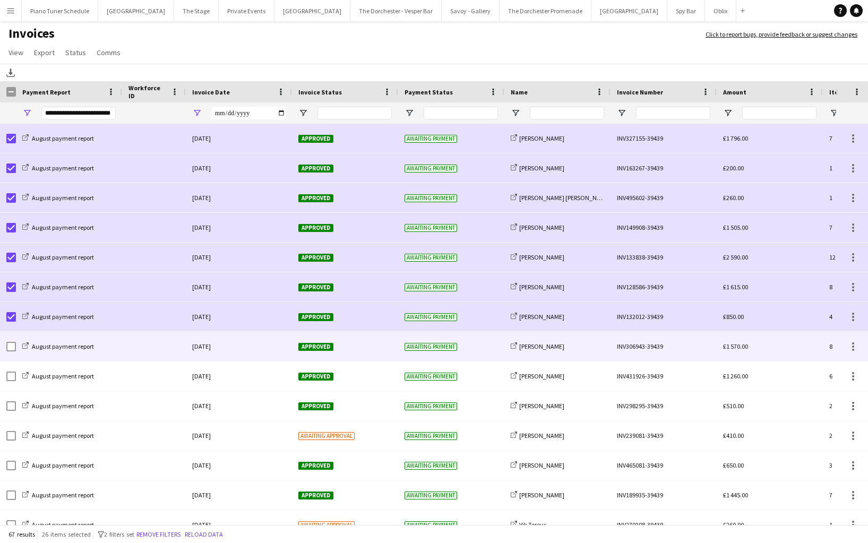
click at [130, 350] on div at bounding box center [154, 346] width 64 height 29
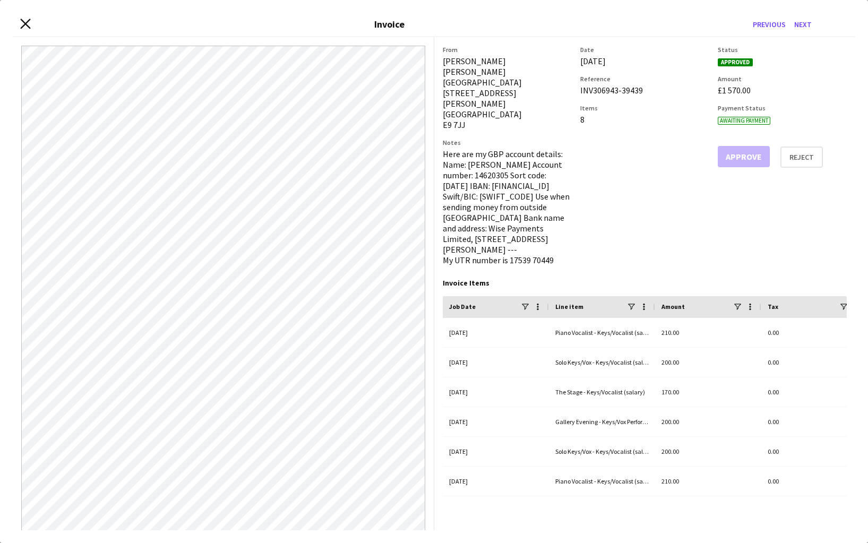
click at [23, 25] on icon at bounding box center [25, 24] width 10 height 10
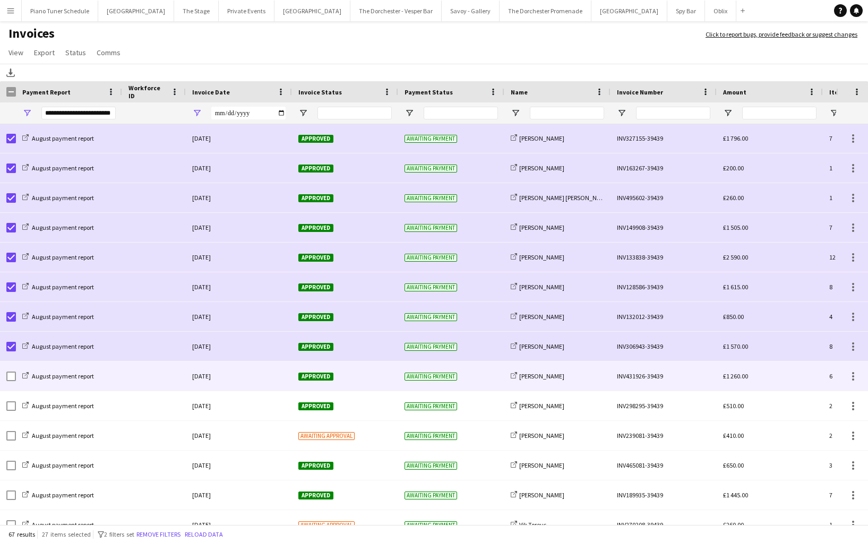
click at [172, 376] on div at bounding box center [154, 376] width 64 height 29
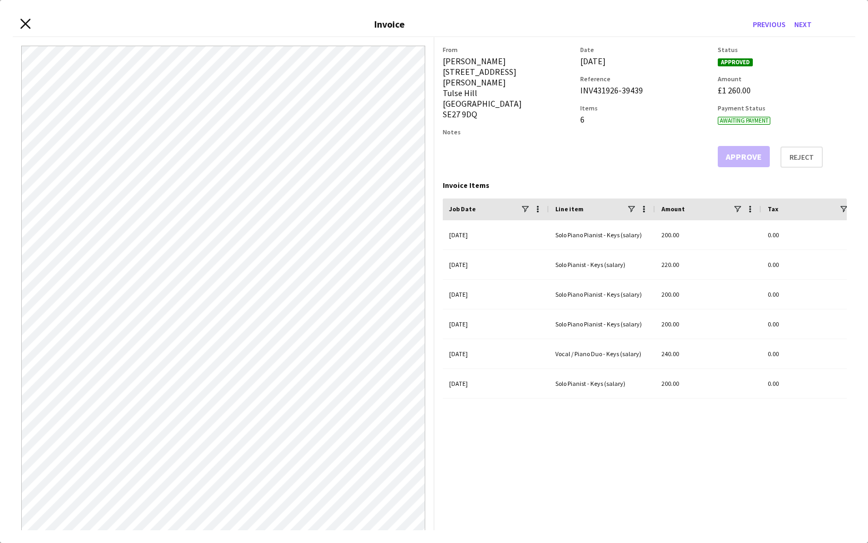
click at [23, 24] on icon "Close invoice dialog" at bounding box center [25, 24] width 10 height 10
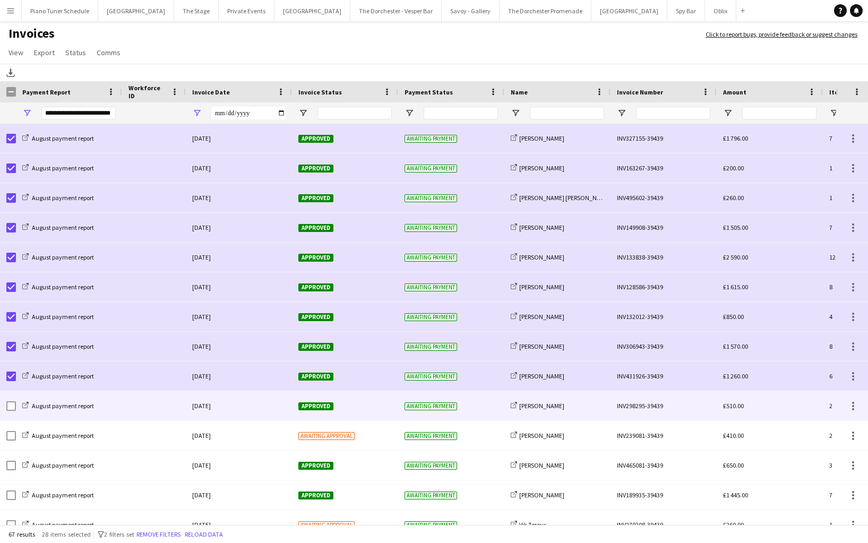
click at [129, 412] on div at bounding box center [154, 405] width 64 height 29
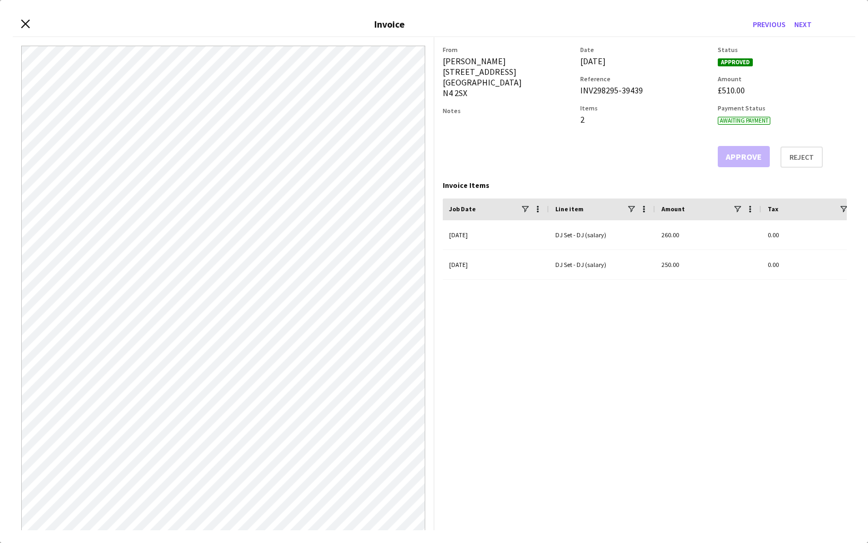
click at [30, 21] on div "Close invoice dialog Invoice Previous Next" at bounding box center [434, 25] width 843 height 24
click at [28, 21] on icon at bounding box center [25, 24] width 10 height 10
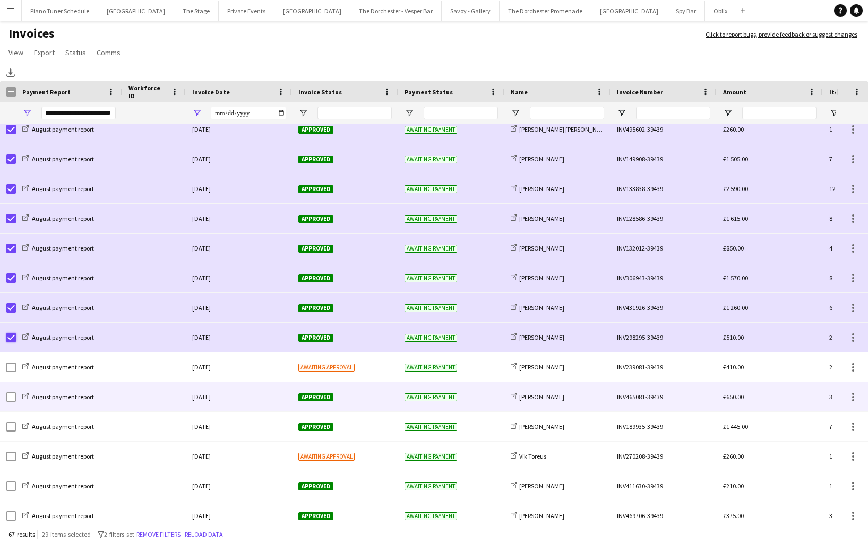
scroll to position [695, 0]
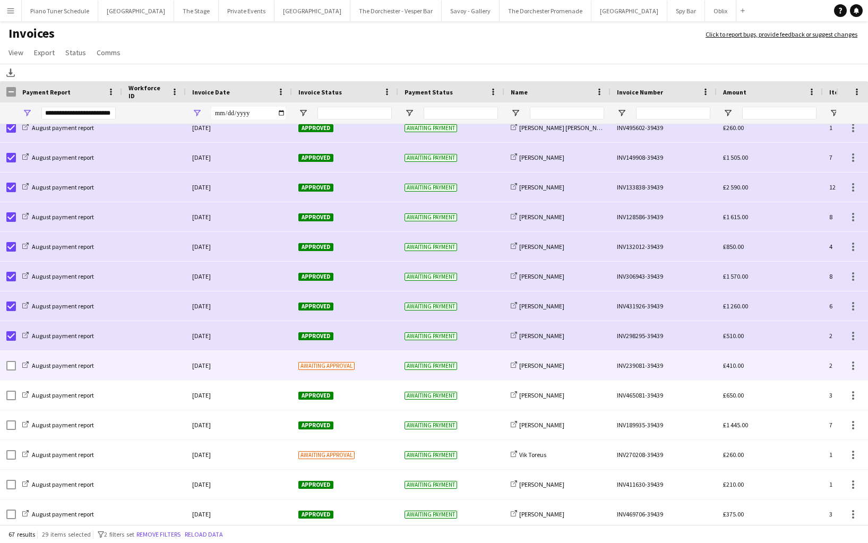
click at [179, 368] on div at bounding box center [154, 365] width 64 height 29
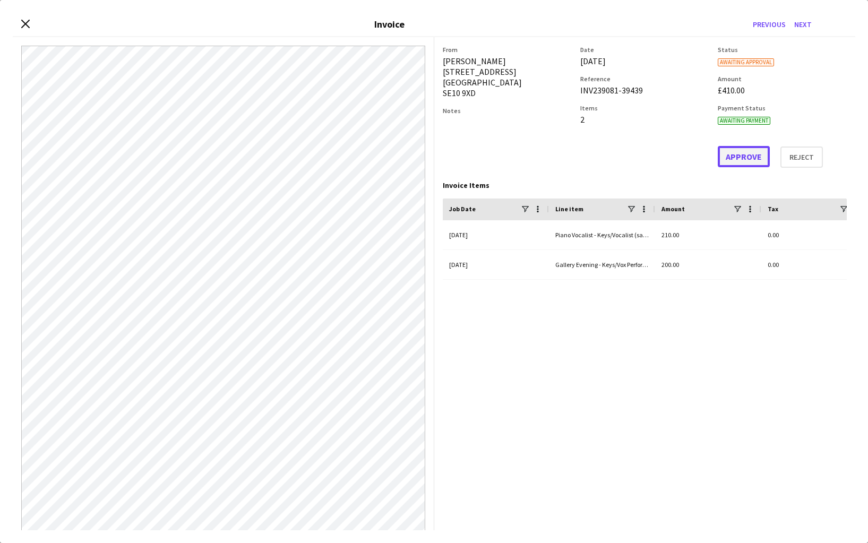
click at [744, 159] on button "Approve" at bounding box center [744, 156] width 52 height 21
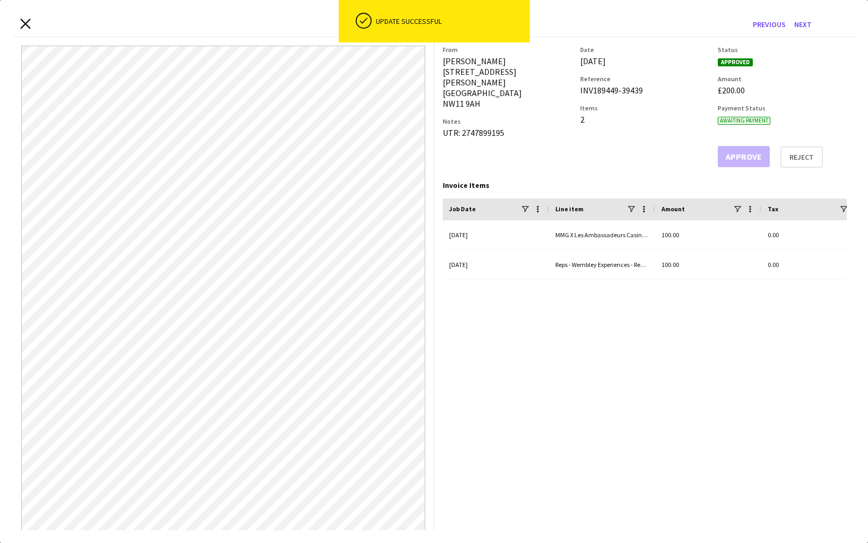
click at [22, 25] on icon "Close invoice dialog" at bounding box center [25, 24] width 10 height 10
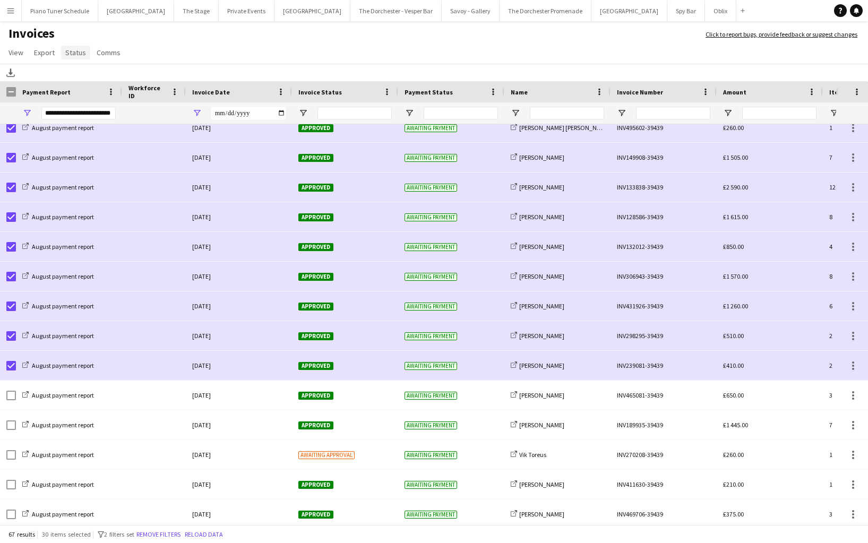
click at [72, 56] on span "Status" at bounding box center [75, 53] width 21 height 10
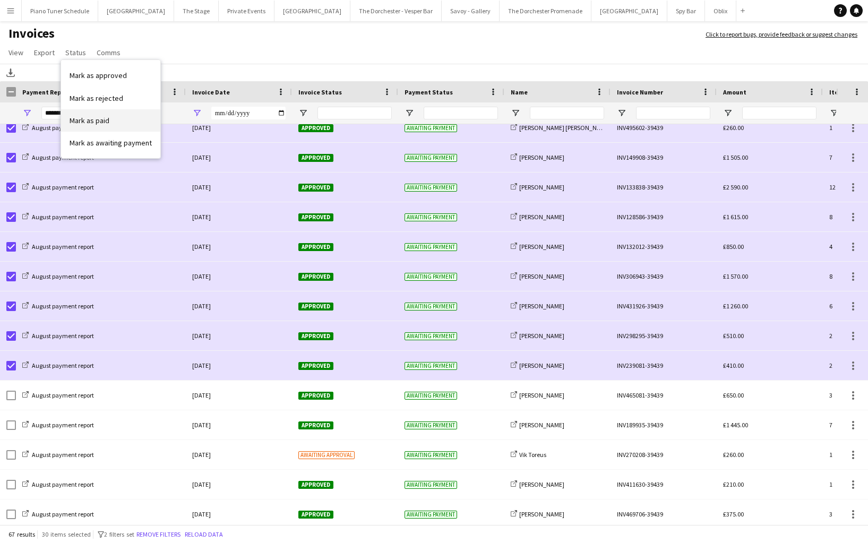
click at [87, 117] on span "Mark as paid" at bounding box center [90, 121] width 40 height 10
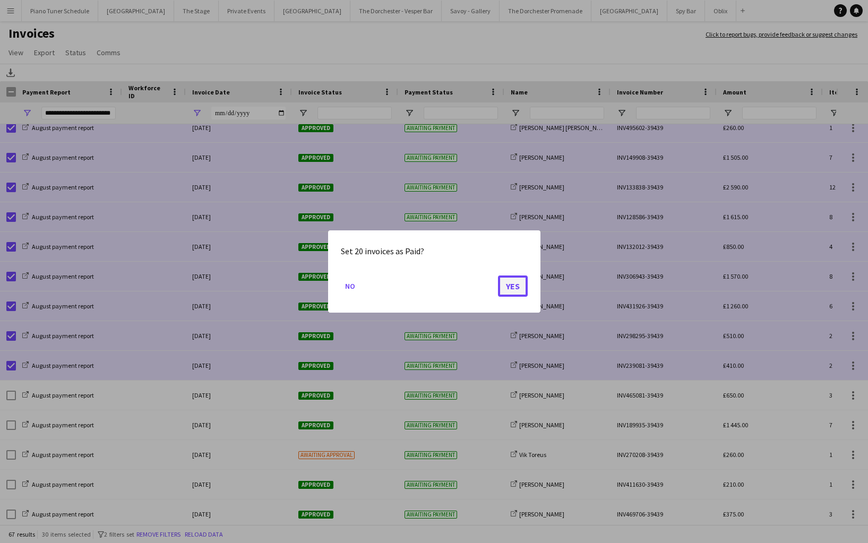
click at [522, 287] on button "Yes" at bounding box center [513, 286] width 30 height 21
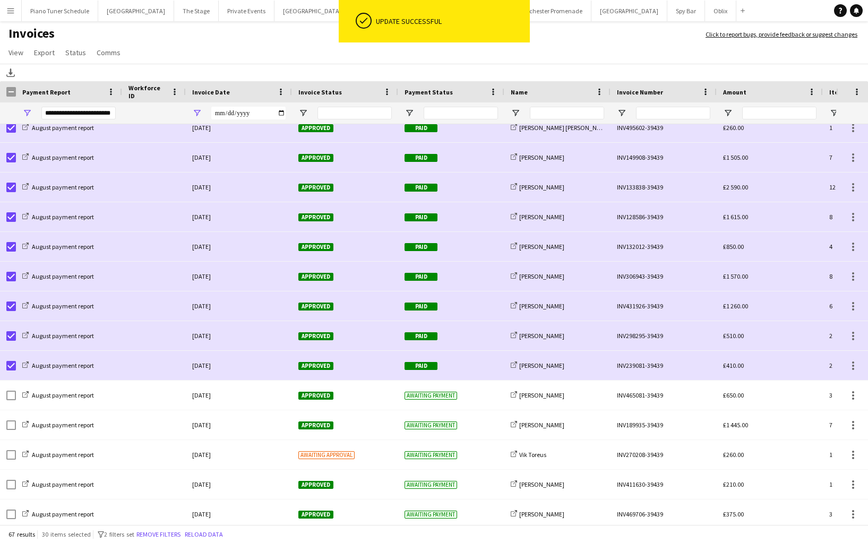
click at [13, 97] on div at bounding box center [8, 91] width 16 height 21
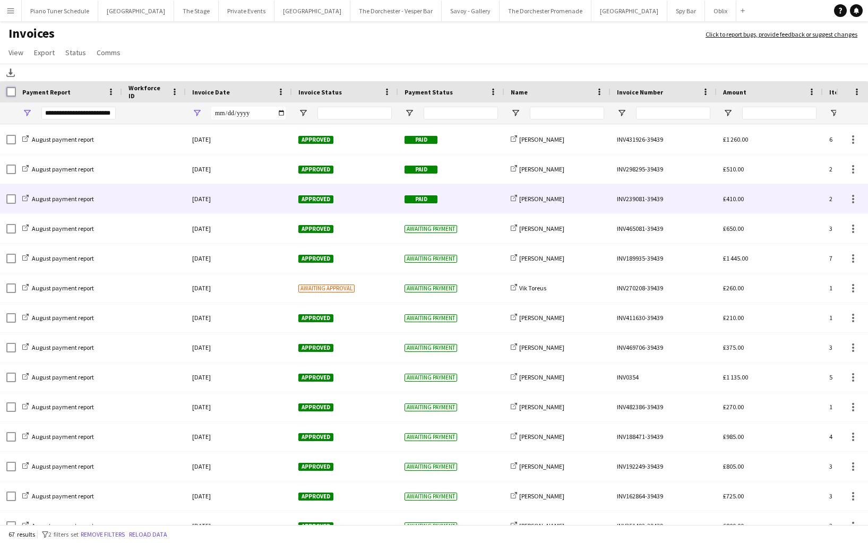
scroll to position [958, 0]
